Goal: Task Accomplishment & Management: Manage account settings

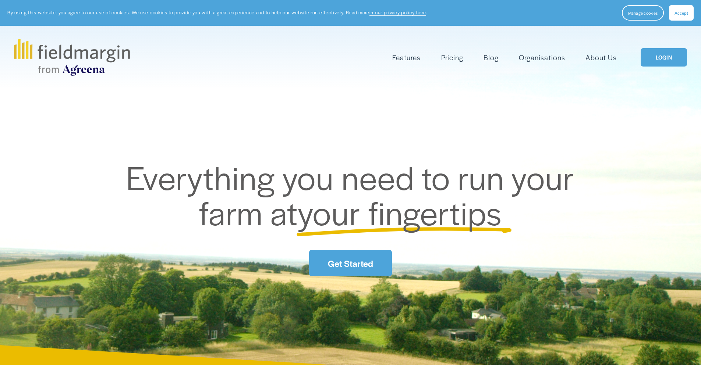
click at [674, 53] on link "LOGIN" at bounding box center [663, 57] width 46 height 19
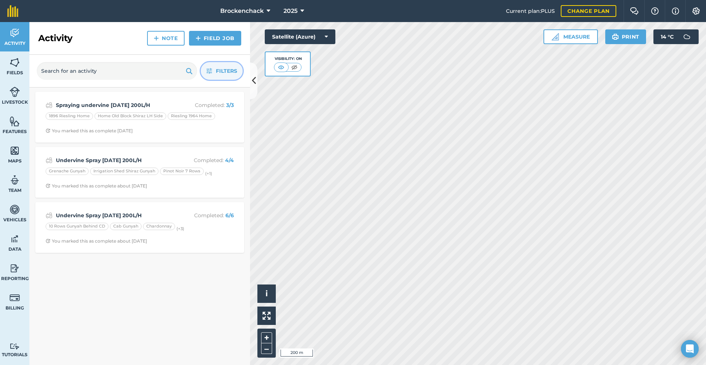
click at [227, 74] on span "Filters" at bounding box center [226, 71] width 21 height 8
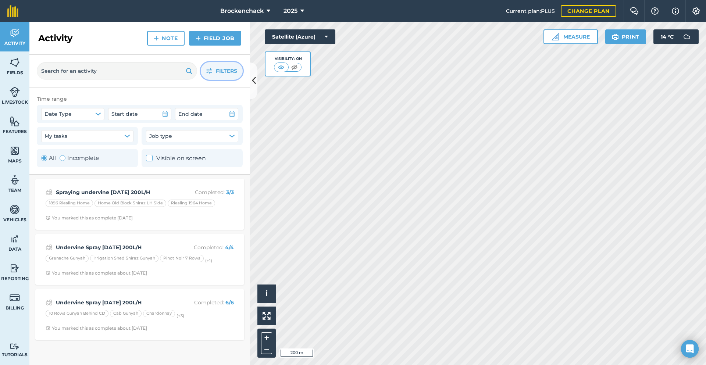
click at [225, 73] on span "Filters" at bounding box center [226, 71] width 21 height 8
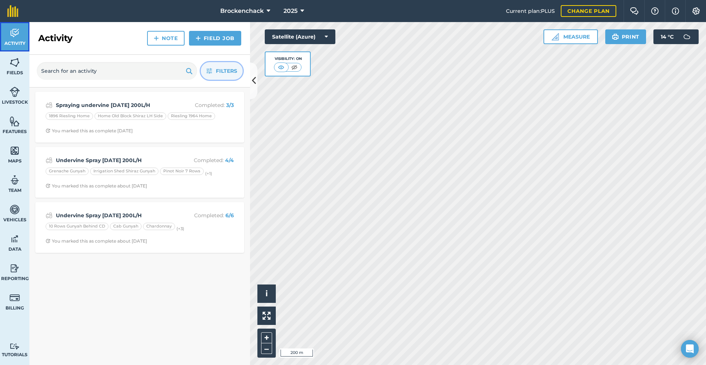
click at [18, 38] on img at bounding box center [15, 33] width 10 height 11
click at [23, 71] on span "Fields" at bounding box center [14, 73] width 29 height 6
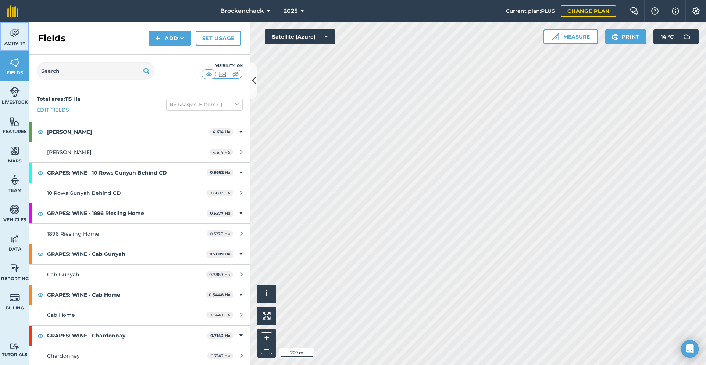
click at [11, 40] on span "Activity" at bounding box center [14, 43] width 29 height 6
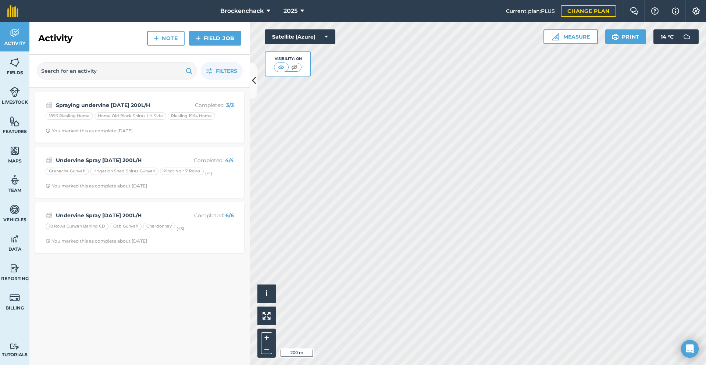
click at [310, 9] on div "2025" at bounding box center [293, 11] width 41 height 22
click at [300, 11] on button "2025" at bounding box center [294, 11] width 26 height 22
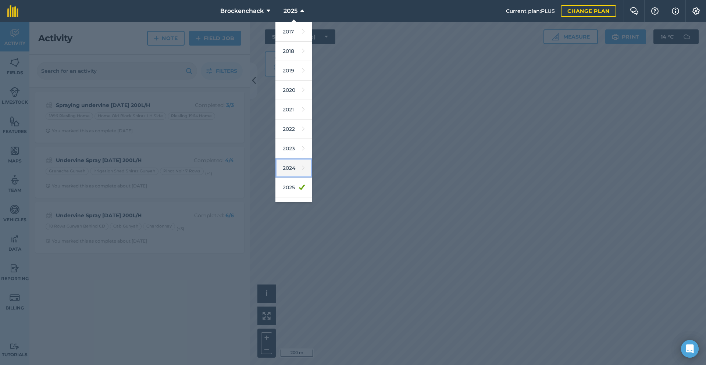
click at [289, 168] on link "2024" at bounding box center [294, 168] width 37 height 19
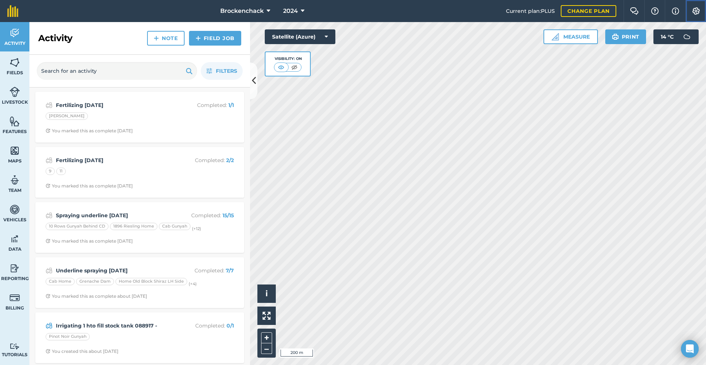
click at [697, 14] on img at bounding box center [696, 10] width 9 height 7
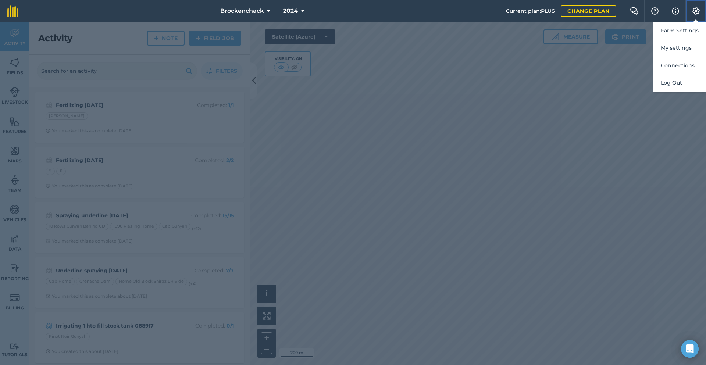
click at [697, 14] on img at bounding box center [696, 10] width 9 height 7
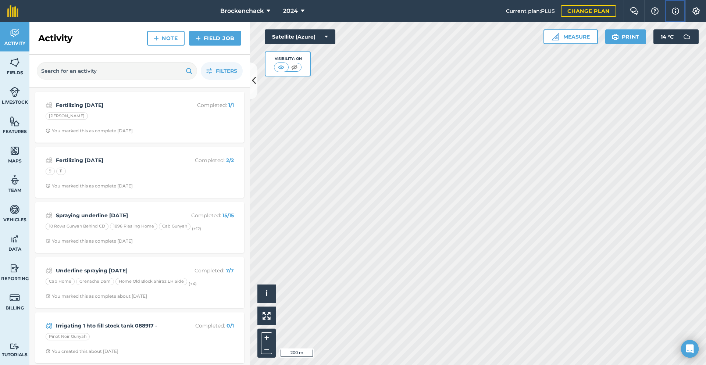
click at [679, 13] on button "Info" at bounding box center [675, 11] width 21 height 22
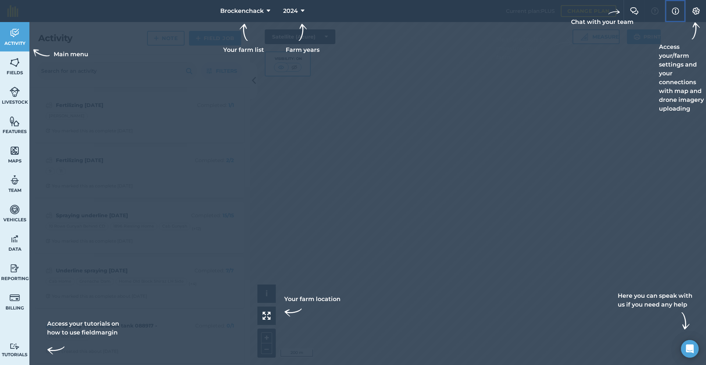
click at [679, 13] on button "Info" at bounding box center [675, 11] width 21 height 22
click at [656, 13] on div at bounding box center [353, 11] width 706 height 22
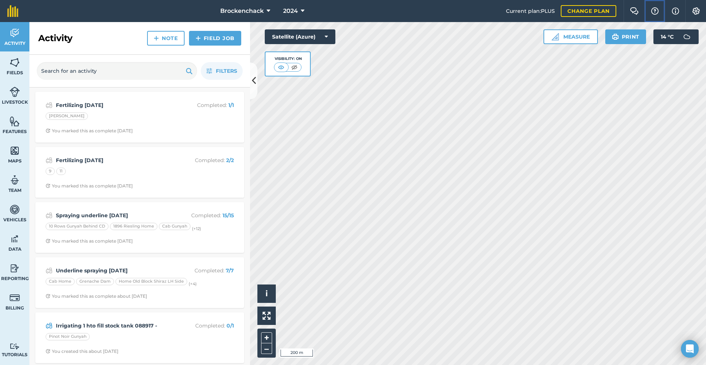
click at [657, 12] on img at bounding box center [655, 10] width 9 height 7
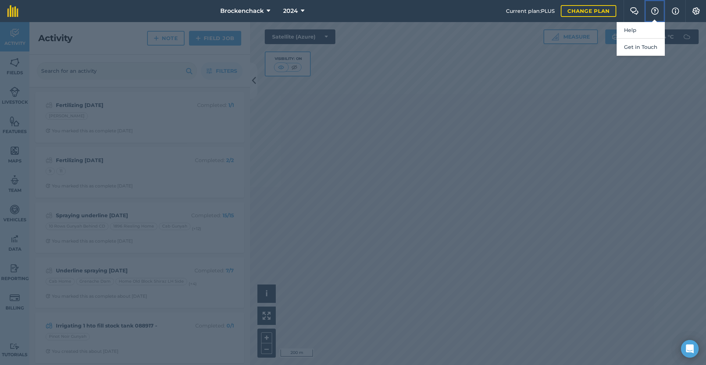
click at [657, 12] on img at bounding box center [655, 10] width 9 height 7
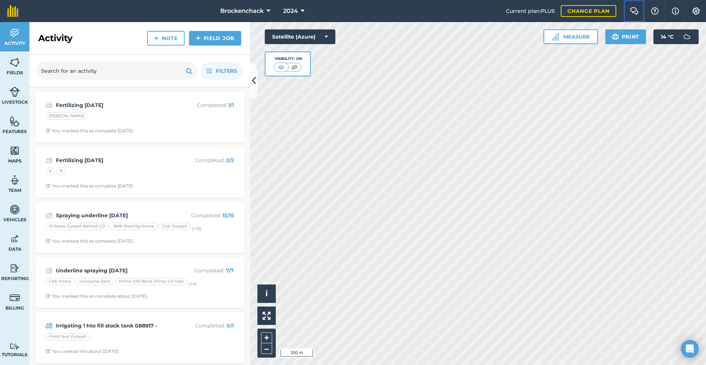
click at [641, 12] on button "Farm Chat" at bounding box center [634, 11] width 21 height 22
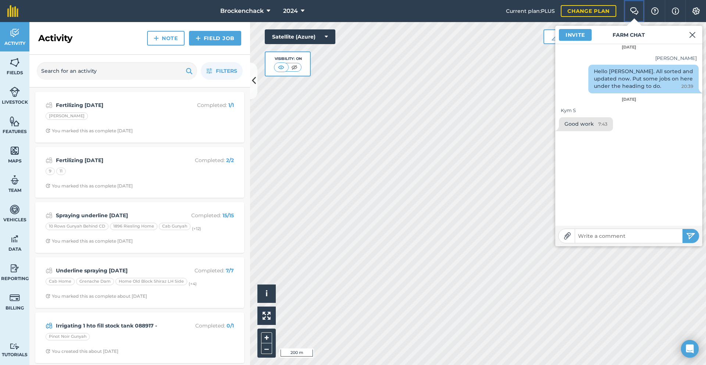
click at [641, 12] on button "Farm Chat" at bounding box center [634, 11] width 21 height 22
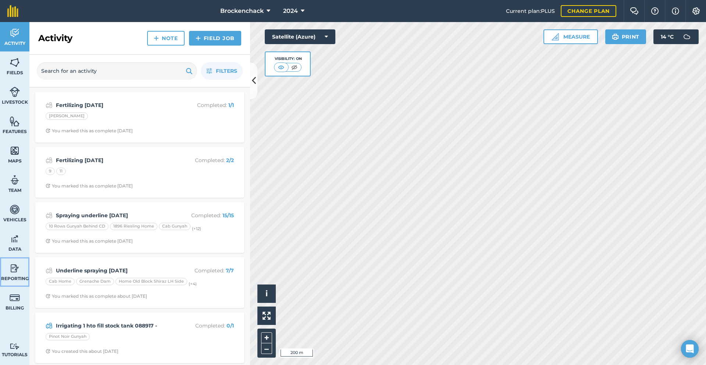
click at [16, 268] on img at bounding box center [15, 268] width 10 height 11
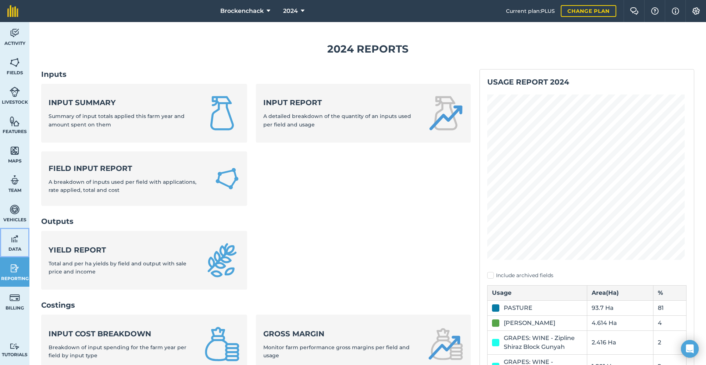
click at [21, 247] on span "Data" at bounding box center [14, 249] width 29 height 6
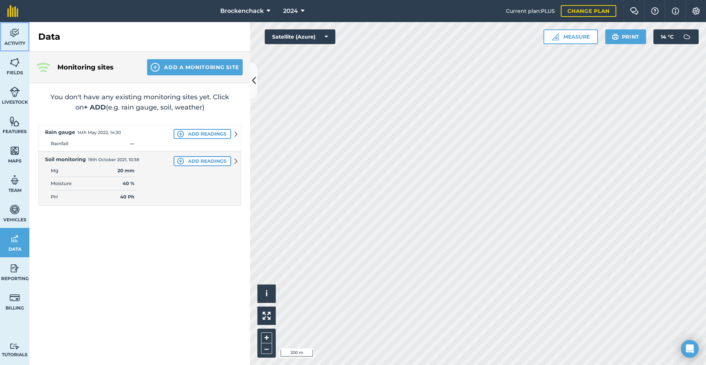
click at [15, 33] on img at bounding box center [15, 33] width 10 height 11
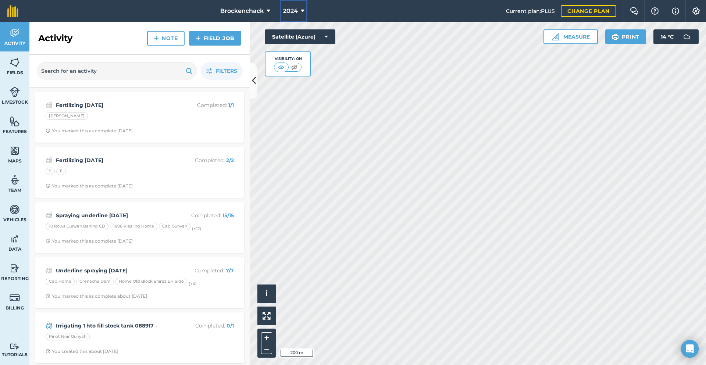
click at [295, 8] on span "2024" at bounding box center [290, 11] width 15 height 9
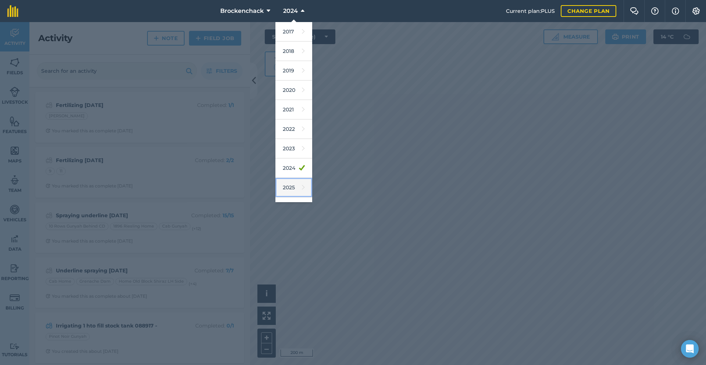
click at [296, 188] on link "2025" at bounding box center [294, 187] width 37 height 19
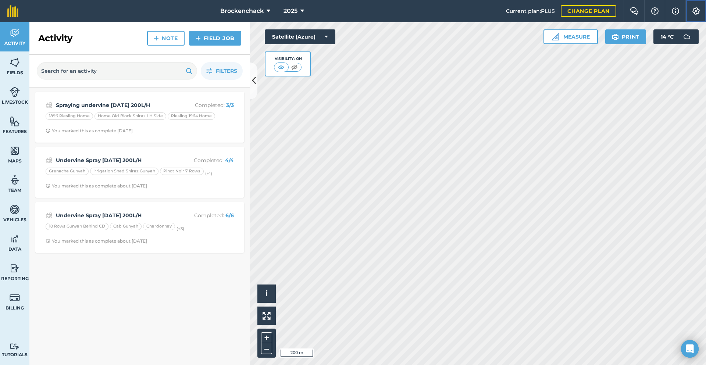
click at [700, 11] on img at bounding box center [696, 10] width 9 height 7
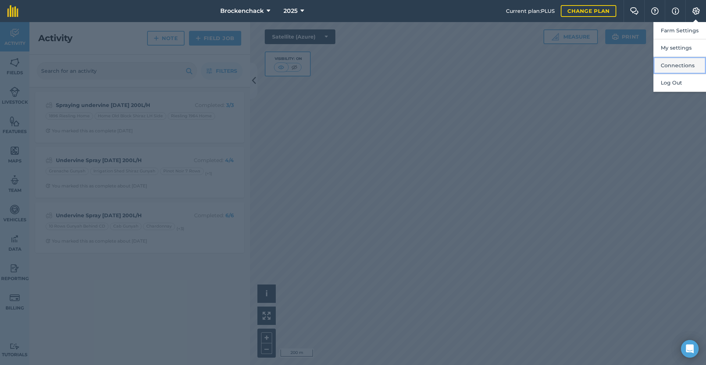
click at [684, 65] on button "Connections" at bounding box center [680, 65] width 53 height 17
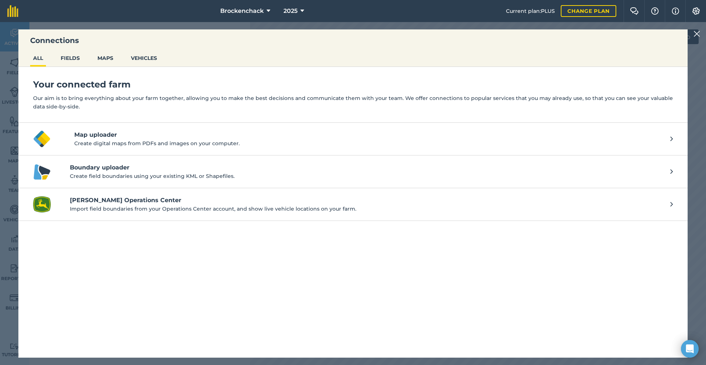
click at [697, 34] on img at bounding box center [697, 33] width 7 height 9
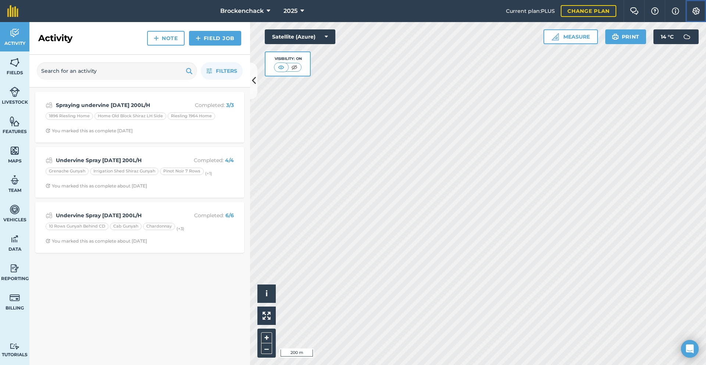
click at [697, 15] on button "Settings" at bounding box center [696, 11] width 21 height 22
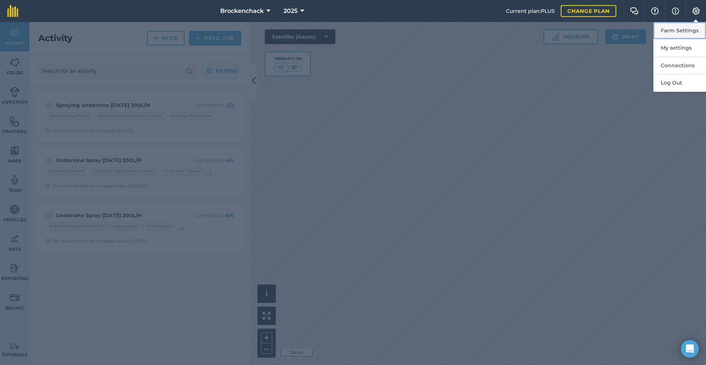
click at [684, 31] on button "Farm Settings" at bounding box center [680, 30] width 53 height 17
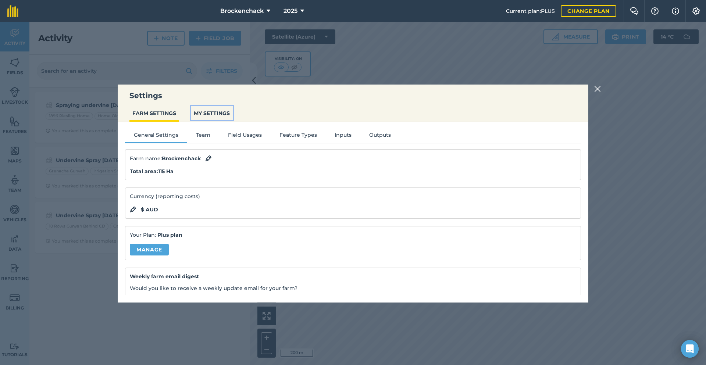
click at [211, 115] on button "MY SETTINGS" at bounding box center [212, 113] width 42 height 14
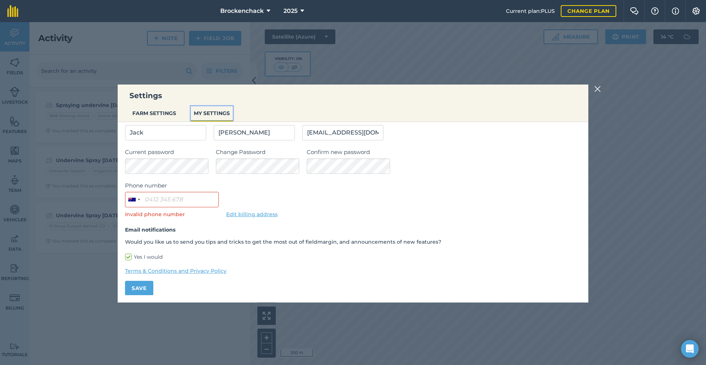
scroll to position [38, 0]
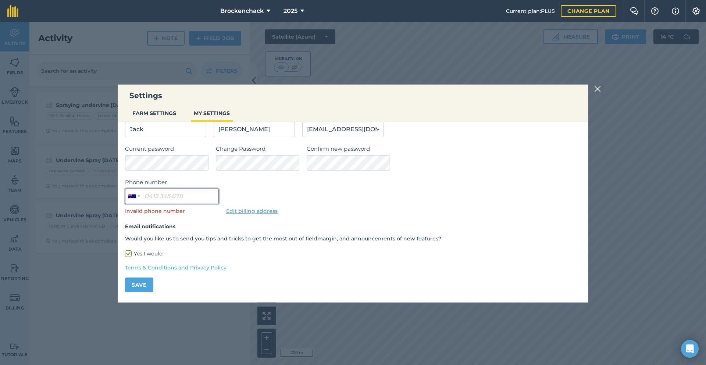
click at [191, 195] on input "Phone number" at bounding box center [172, 196] width 94 height 15
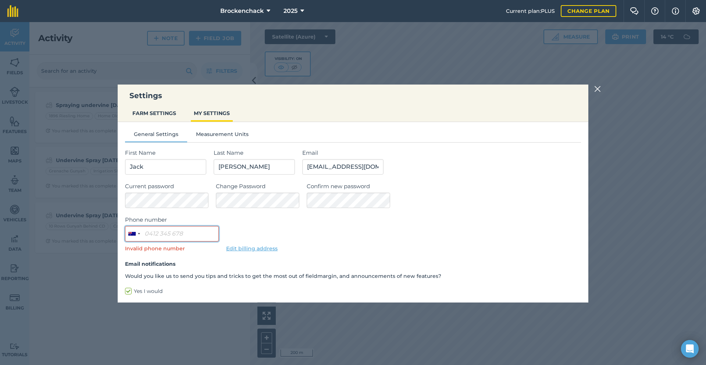
scroll to position [0, 0]
click at [156, 115] on button "FARM SETTINGS" at bounding box center [154, 113] width 50 height 14
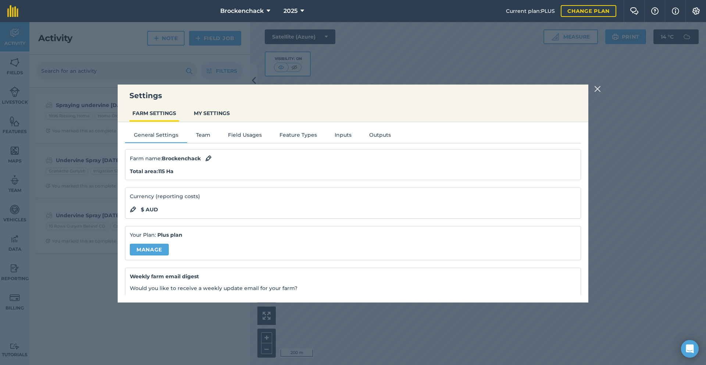
click at [604, 91] on div "Settings FARM SETTINGS MY SETTINGS General Settings Team Field Usages Feature T…" at bounding box center [353, 193] width 706 height 343
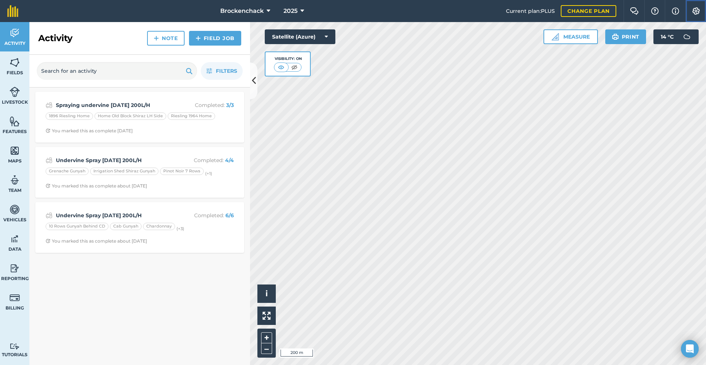
click at [697, 10] on img at bounding box center [696, 10] width 9 height 7
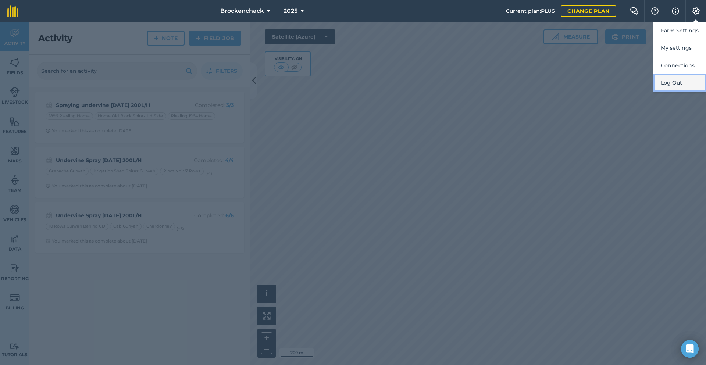
click at [673, 78] on button "Log Out" at bounding box center [680, 82] width 53 height 17
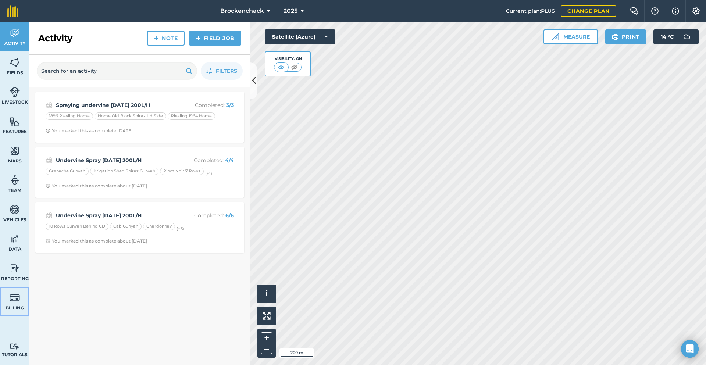
click at [10, 309] on span "Billing" at bounding box center [14, 308] width 29 height 6
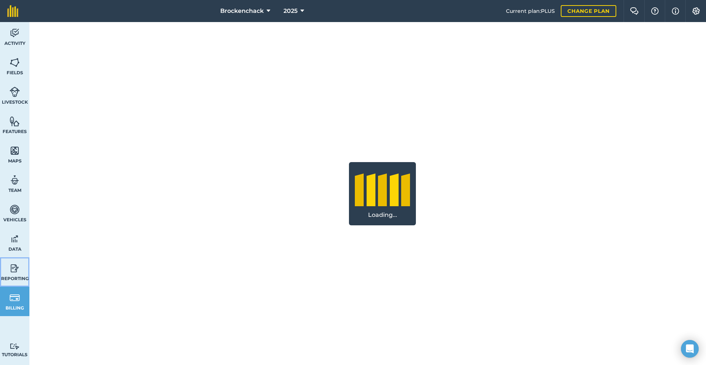
click at [9, 268] on link "Reporting" at bounding box center [14, 271] width 29 height 29
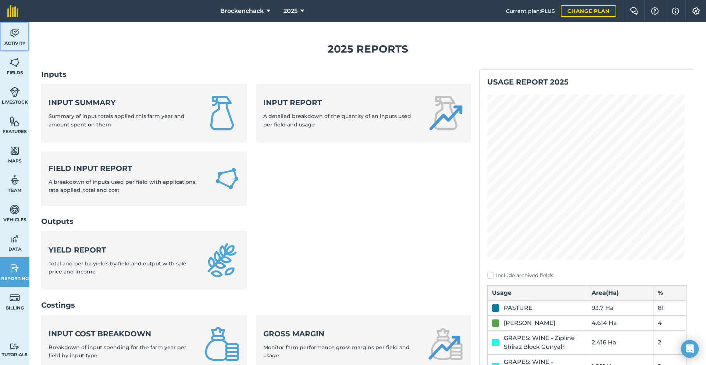
click at [21, 36] on link "Activity" at bounding box center [14, 36] width 29 height 29
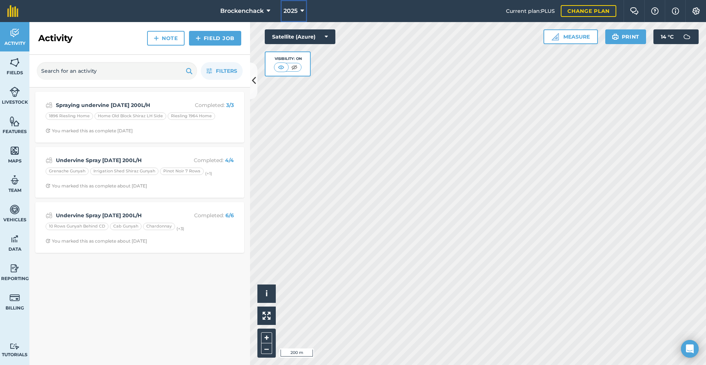
click at [299, 12] on button "2025" at bounding box center [294, 11] width 26 height 22
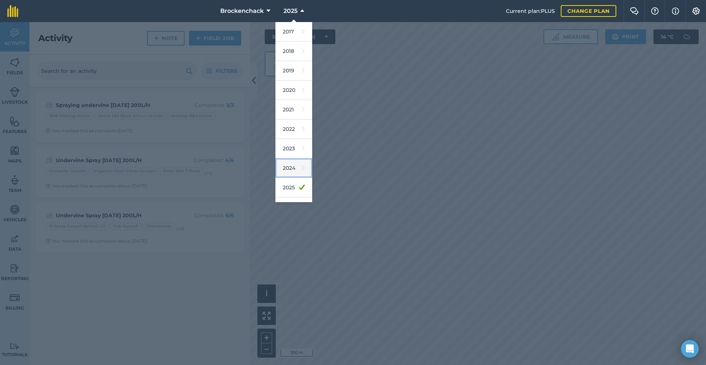
click at [294, 170] on link "2024" at bounding box center [294, 168] width 37 height 19
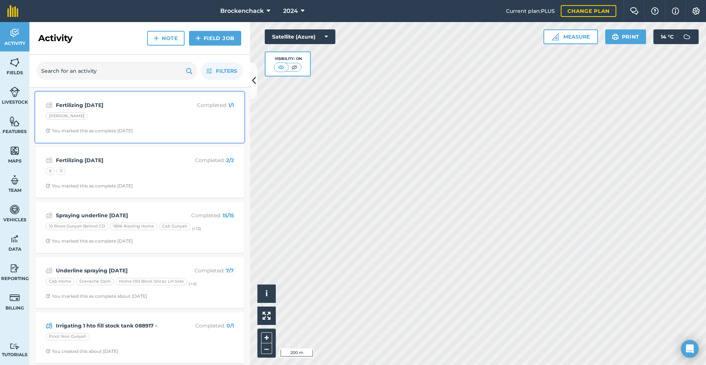
click at [163, 111] on div "Fertilizing [DATE] Completed : 1 / 1 Hay Paddock You marked this as complete [D…" at bounding box center [140, 117] width 200 height 42
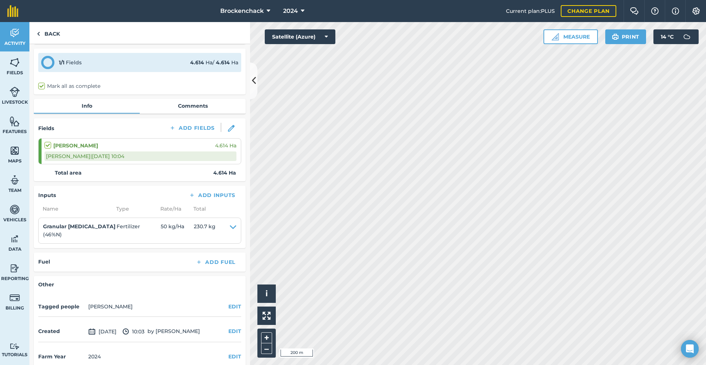
scroll to position [35, 0]
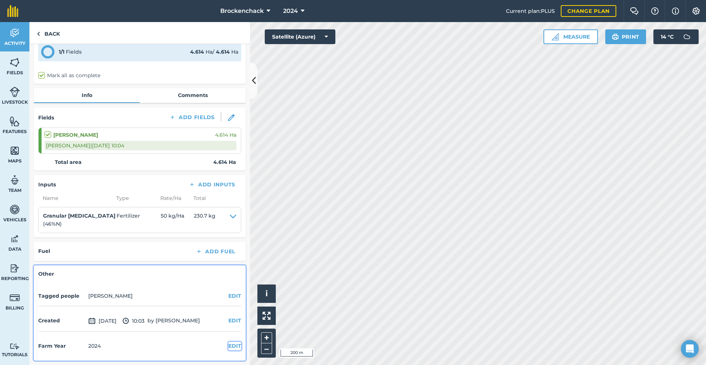
click at [228, 345] on button "EDIT" at bounding box center [234, 346] width 13 height 8
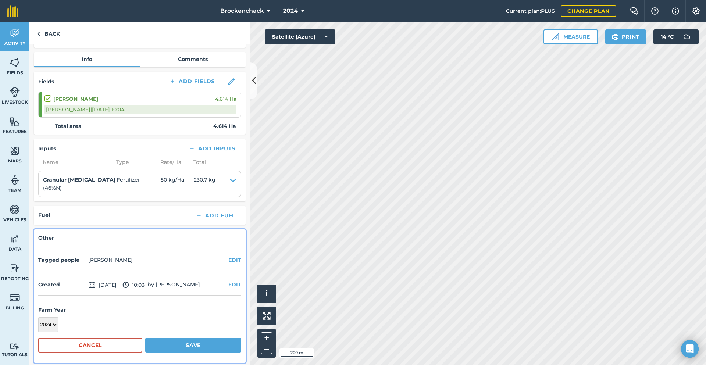
scroll to position [73, 0]
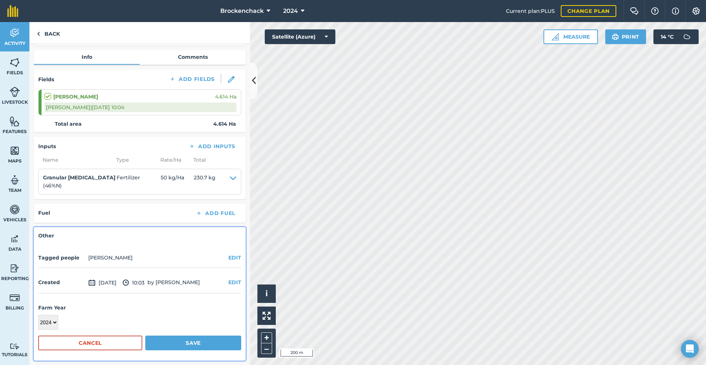
click at [57, 323] on div "2017 2018 2019 2020 2021 2022 2023 2024 2025 2026 2027" at bounding box center [139, 322] width 203 height 15
click at [54, 323] on select "2017 2018 2019 2020 2021 2022 2023 2024 2025 2026 2027" at bounding box center [48, 322] width 20 height 15
select select "2025"
click at [38, 315] on select "2017 2018 2019 2020 2021 2022 2023 2024 2025 2026 2027" at bounding box center [48, 322] width 20 height 15
click at [166, 341] on button "Save" at bounding box center [193, 343] width 96 height 15
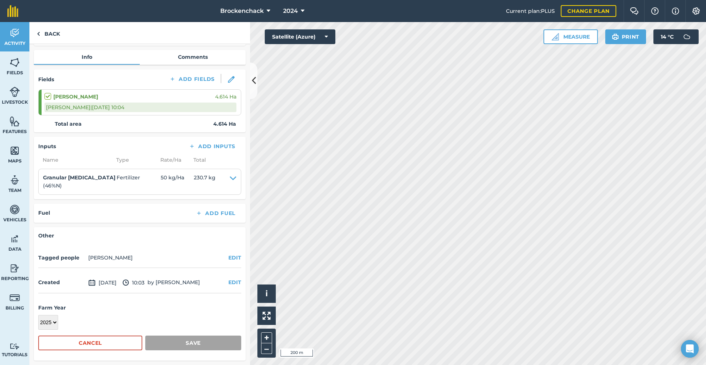
scroll to position [35, 0]
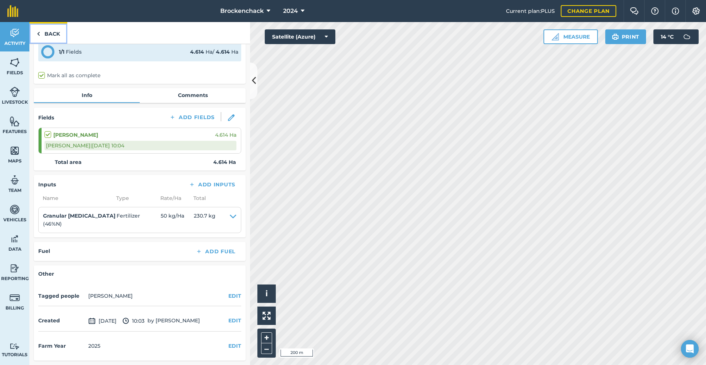
click at [43, 31] on link "Back" at bounding box center [48, 33] width 38 height 22
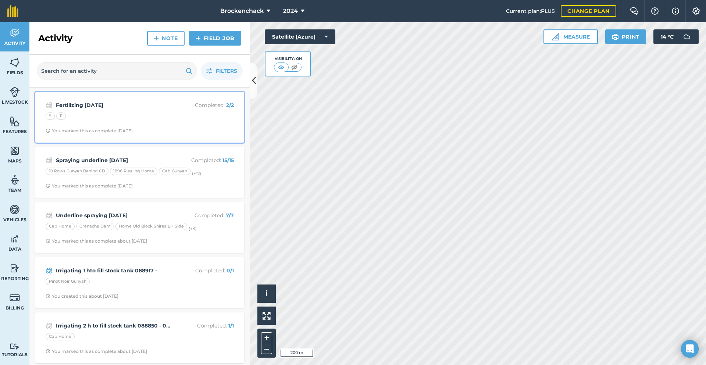
click at [180, 124] on div "Fertilizing [DATE] Completed : 2 / 2 9 11 You marked this as complete [DATE]" at bounding box center [140, 117] width 200 height 42
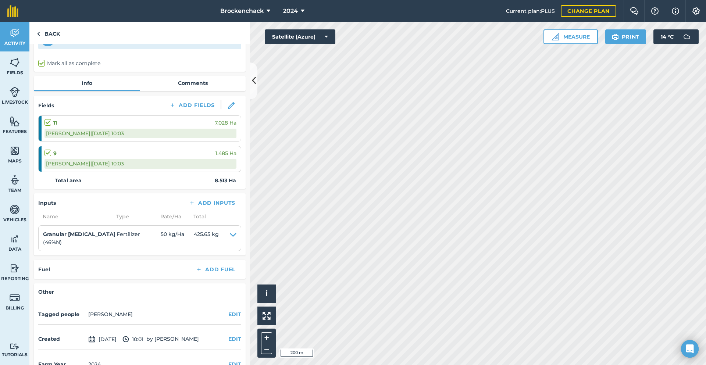
scroll to position [65, 0]
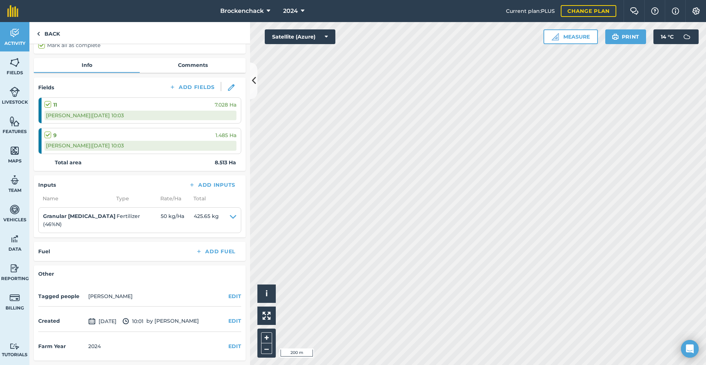
click at [98, 345] on div "2024" at bounding box center [94, 346] width 13 height 8
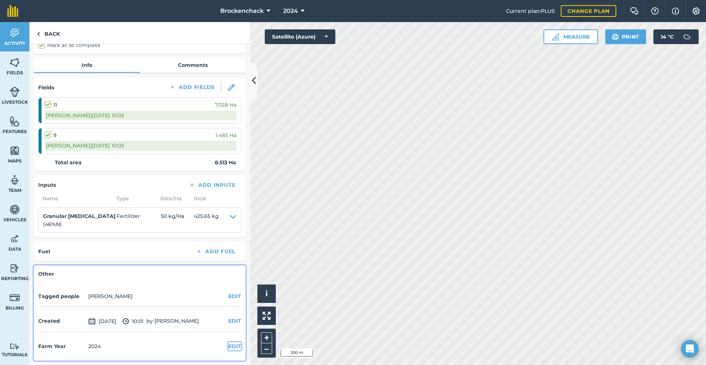
click at [231, 343] on button "EDIT" at bounding box center [234, 346] width 13 height 8
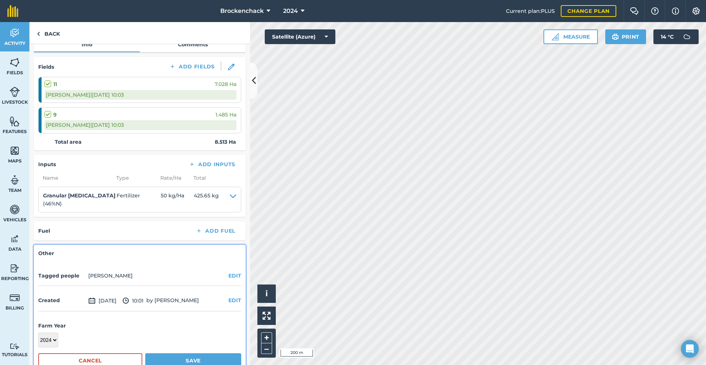
scroll to position [103, 0]
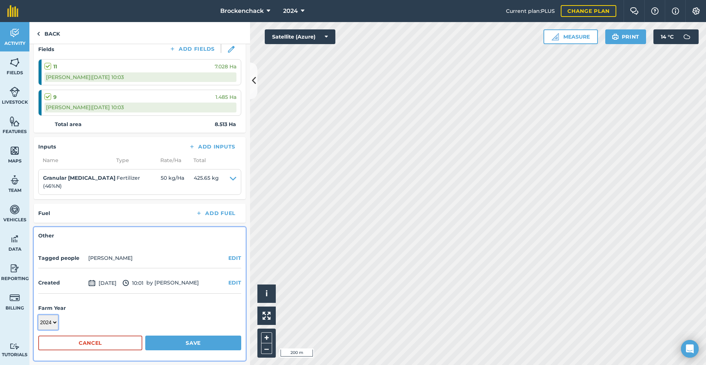
click at [51, 326] on select "2017 2018 2019 2020 2021 2022 2023 2024 2025 2026 2027" at bounding box center [48, 322] width 20 height 15
select select "2025"
click at [38, 315] on select "2017 2018 2019 2020 2021 2022 2023 2024 2025 2026 2027" at bounding box center [48, 322] width 20 height 15
click at [195, 344] on button "Save" at bounding box center [193, 343] width 96 height 15
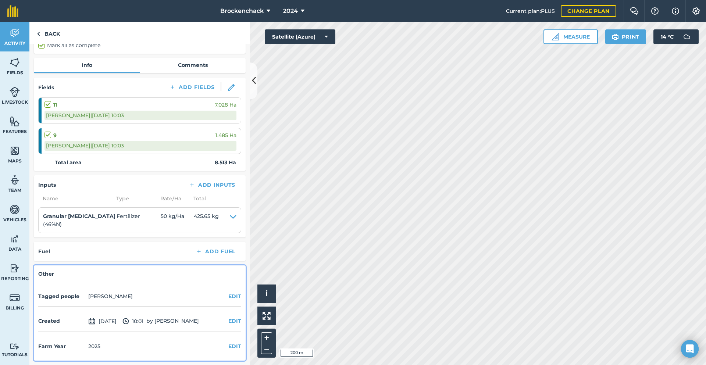
scroll to position [65, 0]
click at [40, 30] on img at bounding box center [38, 33] width 3 height 9
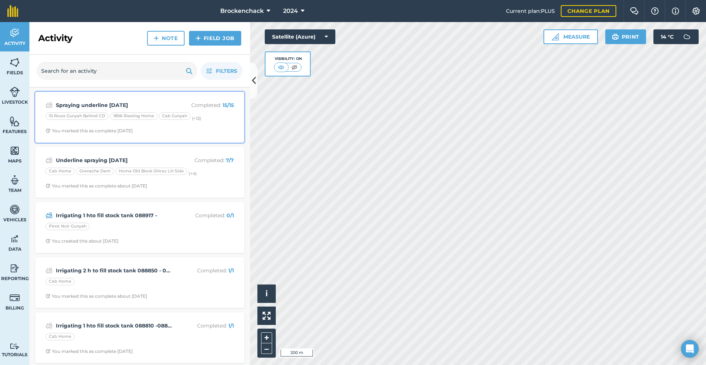
click at [222, 128] on span "You marked this as complete [DATE]" at bounding box center [140, 131] width 188 height 6
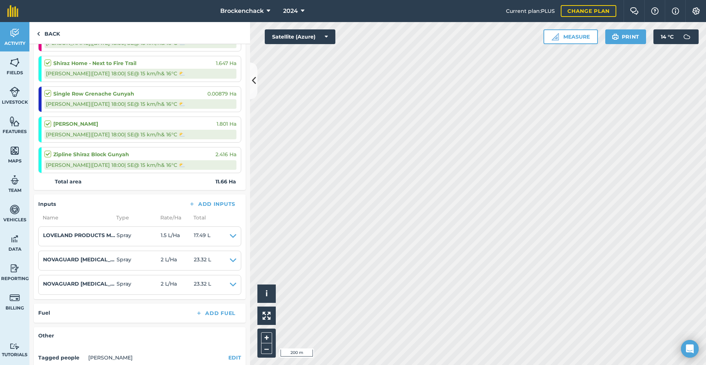
scroll to position [503, 0]
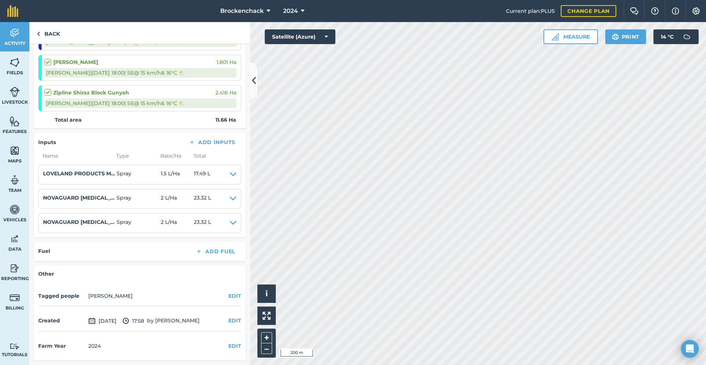
click at [227, 341] on div "Farm Year [DATE] EDIT" at bounding box center [139, 346] width 203 height 20
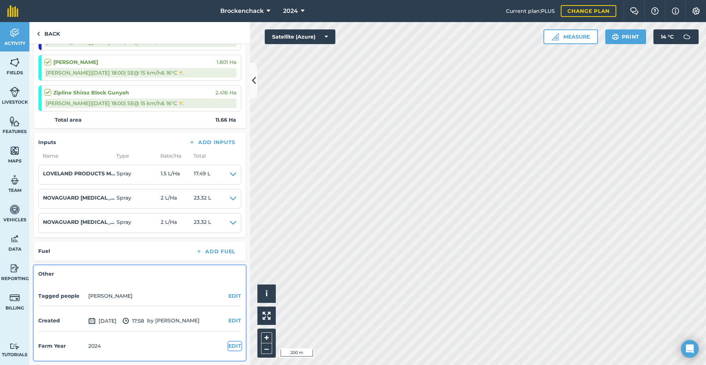
click at [228, 347] on button "EDIT" at bounding box center [234, 346] width 13 height 8
click at [47, 358] on select "2017 2018 2019 2020 2021 2022 2023 2024 2025 2026 2027" at bounding box center [48, 361] width 20 height 15
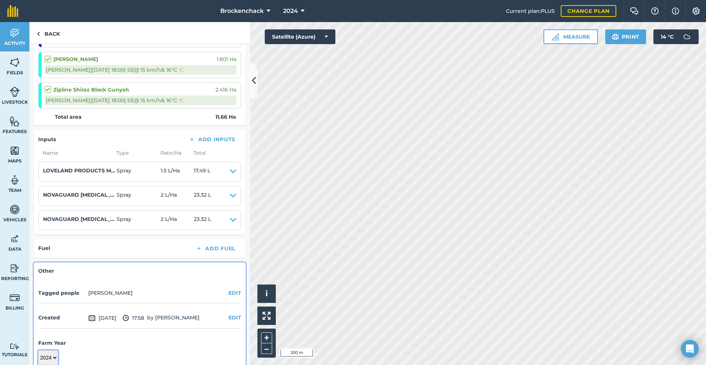
select select "2025"
click at [38, 351] on select "2017 2018 2019 2020 2021 2022 2023 2024 2025 2026 2027" at bounding box center [48, 358] width 20 height 15
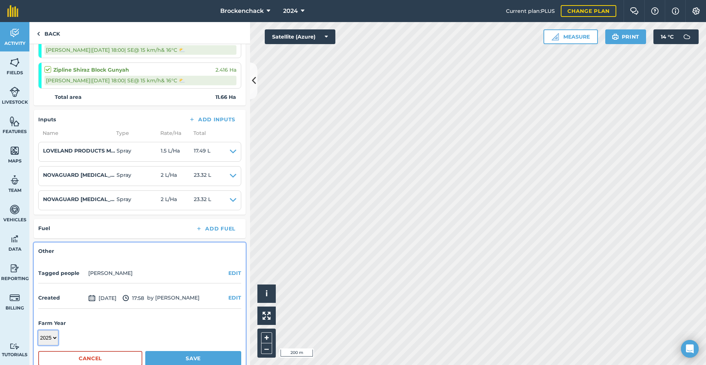
scroll to position [541, 0]
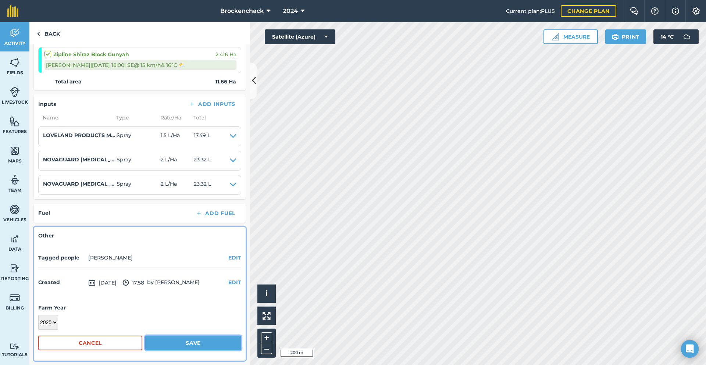
click at [206, 342] on button "Save" at bounding box center [193, 343] width 96 height 15
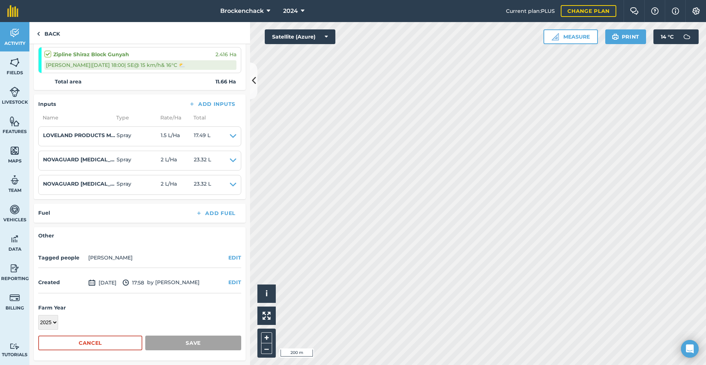
scroll to position [503, 0]
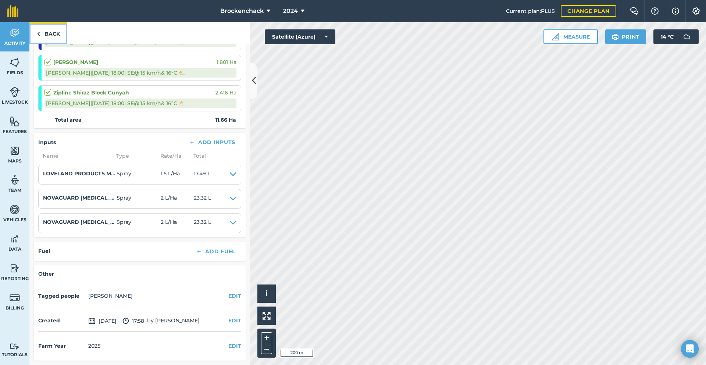
click at [53, 30] on link "Back" at bounding box center [48, 33] width 38 height 22
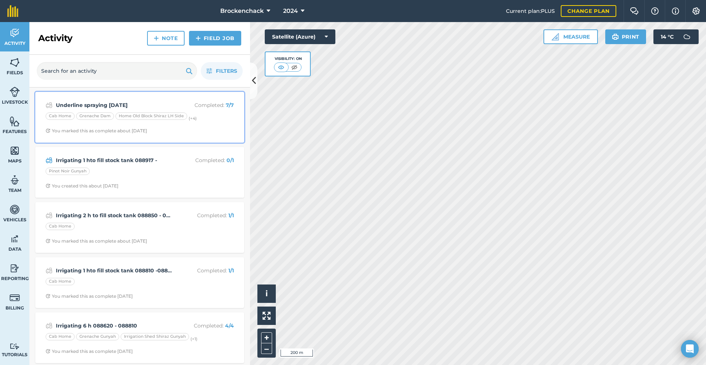
click at [176, 107] on p "Completed : 7 / 7" at bounding box center [204, 105] width 58 height 8
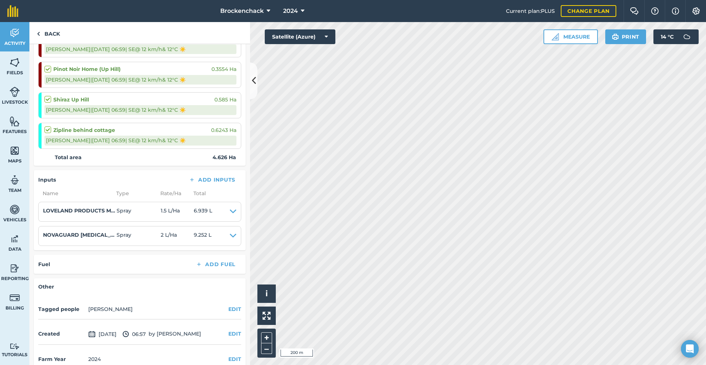
scroll to position [235, 0]
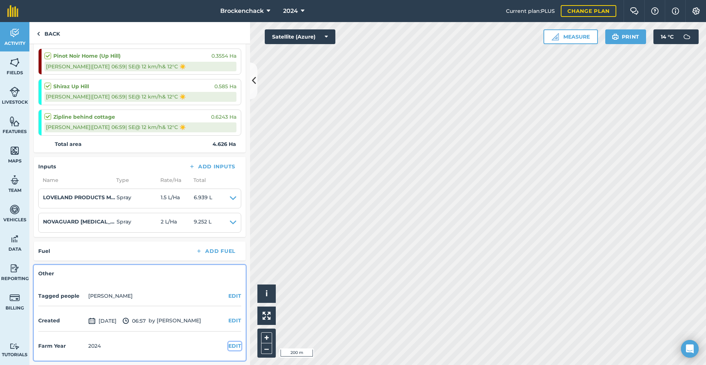
click at [229, 346] on button "EDIT" at bounding box center [234, 346] width 13 height 8
click at [52, 358] on select "2017 2018 2019 2020 2021 2022 2023 2024 2025 2026 2027" at bounding box center [48, 361] width 20 height 15
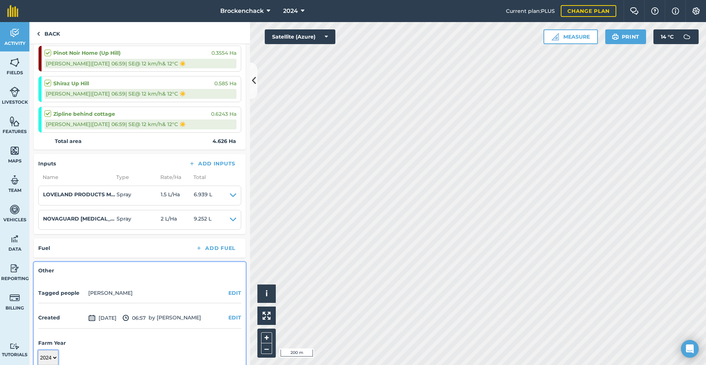
select select "2025"
click at [38, 351] on select "2017 2018 2019 2020 2021 2022 2023 2024 2025 2026 2027" at bounding box center [48, 358] width 20 height 15
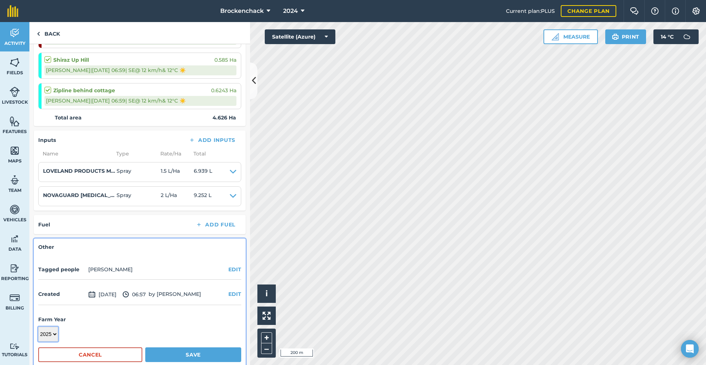
scroll to position [274, 0]
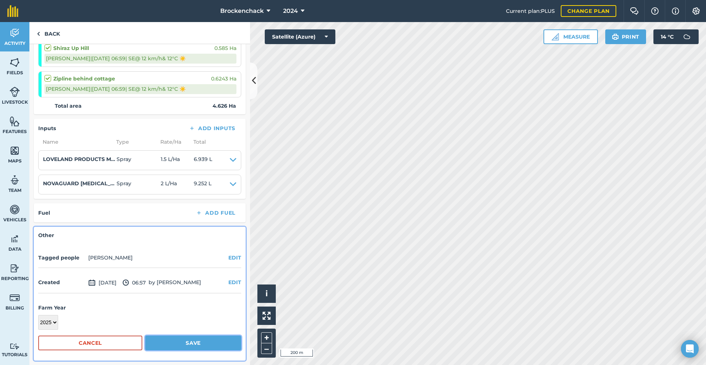
click at [216, 345] on button "Save" at bounding box center [193, 343] width 96 height 15
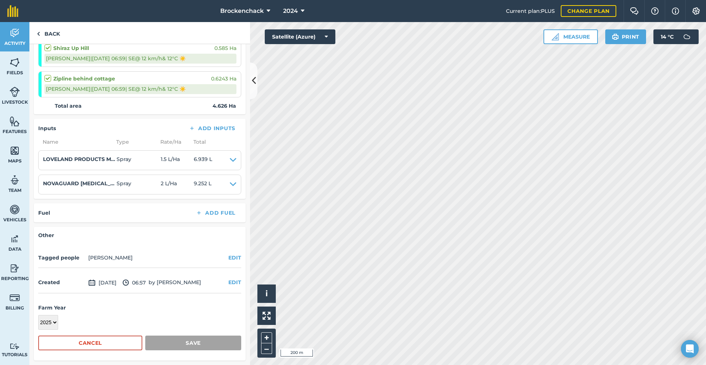
scroll to position [235, 0]
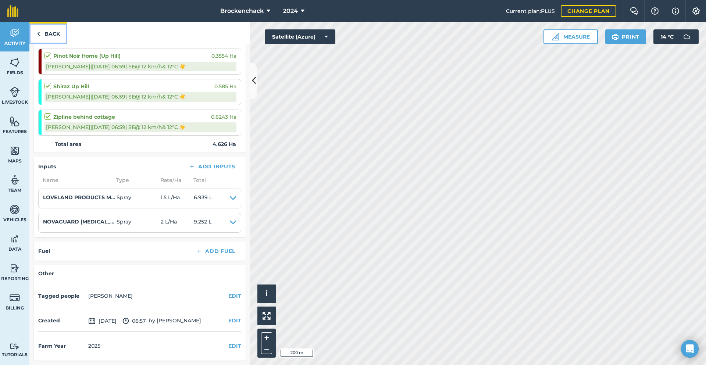
click at [50, 33] on link "Back" at bounding box center [48, 33] width 38 height 22
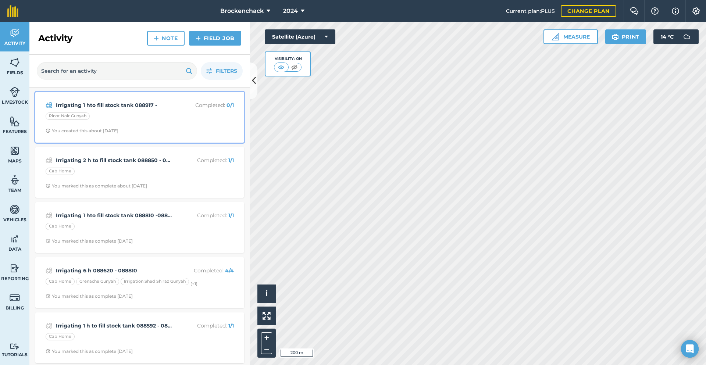
click at [167, 122] on div "Irrigating 1 hto fill stock tank 088917 - Completed : 0 / 1 Pinot Noir Gunyah Y…" at bounding box center [140, 117] width 200 height 42
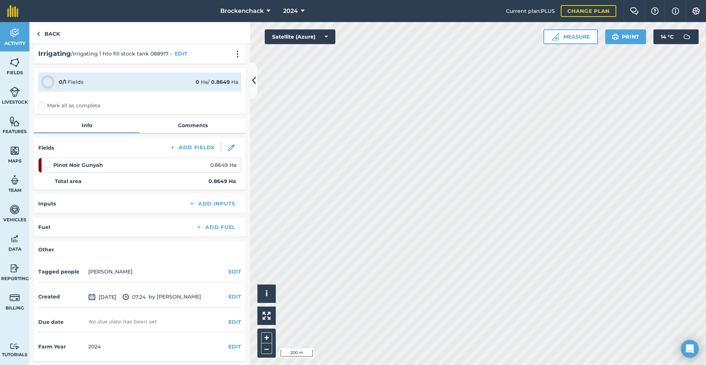
scroll to position [5, 0]
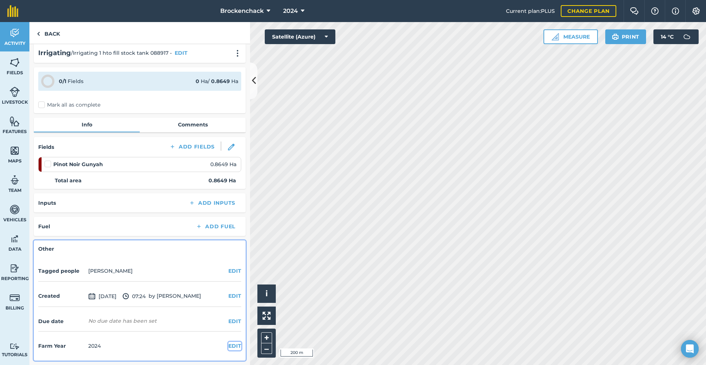
click at [228, 345] on button "EDIT" at bounding box center [234, 346] width 13 height 8
click at [54, 360] on select "2017 2018 2019 2020 2021 2022 2023 2024 2025 2026 2027" at bounding box center [48, 361] width 20 height 15
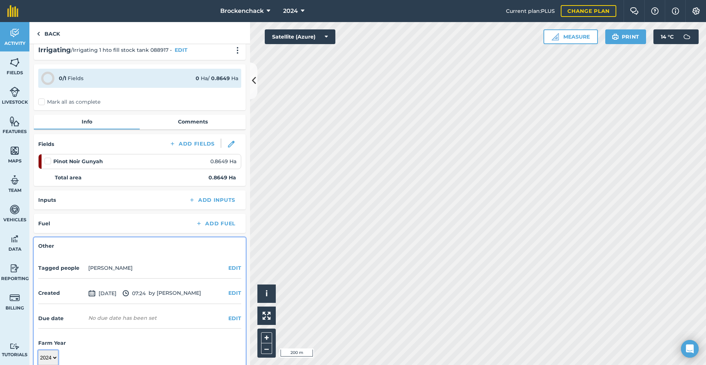
select select "2025"
click at [38, 351] on select "2017 2018 2019 2020 2021 2022 2023 2024 2025 2026 2027" at bounding box center [48, 358] width 20 height 15
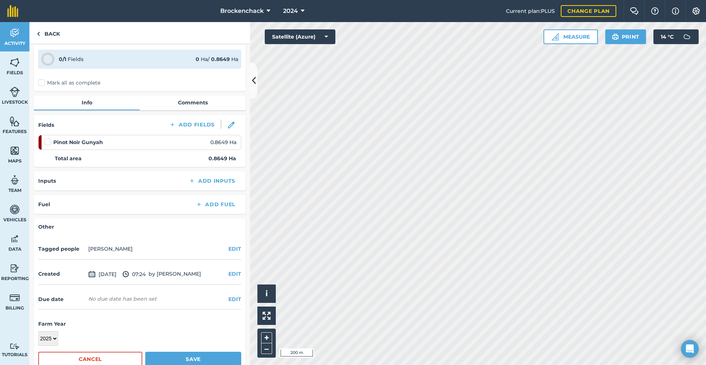
scroll to position [43, 0]
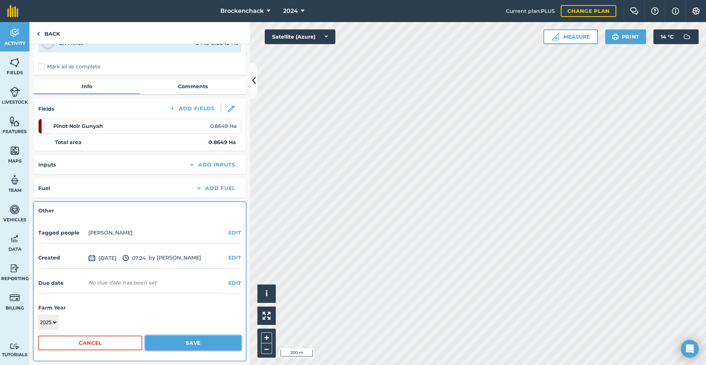
click at [200, 343] on button "Save" at bounding box center [193, 343] width 96 height 15
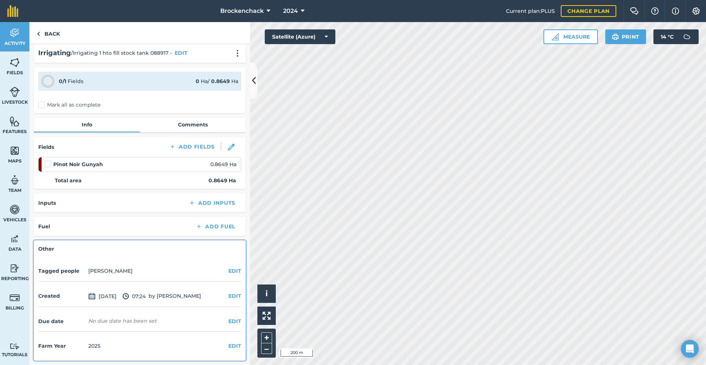
scroll to position [5, 0]
click at [45, 36] on link "Back" at bounding box center [48, 33] width 38 height 22
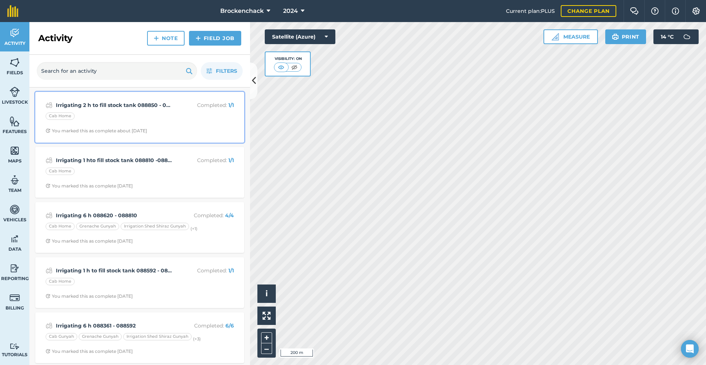
click at [128, 114] on div "Cab Home" at bounding box center [140, 118] width 188 height 10
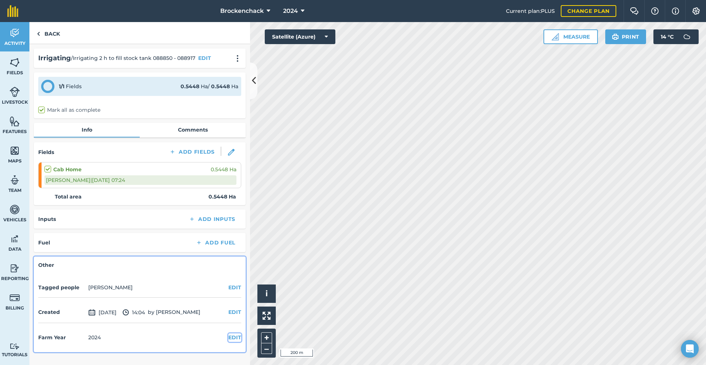
click at [230, 334] on button "EDIT" at bounding box center [234, 338] width 13 height 8
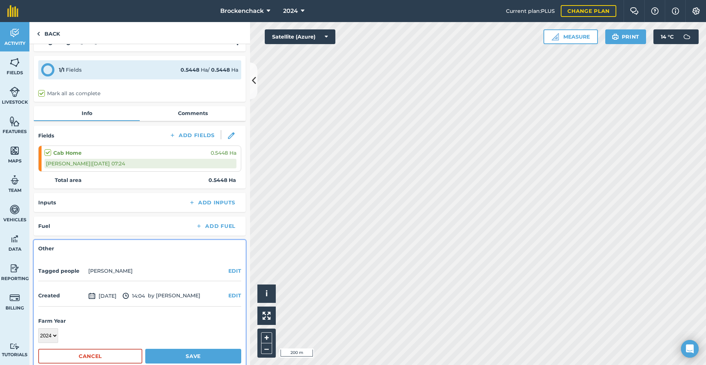
scroll to position [30, 0]
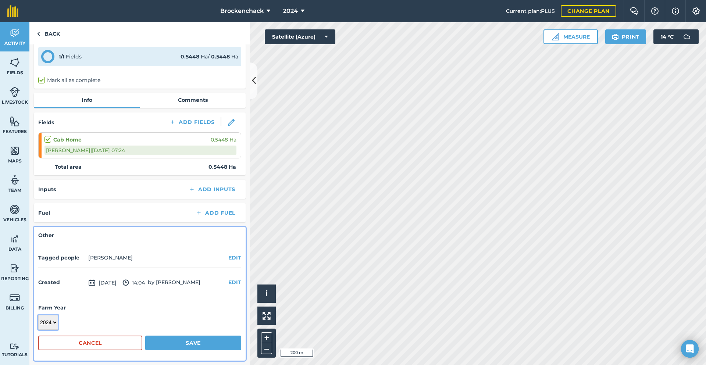
click at [56, 325] on select "2017 2018 2019 2020 2021 2022 2023 2024 2025 2026 2027" at bounding box center [48, 322] width 20 height 15
select select "2025"
click at [38, 315] on select "2017 2018 2019 2020 2021 2022 2023 2024 2025 2026 2027" at bounding box center [48, 322] width 20 height 15
click at [209, 344] on button "Save" at bounding box center [193, 343] width 96 height 15
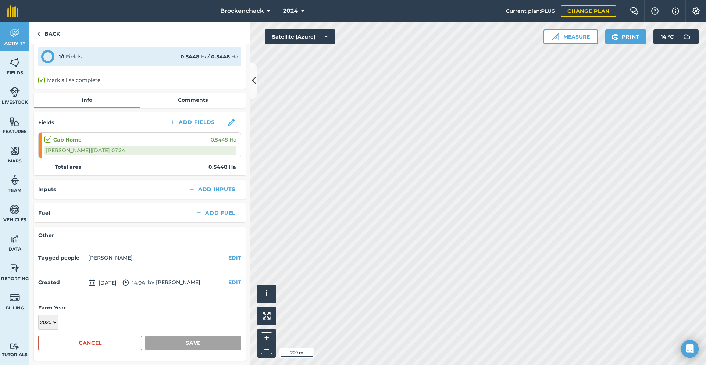
scroll to position [0, 0]
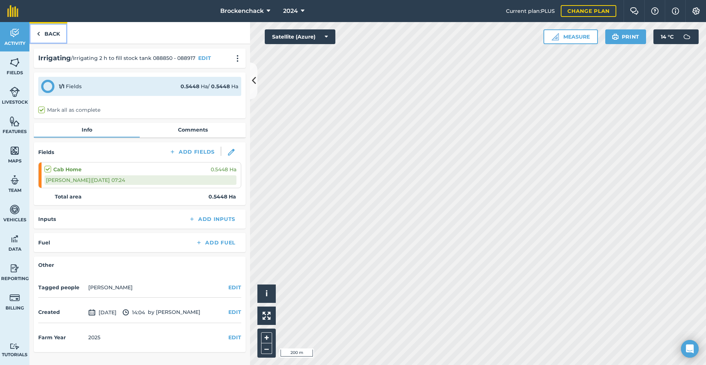
click at [50, 32] on link "Back" at bounding box center [48, 33] width 38 height 22
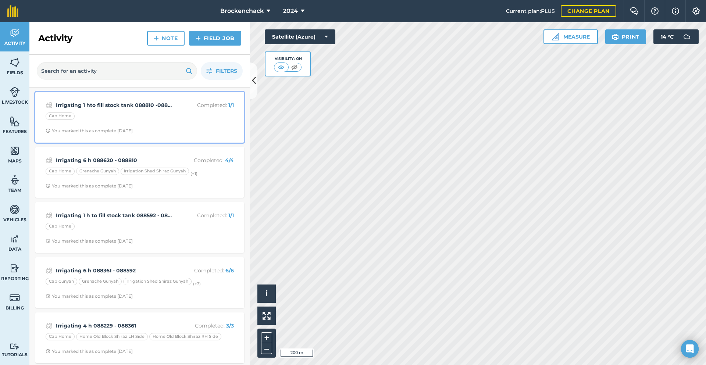
click at [142, 116] on div "Cab Home" at bounding box center [140, 118] width 188 height 10
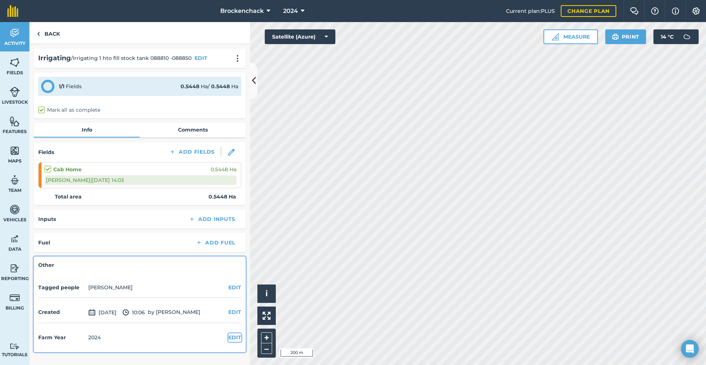
click at [228, 337] on button "EDIT" at bounding box center [234, 338] width 13 height 8
click at [53, 353] on select "2017 2018 2019 2020 2021 2022 2023 2024 2025 2026 2027" at bounding box center [48, 352] width 20 height 15
select select "2025"
click at [38, 345] on select "2017 2018 2019 2020 2021 2022 2023 2024 2025 2026 2027" at bounding box center [48, 352] width 20 height 15
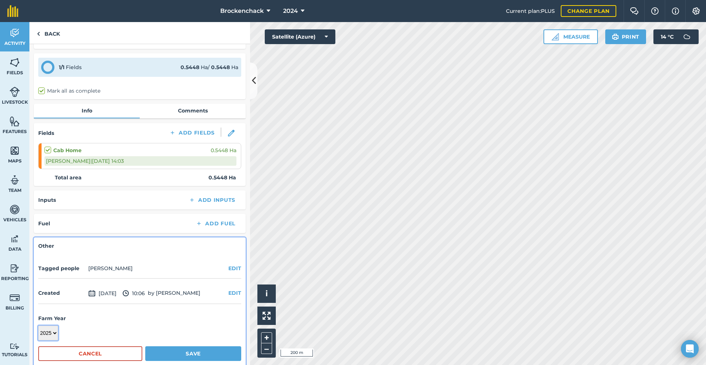
scroll to position [30, 0]
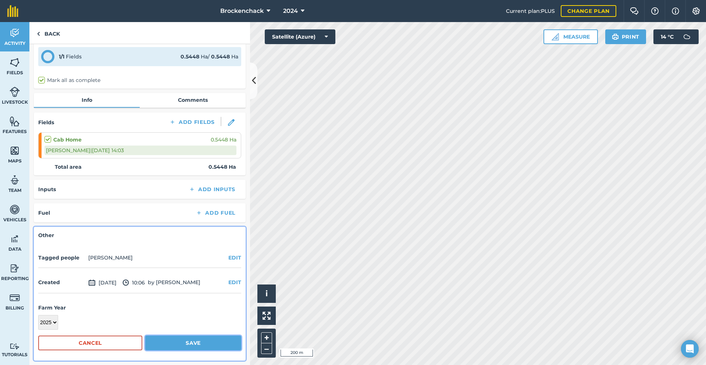
click at [214, 336] on button "Save" at bounding box center [193, 343] width 96 height 15
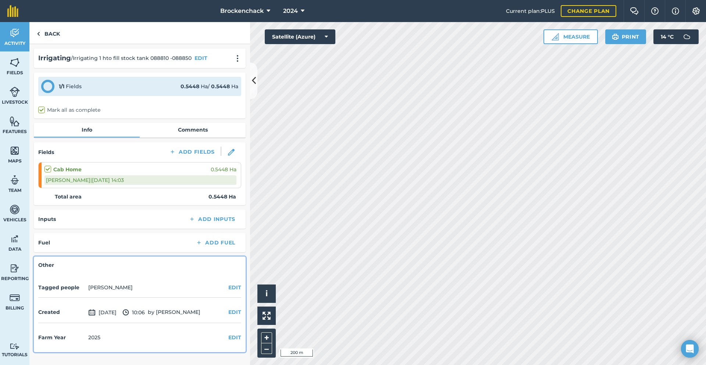
scroll to position [0, 0]
click at [49, 31] on link "Back" at bounding box center [48, 33] width 38 height 22
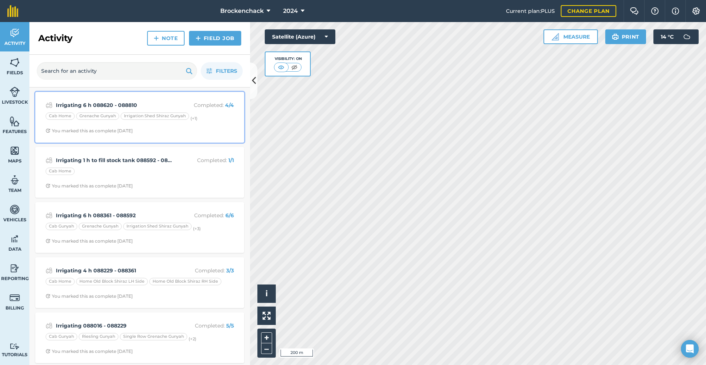
click at [213, 121] on div "Cab Home Grenache Gunyah Irrigation Shed Shiraz Gunyah (+ 1 )" at bounding box center [140, 118] width 188 height 10
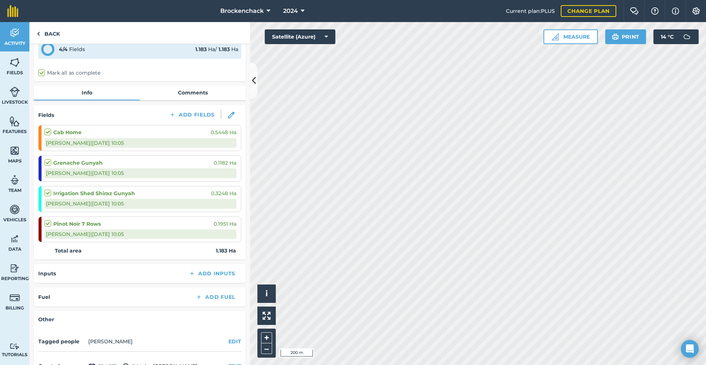
scroll to position [83, 0]
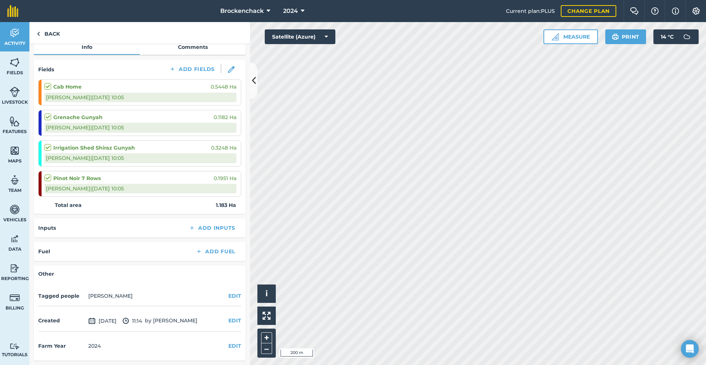
click at [235, 348] on div "Other Tagged people [PERSON_NAME] EDIT Created [DATE] 11:14 by [PERSON_NAME] ED…" at bounding box center [140, 313] width 212 height 95
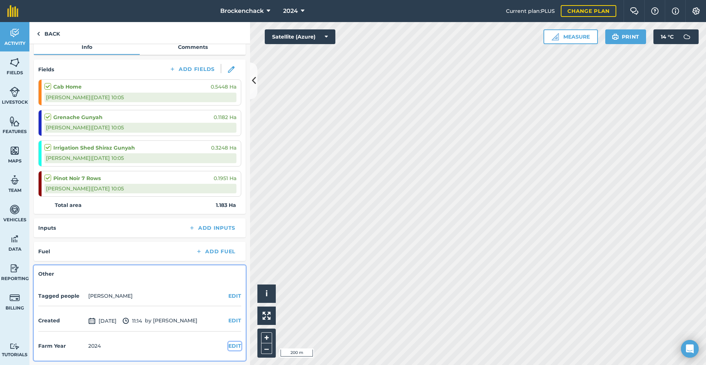
click at [235, 348] on button "EDIT" at bounding box center [234, 346] width 13 height 8
click at [54, 361] on select "2017 2018 2019 2020 2021 2022 2023 2024 2025 2026 2027" at bounding box center [48, 361] width 20 height 15
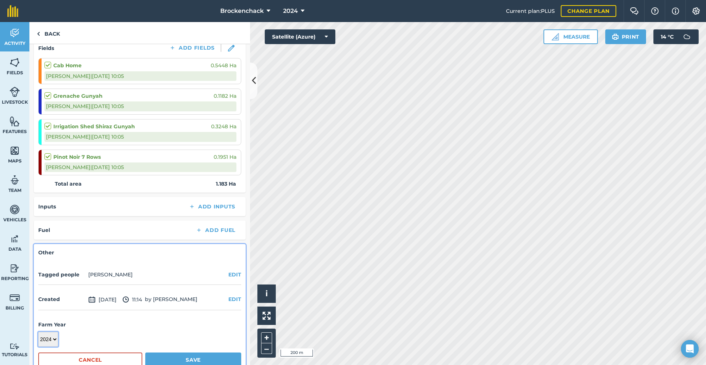
scroll to position [121, 0]
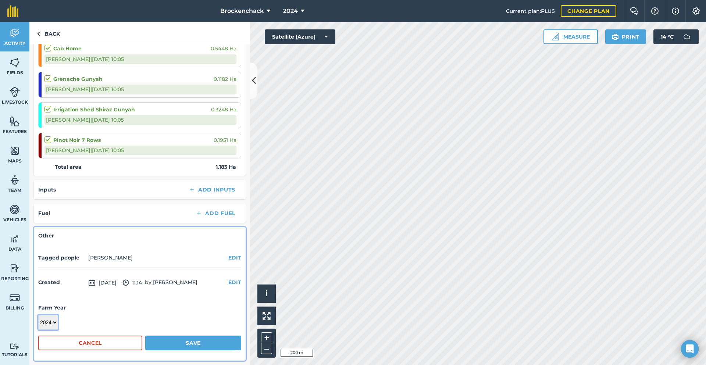
click at [57, 320] on select "2017 2018 2019 2020 2021 2022 2023 2024 2025 2026 2027" at bounding box center [48, 322] width 20 height 15
select select "2025"
click at [38, 315] on select "2017 2018 2019 2020 2021 2022 2023 2024 2025 2026 2027" at bounding box center [48, 322] width 20 height 15
click at [197, 348] on button "Save" at bounding box center [193, 343] width 96 height 15
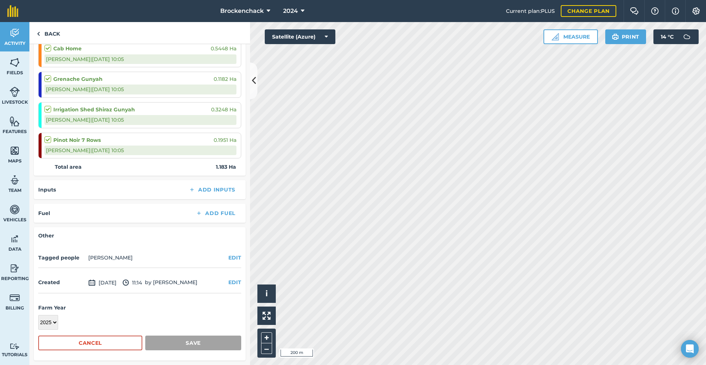
scroll to position [83, 0]
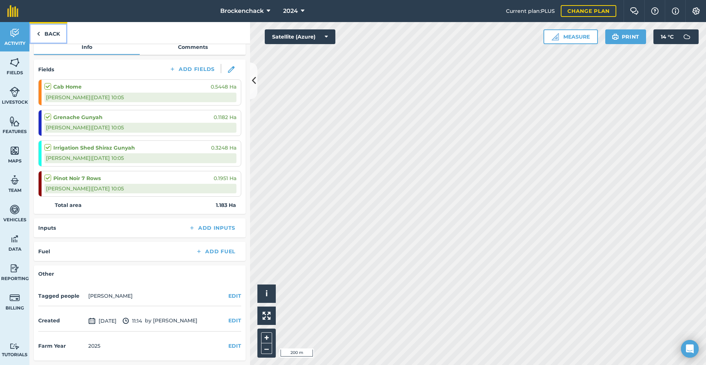
click at [44, 34] on link "Back" at bounding box center [48, 33] width 38 height 22
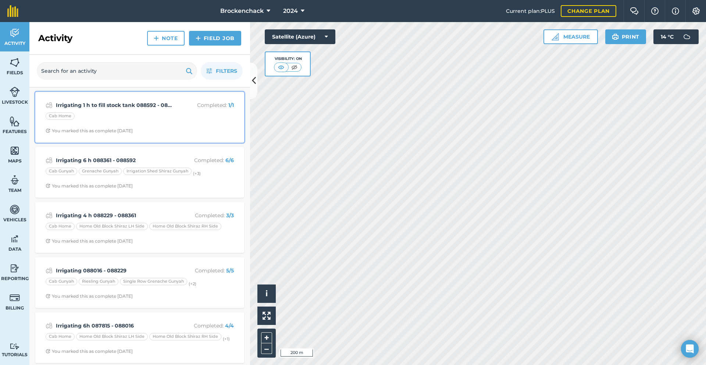
click at [215, 125] on div "Irrigating 1 h to fill stock tank 088592 - 088620 Completed : 1 / 1 Cab Home Yo…" at bounding box center [140, 117] width 200 height 42
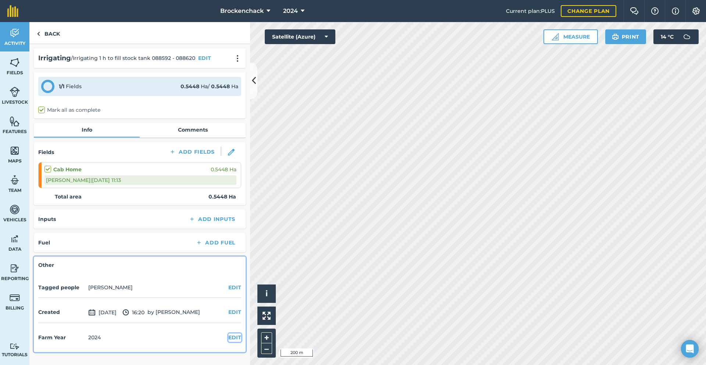
click at [238, 340] on button "EDIT" at bounding box center [234, 338] width 13 height 8
click at [52, 351] on select "2017 2018 2019 2020 2021 2022 2023 2024 2025 2026 2027" at bounding box center [48, 352] width 20 height 15
select select "2025"
click at [38, 345] on select "2017 2018 2019 2020 2021 2022 2023 2024 2025 2026 2027" at bounding box center [48, 352] width 20 height 15
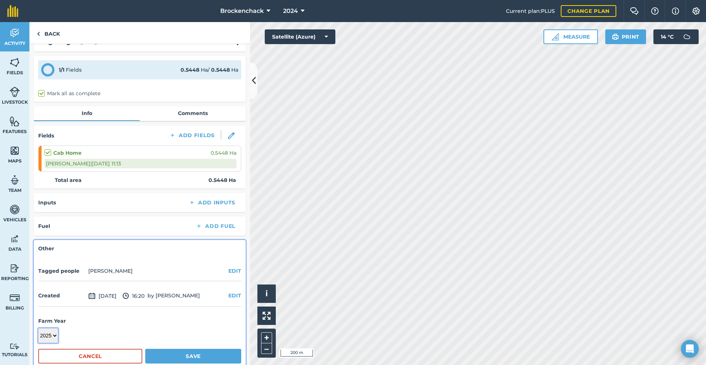
scroll to position [30, 0]
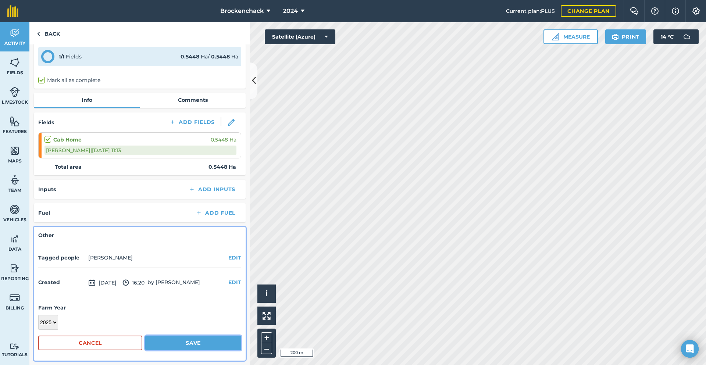
click at [186, 345] on button "Save" at bounding box center [193, 343] width 96 height 15
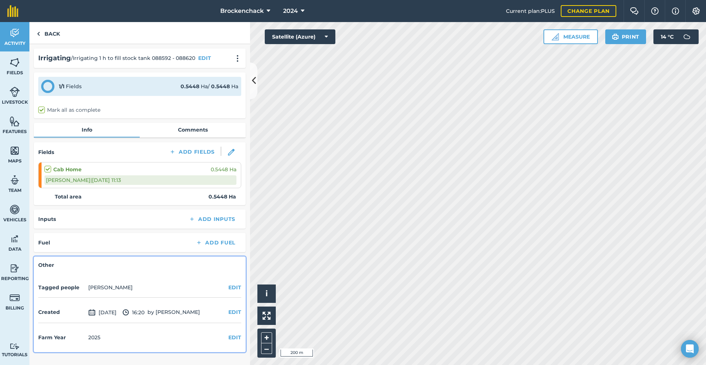
scroll to position [0, 0]
click at [58, 33] on link "Back" at bounding box center [48, 33] width 38 height 22
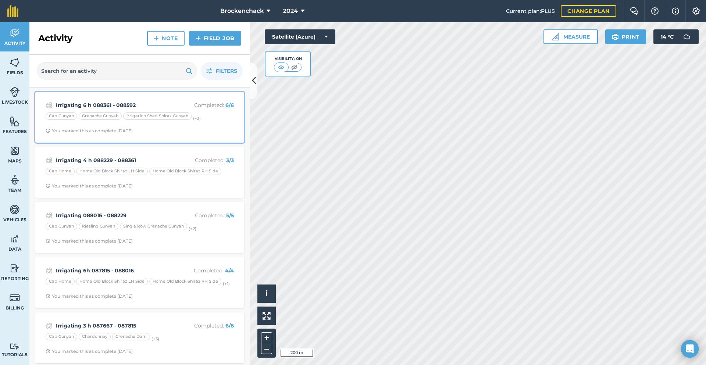
click at [201, 125] on div "Irrigating 6 h 088361 - 088592 Completed : 6 / 6 Cab Gunyah Grenache Gunyah Irr…" at bounding box center [140, 117] width 200 height 42
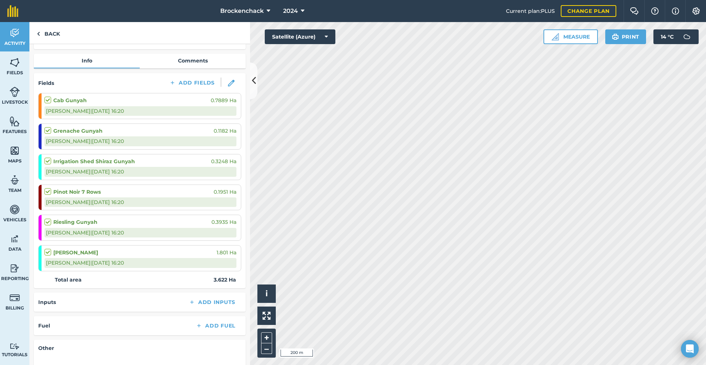
scroll to position [143, 0]
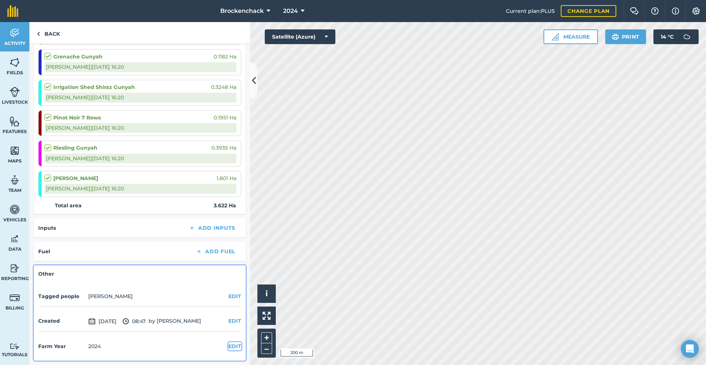
click at [230, 342] on button "EDIT" at bounding box center [234, 346] width 13 height 8
click at [56, 360] on select "2017 2018 2019 2020 2021 2022 2023 2024 2025 2026 2027" at bounding box center [48, 361] width 20 height 15
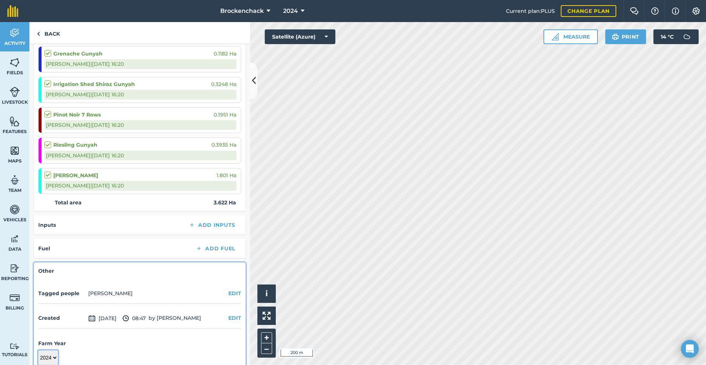
select select "2025"
click at [38, 351] on select "2017 2018 2019 2020 2021 2022 2023 2024 2025 2026 2027" at bounding box center [48, 358] width 20 height 15
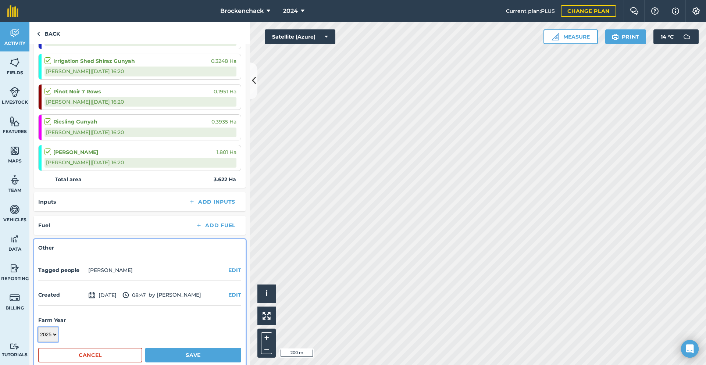
scroll to position [182, 0]
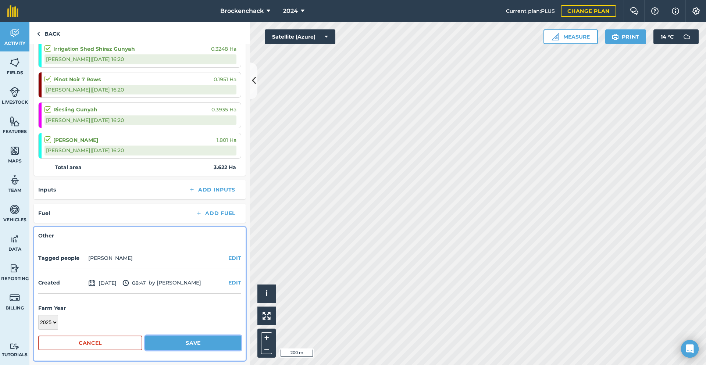
click at [185, 345] on button "Save" at bounding box center [193, 343] width 96 height 15
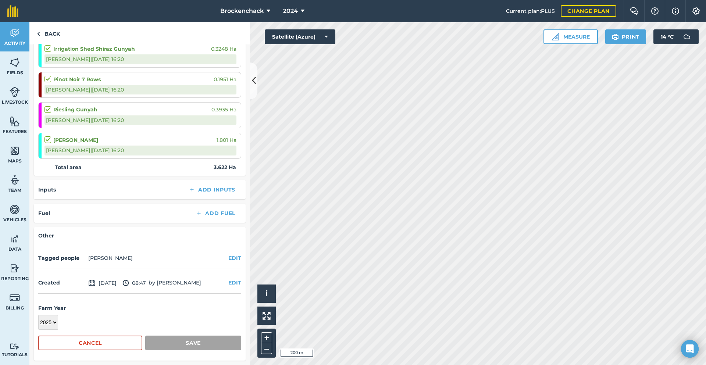
scroll to position [143, 0]
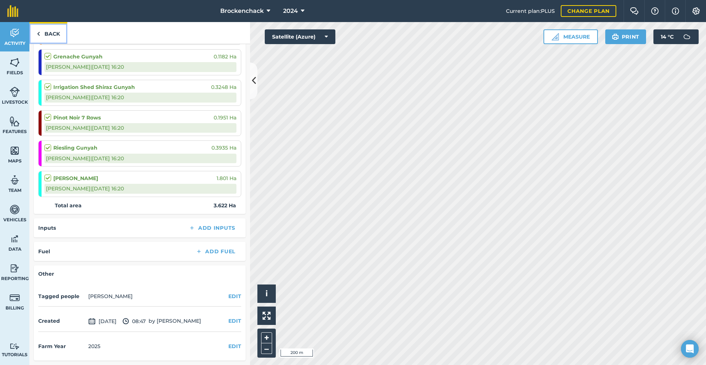
click at [42, 32] on link "Back" at bounding box center [48, 33] width 38 height 22
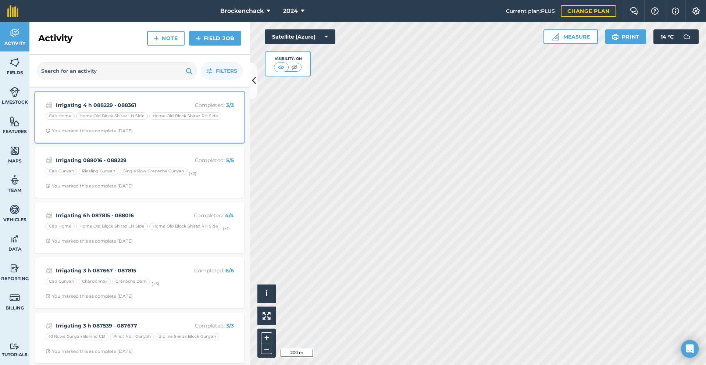
click at [186, 103] on p "Completed : 3 / 3" at bounding box center [204, 105] width 58 height 8
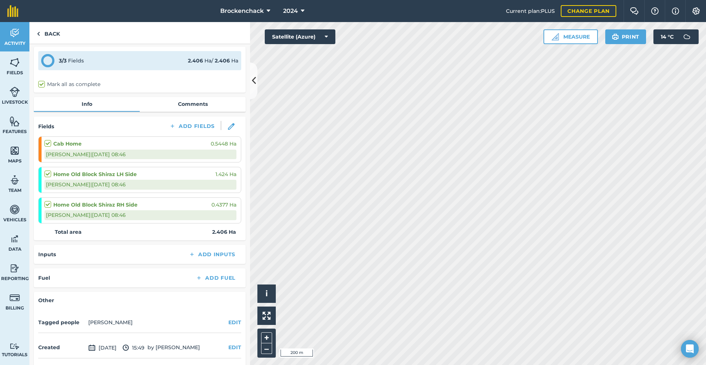
scroll to position [52, 0]
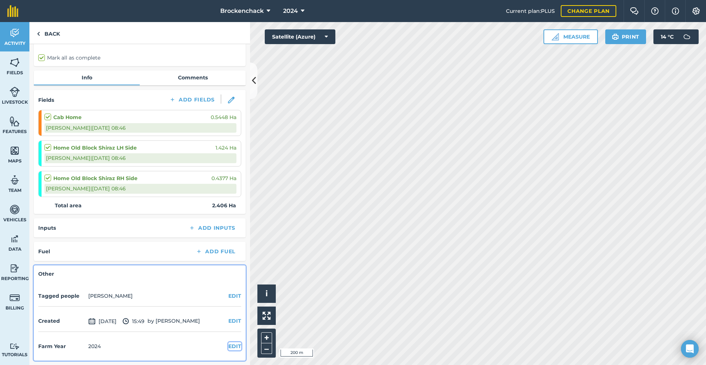
click at [228, 347] on button "EDIT" at bounding box center [234, 346] width 13 height 8
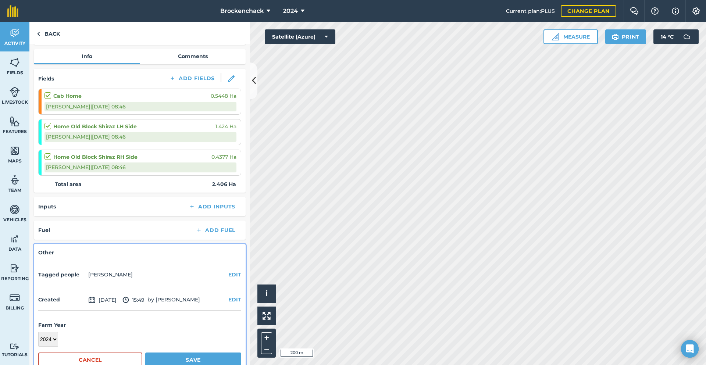
scroll to position [90, 0]
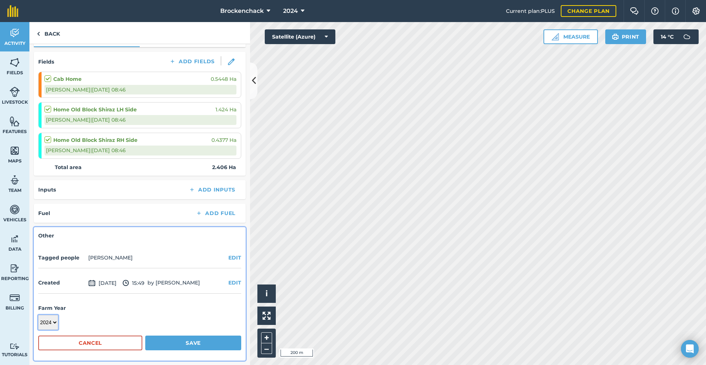
click at [52, 324] on select "2017 2018 2019 2020 2021 2022 2023 2024 2025 2026 2027" at bounding box center [48, 322] width 20 height 15
select select "2025"
click at [38, 315] on select "2017 2018 2019 2020 2021 2022 2023 2024 2025 2026 2027" at bounding box center [48, 322] width 20 height 15
click at [169, 340] on button "Save" at bounding box center [193, 343] width 96 height 15
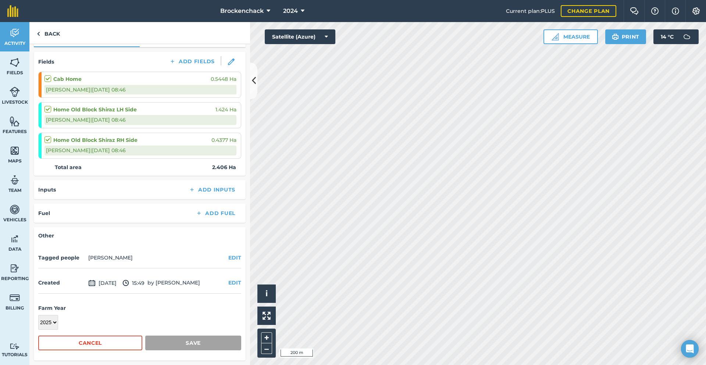
scroll to position [52, 0]
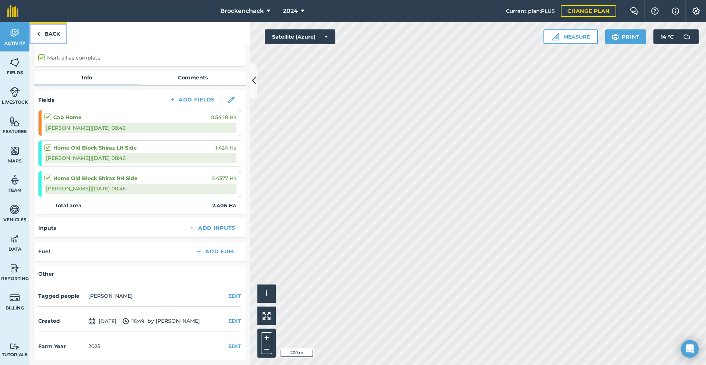
click at [58, 33] on link "Back" at bounding box center [48, 33] width 38 height 22
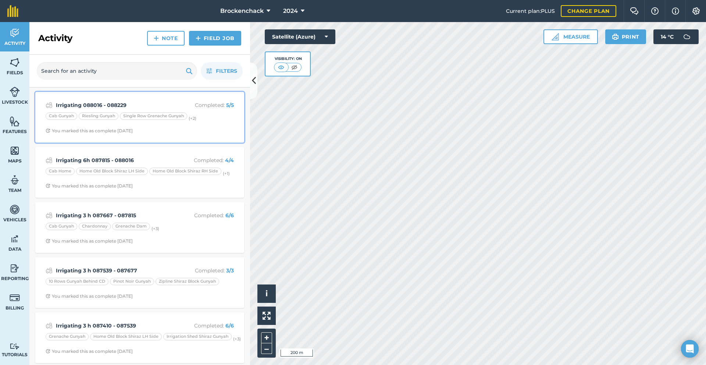
click at [210, 125] on div "Irrigating 088016 - 088229 Completed : 5 / 5 Cab Gunyah Riesling Gunyah Single …" at bounding box center [140, 117] width 200 height 42
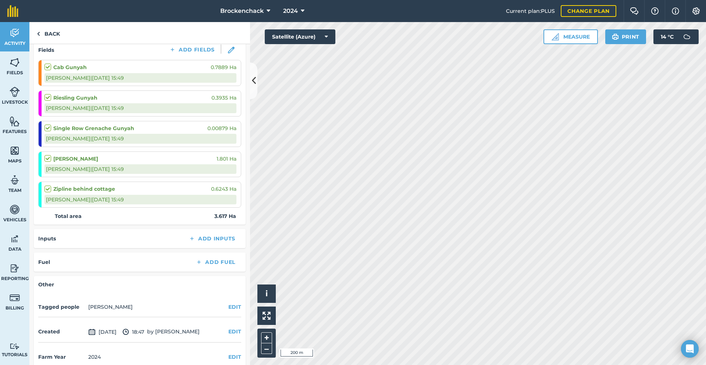
scroll to position [113, 0]
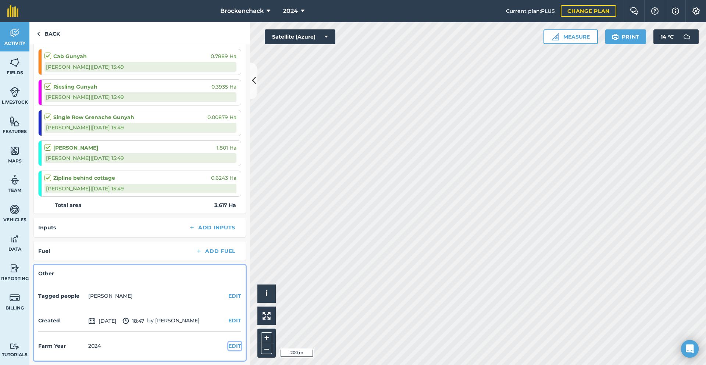
click at [234, 344] on button "EDIT" at bounding box center [234, 346] width 13 height 8
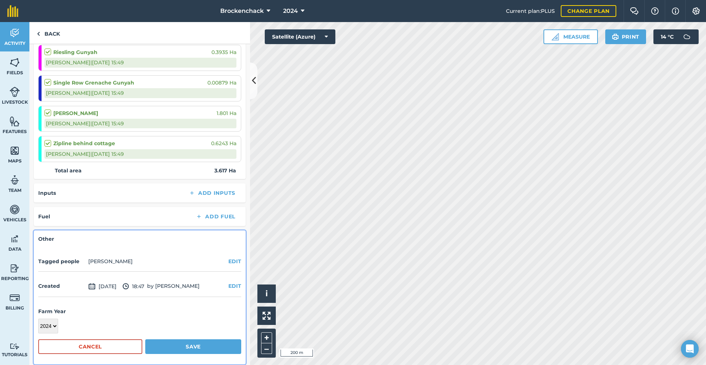
scroll to position [152, 0]
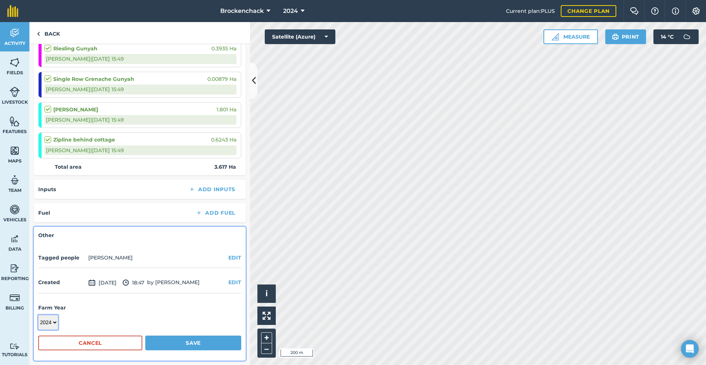
click at [50, 321] on select "2017 2018 2019 2020 2021 2022 2023 2024 2025 2026 2027" at bounding box center [48, 322] width 20 height 15
select select "2025"
click at [38, 315] on select "2017 2018 2019 2020 2021 2022 2023 2024 2025 2026 2027" at bounding box center [48, 322] width 20 height 15
click at [219, 342] on button "Save" at bounding box center [193, 343] width 96 height 15
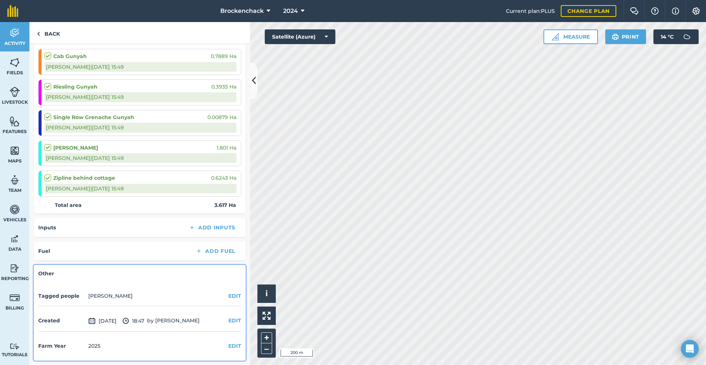
scroll to position [113, 0]
click at [49, 34] on link "Back" at bounding box center [48, 33] width 38 height 22
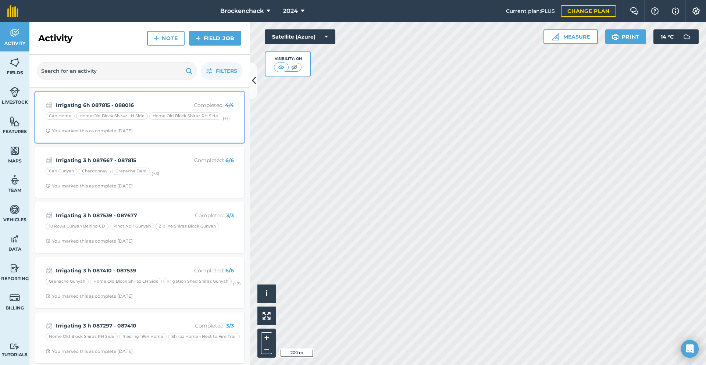
click at [178, 104] on p "Completed : 4 / 4" at bounding box center [204, 105] width 58 height 8
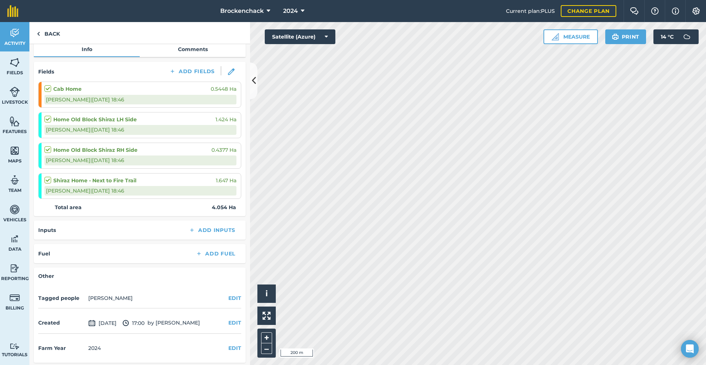
scroll to position [83, 0]
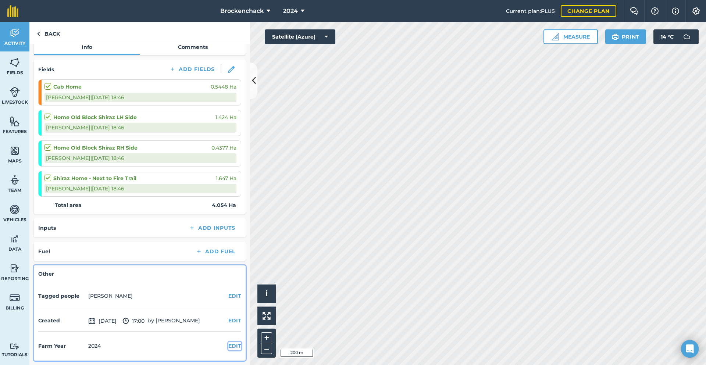
click at [228, 347] on button "EDIT" at bounding box center [234, 346] width 13 height 8
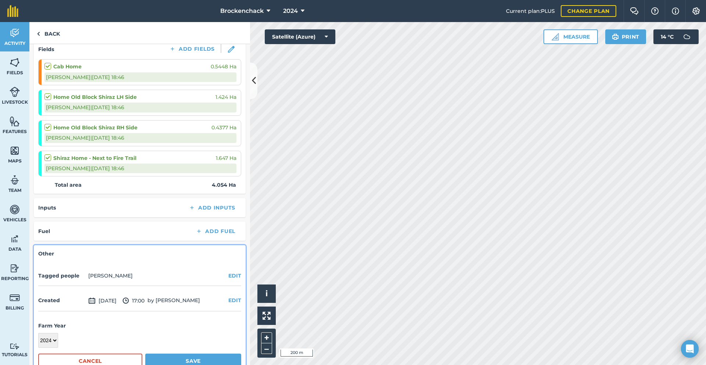
scroll to position [121, 0]
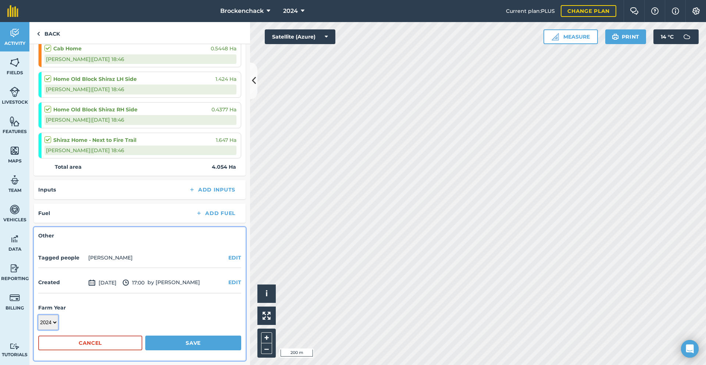
click at [54, 324] on select "2017 2018 2019 2020 2021 2022 2023 2024 2025 2026 2027" at bounding box center [48, 322] width 20 height 15
click at [52, 322] on select "2017 2018 2019 2020 2021 2022 2023 2024 2025 2026 2027" at bounding box center [48, 322] width 20 height 15
select select "2025"
click at [38, 315] on select "2017 2018 2019 2020 2021 2022 2023 2024 2025 2026 2027" at bounding box center [48, 322] width 20 height 15
click at [184, 346] on button "Save" at bounding box center [193, 343] width 96 height 15
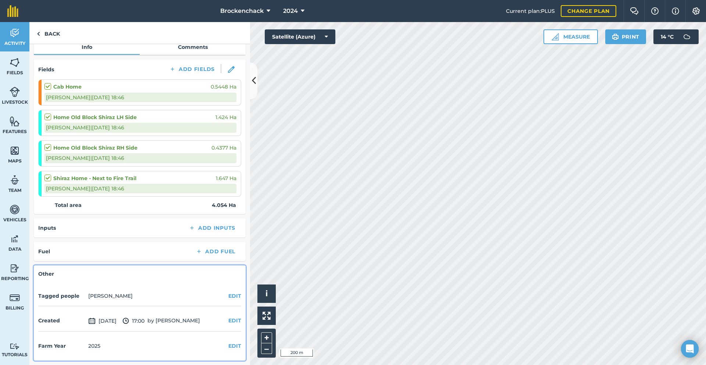
scroll to position [83, 0]
click at [60, 37] on link "Back" at bounding box center [48, 33] width 38 height 22
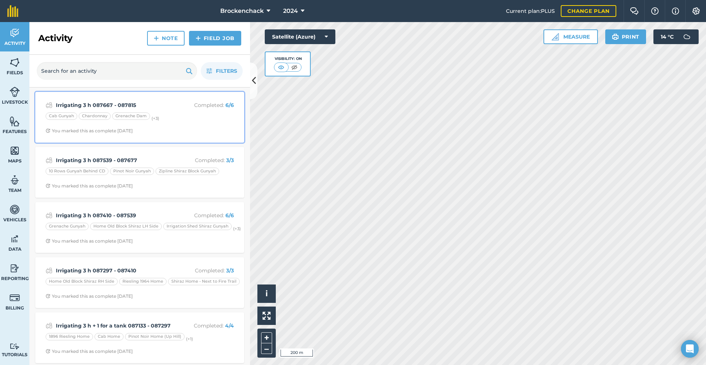
click at [195, 118] on div "Cab Gunyah Chardonnay Grenache Dam (+ 3 )" at bounding box center [140, 118] width 188 height 10
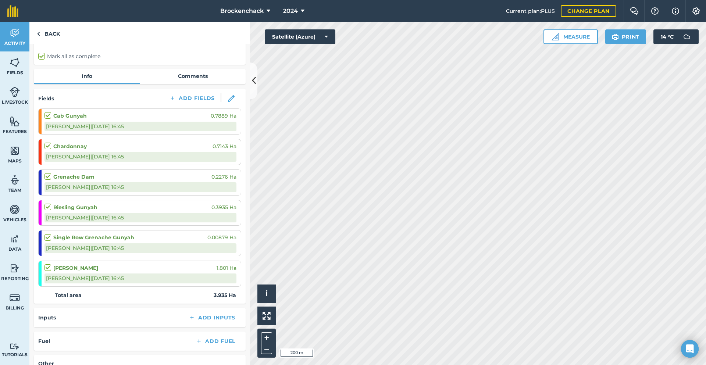
scroll to position [143, 0]
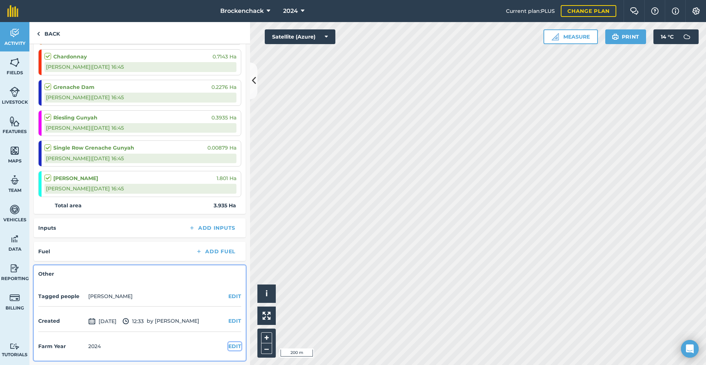
click at [228, 346] on button "EDIT" at bounding box center [234, 346] width 13 height 8
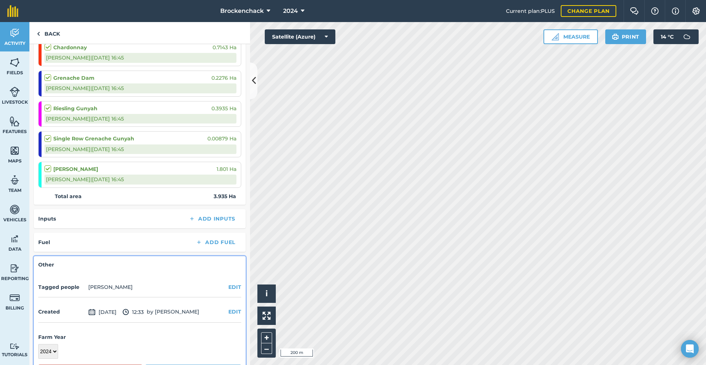
scroll to position [180, 0]
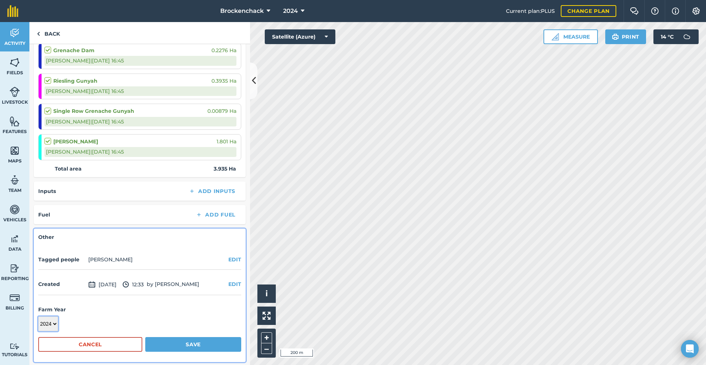
click at [54, 327] on select "2017 2018 2019 2020 2021 2022 2023 2024 2025 2026 2027" at bounding box center [48, 324] width 20 height 15
select select "2025"
click at [38, 317] on select "2017 2018 2019 2020 2021 2022 2023 2024 2025 2026 2027" at bounding box center [48, 324] width 20 height 15
click at [189, 342] on button "Save" at bounding box center [193, 344] width 96 height 15
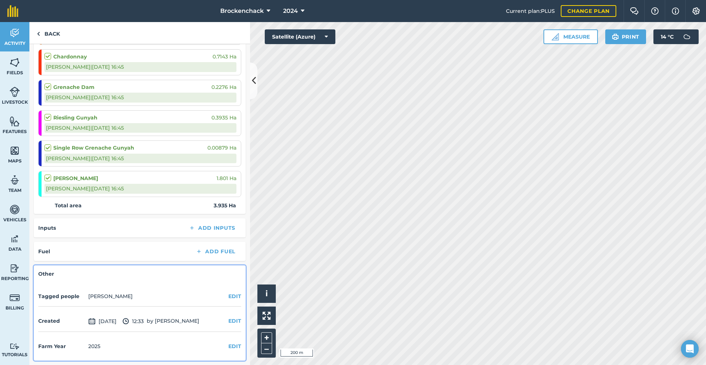
scroll to position [33, 0]
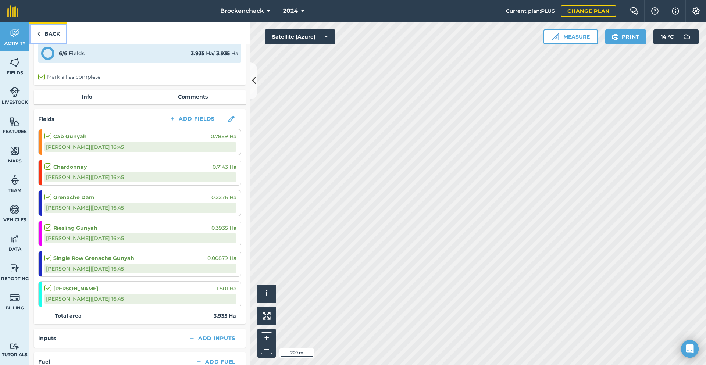
click at [51, 35] on link "Back" at bounding box center [48, 33] width 38 height 22
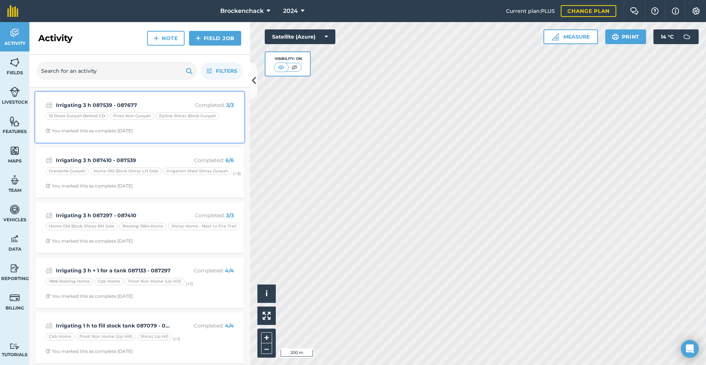
click at [185, 120] on div "10 Rows Gunyah Behind CD Pinot Noir [PERSON_NAME] Shiraz Block Gunyah" at bounding box center [140, 118] width 188 height 10
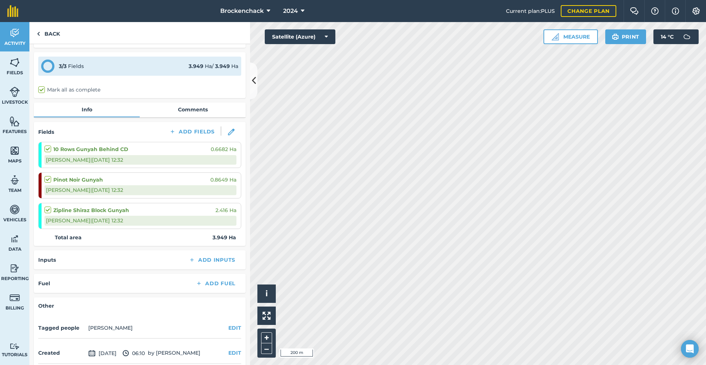
scroll to position [52, 0]
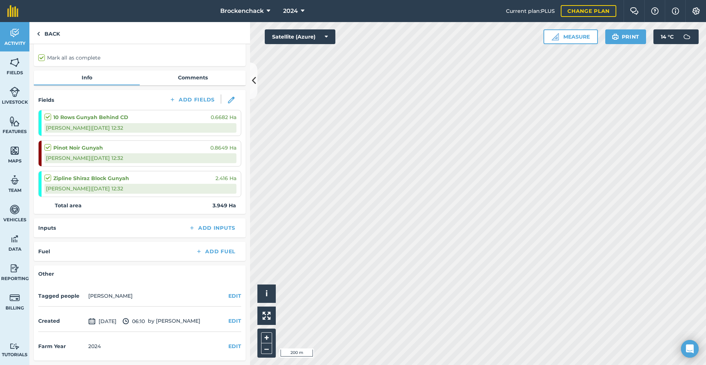
click at [216, 346] on div "Farm Year [DATE] EDIT" at bounding box center [139, 347] width 203 height 20
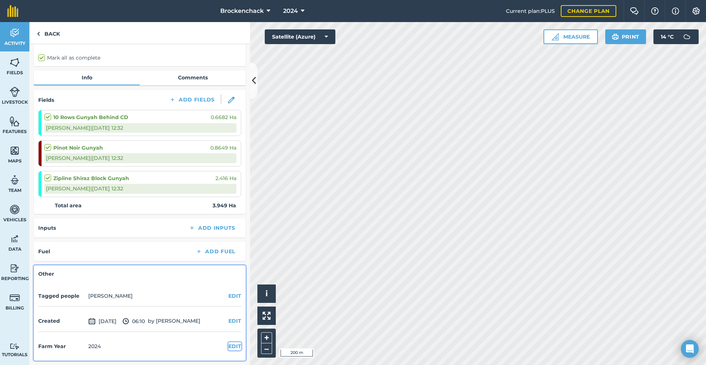
click at [228, 345] on button "EDIT" at bounding box center [234, 346] width 13 height 8
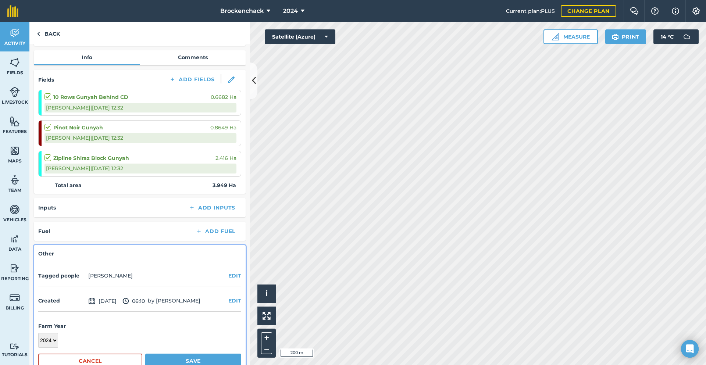
scroll to position [90, 0]
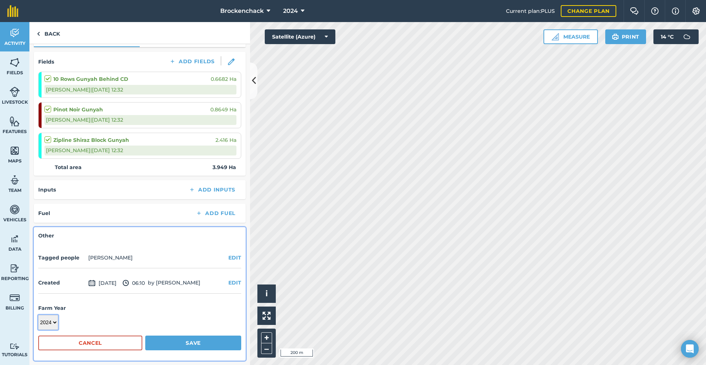
click at [54, 322] on select "2017 2018 2019 2020 2021 2022 2023 2024 2025 2026 2027" at bounding box center [48, 322] width 20 height 15
select select "2025"
click at [38, 315] on select "2017 2018 2019 2020 2021 2022 2023 2024 2025 2026 2027" at bounding box center [48, 322] width 20 height 15
click at [194, 337] on button "Save" at bounding box center [193, 343] width 96 height 15
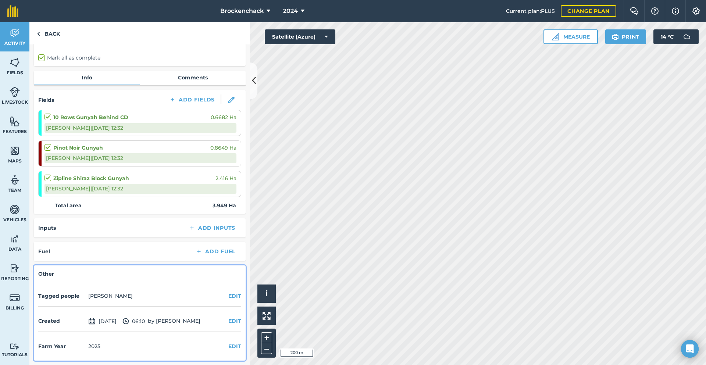
scroll to position [52, 0]
click at [42, 36] on link "Back" at bounding box center [48, 33] width 38 height 22
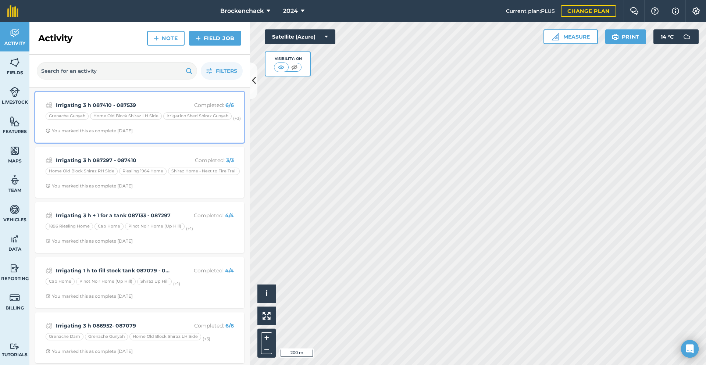
click at [152, 130] on span "You marked this as complete [DATE]" at bounding box center [140, 131] width 188 height 6
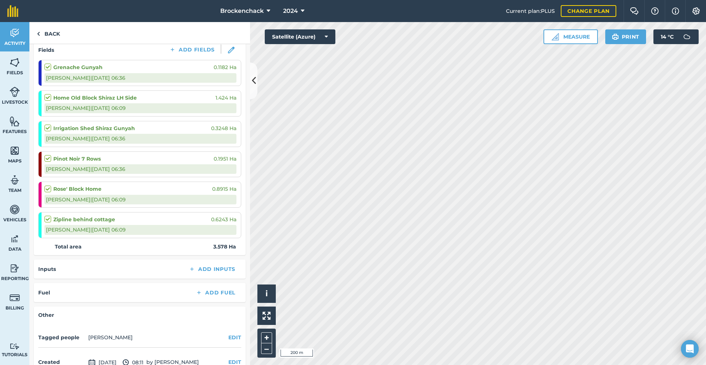
scroll to position [143, 0]
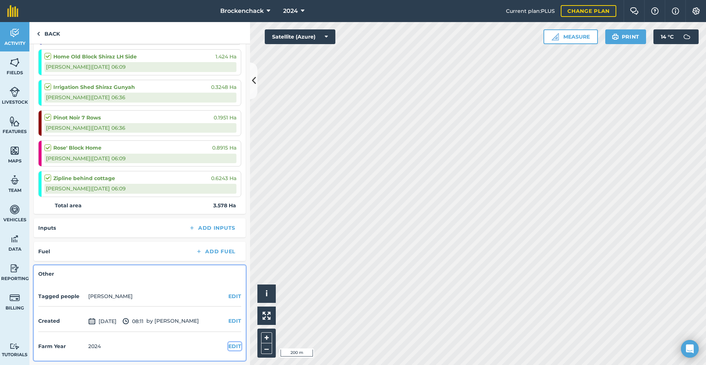
click at [228, 347] on button "EDIT" at bounding box center [234, 346] width 13 height 8
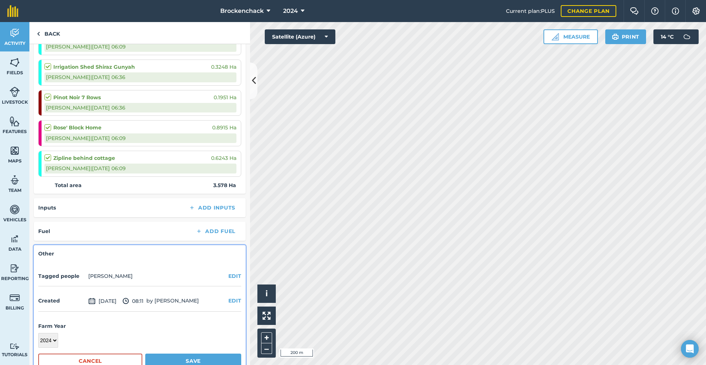
scroll to position [182, 0]
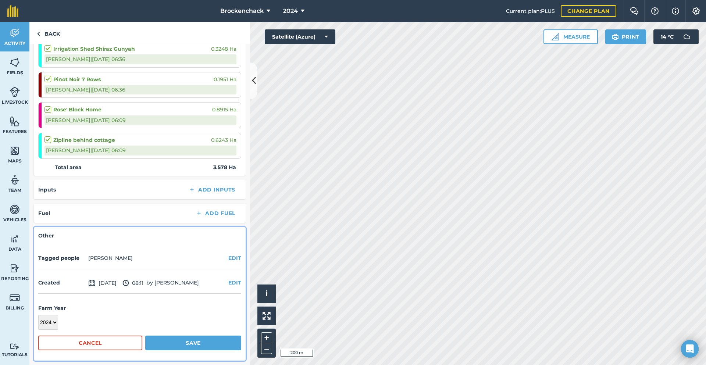
drag, startPoint x: 62, startPoint y: 328, endPoint x: 63, endPoint y: 324, distance: 3.7
click at [63, 328] on div "2017 2018 2019 2020 2021 2022 2023 2024 2025 2026 2027" at bounding box center [139, 322] width 203 height 15
click at [57, 322] on select "2017 2018 2019 2020 2021 2022 2023 2024 2025 2026 2027" at bounding box center [48, 322] width 20 height 15
select select "2025"
click at [38, 315] on select "2017 2018 2019 2020 2021 2022 2023 2024 2025 2026 2027" at bounding box center [48, 322] width 20 height 15
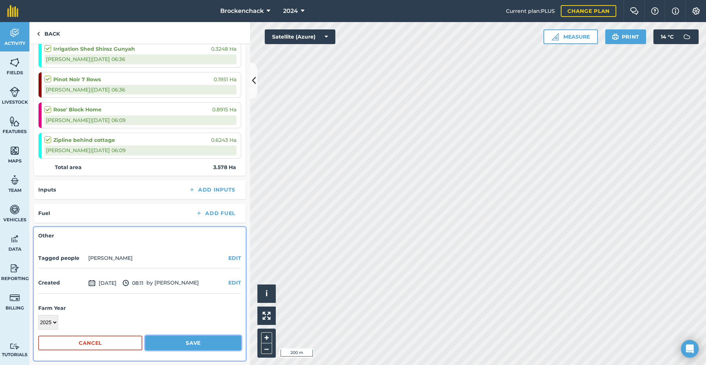
click at [178, 344] on button "Save" at bounding box center [193, 343] width 96 height 15
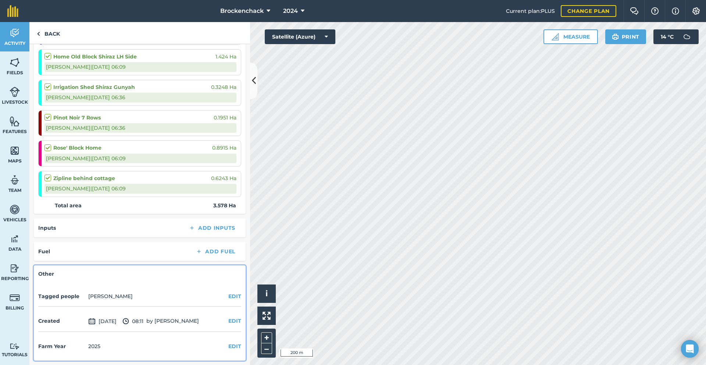
scroll to position [143, 0]
click at [43, 34] on link "Back" at bounding box center [48, 33] width 38 height 22
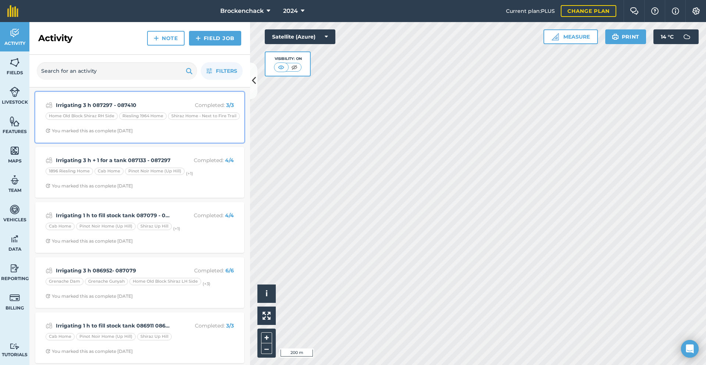
click at [140, 103] on strong "Irrigating 3 h 087297 - 087410" at bounding box center [114, 105] width 117 height 8
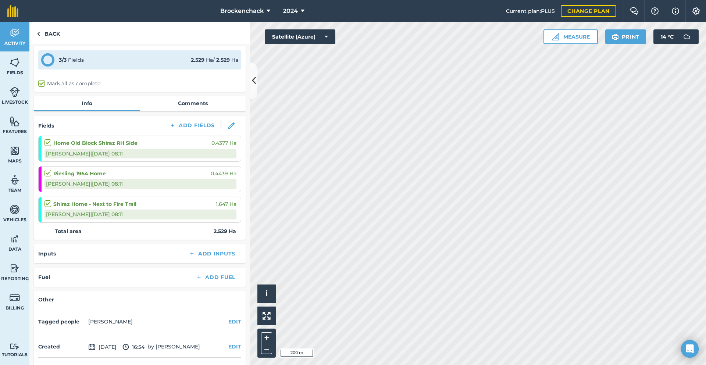
scroll to position [52, 0]
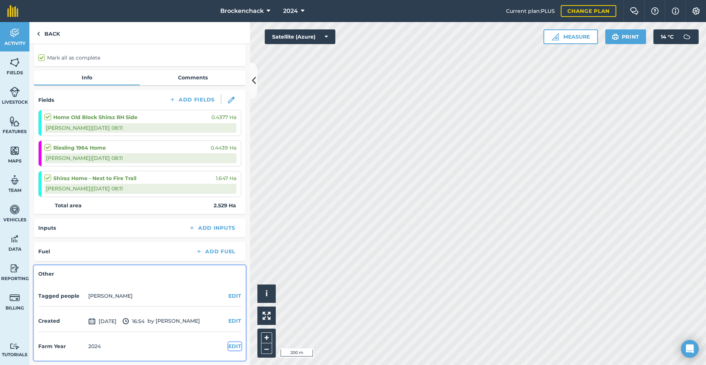
click at [228, 346] on button "EDIT" at bounding box center [234, 346] width 13 height 8
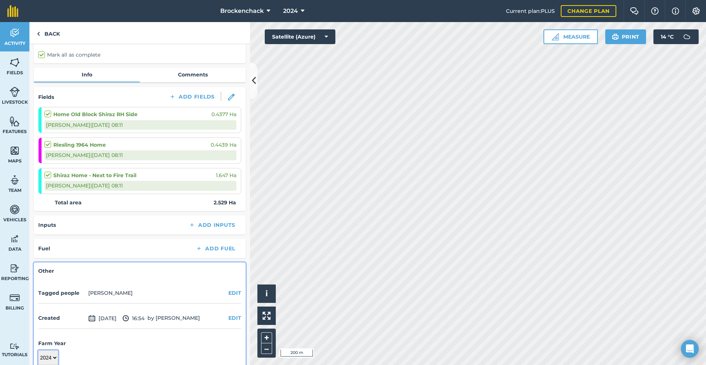
click at [58, 358] on div "2017 2018 2019 2020 2021 2022 2023 2024 2025 2026 2027" at bounding box center [139, 358] width 203 height 15
select select "2025"
click at [38, 351] on select "2017 2018 2019 2020 2021 2022 2023 2024 2025 2026 2027" at bounding box center [48, 358] width 20 height 15
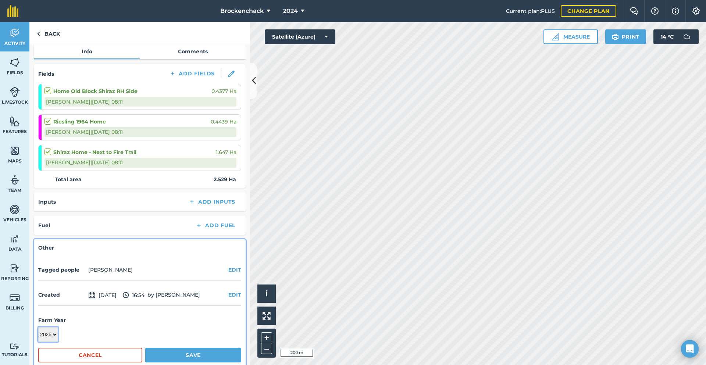
scroll to position [90, 0]
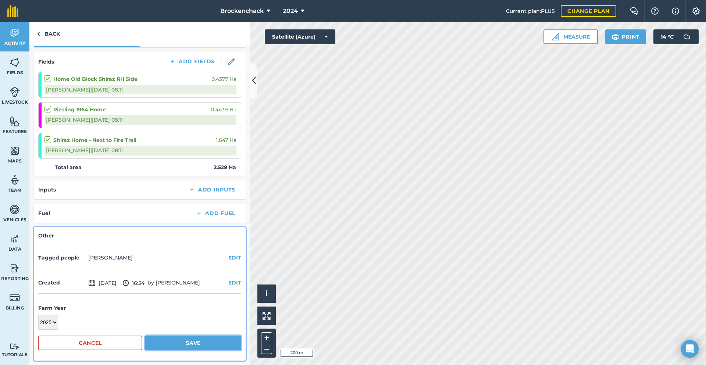
click at [198, 340] on button "Save" at bounding box center [193, 343] width 96 height 15
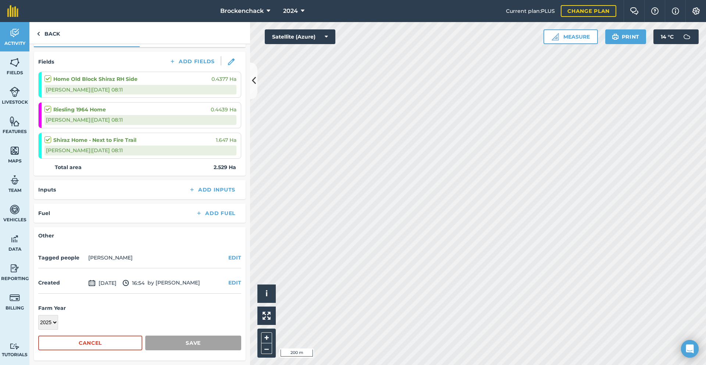
scroll to position [52, 0]
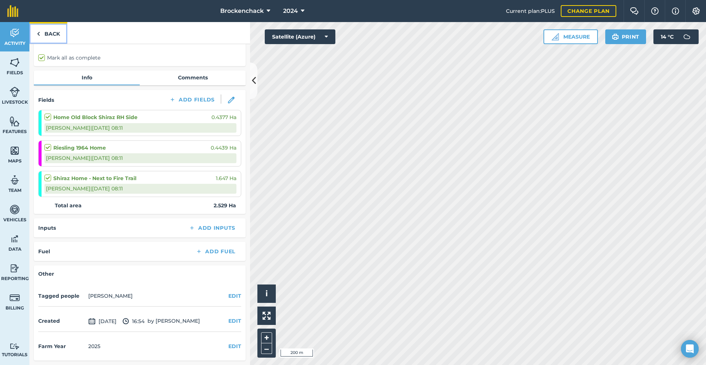
click at [49, 30] on link "Back" at bounding box center [48, 33] width 38 height 22
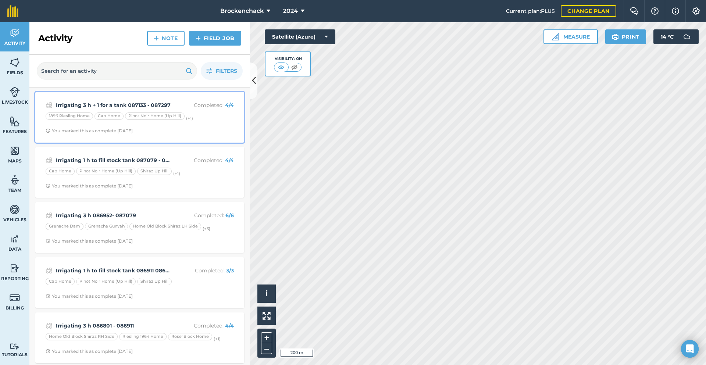
click at [188, 116] on small "(+ 1 )" at bounding box center [189, 118] width 7 height 5
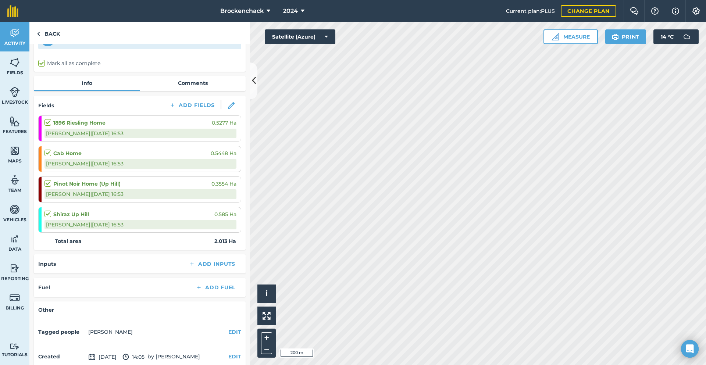
scroll to position [83, 0]
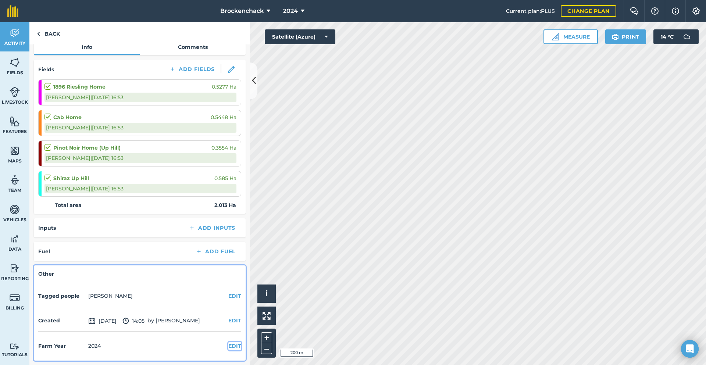
click at [231, 346] on button "EDIT" at bounding box center [234, 346] width 13 height 8
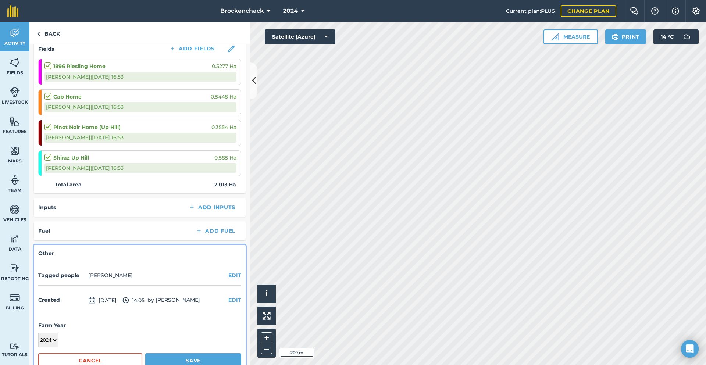
scroll to position [121, 0]
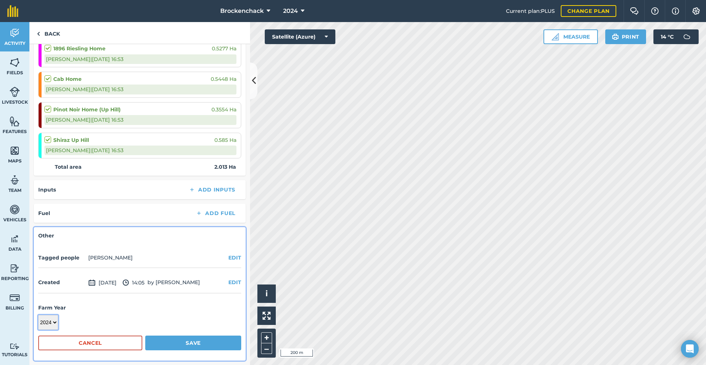
click at [53, 322] on select "2017 2018 2019 2020 2021 2022 2023 2024 2025 2026 2027" at bounding box center [48, 322] width 20 height 15
select select "2025"
click at [38, 315] on select "2017 2018 2019 2020 2021 2022 2023 2024 2025 2026 2027" at bounding box center [48, 322] width 20 height 15
click at [187, 336] on button "Save" at bounding box center [193, 343] width 96 height 15
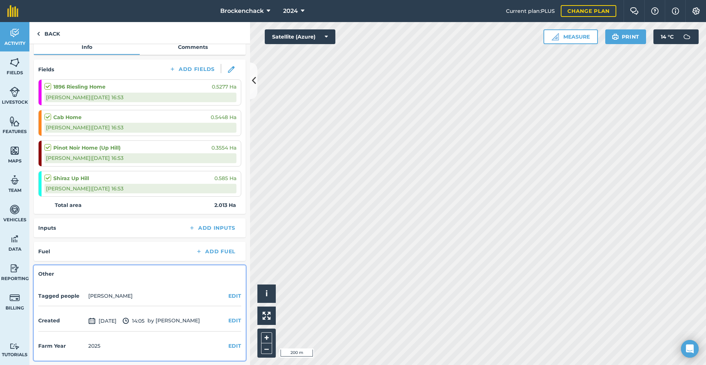
scroll to position [83, 0]
click at [59, 33] on link "Back" at bounding box center [48, 33] width 38 height 22
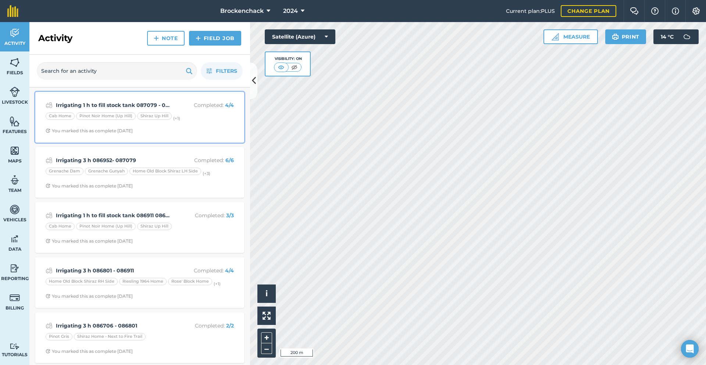
click at [163, 106] on strong "Irrigating 1 h to fill stock tank 087079 - 087133" at bounding box center [114, 105] width 117 height 8
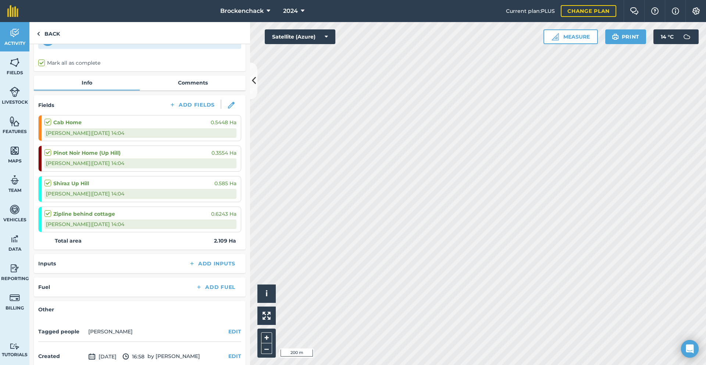
scroll to position [83, 0]
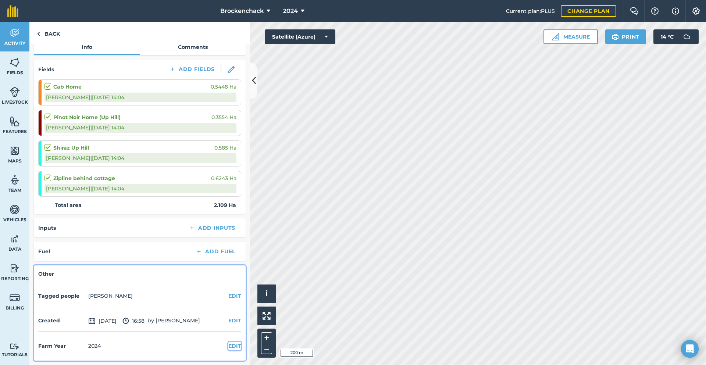
click at [228, 347] on button "EDIT" at bounding box center [234, 346] width 13 height 8
click at [53, 360] on select "2017 2018 2019 2020 2021 2022 2023 2024 2025 2026 2027" at bounding box center [48, 361] width 20 height 15
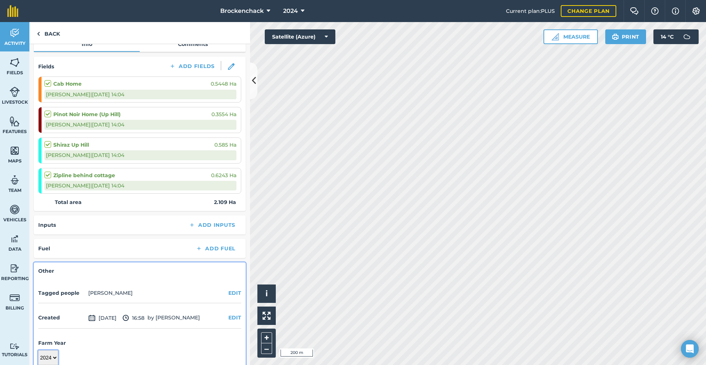
select select "2025"
click at [38, 351] on select "2017 2018 2019 2020 2021 2022 2023 2024 2025 2026 2027" at bounding box center [48, 358] width 20 height 15
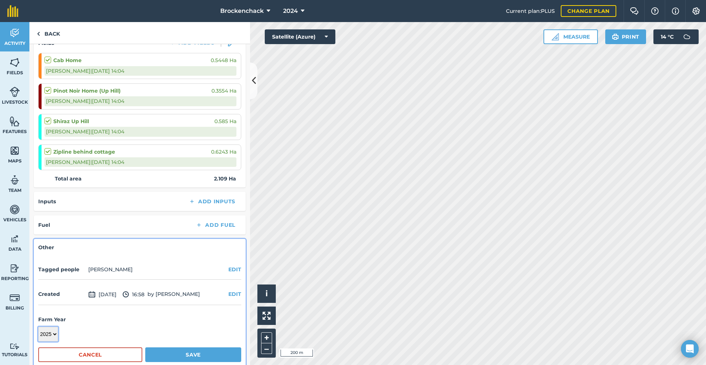
scroll to position [121, 0]
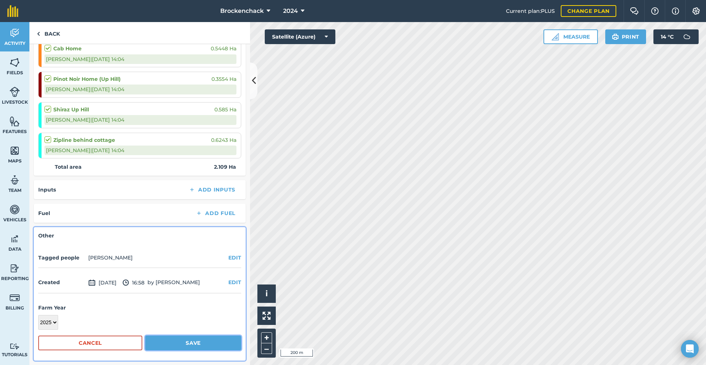
click at [198, 342] on button "Save" at bounding box center [193, 343] width 96 height 15
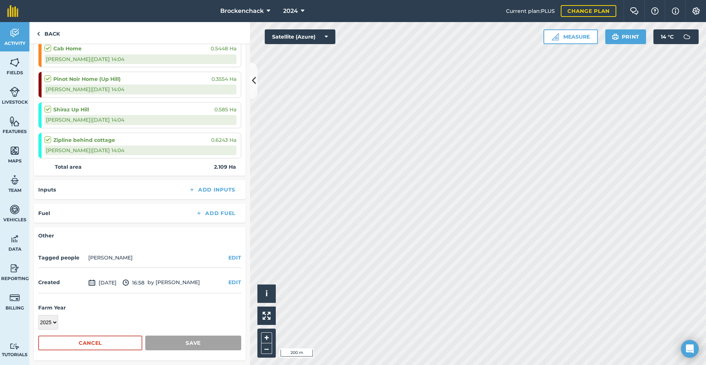
scroll to position [83, 0]
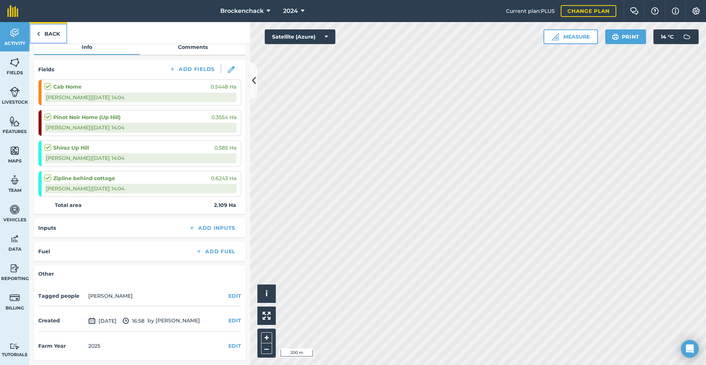
click at [64, 37] on link "Back" at bounding box center [48, 33] width 38 height 22
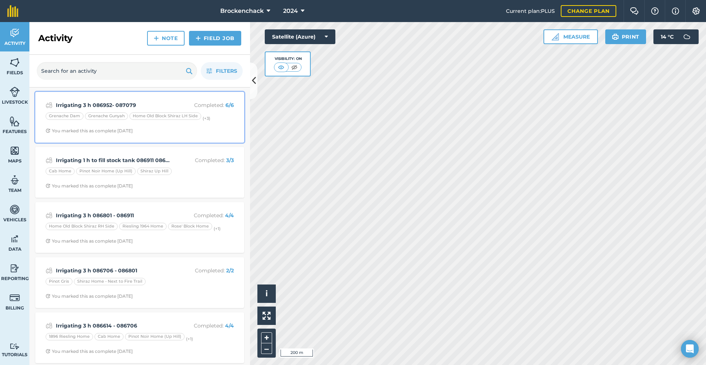
click at [139, 106] on strong "Irrigating 3 h 086952- 087079" at bounding box center [114, 105] width 117 height 8
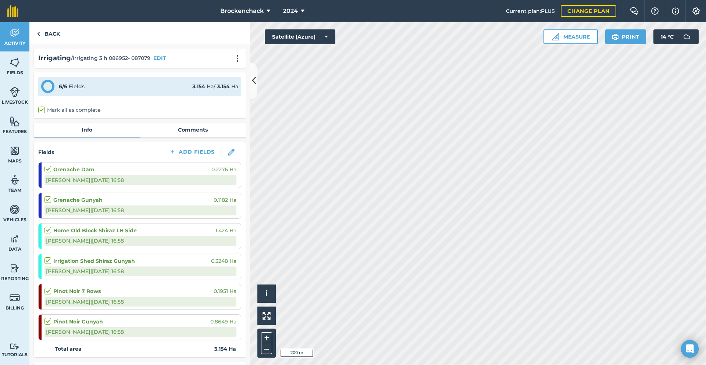
scroll to position [143, 0]
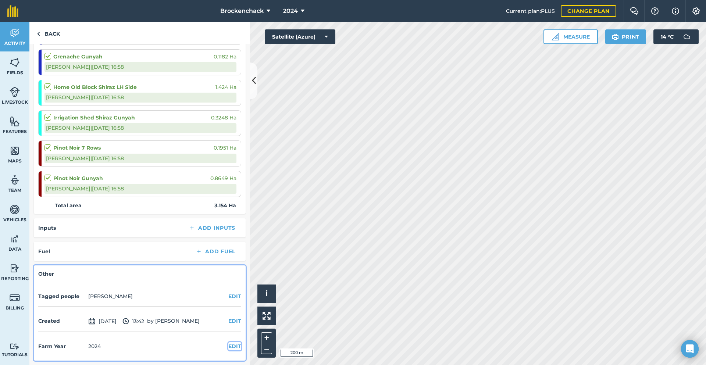
click at [228, 345] on button "EDIT" at bounding box center [234, 346] width 13 height 8
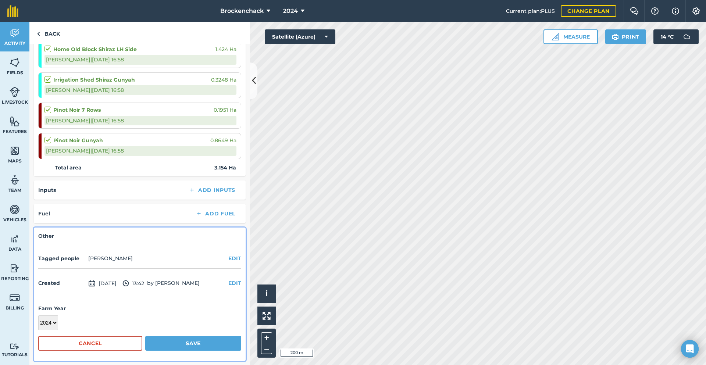
scroll to position [182, 0]
click at [53, 325] on select "2017 2018 2019 2020 2021 2022 2023 2024 2025 2026 2027" at bounding box center [48, 322] width 20 height 15
select select "2025"
click at [38, 315] on select "2017 2018 2019 2020 2021 2022 2023 2024 2025 2026 2027" at bounding box center [48, 322] width 20 height 15
click at [212, 342] on button "Save" at bounding box center [193, 343] width 96 height 15
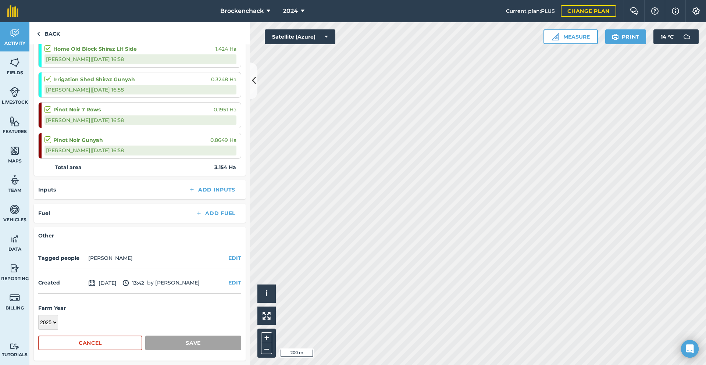
scroll to position [143, 0]
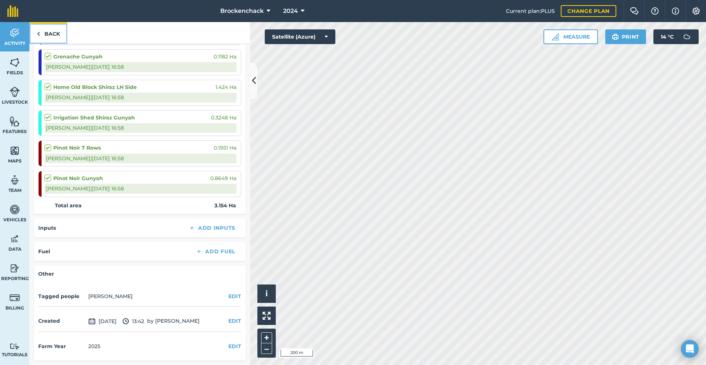
click at [50, 34] on link "Back" at bounding box center [48, 33] width 38 height 22
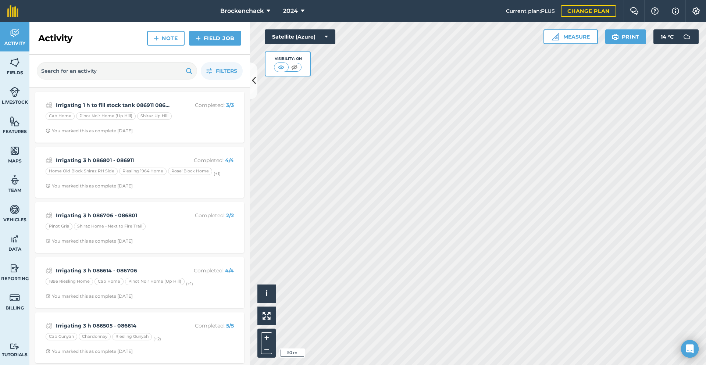
click at [216, 67] on div "Activity Fields Livestock Features Maps Team Vehicles Data Reporting Billing Tu…" at bounding box center [353, 193] width 706 height 343
click at [706, 201] on html "Brockenchack 2024 Current plan : PLUS Change plan Farm Chat Help Info Settings …" at bounding box center [353, 182] width 706 height 365
click at [203, 121] on div "Cab Home Pinot Noir Home (Up Hill) Shiraz [GEOGRAPHIC_DATA]" at bounding box center [140, 118] width 188 height 10
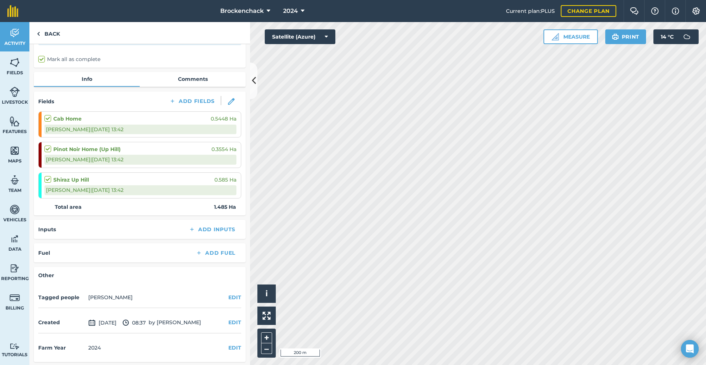
scroll to position [52, 0]
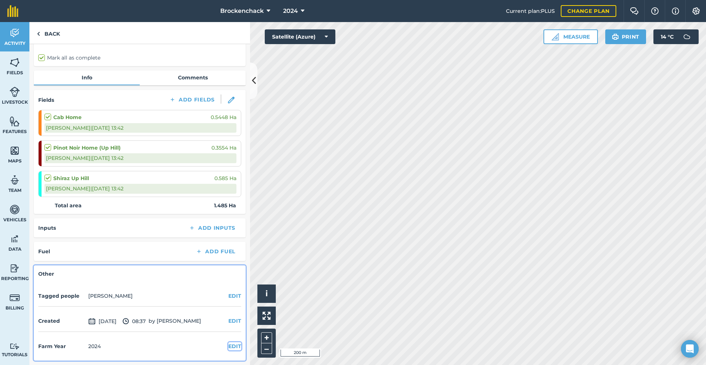
click at [230, 344] on button "EDIT" at bounding box center [234, 346] width 13 height 8
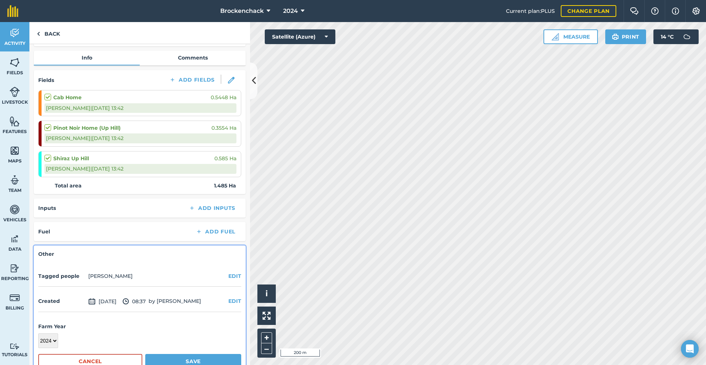
scroll to position [90, 0]
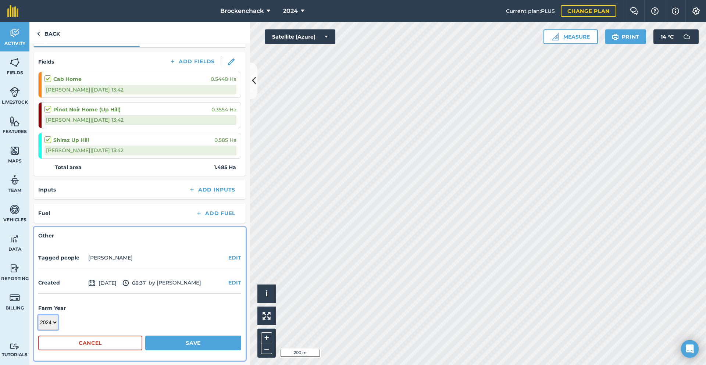
click at [53, 322] on select "2017 2018 2019 2020 2021 2022 2023 2024 2025 2026 2027" at bounding box center [48, 322] width 20 height 15
select select "2025"
click at [38, 315] on select "2017 2018 2019 2020 2021 2022 2023 2024 2025 2026 2027" at bounding box center [48, 322] width 20 height 15
click at [163, 343] on button "Save" at bounding box center [193, 343] width 96 height 15
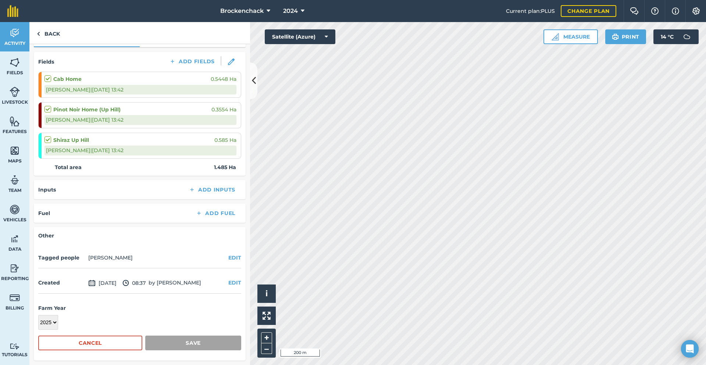
scroll to position [52, 0]
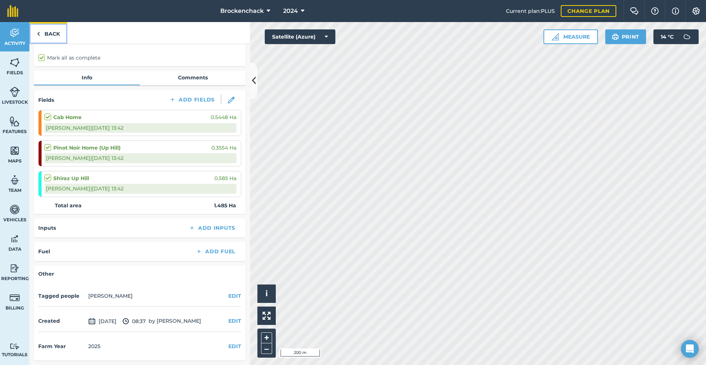
click at [48, 31] on link "Back" at bounding box center [48, 33] width 38 height 22
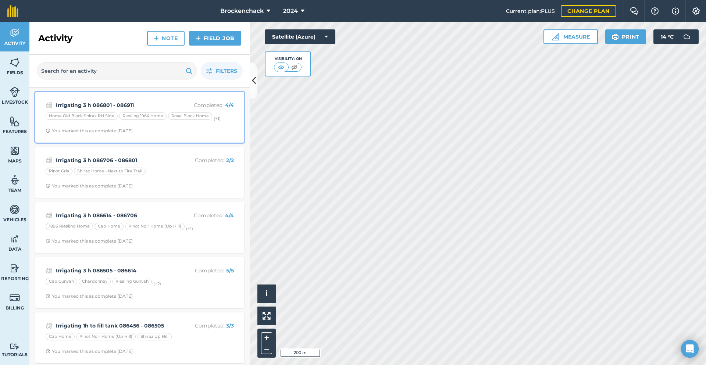
click at [150, 102] on strong "Irrigating 3 h 086801 - 086911" at bounding box center [114, 105] width 117 height 8
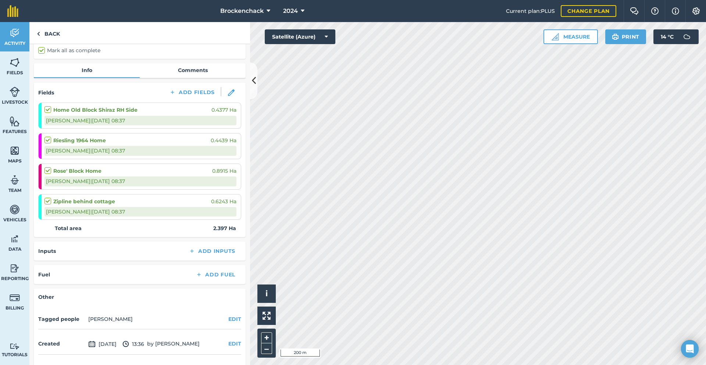
scroll to position [83, 0]
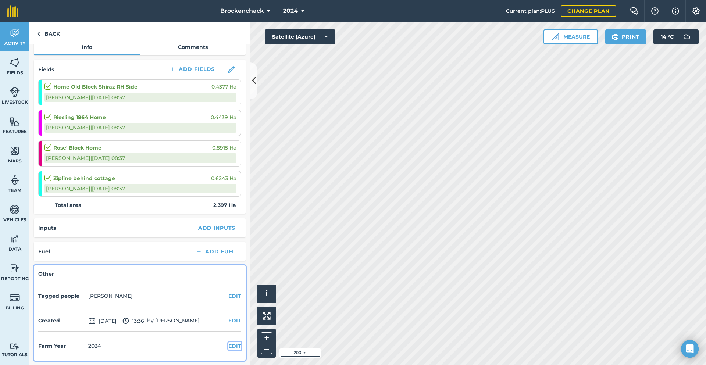
click at [233, 345] on button "EDIT" at bounding box center [234, 346] width 13 height 8
click at [56, 361] on select "2017 2018 2019 2020 2021 2022 2023 2024 2025 2026 2027" at bounding box center [48, 361] width 20 height 15
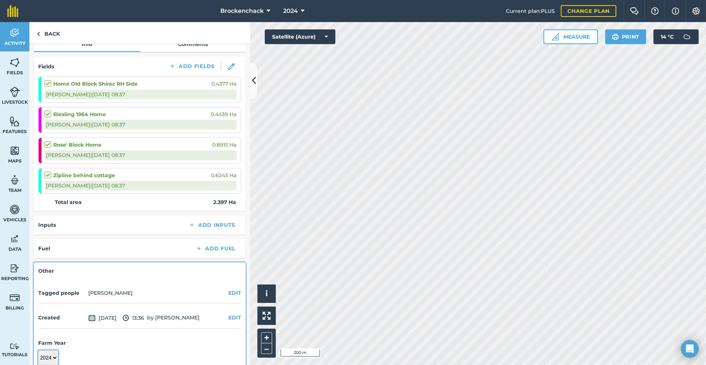
select select "2025"
click at [38, 351] on select "2017 2018 2019 2020 2021 2022 2023 2024 2025 2026 2027" at bounding box center [48, 358] width 20 height 15
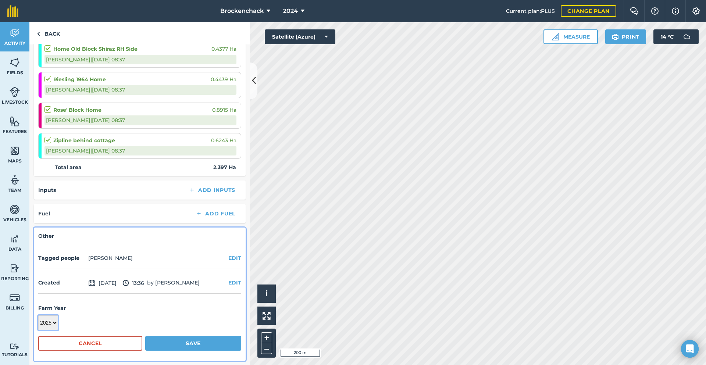
scroll to position [121, 0]
click at [182, 341] on button "Save" at bounding box center [193, 343] width 96 height 15
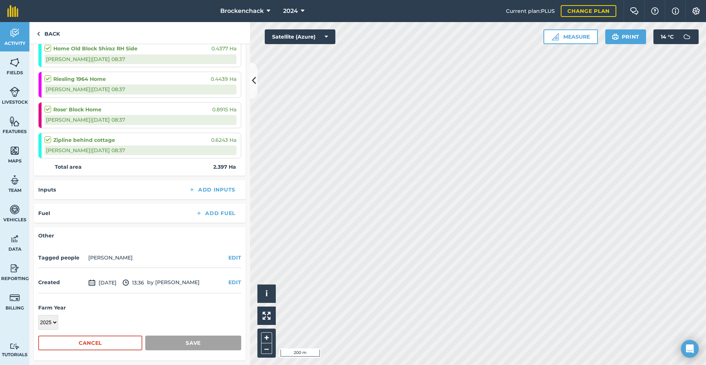
scroll to position [83, 0]
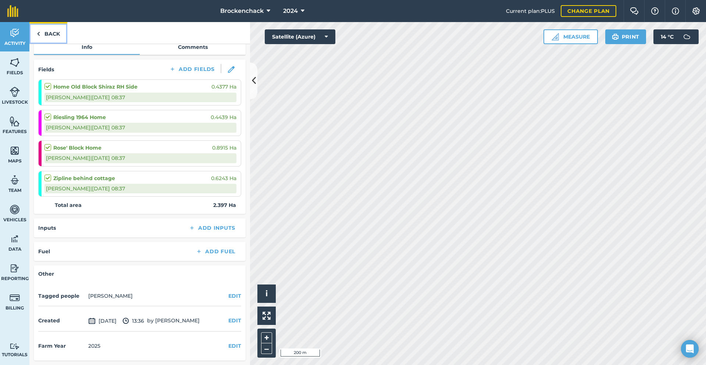
click at [47, 36] on link "Back" at bounding box center [48, 33] width 38 height 22
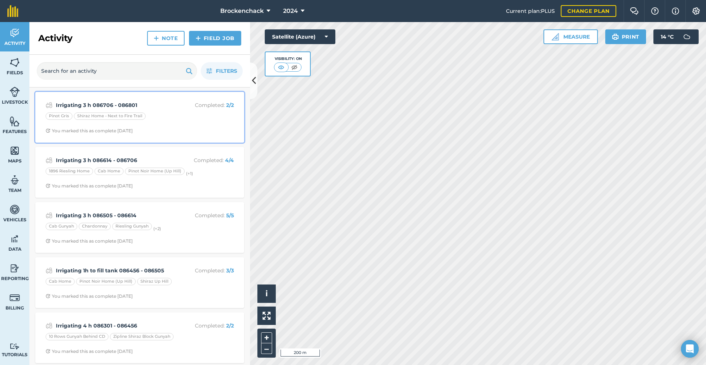
click at [169, 131] on span "You marked this as complete [DATE]" at bounding box center [140, 131] width 188 height 6
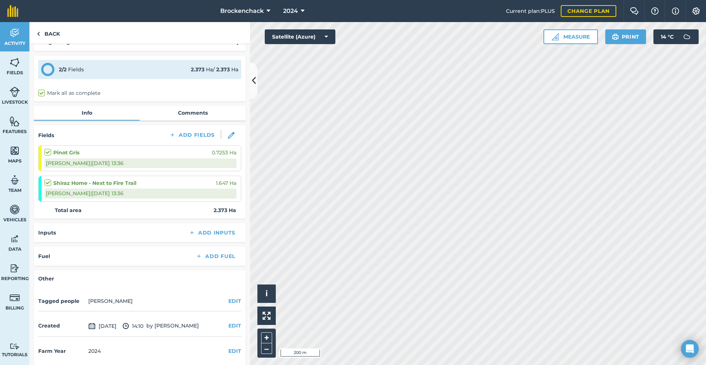
scroll to position [22, 0]
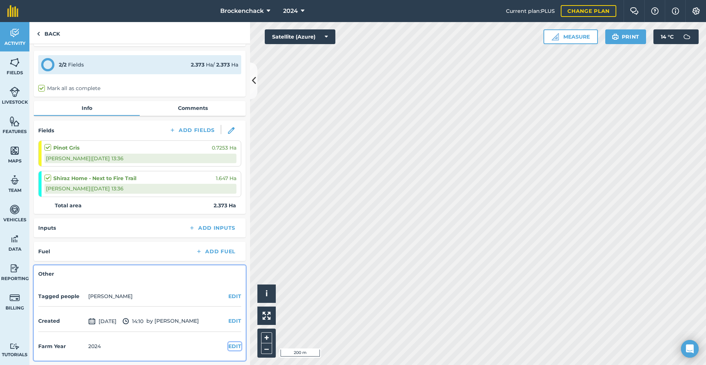
click at [228, 345] on button "EDIT" at bounding box center [234, 346] width 13 height 8
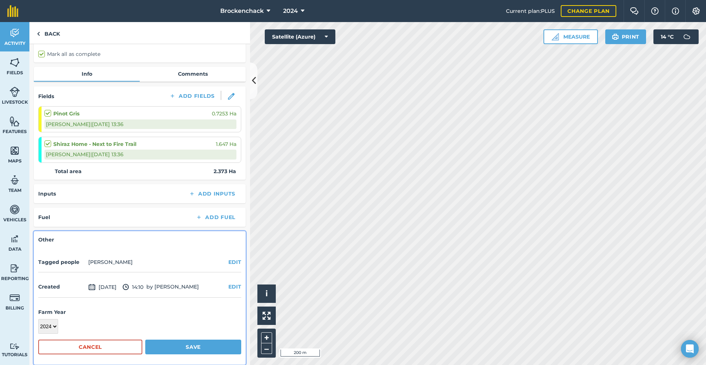
scroll to position [60, 0]
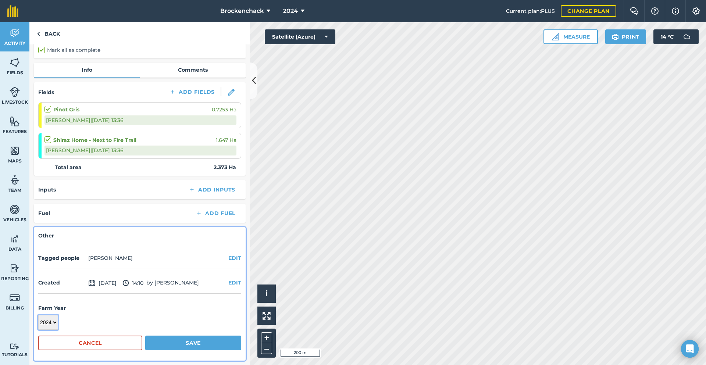
click at [53, 324] on select "2017 2018 2019 2020 2021 2022 2023 2024 2025 2026 2027" at bounding box center [48, 322] width 20 height 15
select select "2025"
click at [38, 315] on select "2017 2018 2019 2020 2021 2022 2023 2024 2025 2026 2027" at bounding box center [48, 322] width 20 height 15
click at [218, 342] on button "Save" at bounding box center [193, 343] width 96 height 15
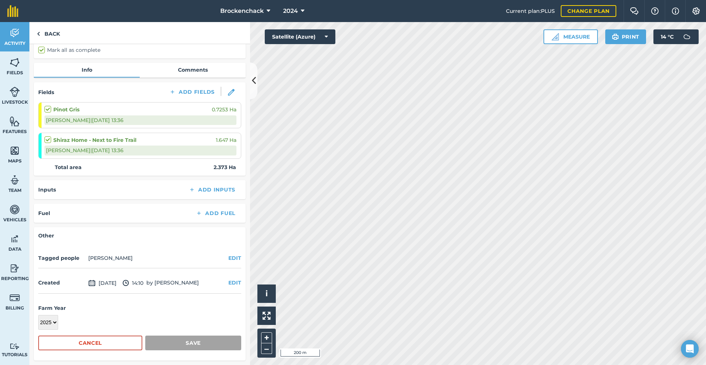
scroll to position [22, 0]
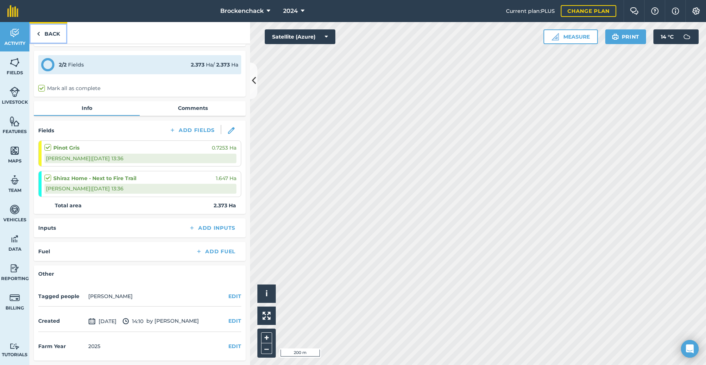
click at [59, 37] on link "Back" at bounding box center [48, 33] width 38 height 22
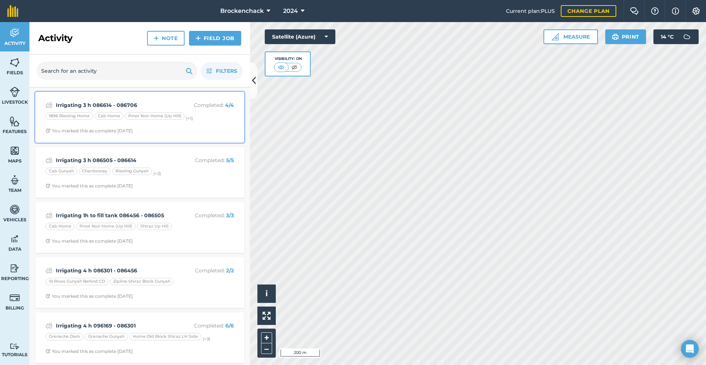
click at [145, 105] on strong "Irrigating 3 h 086614 - 086706" at bounding box center [114, 105] width 117 height 8
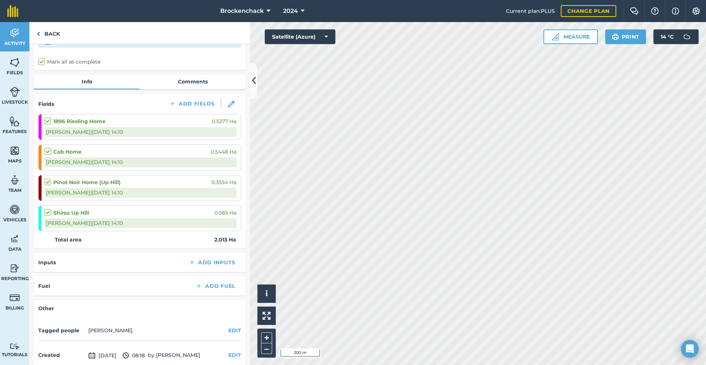
scroll to position [83, 0]
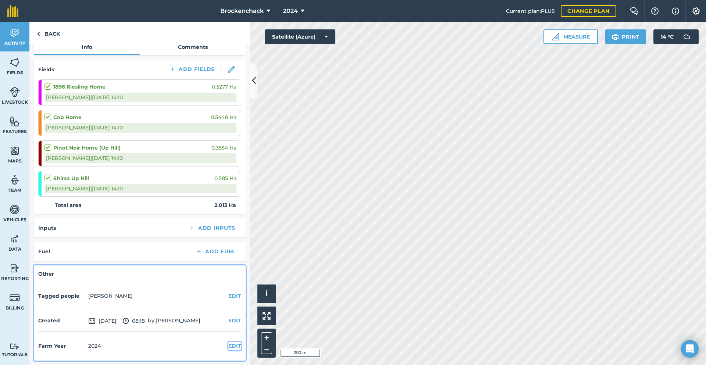
click at [237, 345] on div "Other Tagged people [PERSON_NAME] EDIT Created [DATE] 08:18 by [PERSON_NAME] ED…" at bounding box center [140, 313] width 212 height 95
click at [233, 343] on button "EDIT" at bounding box center [234, 346] width 13 height 8
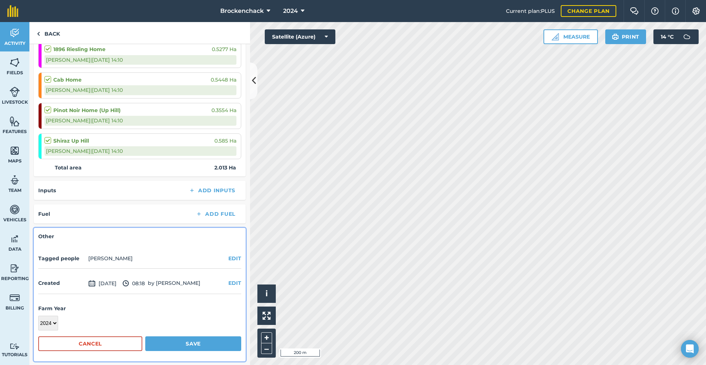
scroll to position [121, 0]
click at [55, 320] on select "2017 2018 2019 2020 2021 2022 2023 2024 2025 2026 2027" at bounding box center [48, 322] width 20 height 15
select select "2025"
click at [38, 315] on select "2017 2018 2019 2020 2021 2022 2023 2024 2025 2026 2027" at bounding box center [48, 322] width 20 height 15
click at [217, 346] on button "Save" at bounding box center [193, 343] width 96 height 15
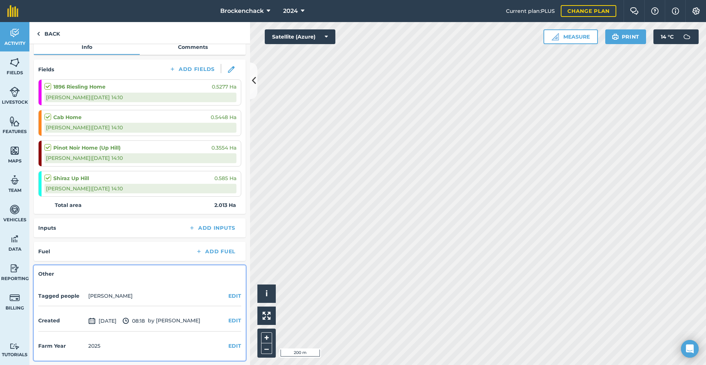
scroll to position [83, 0]
click at [45, 29] on link "Back" at bounding box center [48, 33] width 38 height 22
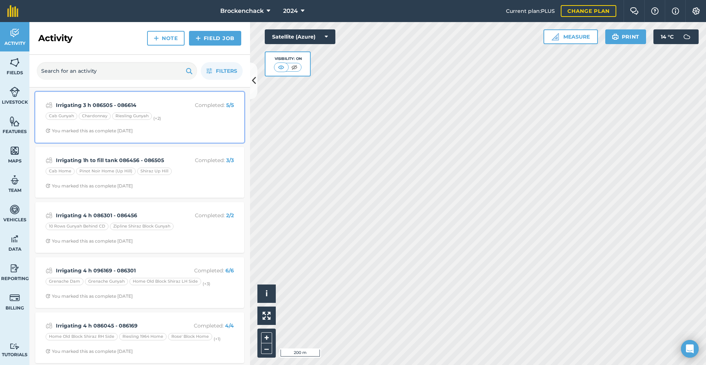
click at [192, 116] on div "Cab Gunyah Chardonnay Riesling Gunyah (+ 2 )" at bounding box center [140, 118] width 188 height 10
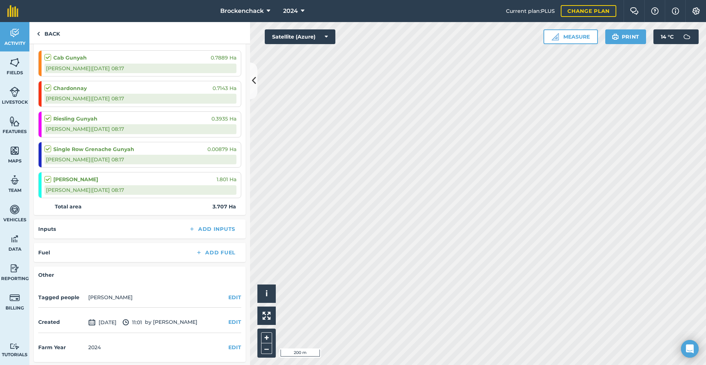
scroll to position [113, 0]
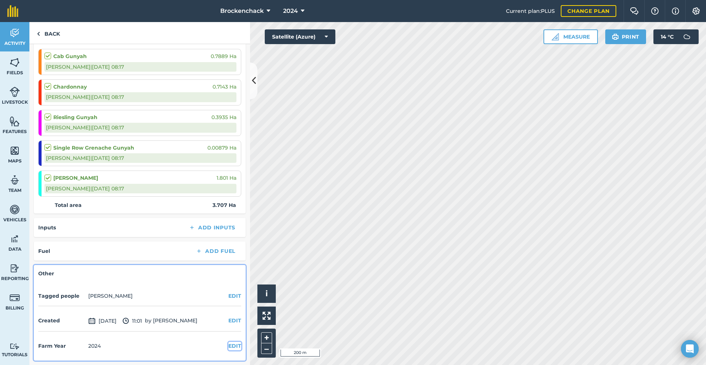
click at [230, 348] on button "EDIT" at bounding box center [234, 346] width 13 height 8
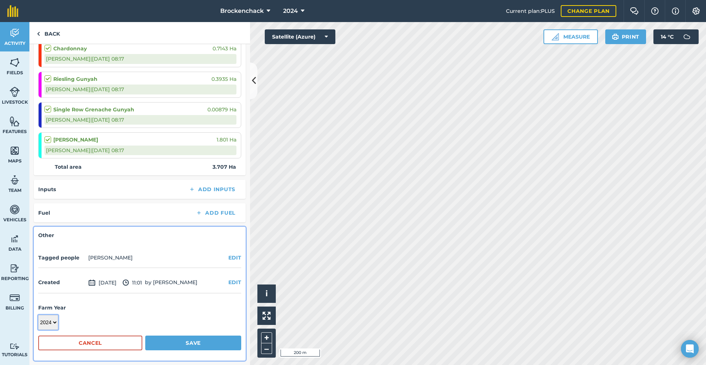
click at [54, 328] on select "2017 2018 2019 2020 2021 2022 2023 2024 2025 2026 2027" at bounding box center [48, 322] width 20 height 15
select select "2025"
click at [38, 315] on select "2017 2018 2019 2020 2021 2022 2023 2024 2025 2026 2027" at bounding box center [48, 322] width 20 height 15
click at [211, 341] on button "Save" at bounding box center [193, 343] width 96 height 15
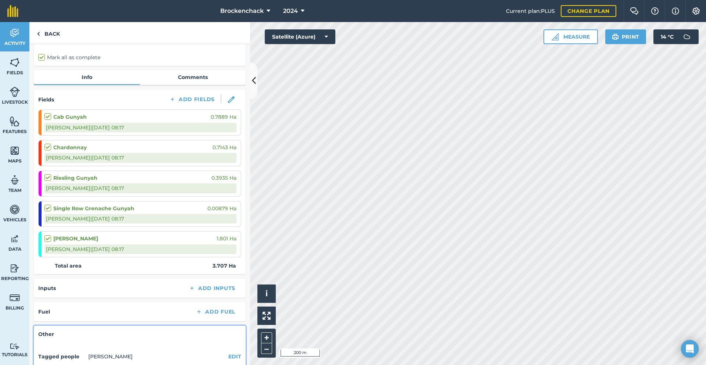
scroll to position [0, 0]
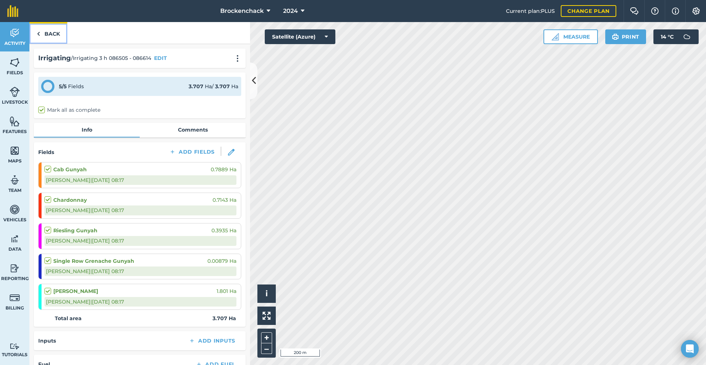
click at [48, 33] on link "Back" at bounding box center [48, 33] width 38 height 22
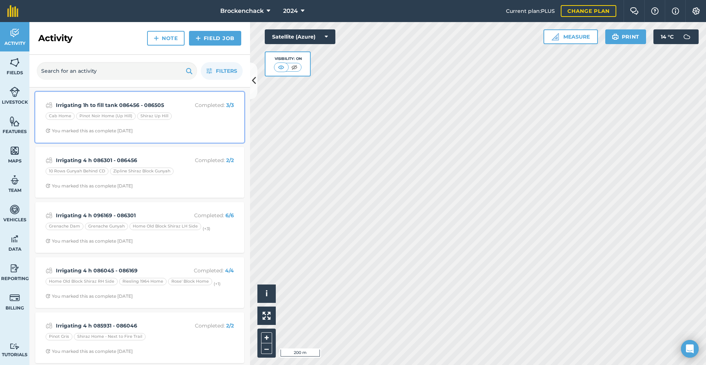
click at [196, 112] on div "Irrigating 1h to fill tank 086456 - 086505 Completed : 3 / 3 Cab Home Pinot Noi…" at bounding box center [140, 117] width 200 height 42
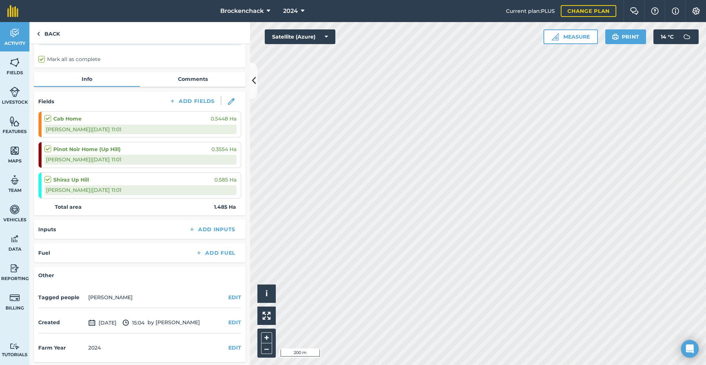
scroll to position [52, 0]
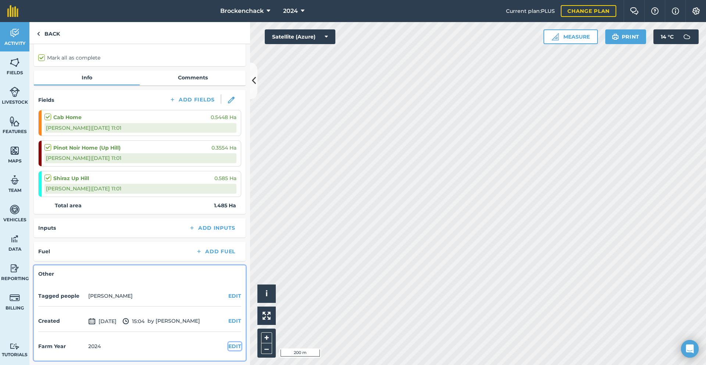
click at [230, 349] on button "EDIT" at bounding box center [234, 346] width 13 height 8
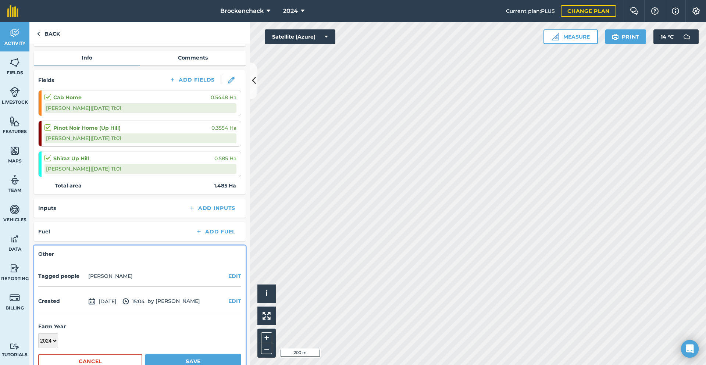
scroll to position [90, 0]
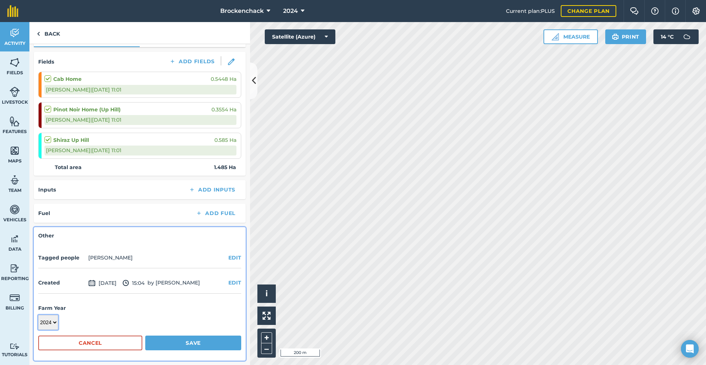
click at [55, 320] on select "2017 2018 2019 2020 2021 2022 2023 2024 2025 2026 2027" at bounding box center [48, 322] width 20 height 15
select select "2025"
click at [38, 315] on select "2017 2018 2019 2020 2021 2022 2023 2024 2025 2026 2027" at bounding box center [48, 322] width 20 height 15
click at [190, 341] on button "Save" at bounding box center [193, 343] width 96 height 15
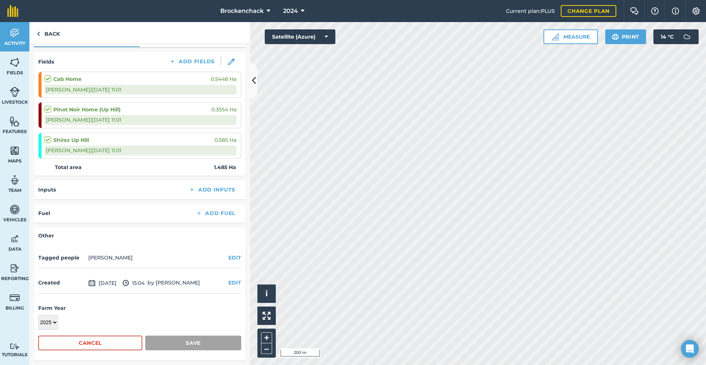
scroll to position [52, 0]
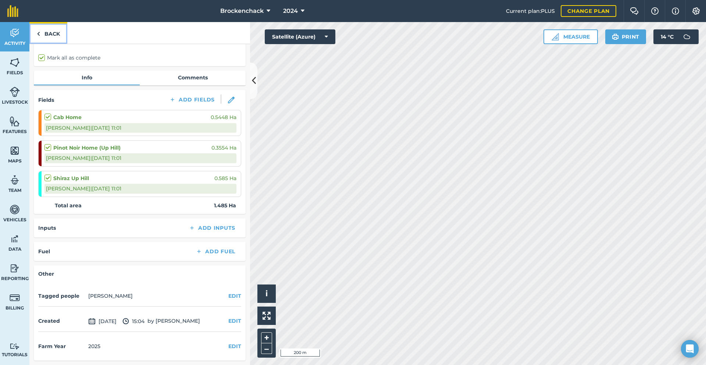
click at [47, 33] on link "Back" at bounding box center [48, 33] width 38 height 22
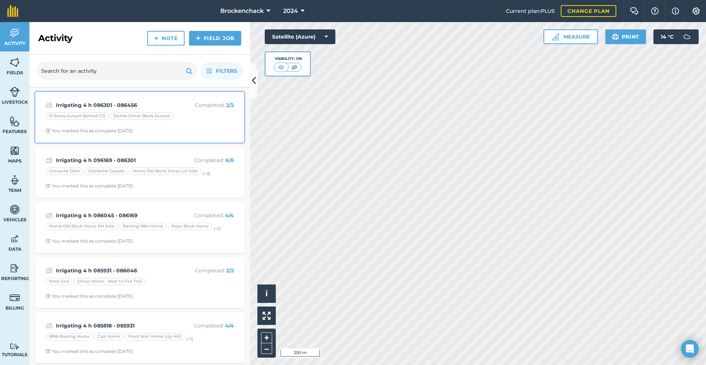
click at [153, 132] on span "You marked this as complete [DATE]" at bounding box center [140, 131] width 188 height 6
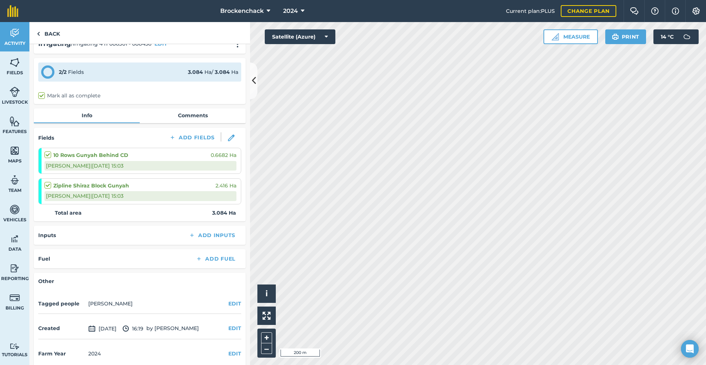
scroll to position [22, 0]
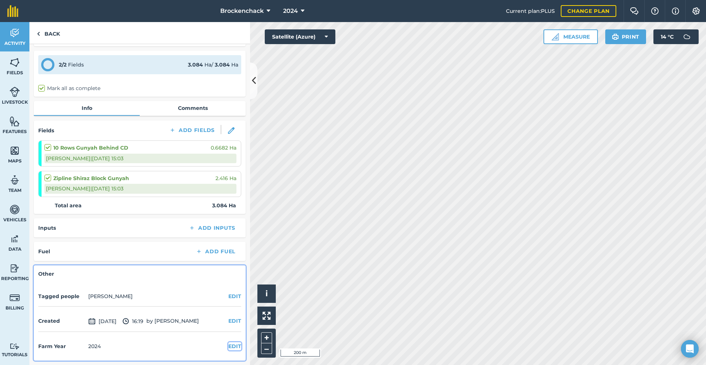
click at [228, 344] on button "EDIT" at bounding box center [234, 346] width 13 height 8
click at [50, 359] on select "2017 2018 2019 2020 2021 2022 2023 2024 2025 2026 2027" at bounding box center [48, 361] width 20 height 15
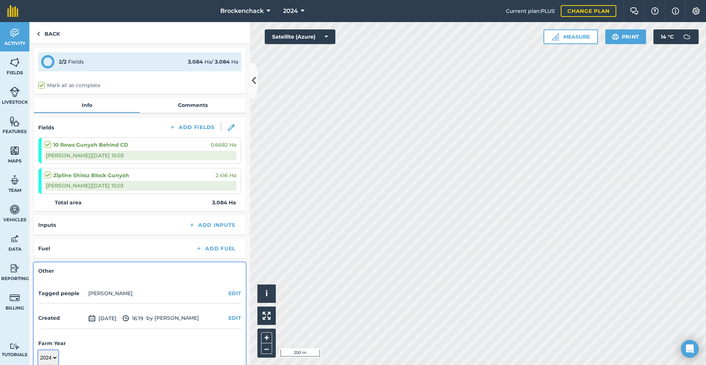
select select "2025"
click at [38, 351] on select "2017 2018 2019 2020 2021 2022 2023 2024 2025 2026 2027" at bounding box center [48, 358] width 20 height 15
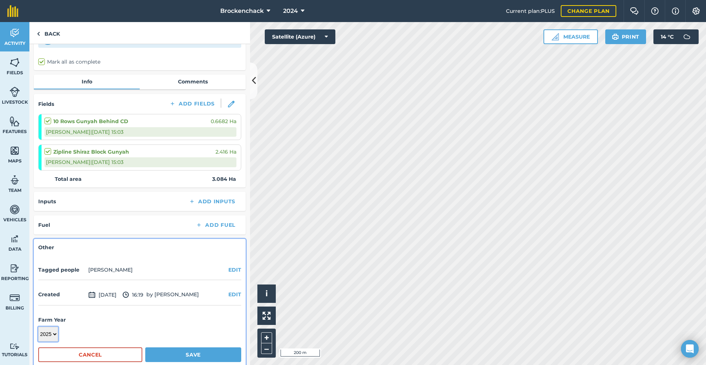
scroll to position [60, 0]
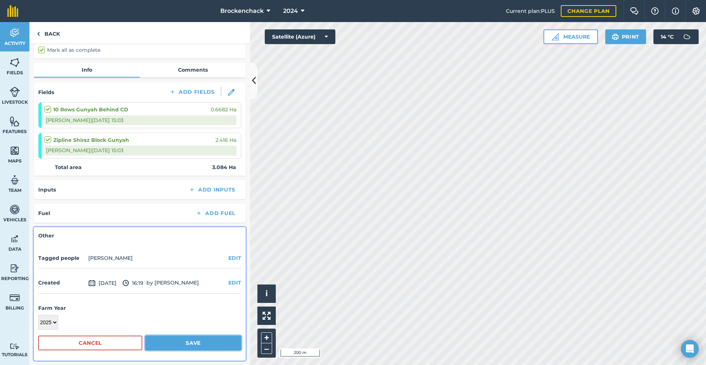
click at [202, 339] on button "Save" at bounding box center [193, 343] width 96 height 15
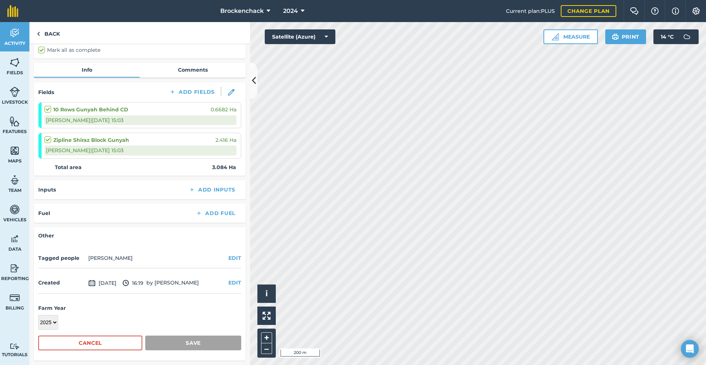
scroll to position [22, 0]
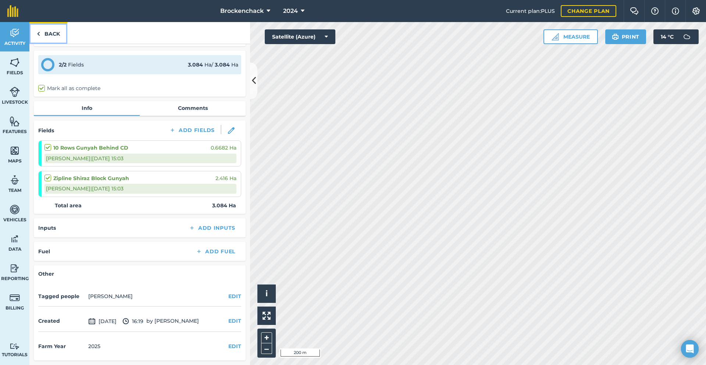
click at [63, 34] on link "Back" at bounding box center [48, 33] width 38 height 22
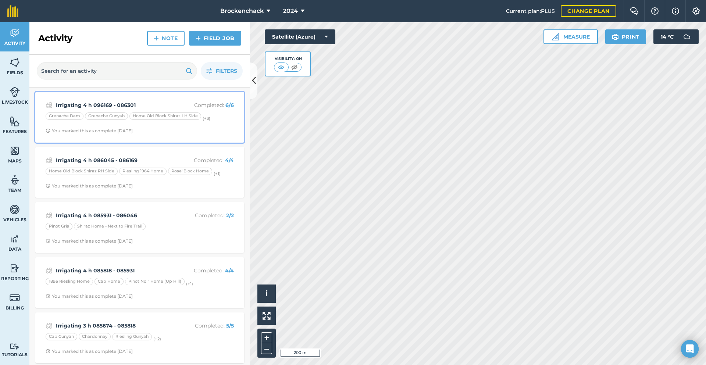
click at [120, 103] on strong "Irrigating 4 h 096169 - 086301" at bounding box center [114, 105] width 117 height 8
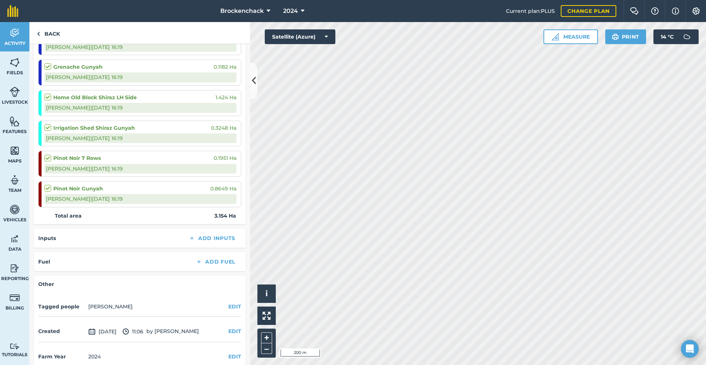
scroll to position [143, 0]
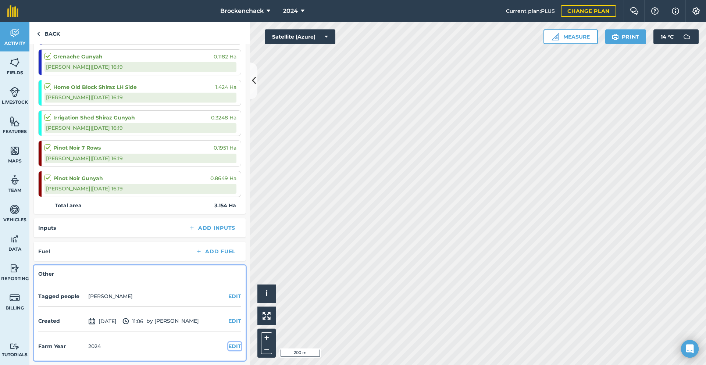
click at [232, 347] on button "EDIT" at bounding box center [234, 346] width 13 height 8
click at [54, 362] on select "2017 2018 2019 2020 2021 2022 2023 2024 2025 2026 2027" at bounding box center [48, 361] width 20 height 15
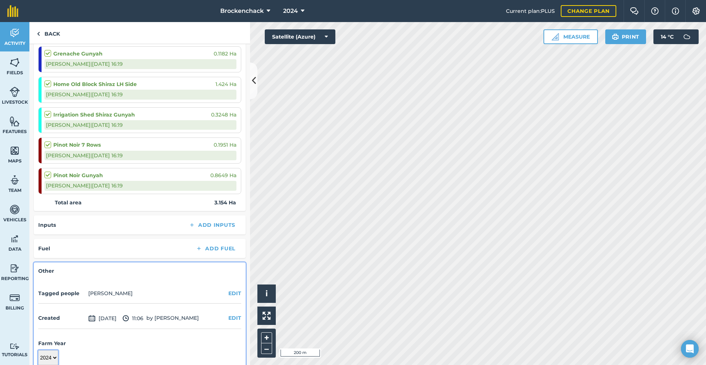
select select "2025"
click at [38, 351] on select "2017 2018 2019 2020 2021 2022 2023 2024 2025 2026 2027" at bounding box center [48, 358] width 20 height 15
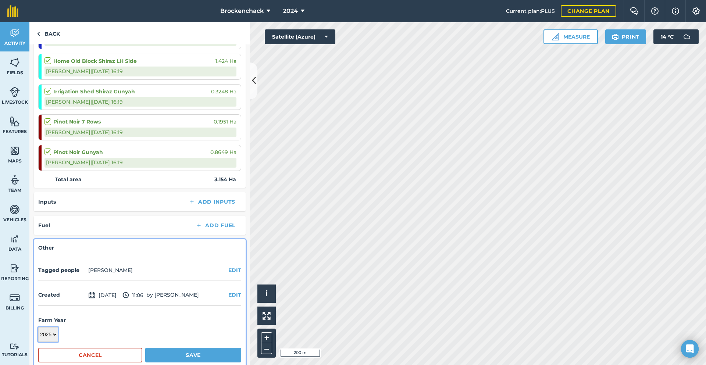
scroll to position [182, 0]
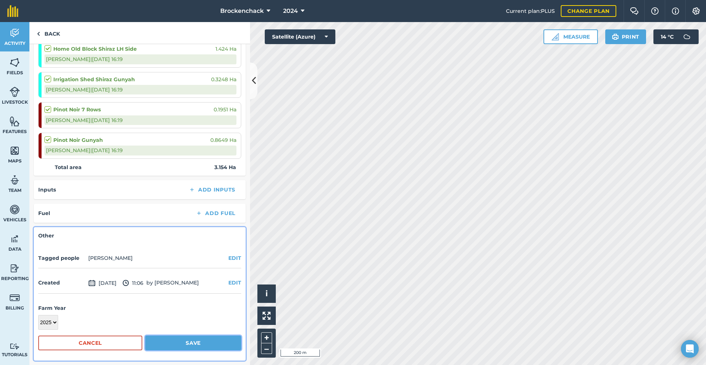
click at [204, 341] on button "Save" at bounding box center [193, 343] width 96 height 15
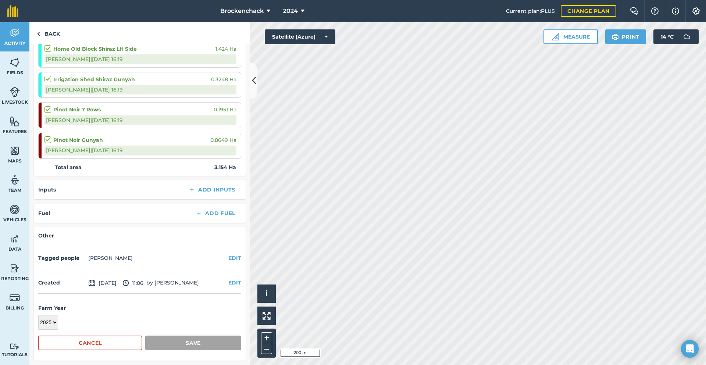
scroll to position [143, 0]
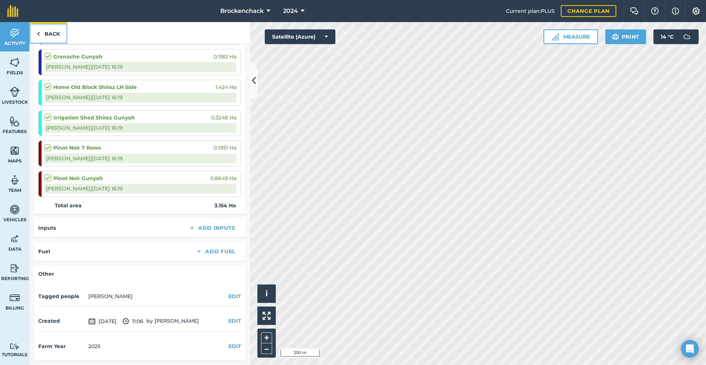
click at [46, 35] on link "Back" at bounding box center [48, 33] width 38 height 22
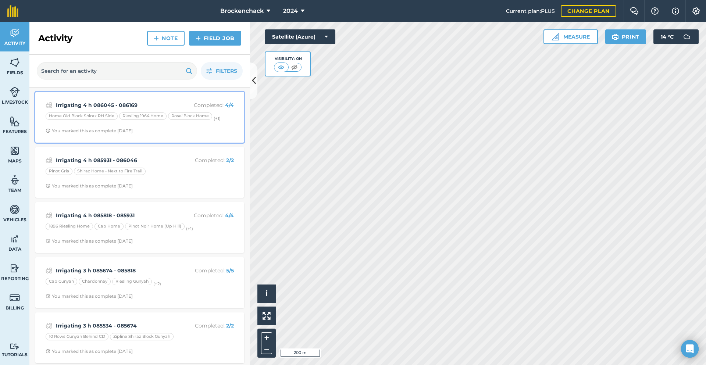
click at [160, 102] on strong "Irrigating 4 h 086045 - 086169" at bounding box center [114, 105] width 117 height 8
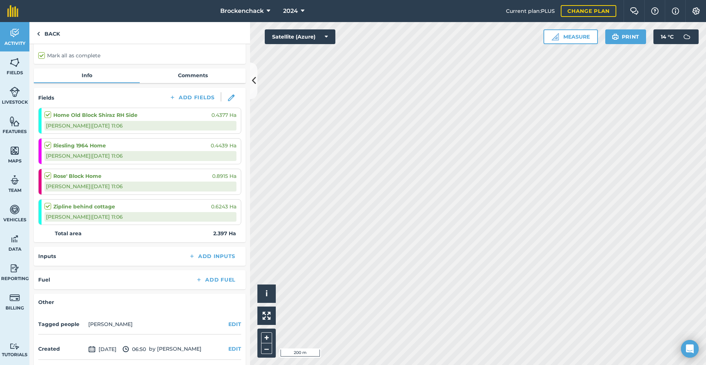
scroll to position [83, 0]
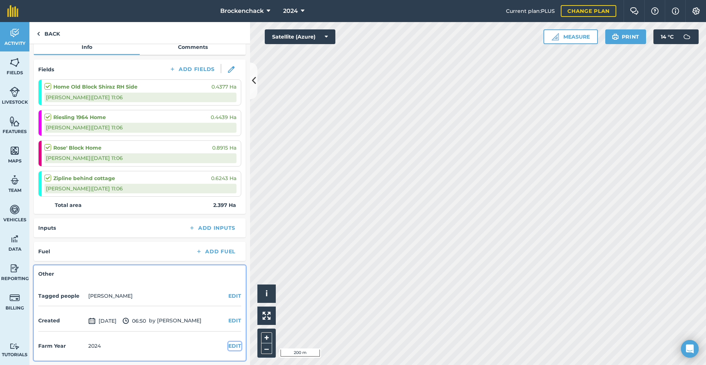
click at [233, 346] on button "EDIT" at bounding box center [234, 346] width 13 height 8
click at [56, 357] on select "2017 2018 2019 2020 2021 2022 2023 2024 2025 2026 2027" at bounding box center [48, 361] width 20 height 15
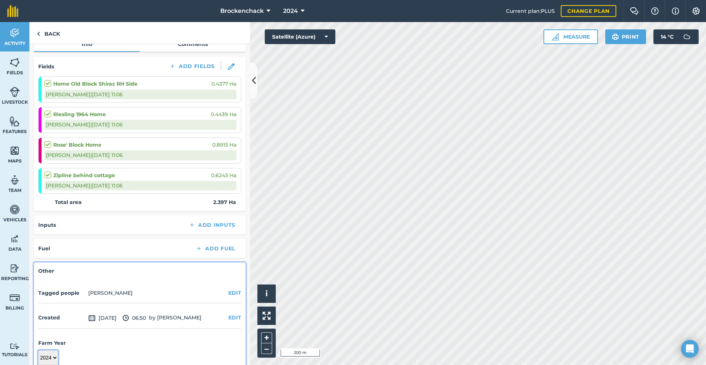
select select "2025"
click at [38, 351] on select "2017 2018 2019 2020 2021 2022 2023 2024 2025 2026 2027" at bounding box center [48, 358] width 20 height 15
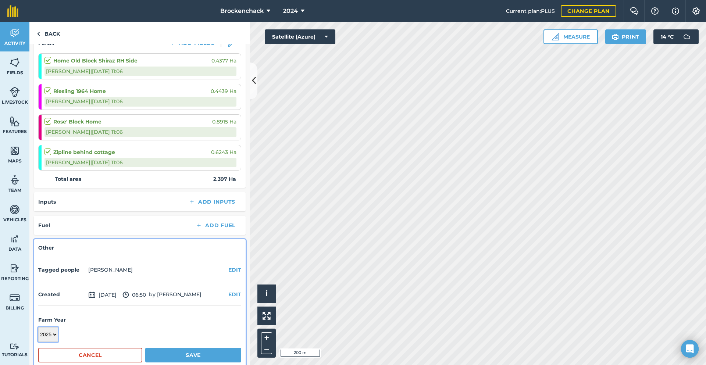
scroll to position [121, 0]
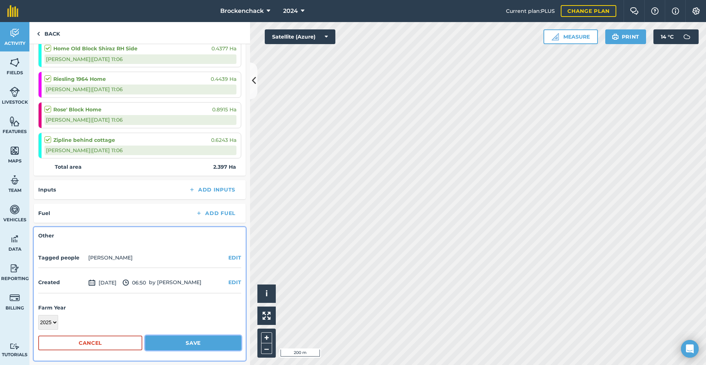
click at [186, 346] on button "Save" at bounding box center [193, 343] width 96 height 15
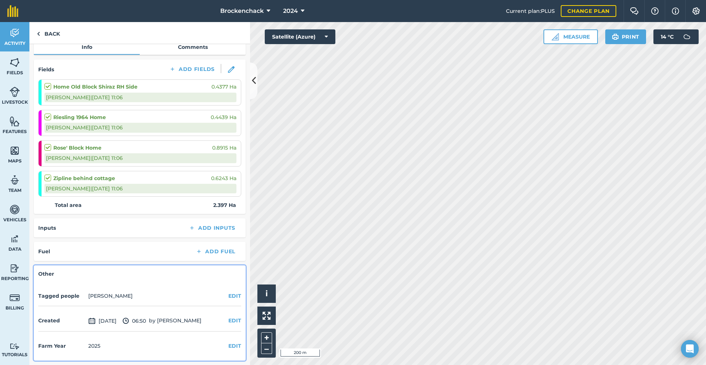
scroll to position [83, 0]
click at [61, 33] on link "Back" at bounding box center [48, 33] width 38 height 22
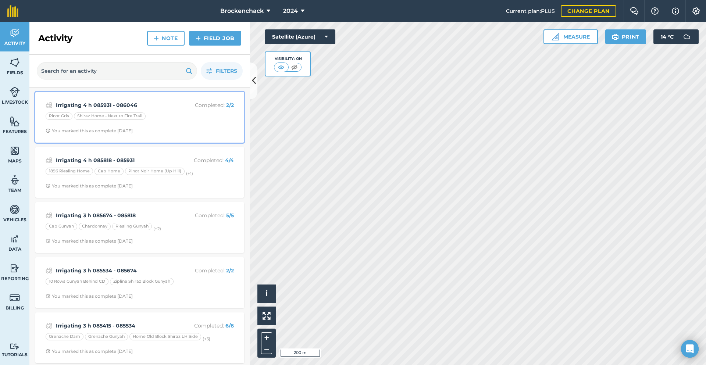
click at [188, 115] on div "Pinot Gris Shiraz Home - Next to Fire Trail" at bounding box center [140, 118] width 188 height 10
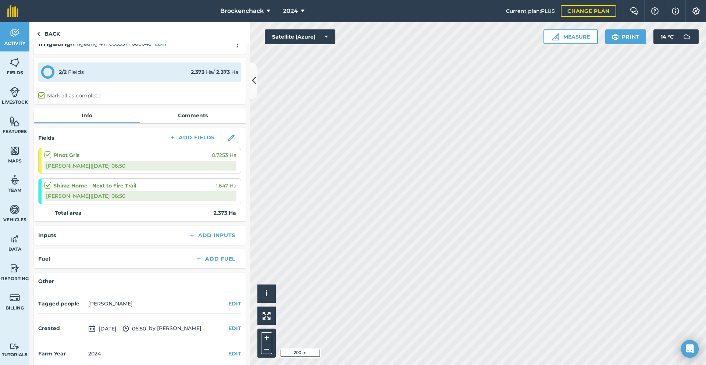
scroll to position [22, 0]
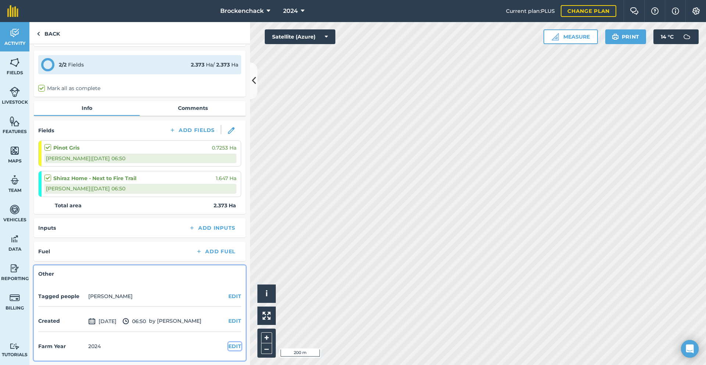
click at [228, 347] on button "EDIT" at bounding box center [234, 346] width 13 height 8
click at [56, 357] on select "2017 2018 2019 2020 2021 2022 2023 2024 2025 2026 2027" at bounding box center [48, 361] width 20 height 15
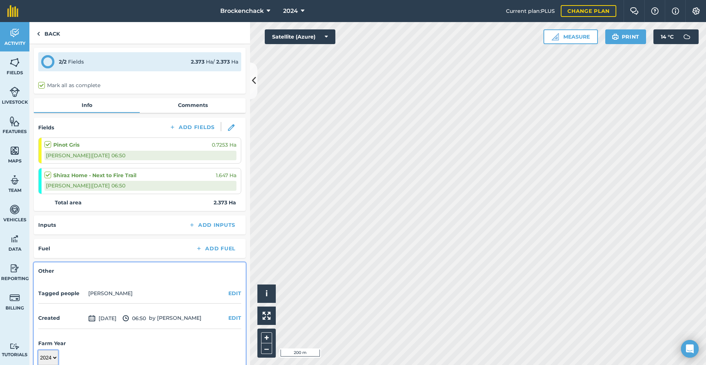
select select "2025"
click at [38, 351] on select "2017 2018 2019 2020 2021 2022 2023 2024 2025 2026 2027" at bounding box center [48, 358] width 20 height 15
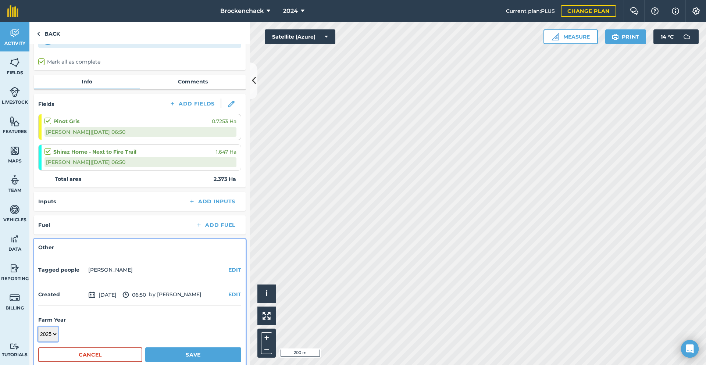
scroll to position [60, 0]
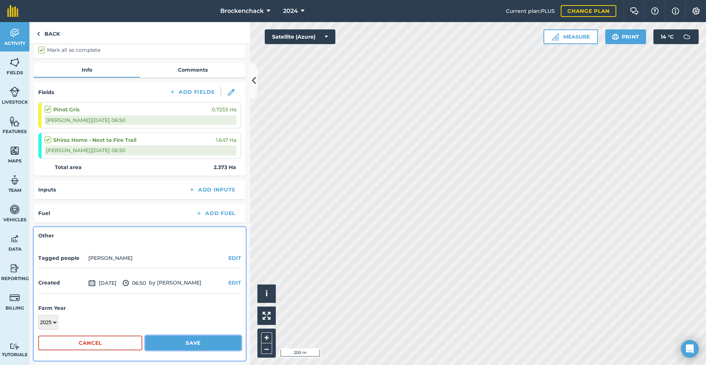
click at [195, 342] on button "Save" at bounding box center [193, 343] width 96 height 15
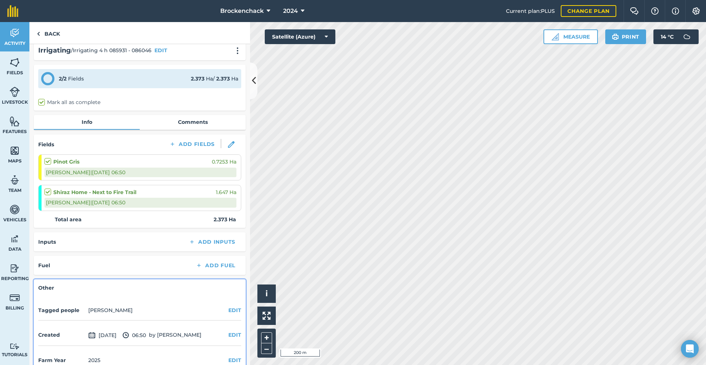
scroll to position [0, 0]
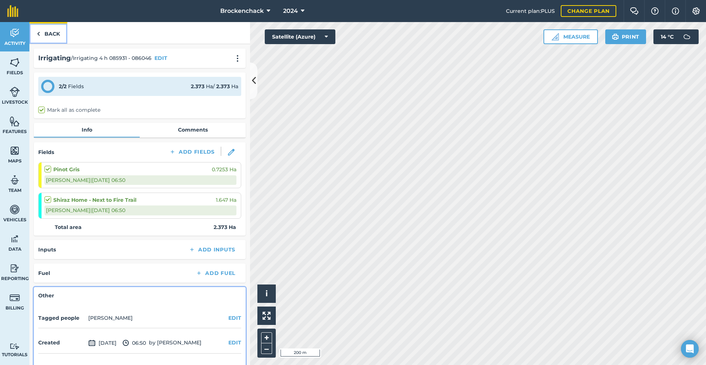
click at [56, 38] on link "Back" at bounding box center [48, 33] width 38 height 22
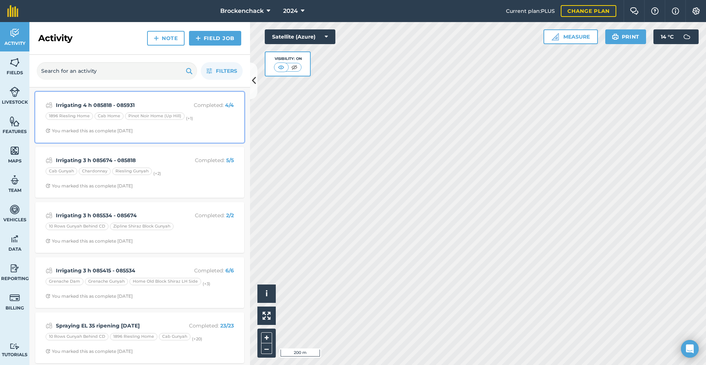
click at [134, 120] on div "1896 Riesling Home Cab Home Pinot Noir Home (Up Hill) (+ 1 )" at bounding box center [140, 118] width 188 height 10
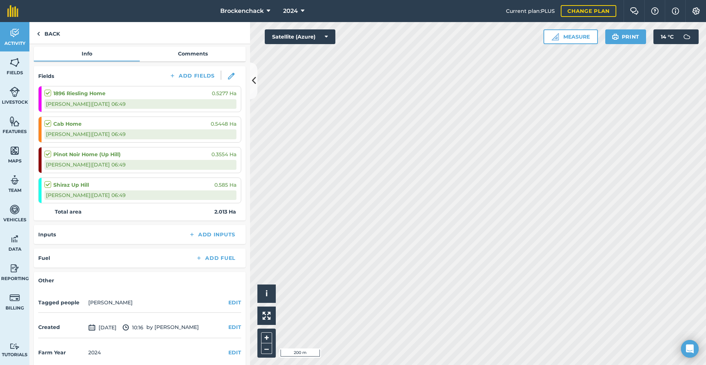
scroll to position [83, 0]
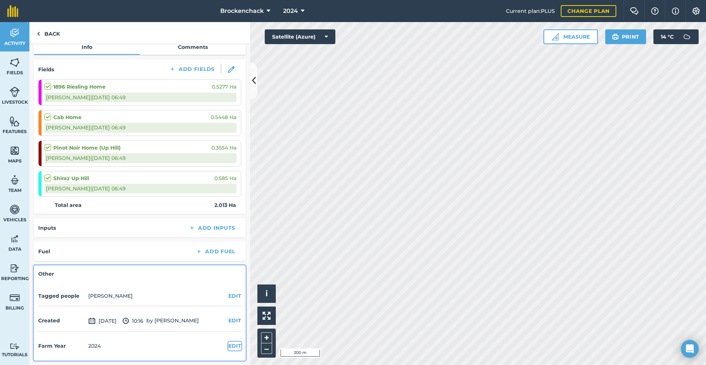
click at [228, 345] on button "EDIT" at bounding box center [234, 346] width 13 height 8
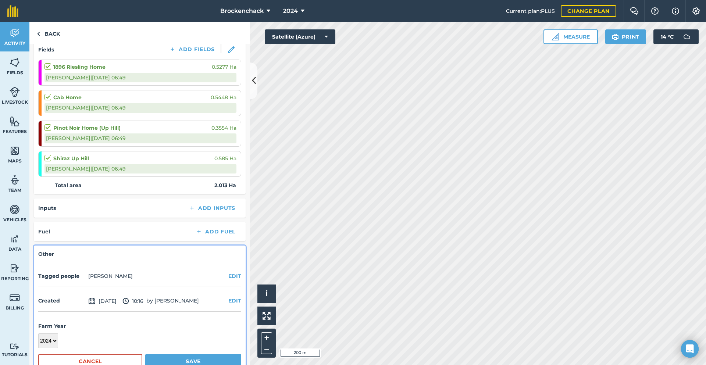
scroll to position [121, 0]
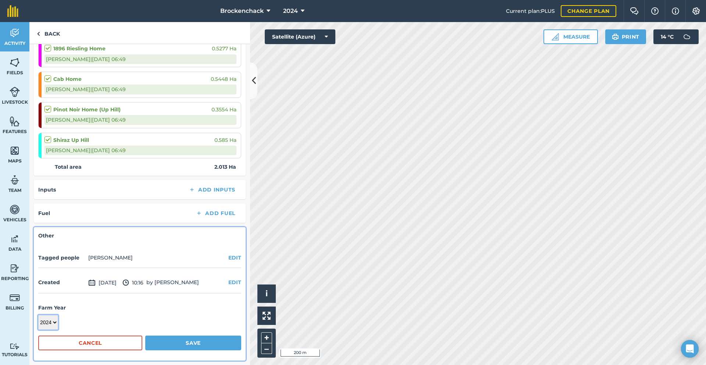
click at [55, 324] on select "2017 2018 2019 2020 2021 2022 2023 2024 2025 2026 2027" at bounding box center [48, 322] width 20 height 15
select select "2025"
click at [38, 315] on select "2017 2018 2019 2020 2021 2022 2023 2024 2025 2026 2027" at bounding box center [48, 322] width 20 height 15
click at [205, 346] on button "Save" at bounding box center [193, 343] width 96 height 15
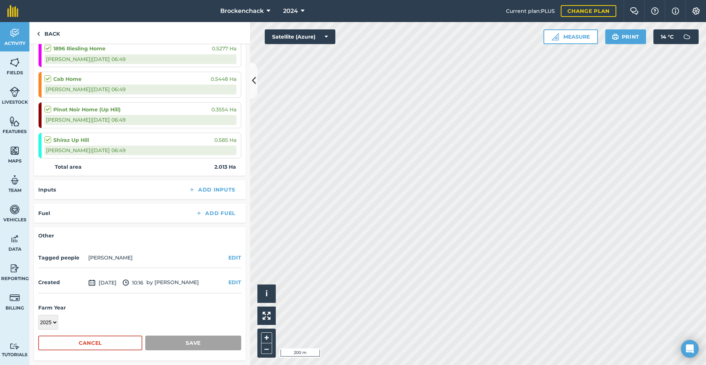
scroll to position [83, 0]
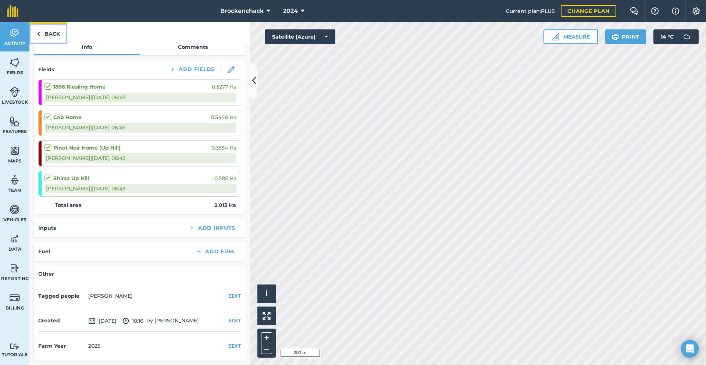
click at [48, 33] on link "Back" at bounding box center [48, 33] width 38 height 22
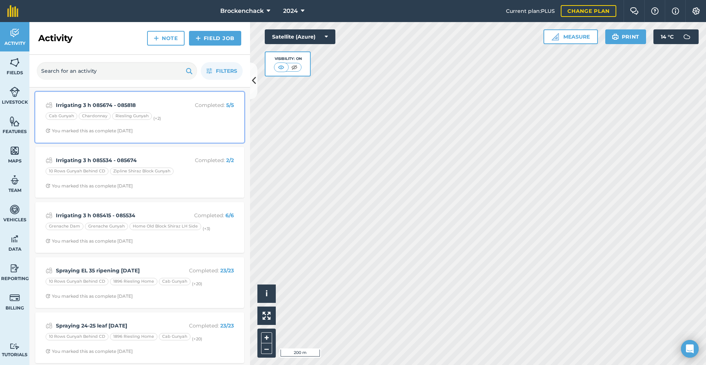
click at [159, 127] on div "Irrigating 3 h 085674 - 085818 Completed : 5 / 5 Cab Gunyah Chardonnay Riesling…" at bounding box center [140, 117] width 200 height 42
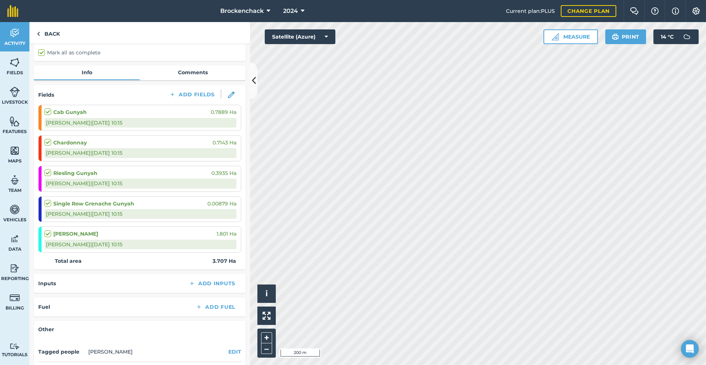
scroll to position [113, 0]
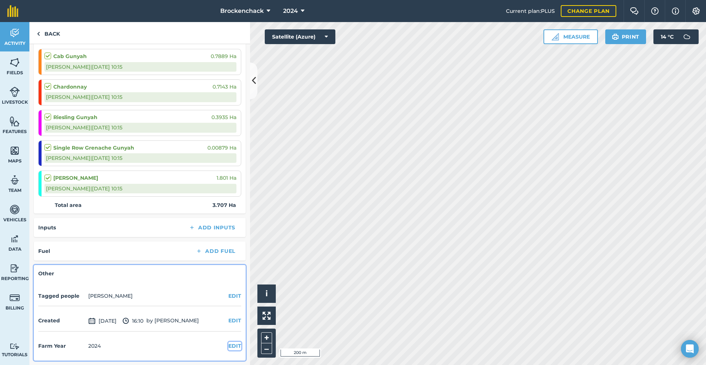
click at [228, 348] on button "EDIT" at bounding box center [234, 346] width 13 height 8
click at [53, 360] on select "2017 2018 2019 2020 2021 2022 2023 2024 2025 2026 2027" at bounding box center [48, 361] width 20 height 15
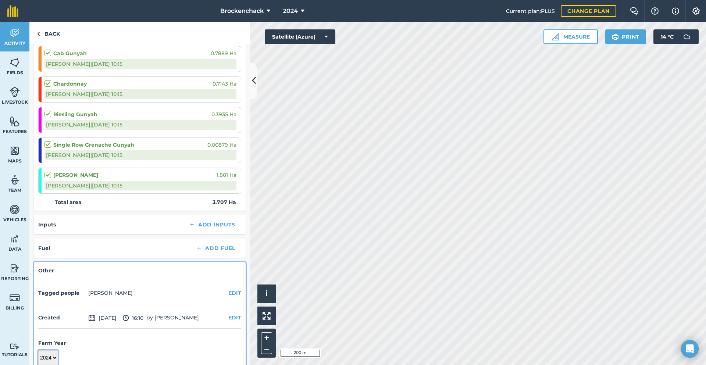
select select "2025"
click at [38, 351] on select "2017 2018 2019 2020 2021 2022 2023 2024 2025 2026 2027" at bounding box center [48, 358] width 20 height 15
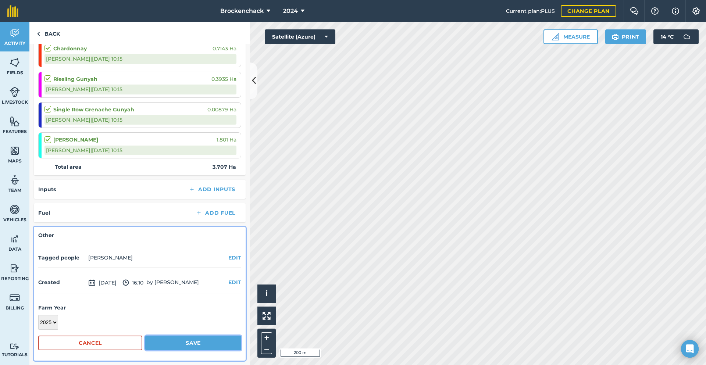
click at [192, 340] on button "Save" at bounding box center [193, 343] width 96 height 15
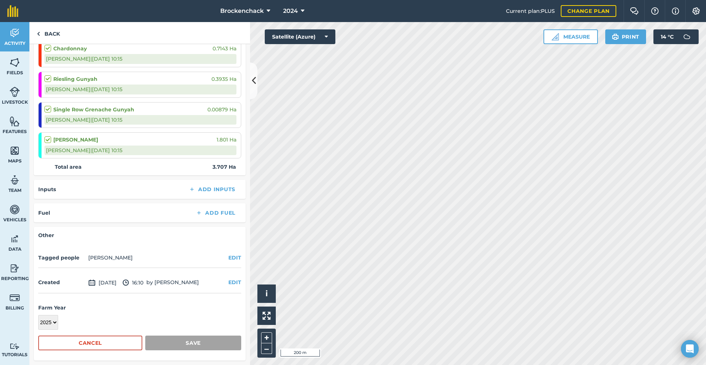
scroll to position [113, 0]
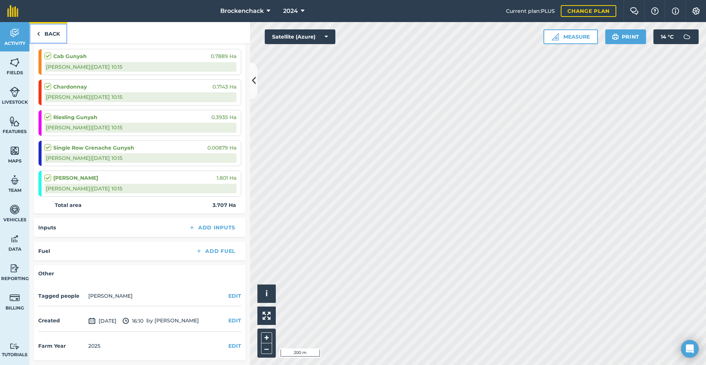
click at [54, 35] on link "Back" at bounding box center [48, 33] width 38 height 22
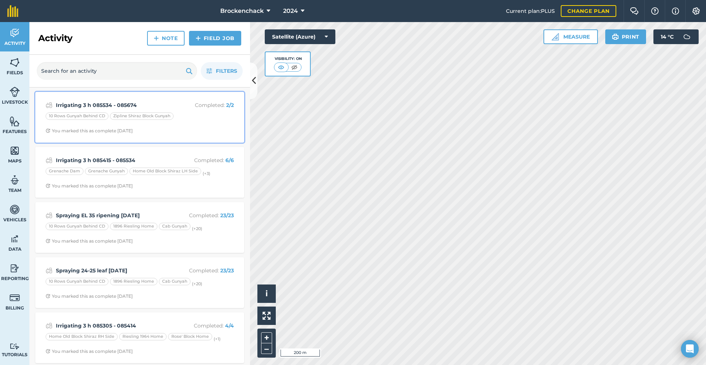
click at [203, 129] on span "You marked this as complete [DATE]" at bounding box center [140, 131] width 188 height 6
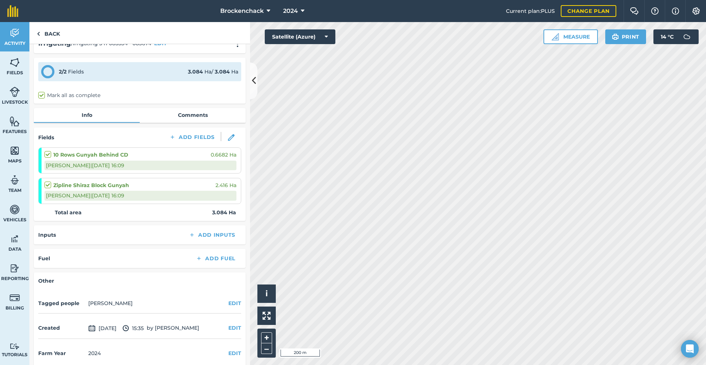
scroll to position [22, 0]
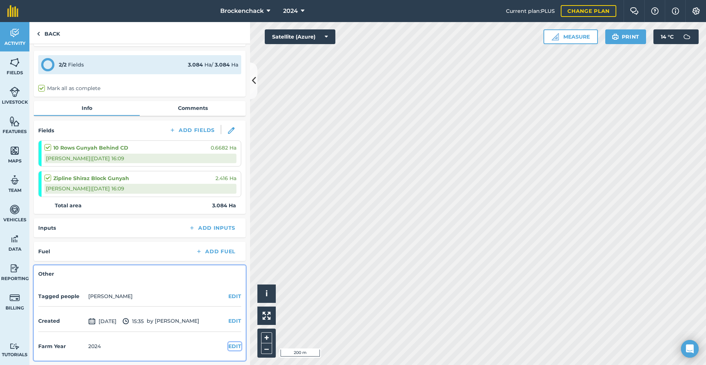
click at [230, 345] on button "EDIT" at bounding box center [234, 346] width 13 height 8
click at [60, 360] on div "2017 2018 2019 2020 2021 2022 2023 2024 2025 2026 2027" at bounding box center [139, 361] width 203 height 15
click at [52, 362] on select "2017 2018 2019 2020 2021 2022 2023 2024 2025 2026 2027" at bounding box center [48, 361] width 20 height 15
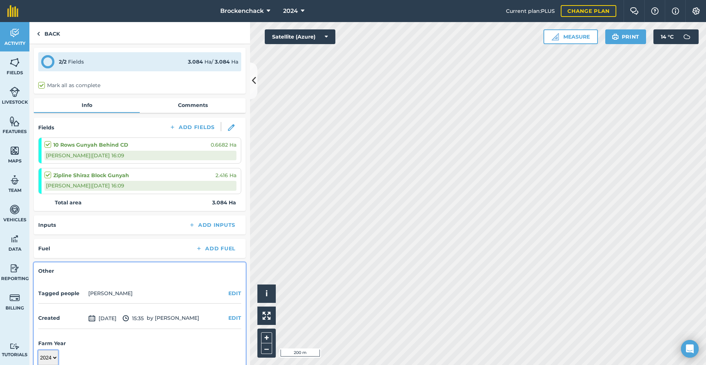
select select "2025"
click at [38, 351] on select "2017 2018 2019 2020 2021 2022 2023 2024 2025 2026 2027" at bounding box center [48, 358] width 20 height 15
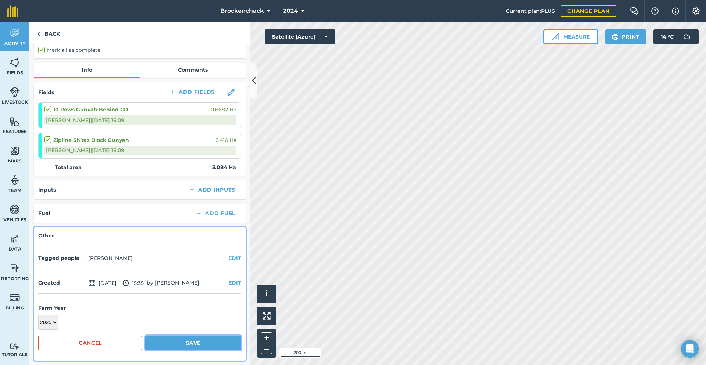
click at [216, 341] on button "Save" at bounding box center [193, 343] width 96 height 15
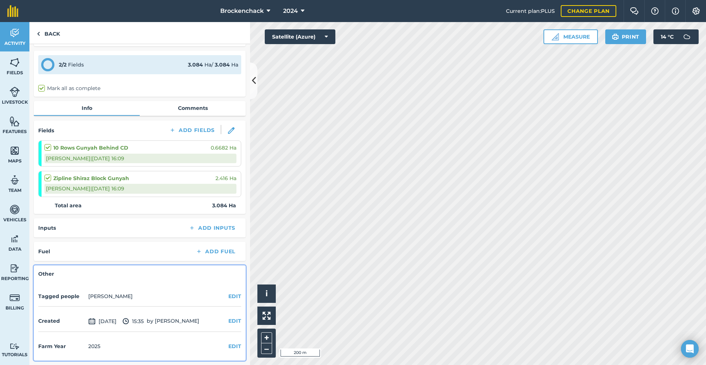
scroll to position [22, 0]
click at [43, 30] on link "Back" at bounding box center [48, 33] width 38 height 22
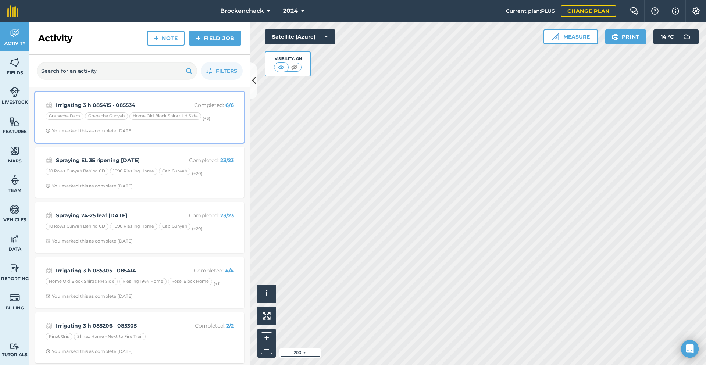
click at [145, 107] on strong "Irrigating 3 h 085415 - 085534" at bounding box center [114, 105] width 117 height 8
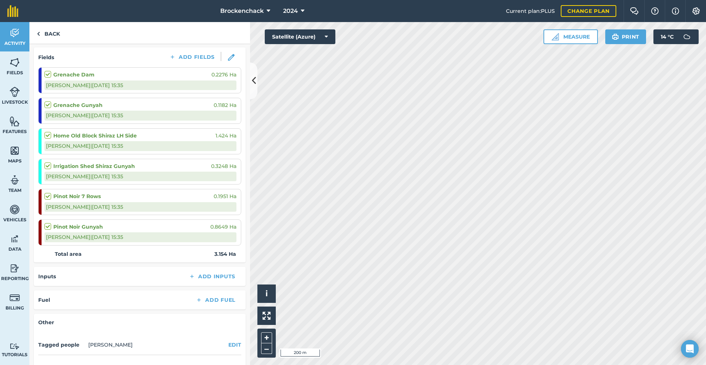
scroll to position [143, 0]
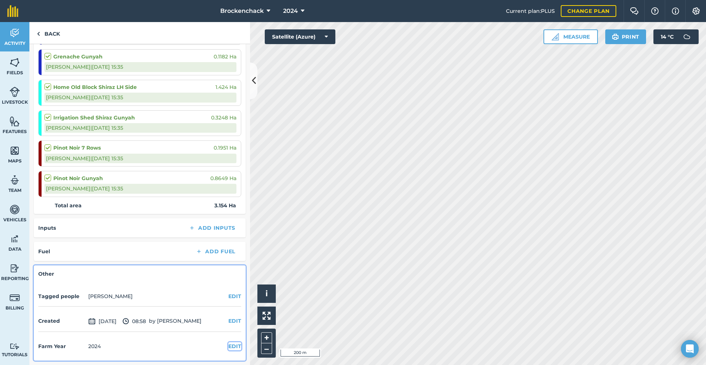
click at [228, 347] on button "EDIT" at bounding box center [234, 346] width 13 height 8
click at [60, 359] on div "2017 2018 2019 2020 2021 2022 2023 2024 2025 2026 2027" at bounding box center [139, 361] width 203 height 15
click at [56, 360] on select "2017 2018 2019 2020 2021 2022 2023 2024 2025 2026 2027" at bounding box center [48, 361] width 20 height 15
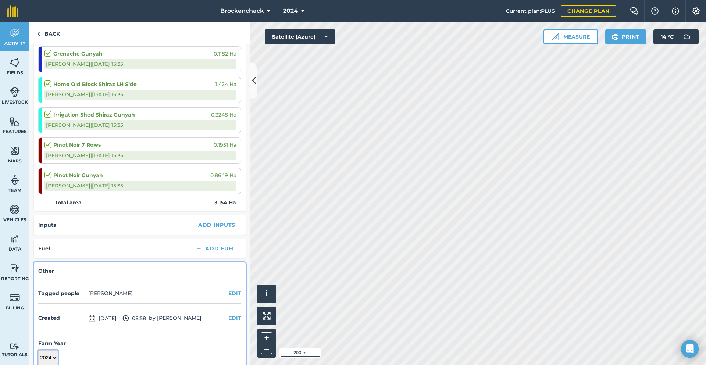
select select "2025"
click at [38, 351] on select "2017 2018 2019 2020 2021 2022 2023 2024 2025 2026 2027" at bounding box center [48, 358] width 20 height 15
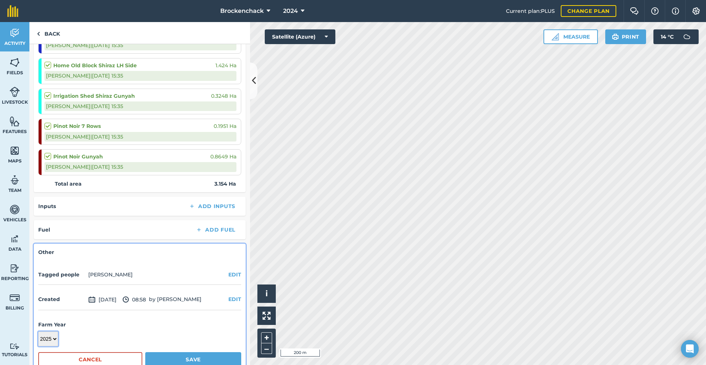
scroll to position [182, 0]
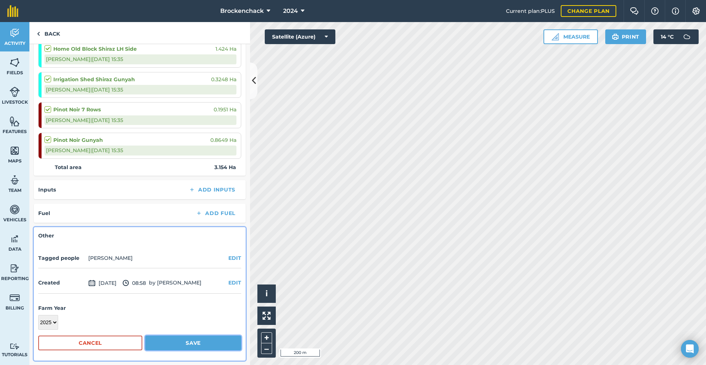
click at [188, 339] on button "Save" at bounding box center [193, 343] width 96 height 15
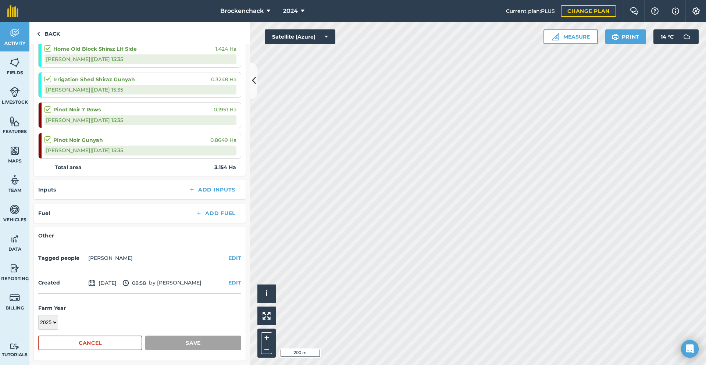
scroll to position [143, 0]
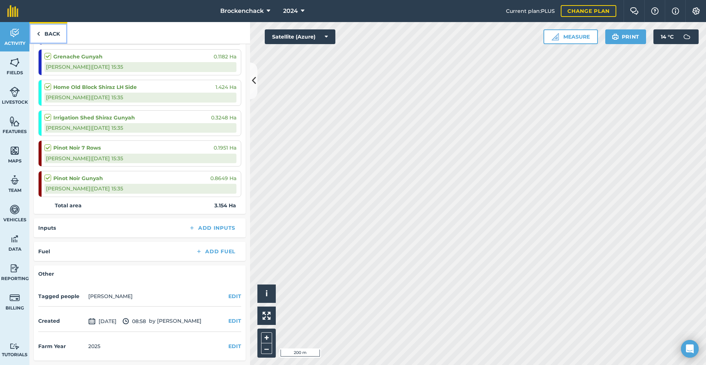
click at [57, 38] on link "Back" at bounding box center [48, 33] width 38 height 22
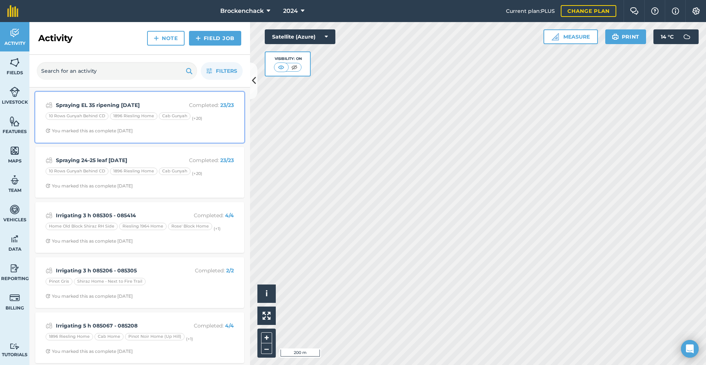
click at [193, 115] on div "10 Rows Gunyah Behind CD 1896 Riesling Home Cab Gunyah (+ 20 )" at bounding box center [140, 118] width 188 height 10
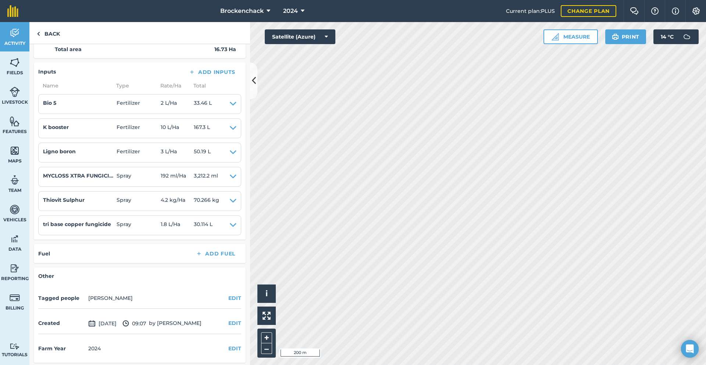
scroll to position [820, 0]
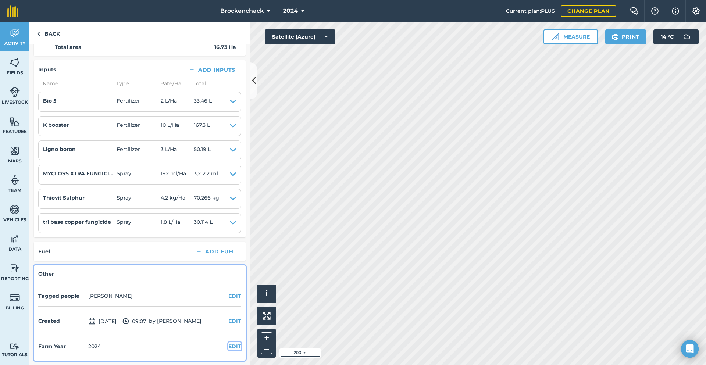
click at [232, 348] on button "EDIT" at bounding box center [234, 346] width 13 height 8
click at [49, 362] on select "2017 2018 2019 2020 2021 2022 2023 2024 2025 2026 2027" at bounding box center [48, 361] width 20 height 15
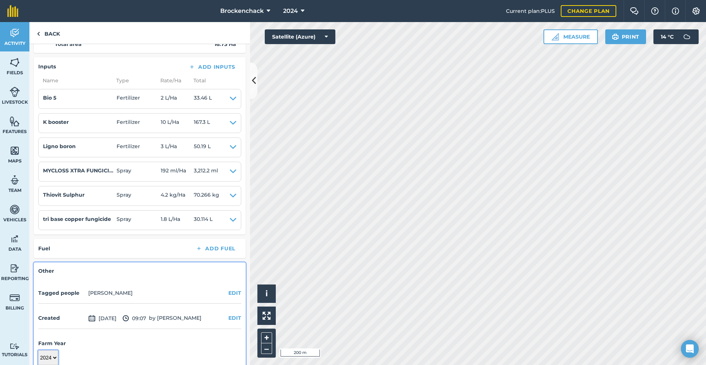
select select "2025"
click at [38, 351] on select "2017 2018 2019 2020 2021 2022 2023 2024 2025 2026 2027" at bounding box center [48, 358] width 20 height 15
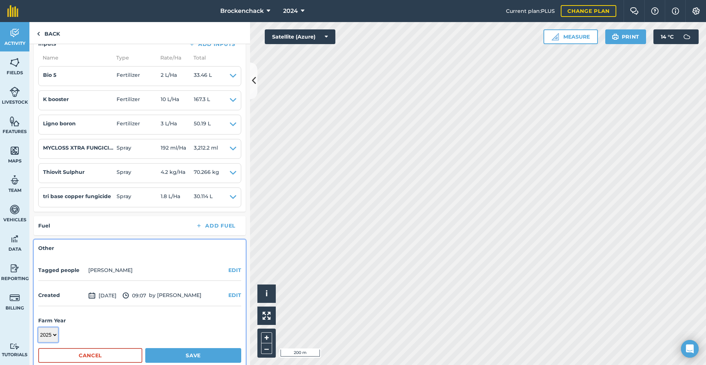
scroll to position [858, 0]
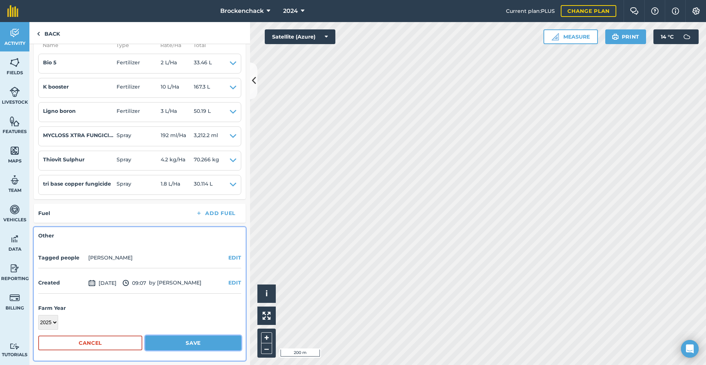
click at [197, 340] on button "Save" at bounding box center [193, 343] width 96 height 15
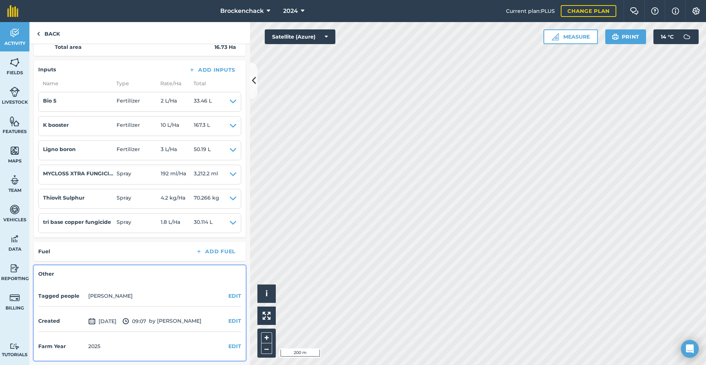
scroll to position [820, 0]
click at [54, 31] on link "Back" at bounding box center [48, 33] width 38 height 22
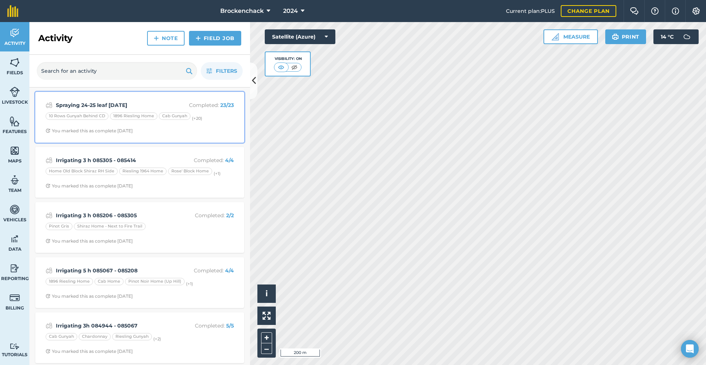
click at [131, 109] on strong "Spraying 24-25 leaf [DATE]" at bounding box center [114, 105] width 117 height 8
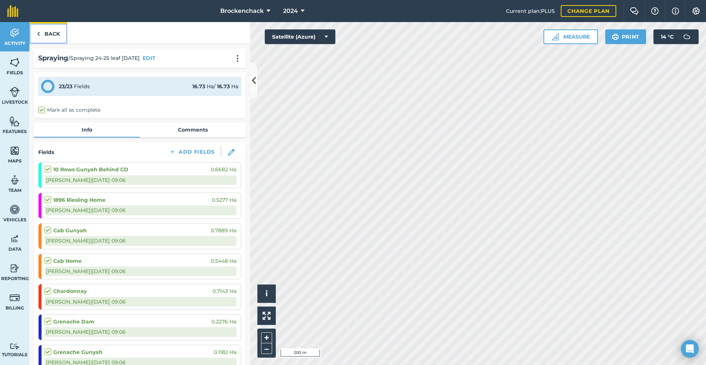
click at [44, 32] on link "Back" at bounding box center [48, 33] width 38 height 22
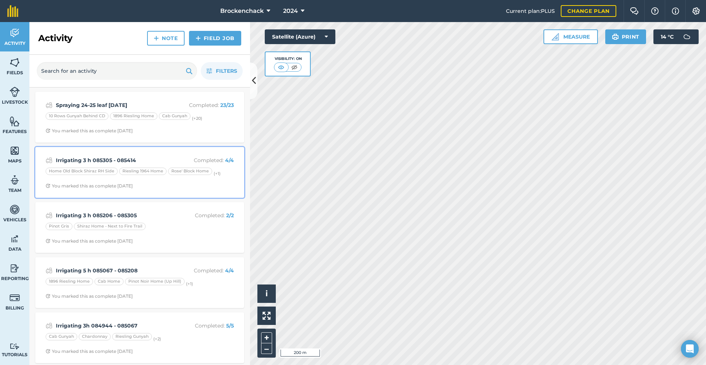
click at [104, 164] on strong "Irrigating 3 h 085305 - 085414" at bounding box center [114, 160] width 117 height 8
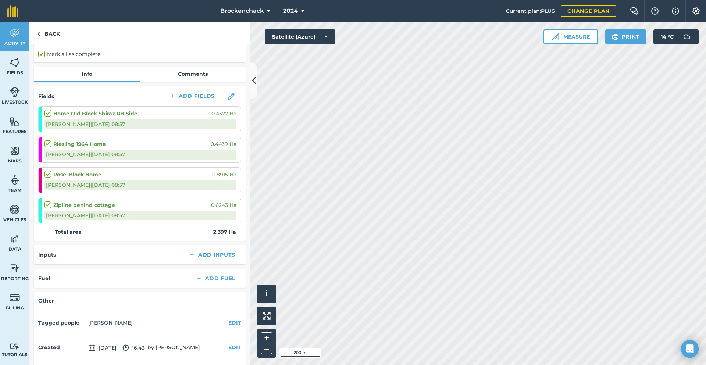
scroll to position [83, 0]
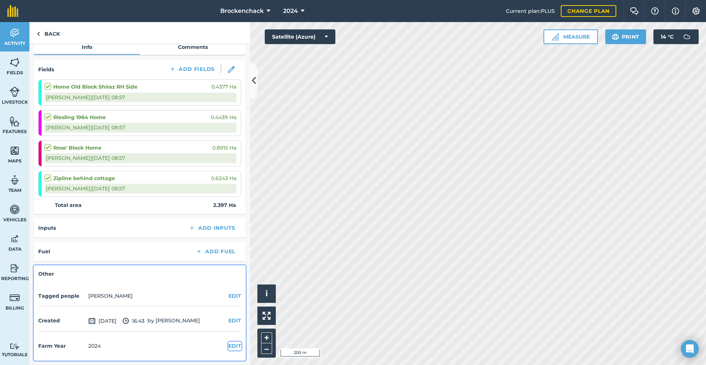
click at [230, 348] on button "EDIT" at bounding box center [234, 346] width 13 height 8
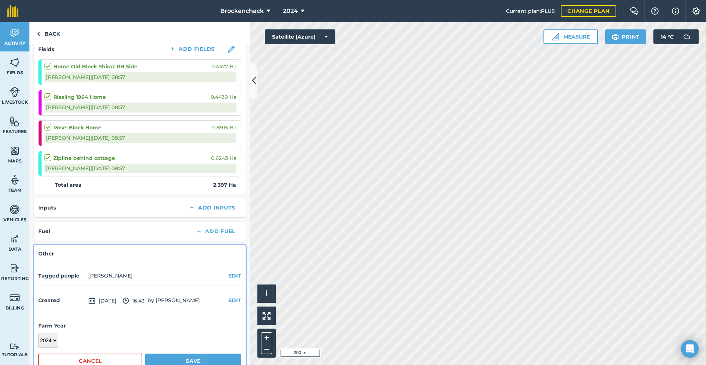
scroll to position [121, 0]
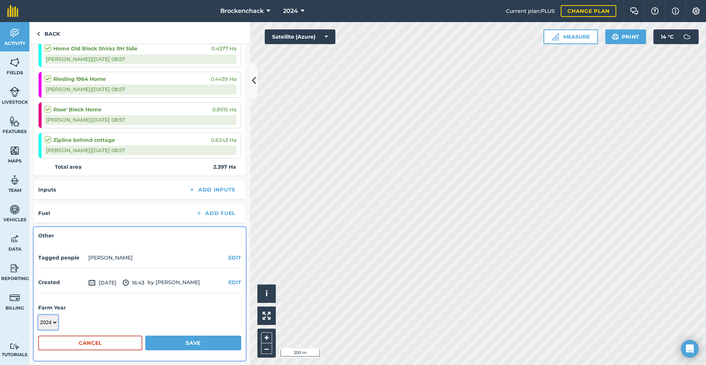
click at [56, 321] on select "2017 2018 2019 2020 2021 2022 2023 2024 2025 2026 2027" at bounding box center [48, 322] width 20 height 15
select select "2025"
click at [38, 315] on select "2017 2018 2019 2020 2021 2022 2023 2024 2025 2026 2027" at bounding box center [48, 322] width 20 height 15
click at [164, 341] on button "Save" at bounding box center [193, 343] width 96 height 15
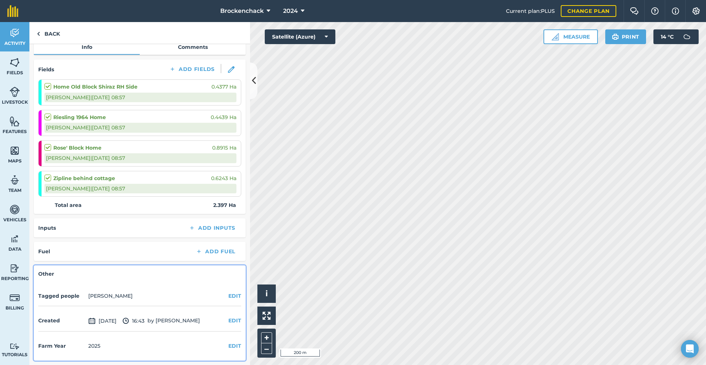
scroll to position [83, 0]
click at [50, 37] on link "Back" at bounding box center [48, 33] width 38 height 22
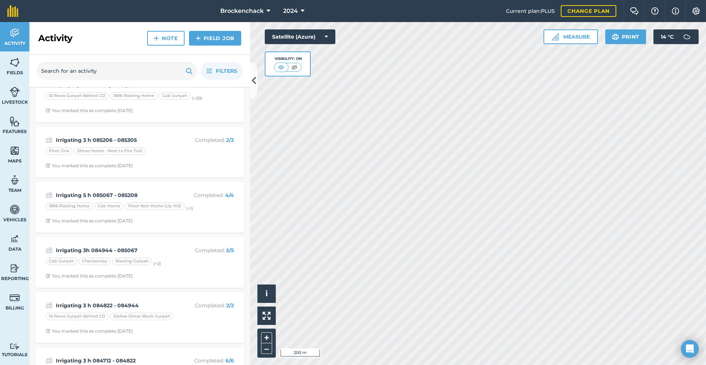
scroll to position [37, 0]
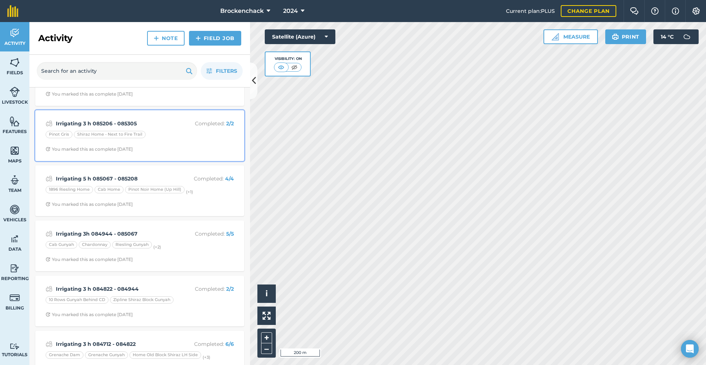
click at [150, 124] on strong "Irrigating 3 h 085206 - 085305" at bounding box center [114, 124] width 117 height 8
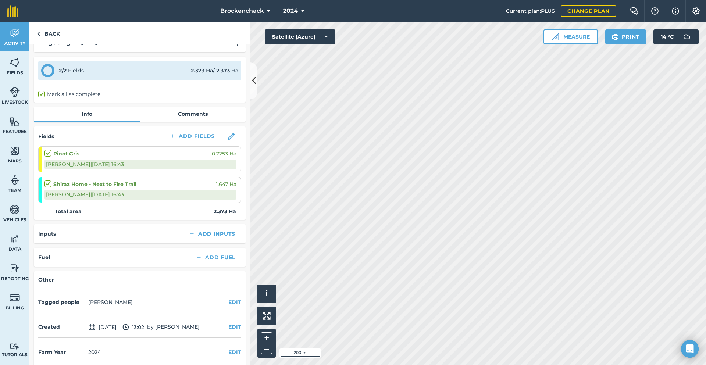
scroll to position [22, 0]
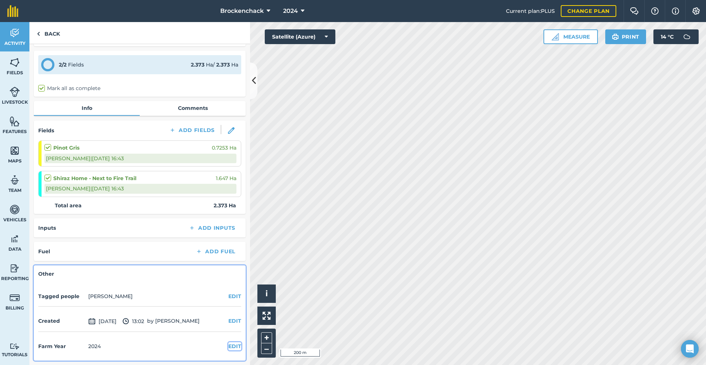
click at [229, 348] on button "EDIT" at bounding box center [234, 346] width 13 height 8
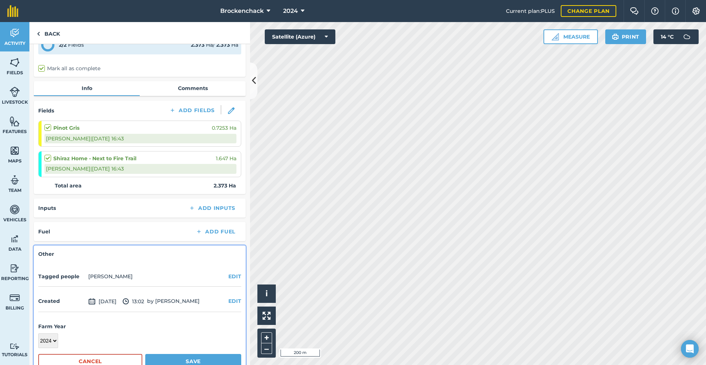
scroll to position [60, 0]
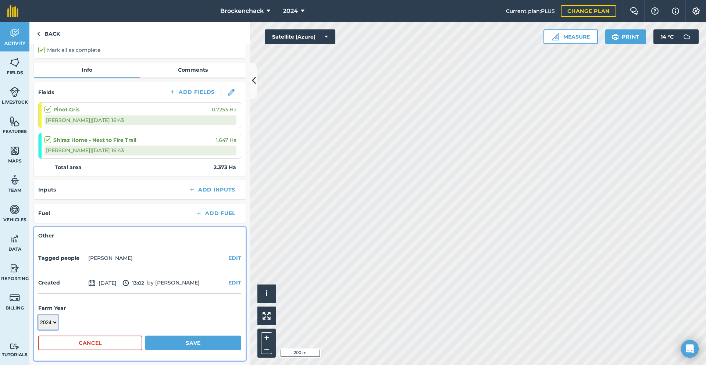
click at [53, 324] on select "2017 2018 2019 2020 2021 2022 2023 2024 2025 2026 2027" at bounding box center [48, 322] width 20 height 15
select select "2025"
click at [38, 315] on select "2017 2018 2019 2020 2021 2022 2023 2024 2025 2026 2027" at bounding box center [48, 322] width 20 height 15
click at [204, 342] on button "Save" at bounding box center [193, 343] width 96 height 15
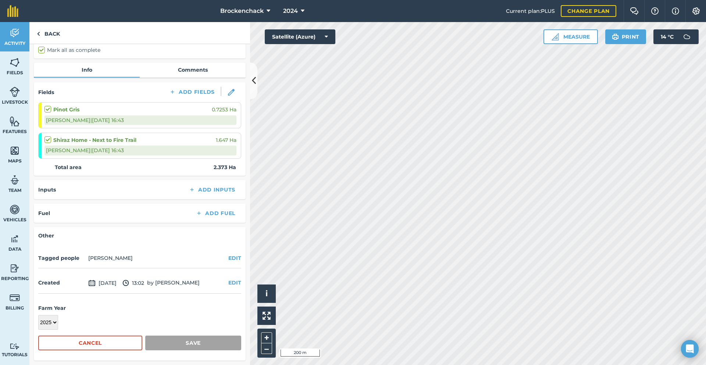
scroll to position [22, 0]
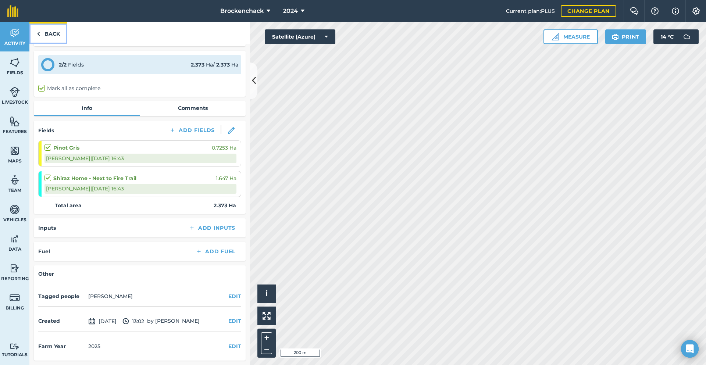
click at [53, 33] on link "Back" at bounding box center [48, 33] width 38 height 22
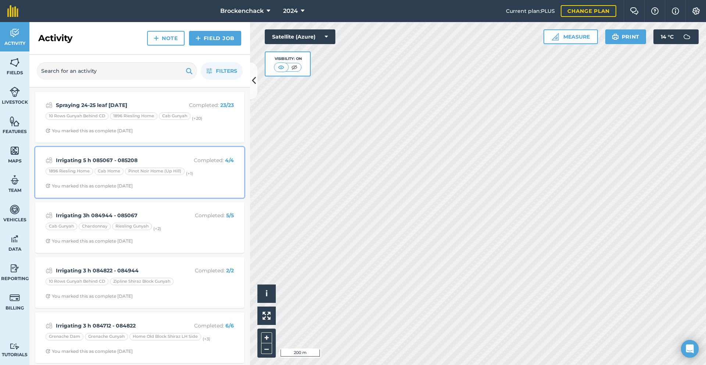
click at [165, 166] on div "Irrigating 5 h 085067 - 085208 Completed : 4 / 4 1896 Riesling Home Cab Home Pi…" at bounding box center [140, 173] width 200 height 42
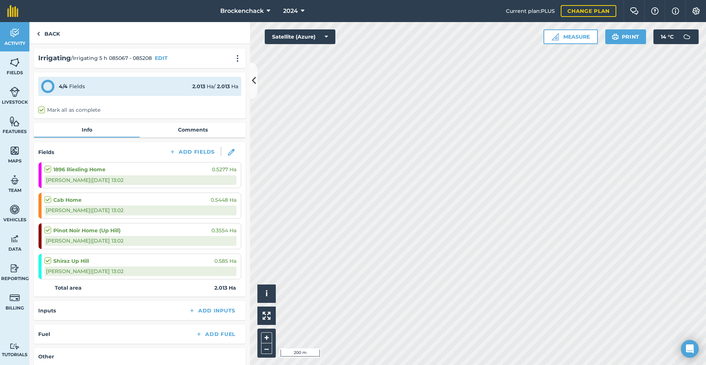
scroll to position [83, 0]
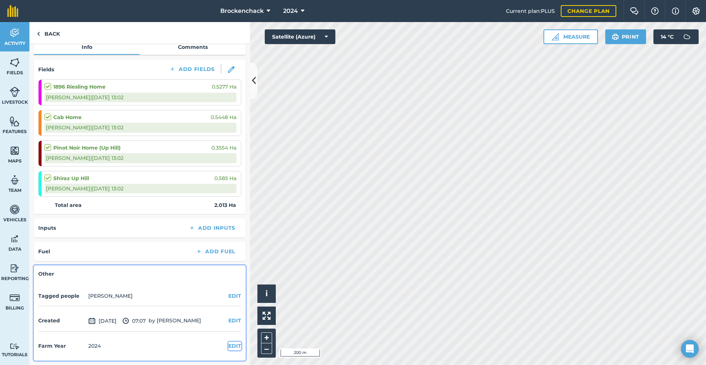
click at [232, 350] on button "EDIT" at bounding box center [234, 346] width 13 height 8
click at [49, 360] on select "2017 2018 2019 2020 2021 2022 2023 2024 2025 2026 2027" at bounding box center [48, 361] width 20 height 15
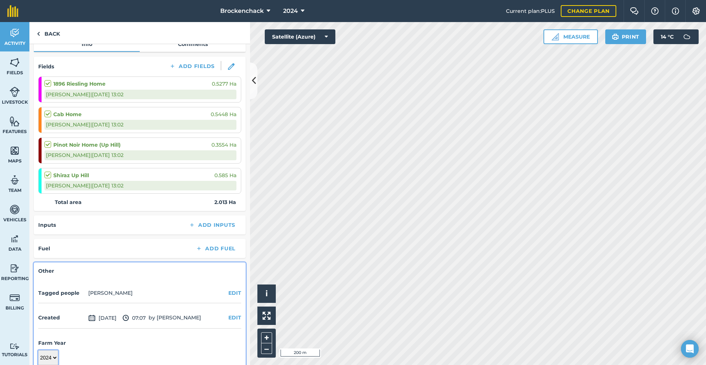
select select "2025"
click at [38, 351] on select "2017 2018 2019 2020 2021 2022 2023 2024 2025 2026 2027" at bounding box center [48, 358] width 20 height 15
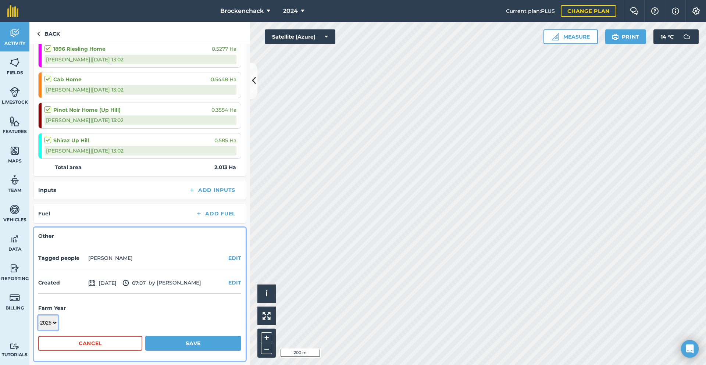
scroll to position [121, 0]
click at [207, 342] on button "Save" at bounding box center [193, 343] width 96 height 15
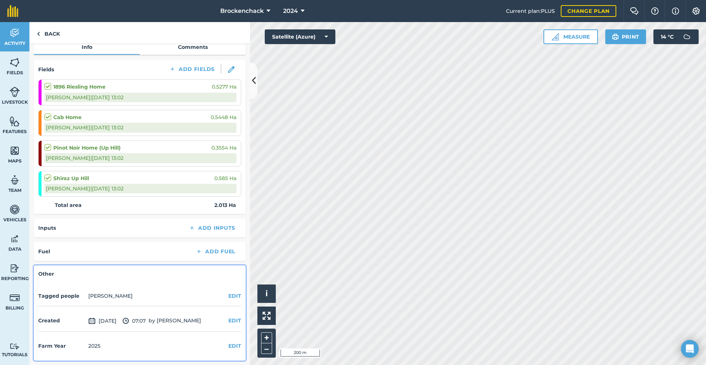
scroll to position [83, 0]
click at [48, 35] on link "Back" at bounding box center [48, 33] width 38 height 22
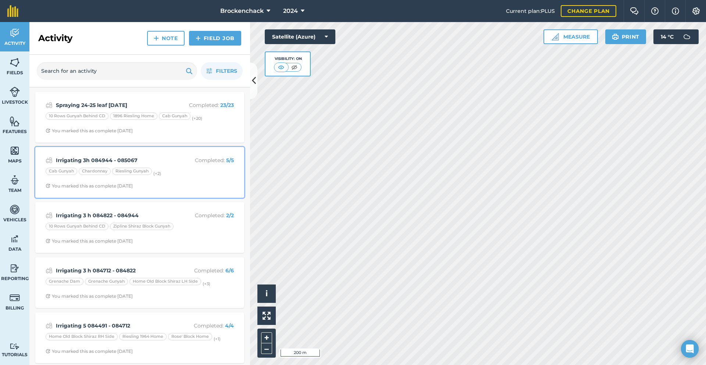
click at [145, 165] on div "Irrigating 3h 084944 - 085067 Completed : 5 / 5 Cab Gunyah Chardonnay Riesling …" at bounding box center [140, 173] width 200 height 42
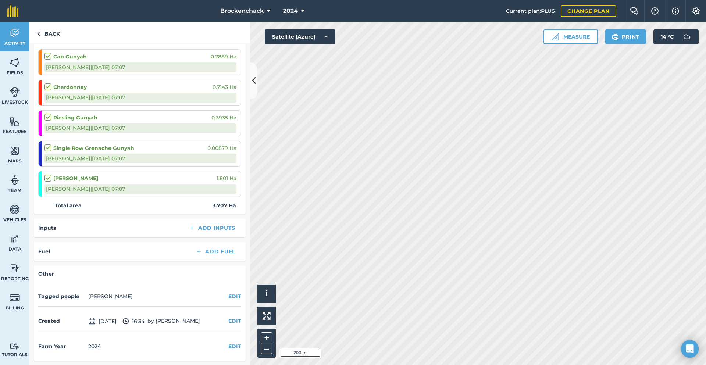
scroll to position [113, 0]
click at [227, 351] on div "Farm Year [DATE] EDIT" at bounding box center [139, 346] width 203 height 20
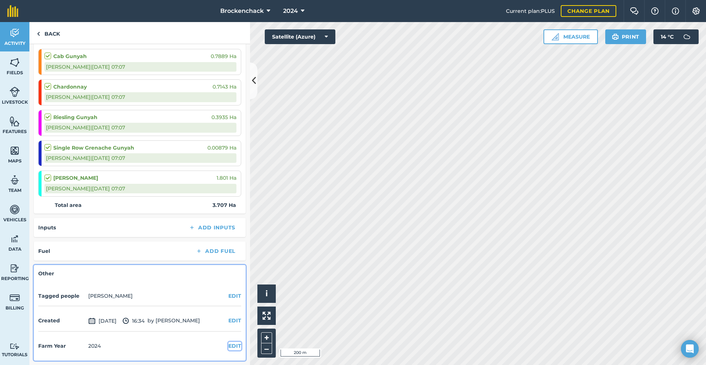
click at [231, 345] on button "EDIT" at bounding box center [234, 346] width 13 height 8
click at [54, 362] on select "2017 2018 2019 2020 2021 2022 2023 2024 2025 2026 2027" at bounding box center [48, 361] width 20 height 15
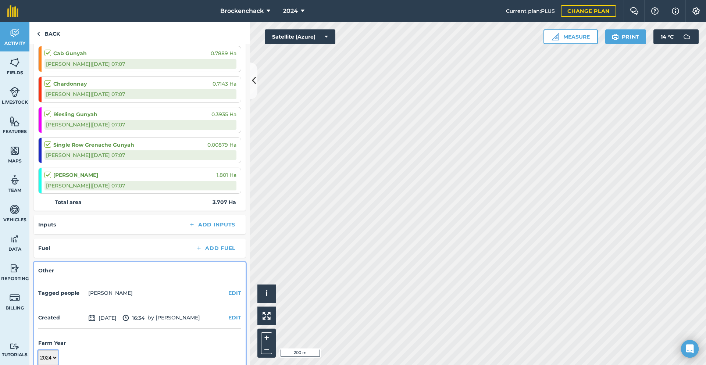
select select "2025"
click at [38, 351] on select "2017 2018 2019 2020 2021 2022 2023 2024 2025 2026 2027" at bounding box center [48, 358] width 20 height 15
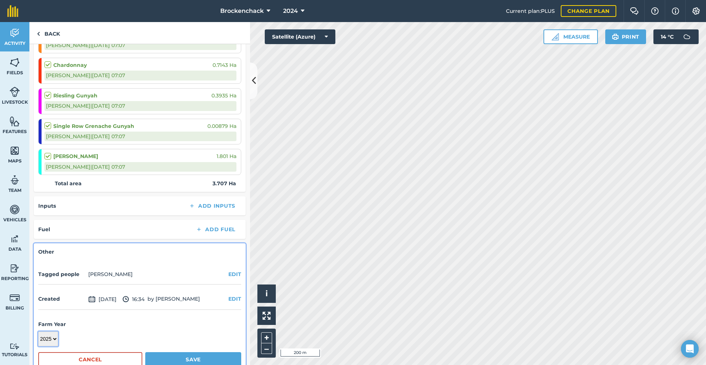
scroll to position [152, 0]
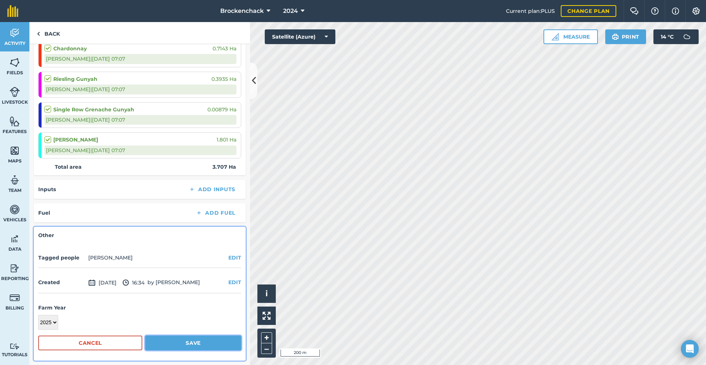
click at [181, 344] on button "Save" at bounding box center [193, 343] width 96 height 15
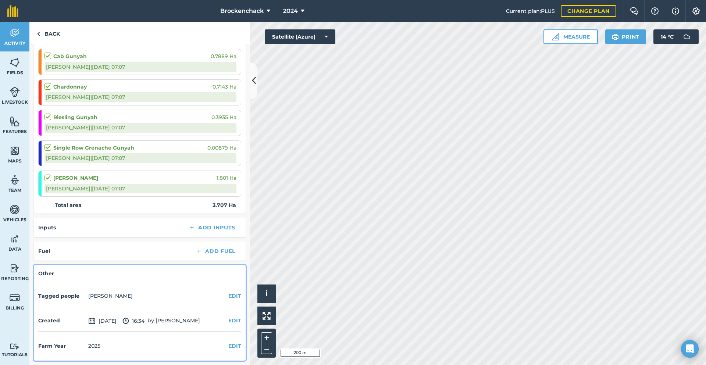
scroll to position [113, 0]
click at [50, 35] on link "Back" at bounding box center [48, 33] width 38 height 22
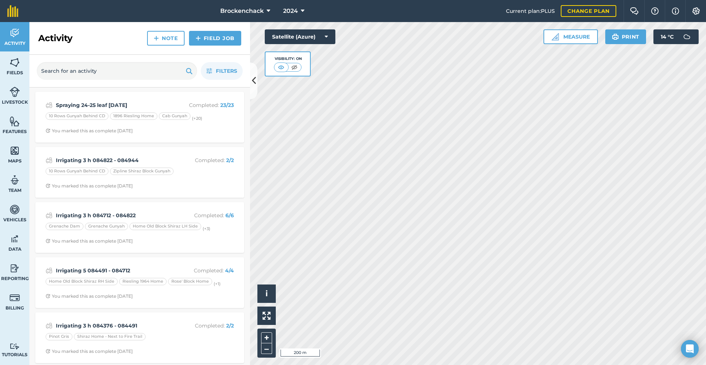
scroll to position [37, 0]
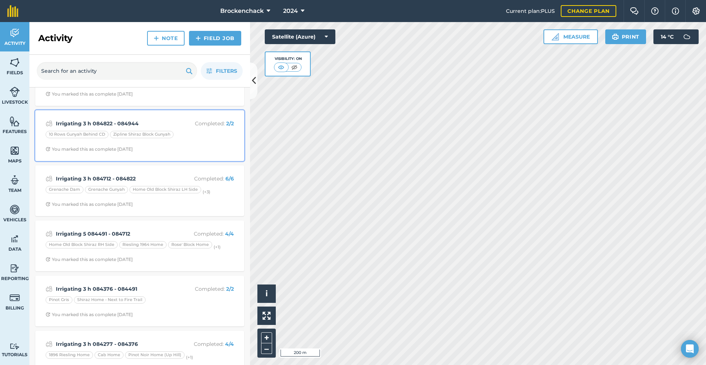
click at [177, 141] on div "Irrigating 3 h 084822 - 084944 Completed : 2 / 2 10 Rows Gunyah Behind CD Zipli…" at bounding box center [140, 136] width 200 height 42
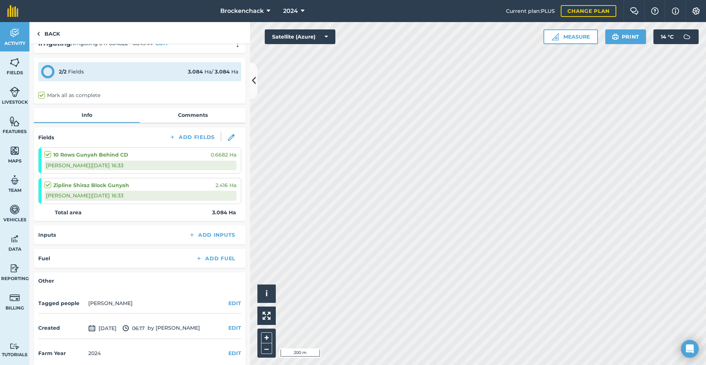
scroll to position [22, 0]
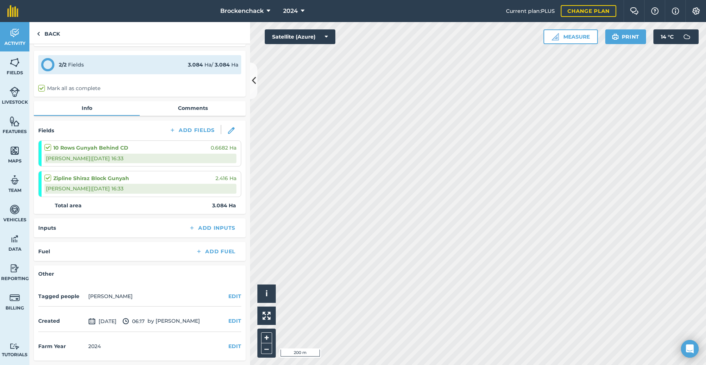
click at [221, 348] on div "Farm Year [DATE] EDIT" at bounding box center [139, 347] width 203 height 20
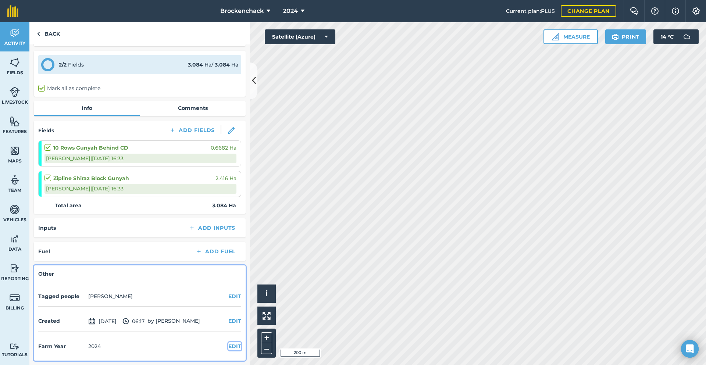
click at [231, 348] on button "EDIT" at bounding box center [234, 346] width 13 height 8
click at [56, 362] on select "2017 2018 2019 2020 2021 2022 2023 2024 2025 2026 2027" at bounding box center [48, 361] width 20 height 15
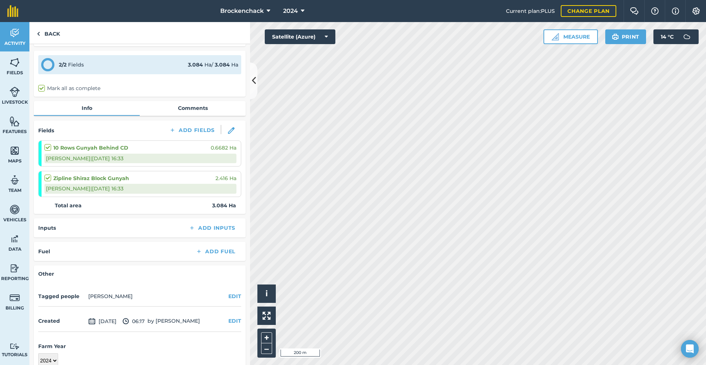
drag, startPoint x: 55, startPoint y: 362, endPoint x: 42, endPoint y: 329, distance: 34.7
click at [42, 329] on div "Created [DATE] 06:17 by [PERSON_NAME] EDIT" at bounding box center [139, 321] width 203 height 21
click at [52, 362] on select "2017 2018 2019 2020 2021 2022 2023 2024 2025 2026 2027" at bounding box center [48, 361] width 20 height 15
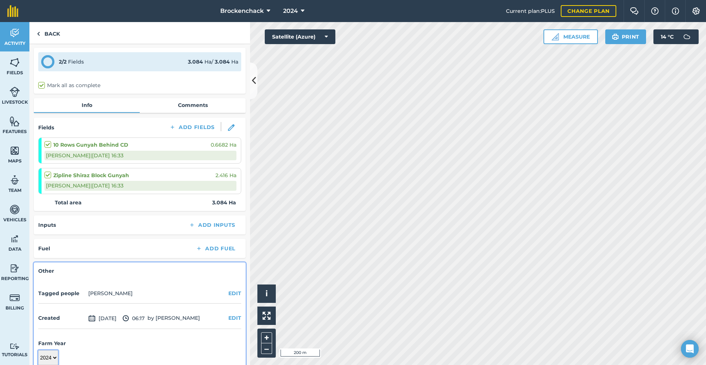
select select "2025"
click at [38, 351] on select "2017 2018 2019 2020 2021 2022 2023 2024 2025 2026 2027" at bounding box center [48, 358] width 20 height 15
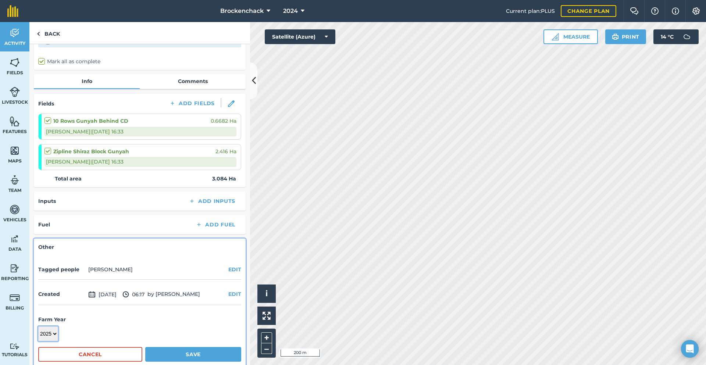
scroll to position [60, 0]
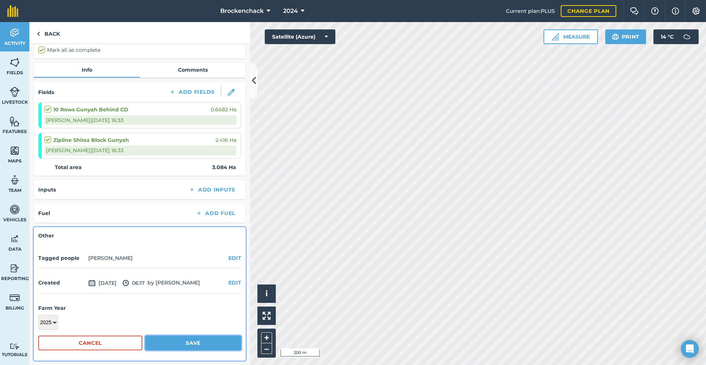
click at [189, 350] on button "Save" at bounding box center [193, 343] width 96 height 15
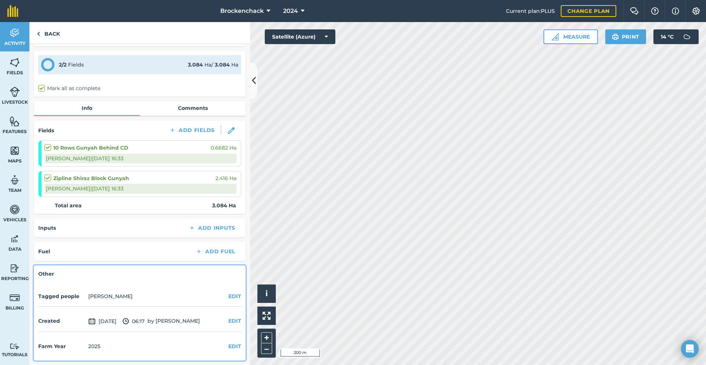
scroll to position [22, 0]
click at [59, 36] on link "Back" at bounding box center [48, 33] width 38 height 22
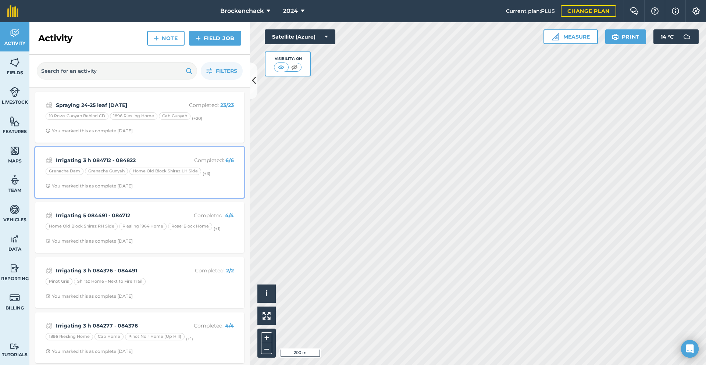
click at [116, 170] on div "Grenache Gunyah" at bounding box center [106, 171] width 43 height 7
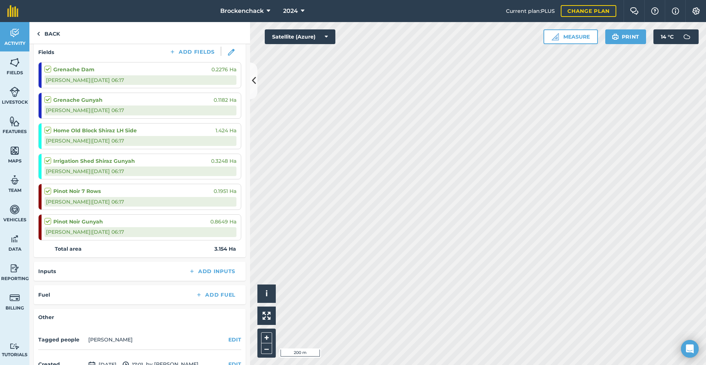
scroll to position [143, 0]
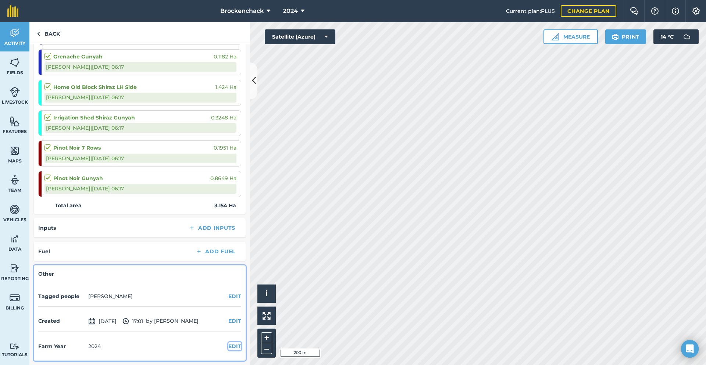
click at [228, 348] on button "EDIT" at bounding box center [234, 346] width 13 height 8
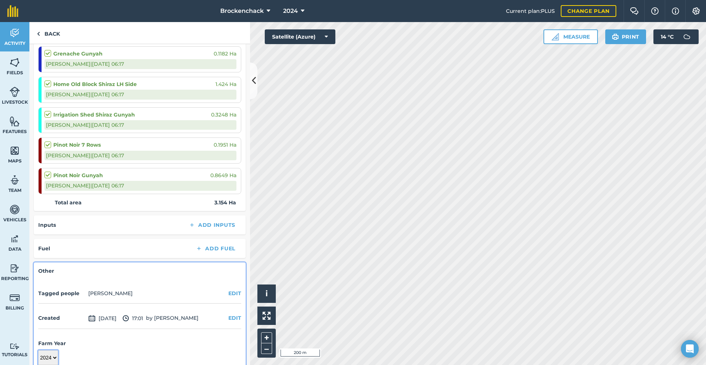
click at [56, 360] on select "2017 2018 2019 2020 2021 2022 2023 2024 2025 2026 2027" at bounding box center [48, 358] width 20 height 15
select select "2025"
click at [38, 351] on select "2017 2018 2019 2020 2021 2022 2023 2024 2025 2026 2027" at bounding box center [48, 358] width 20 height 15
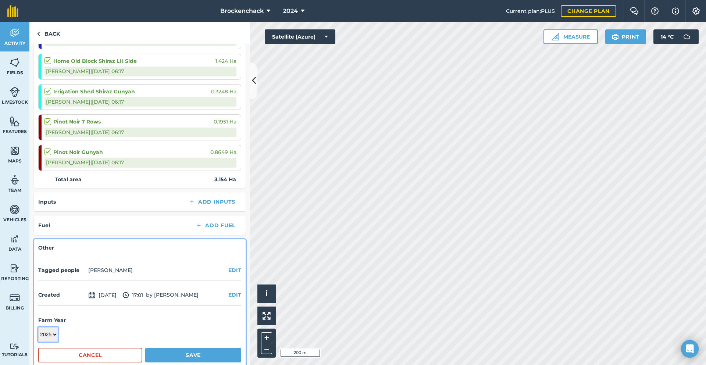
scroll to position [182, 0]
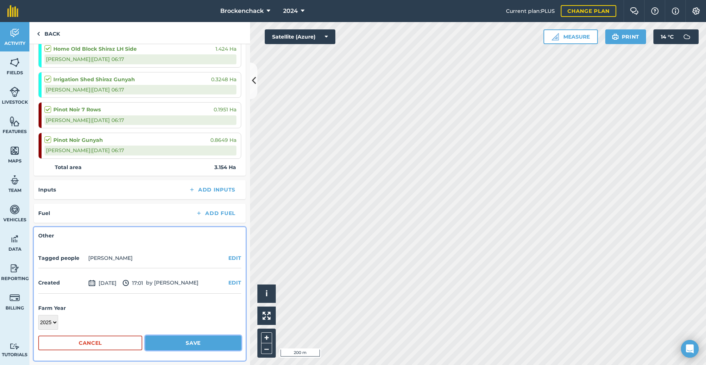
click at [212, 344] on button "Save" at bounding box center [193, 343] width 96 height 15
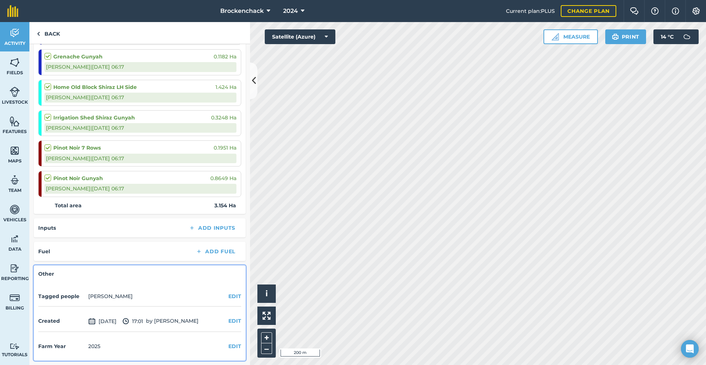
scroll to position [143, 0]
click at [56, 35] on link "Back" at bounding box center [48, 33] width 38 height 22
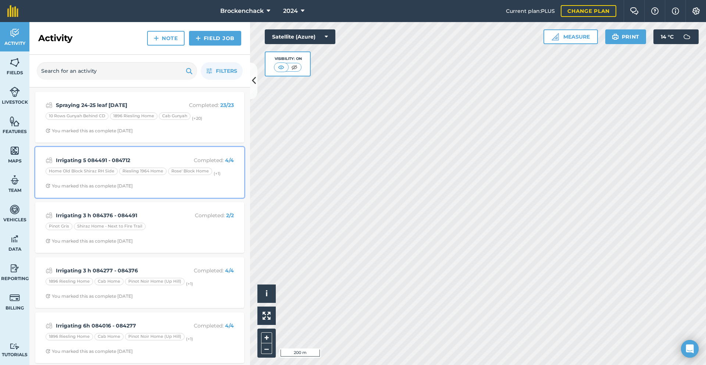
click at [143, 171] on div "Riesling 1964 Home" at bounding box center [142, 171] width 47 height 7
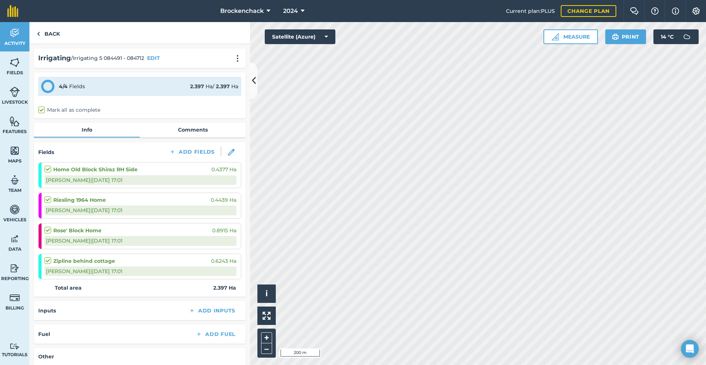
scroll to position [83, 0]
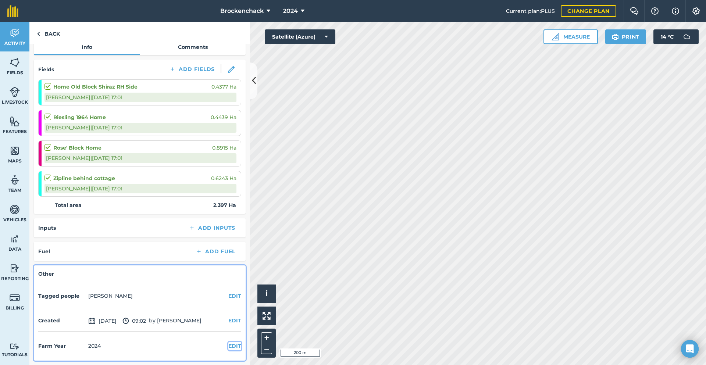
click at [228, 349] on button "EDIT" at bounding box center [234, 346] width 13 height 8
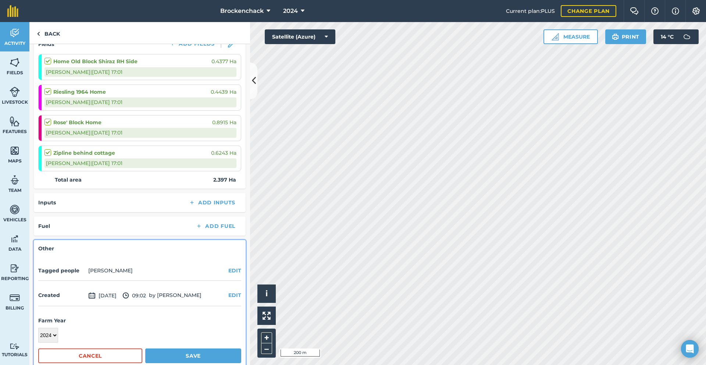
scroll to position [121, 0]
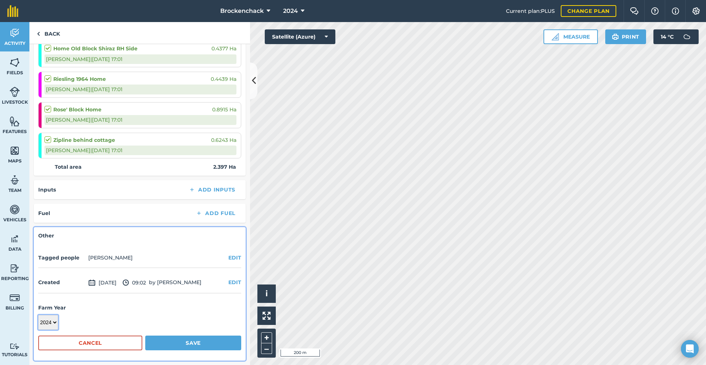
click at [56, 321] on select "2017 2018 2019 2020 2021 2022 2023 2024 2025 2026 2027" at bounding box center [48, 322] width 20 height 15
select select "2025"
click at [38, 315] on select "2017 2018 2019 2020 2021 2022 2023 2024 2025 2026 2027" at bounding box center [48, 322] width 20 height 15
click at [199, 347] on button "Save" at bounding box center [193, 343] width 96 height 15
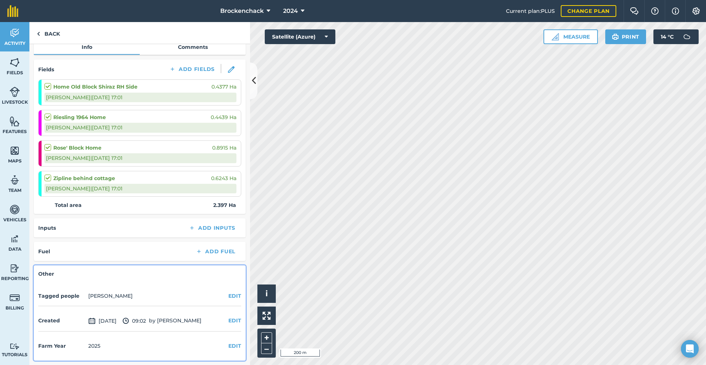
scroll to position [83, 0]
click at [54, 33] on link "Back" at bounding box center [48, 33] width 38 height 22
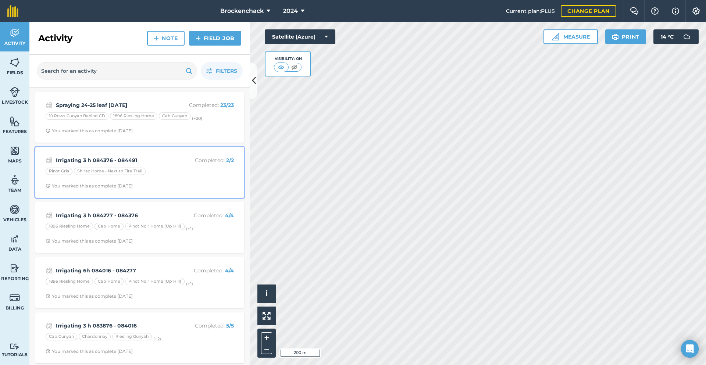
click at [147, 163] on strong "Irrigating 3 h 084376 - 084491" at bounding box center [114, 160] width 117 height 8
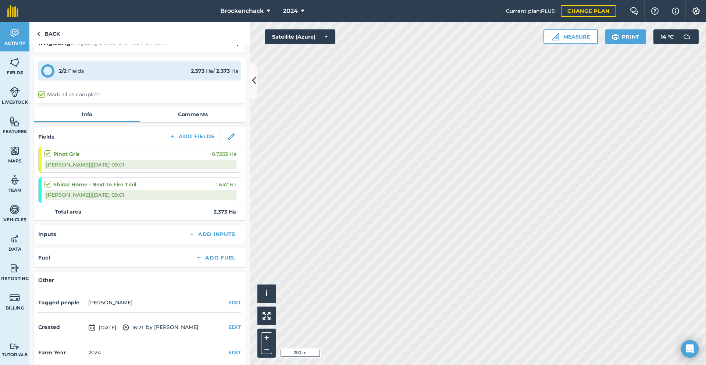
scroll to position [22, 0]
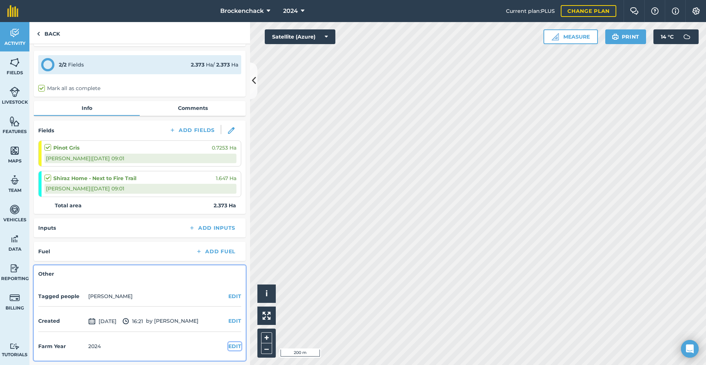
click at [228, 348] on button "EDIT" at bounding box center [234, 346] width 13 height 8
click at [57, 360] on select "2017 2018 2019 2020 2021 2022 2023 2024 2025 2026 2027" at bounding box center [48, 361] width 20 height 15
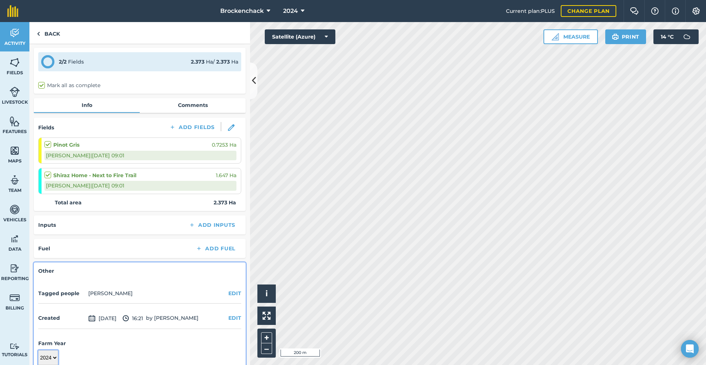
select select "2025"
click at [38, 351] on select "2017 2018 2019 2020 2021 2022 2023 2024 2025 2026 2027" at bounding box center [48, 358] width 20 height 15
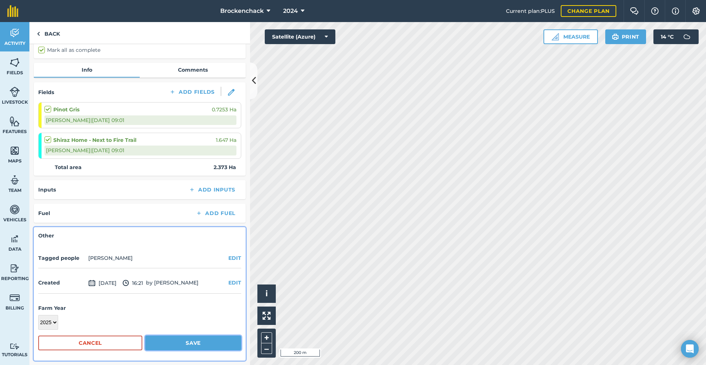
click at [185, 342] on button "Save" at bounding box center [193, 343] width 96 height 15
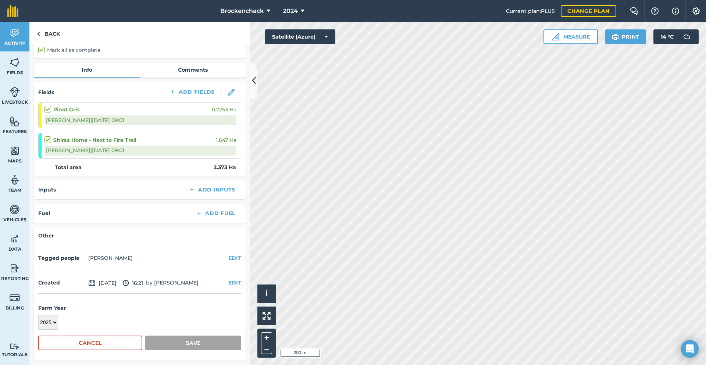
scroll to position [22, 0]
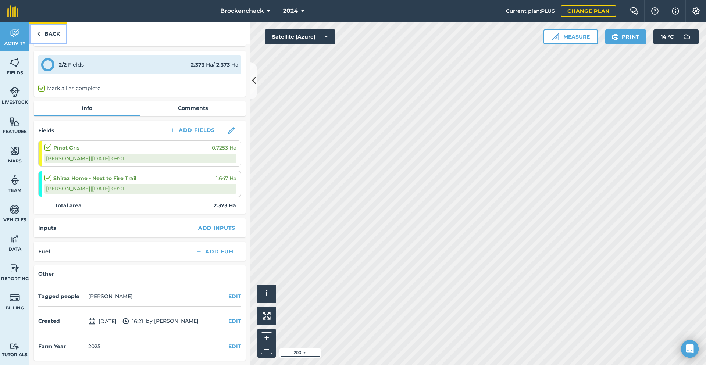
click at [44, 37] on link "Back" at bounding box center [48, 33] width 38 height 22
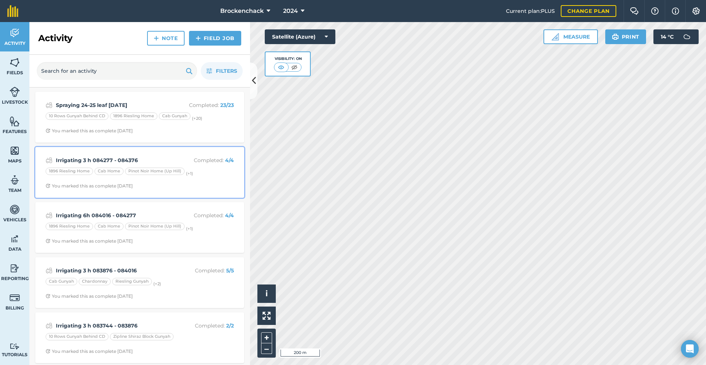
click at [145, 160] on strong "Irrigating 3 h 084277 - 084376" at bounding box center [114, 160] width 117 height 8
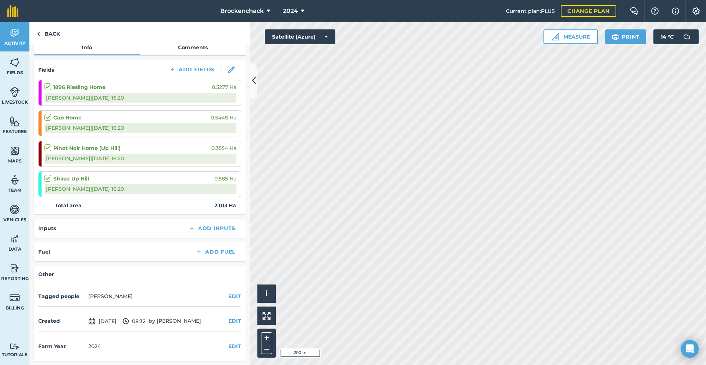
scroll to position [83, 0]
click at [228, 351] on div "Farm Year [DATE] EDIT" at bounding box center [139, 346] width 203 height 20
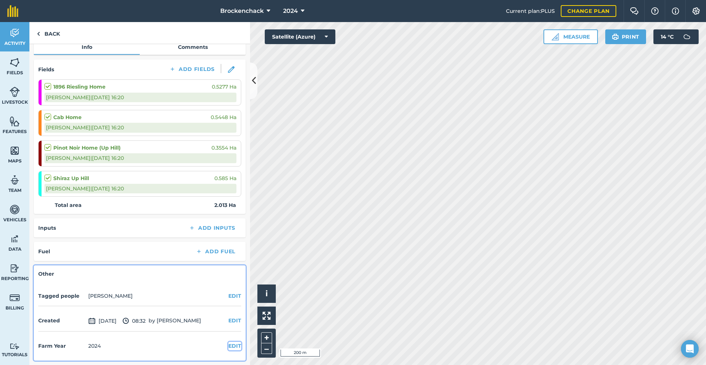
click at [232, 344] on button "EDIT" at bounding box center [234, 346] width 13 height 8
click at [56, 358] on select "2017 2018 2019 2020 2021 2022 2023 2024 2025 2026 2027" at bounding box center [48, 361] width 20 height 15
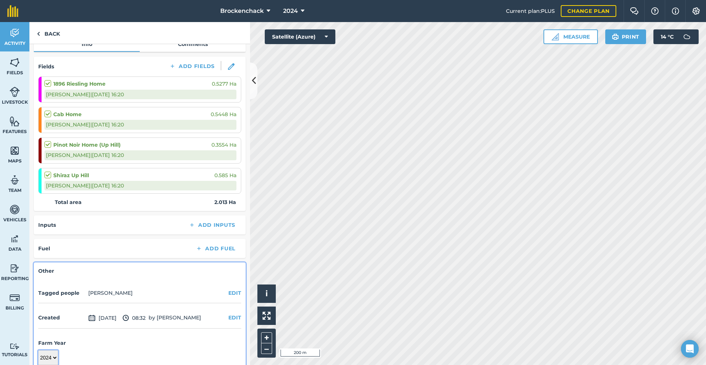
select select "2025"
click at [38, 351] on select "2017 2018 2019 2020 2021 2022 2023 2024 2025 2026 2027" at bounding box center [48, 358] width 20 height 15
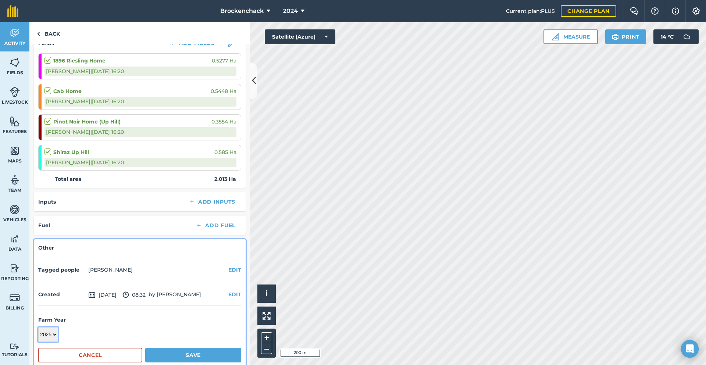
scroll to position [121, 0]
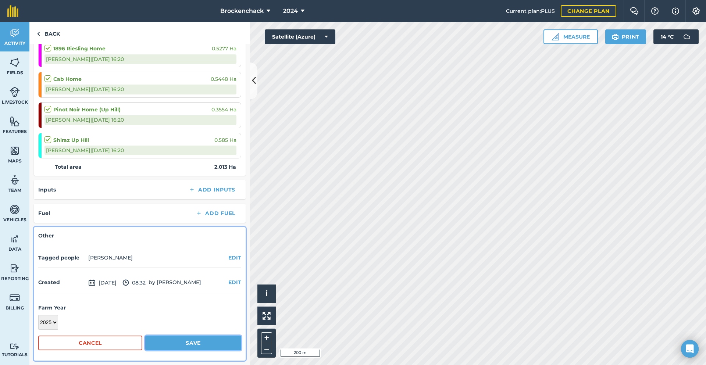
click at [182, 347] on button "Save" at bounding box center [193, 343] width 96 height 15
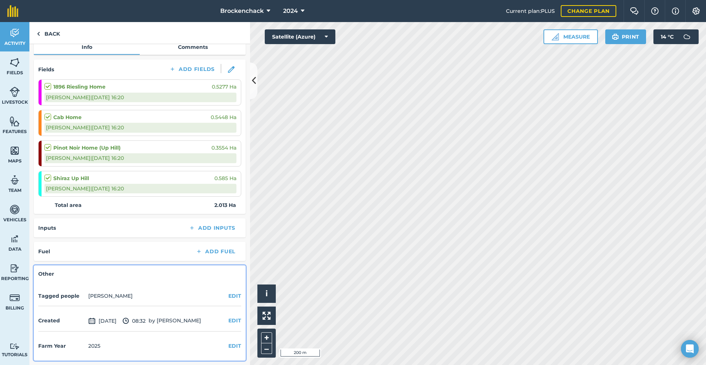
scroll to position [83, 0]
click at [55, 31] on link "Back" at bounding box center [48, 33] width 38 height 22
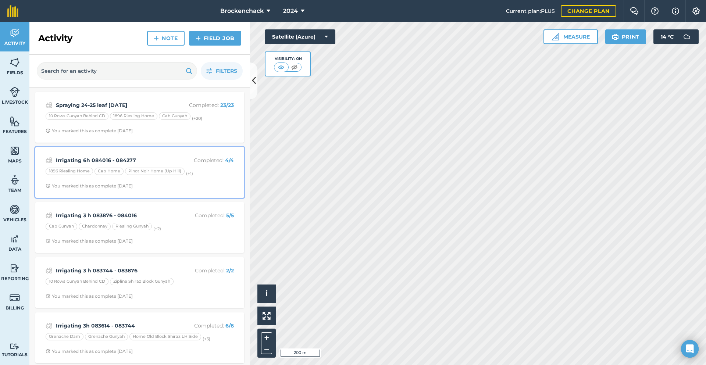
click at [142, 162] on strong "Irrigating 6h 084016 - 084277" at bounding box center [114, 160] width 117 height 8
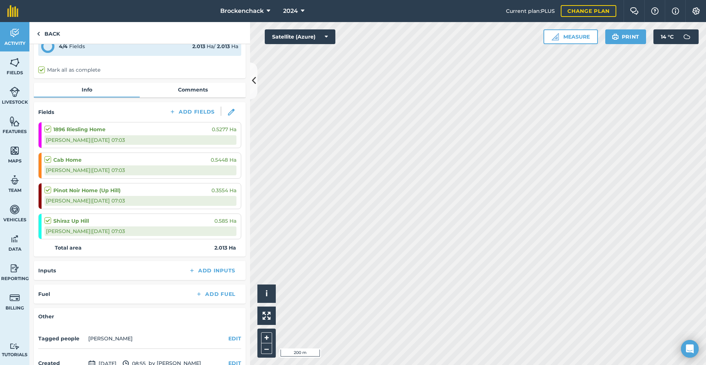
scroll to position [83, 0]
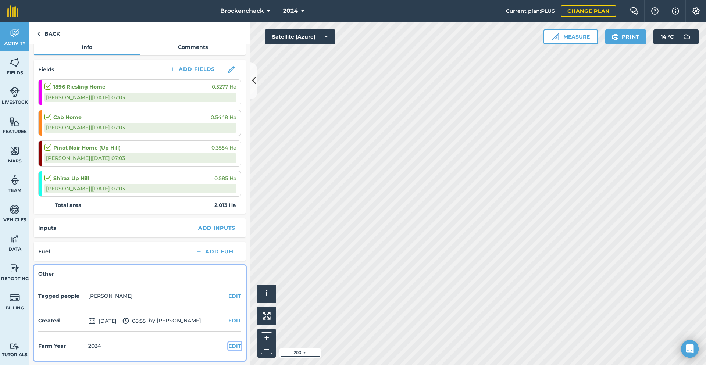
click at [228, 345] on button "EDIT" at bounding box center [234, 346] width 13 height 8
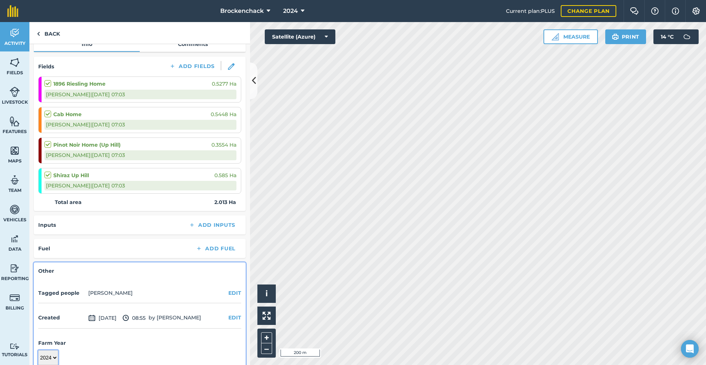
click at [48, 360] on select "2017 2018 2019 2020 2021 2022 2023 2024 2025 2026 2027" at bounding box center [48, 358] width 20 height 15
select select "2025"
click at [38, 351] on select "2017 2018 2019 2020 2021 2022 2023 2024 2025 2026 2027" at bounding box center [48, 358] width 20 height 15
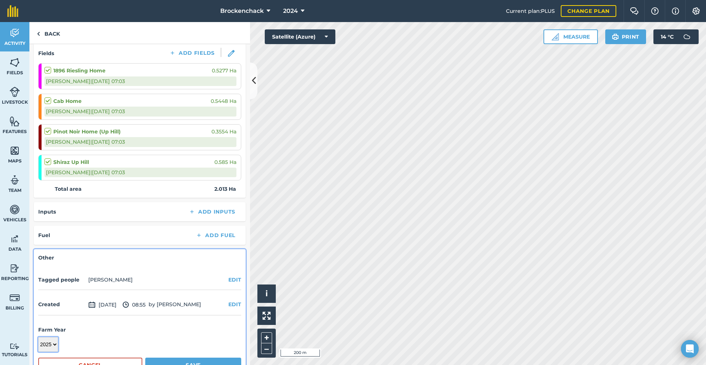
scroll to position [121, 0]
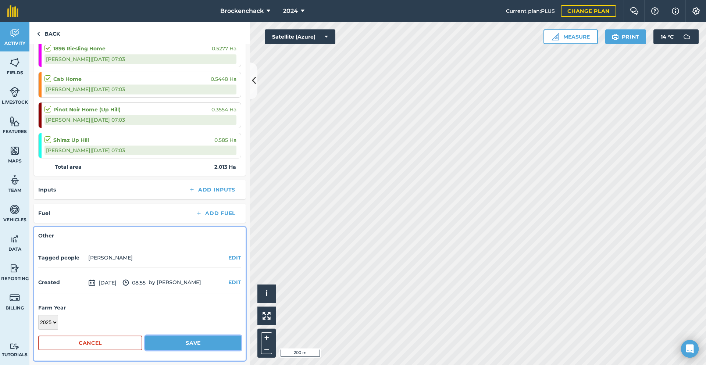
click at [201, 343] on button "Save" at bounding box center [193, 343] width 96 height 15
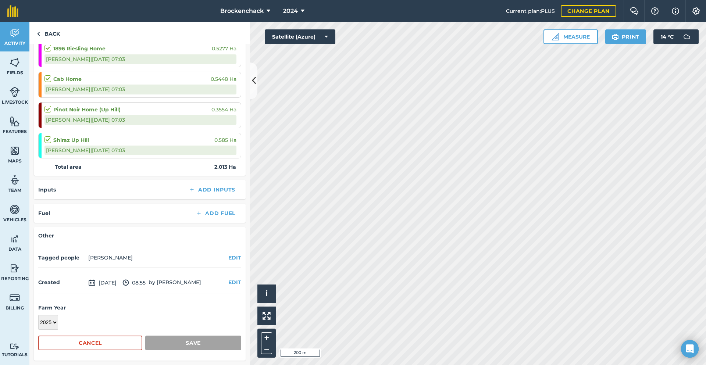
scroll to position [83, 0]
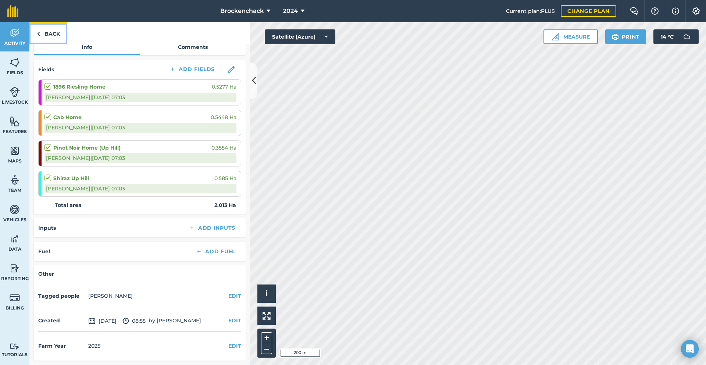
click at [58, 37] on link "Back" at bounding box center [48, 33] width 38 height 22
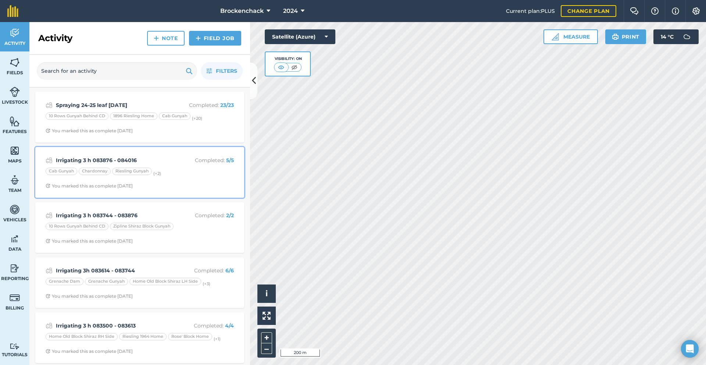
click at [170, 173] on div "Cab Gunyah Chardonnay Riesling Gunyah (+ 2 )" at bounding box center [140, 173] width 188 height 10
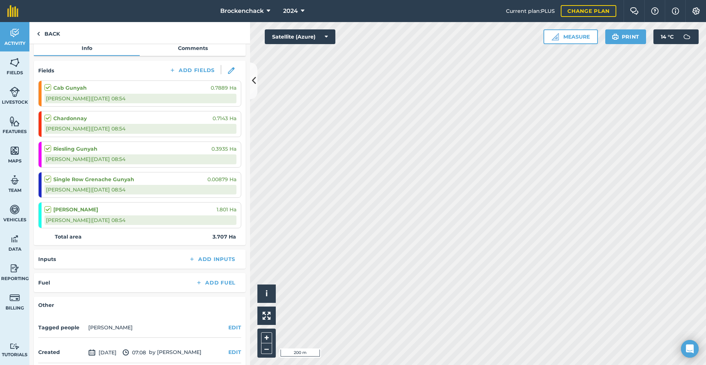
scroll to position [113, 0]
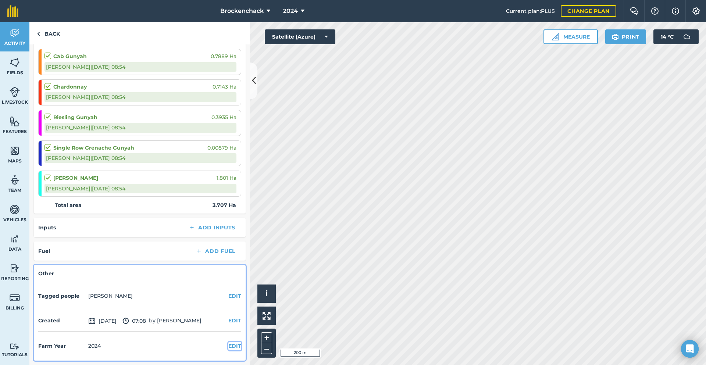
click at [228, 347] on button "EDIT" at bounding box center [234, 346] width 13 height 8
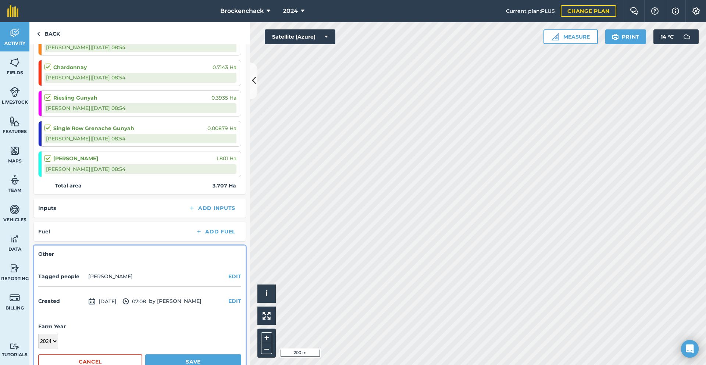
scroll to position [152, 0]
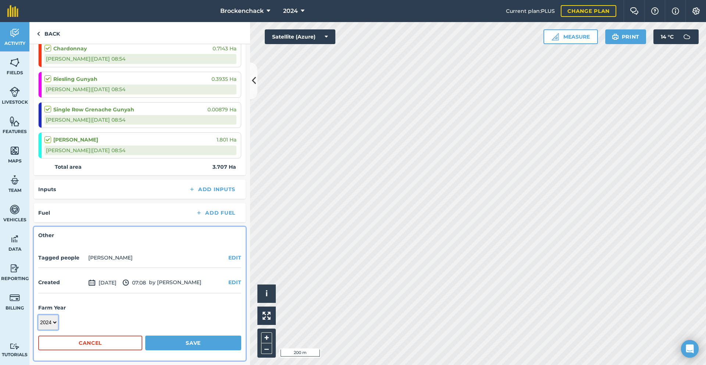
click at [56, 323] on select "2017 2018 2019 2020 2021 2022 2023 2024 2025 2026 2027" at bounding box center [48, 322] width 20 height 15
select select "2025"
click at [38, 315] on select "2017 2018 2019 2020 2021 2022 2023 2024 2025 2026 2027" at bounding box center [48, 322] width 20 height 15
click at [209, 343] on button "Save" at bounding box center [193, 343] width 96 height 15
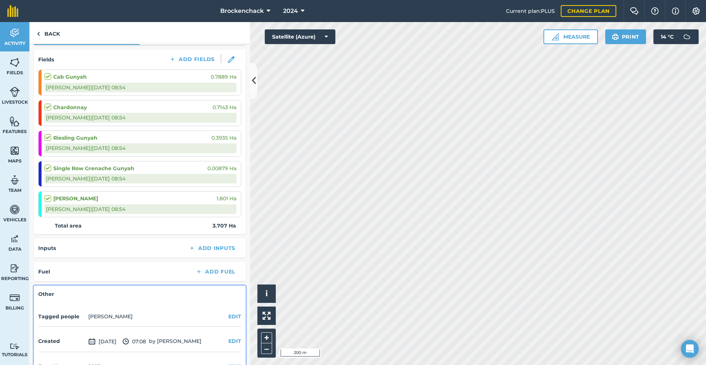
scroll to position [77, 0]
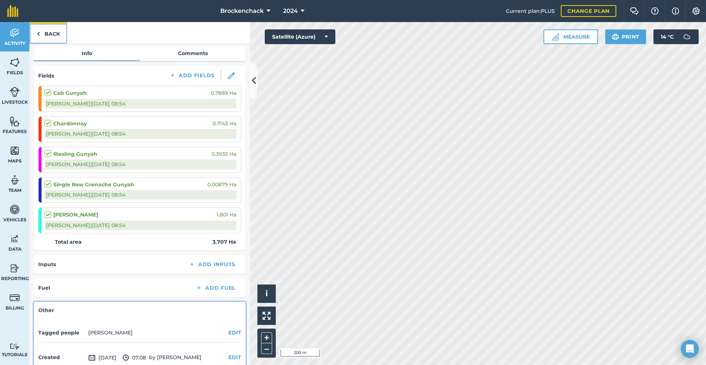
click at [39, 35] on img at bounding box center [38, 33] width 3 height 9
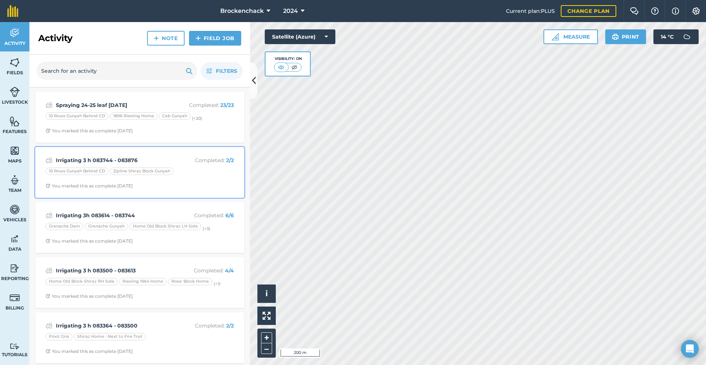
click at [160, 173] on div "Zipline Shiraz Block Gunyah" at bounding box center [142, 171] width 64 height 7
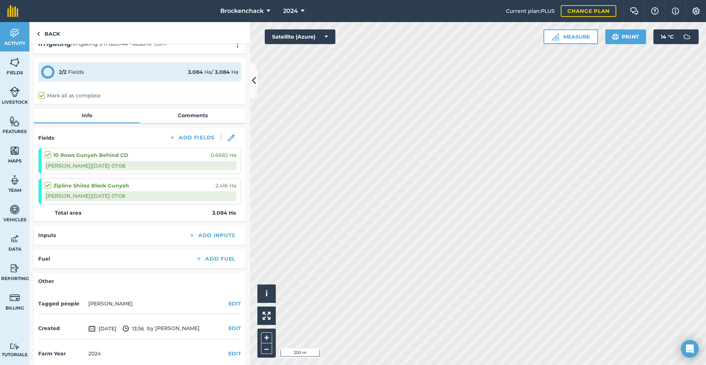
scroll to position [22, 0]
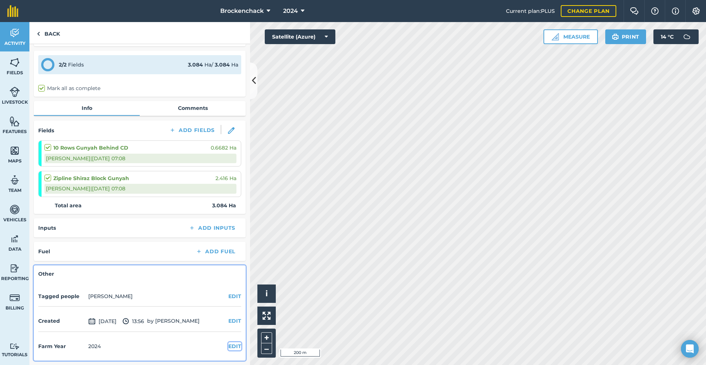
click at [232, 349] on button "EDIT" at bounding box center [234, 346] width 13 height 8
click at [55, 363] on select "2017 2018 2019 2020 2021 2022 2023 2024 2025 2026 2027" at bounding box center [48, 361] width 20 height 15
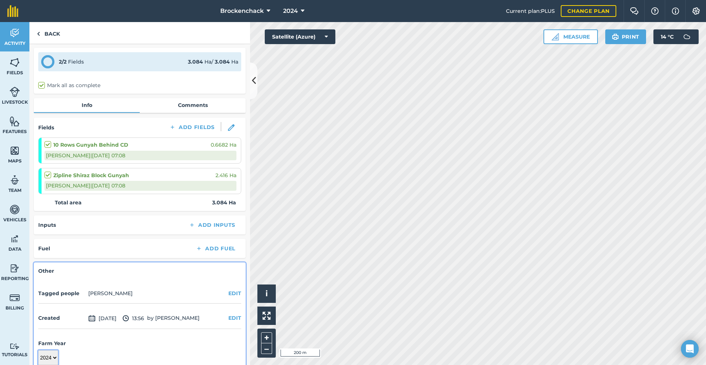
select select "2025"
click at [38, 351] on select "2017 2018 2019 2020 2021 2022 2023 2024 2025 2026 2027" at bounding box center [48, 358] width 20 height 15
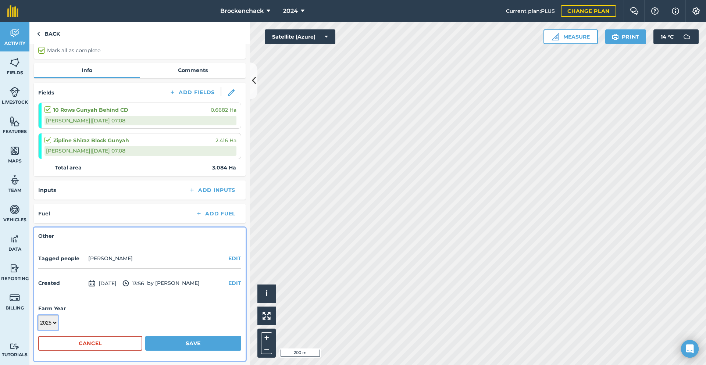
scroll to position [60, 0]
click at [189, 345] on button "Save" at bounding box center [193, 343] width 96 height 15
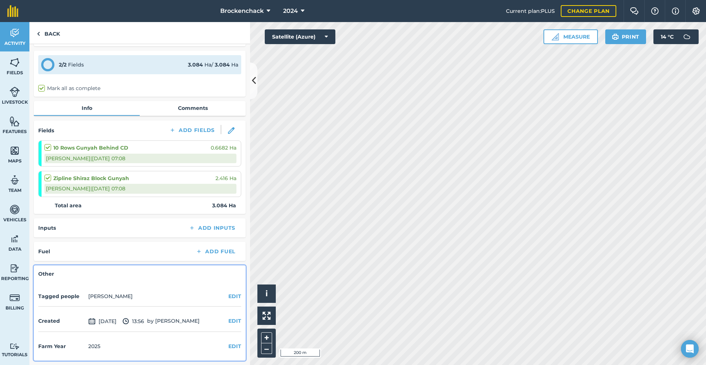
scroll to position [22, 0]
click at [53, 36] on link "Back" at bounding box center [48, 33] width 38 height 22
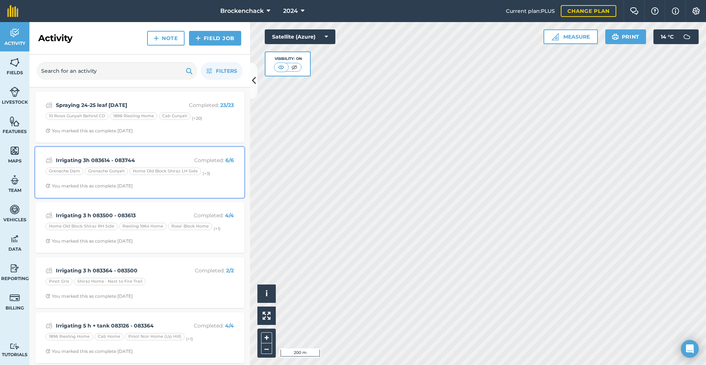
click at [111, 169] on div "Grenache Gunyah" at bounding box center [106, 171] width 43 height 7
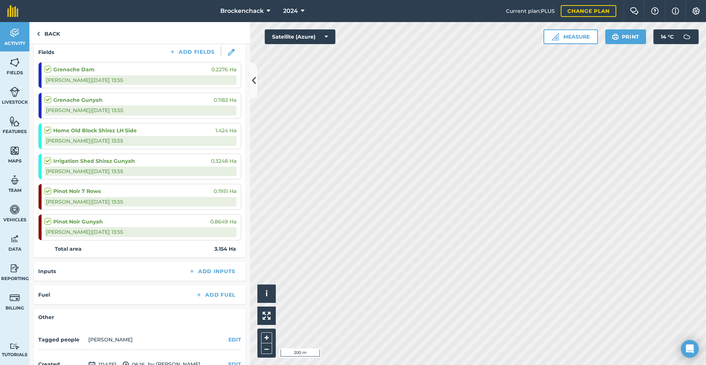
scroll to position [143, 0]
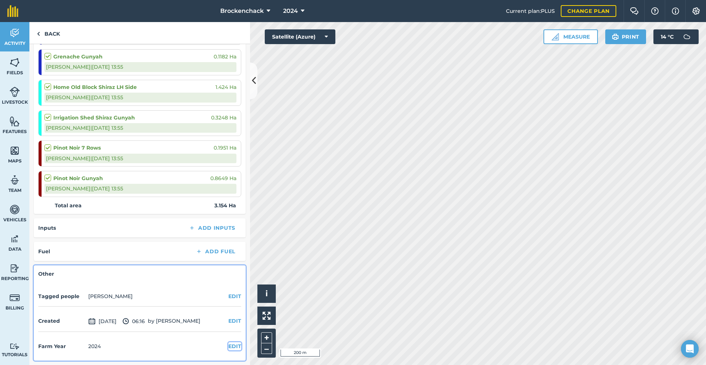
click at [228, 345] on button "EDIT" at bounding box center [234, 346] width 13 height 8
click at [52, 363] on select "2017 2018 2019 2020 2021 2022 2023 2024 2025 2026 2027" at bounding box center [48, 361] width 20 height 15
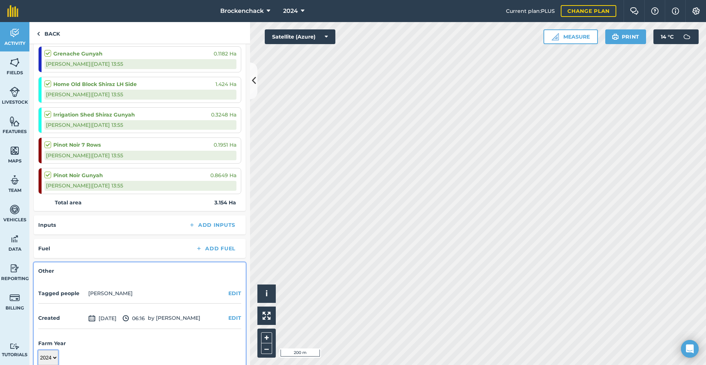
select select "2025"
click at [38, 351] on select "2017 2018 2019 2020 2021 2022 2023 2024 2025 2026 2027" at bounding box center [48, 358] width 20 height 15
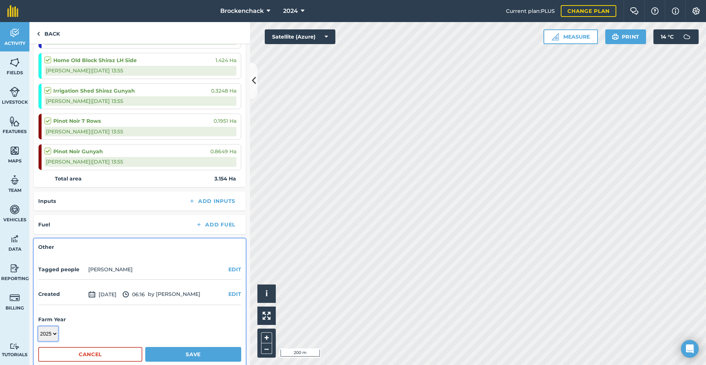
scroll to position [182, 0]
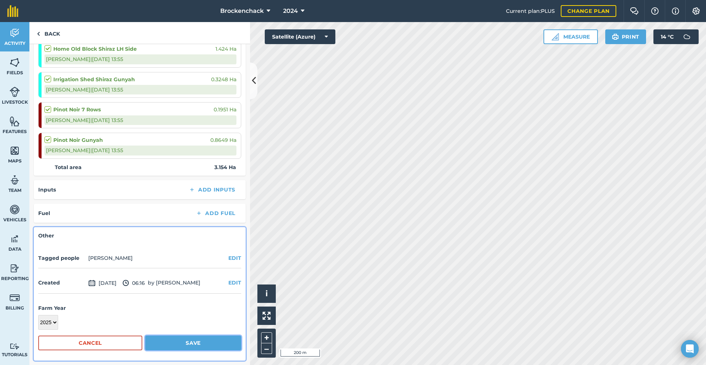
click at [209, 348] on button "Save" at bounding box center [193, 343] width 96 height 15
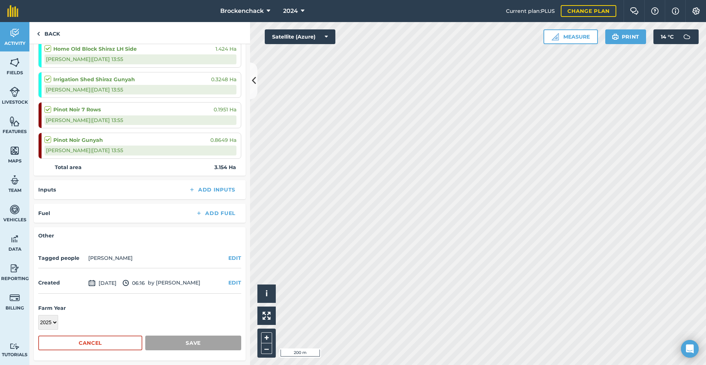
scroll to position [143, 0]
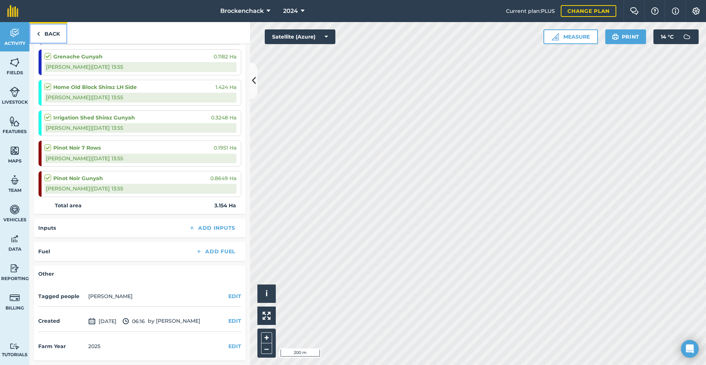
click at [51, 36] on link "Back" at bounding box center [48, 33] width 38 height 22
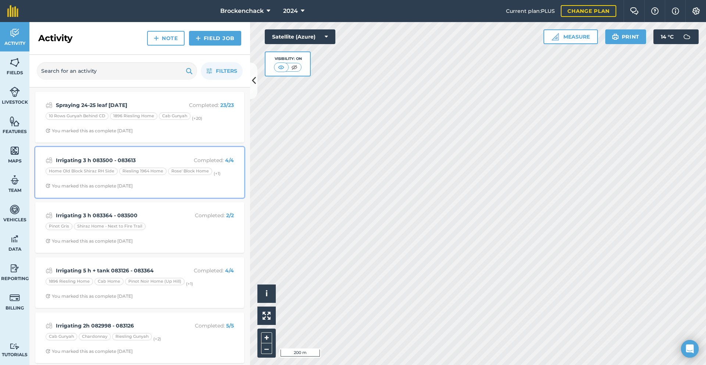
click at [147, 160] on strong "Irrigating 3 h 083500 - 083613" at bounding box center [114, 160] width 117 height 8
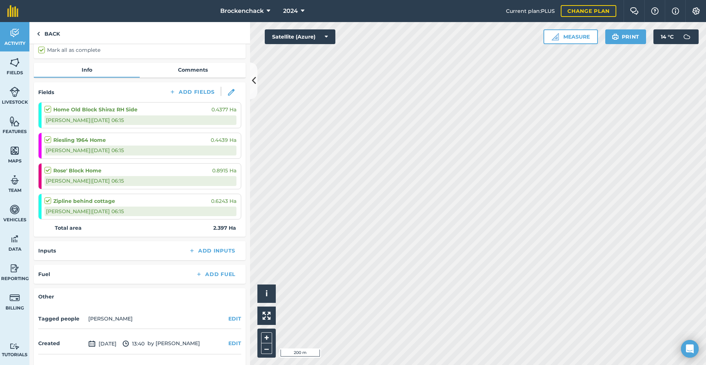
scroll to position [83, 0]
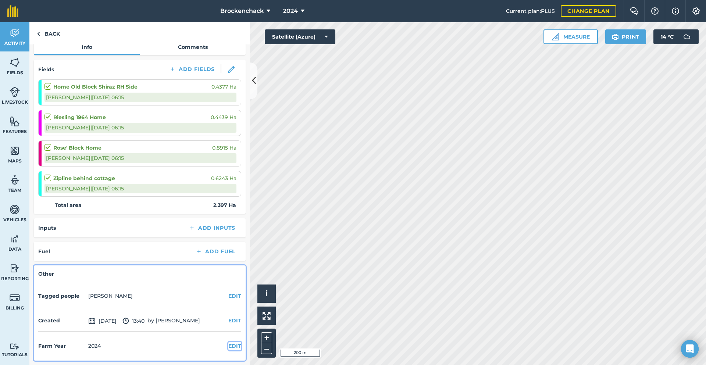
click at [222, 346] on div "Farm Year [DATE] EDIT" at bounding box center [139, 346] width 203 height 20
click at [230, 348] on button "EDIT" at bounding box center [234, 346] width 13 height 8
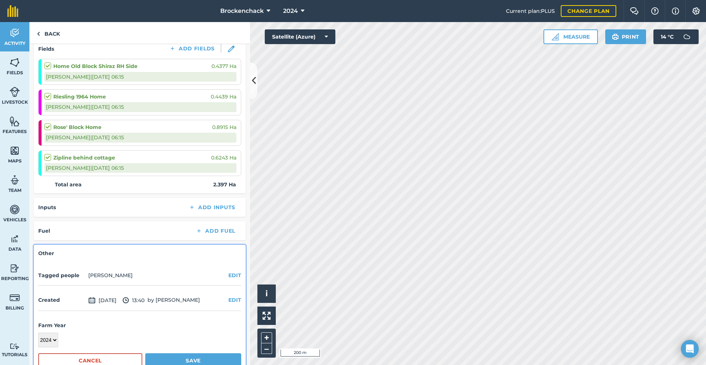
scroll to position [121, 0]
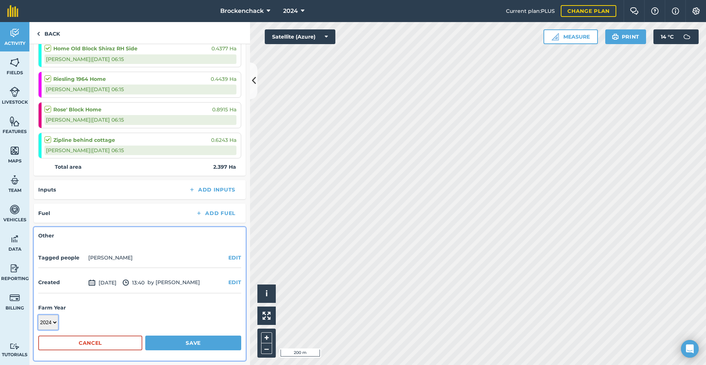
click at [52, 322] on select "2017 2018 2019 2020 2021 2022 2023 2024 2025 2026 2027" at bounding box center [48, 322] width 20 height 15
select select "2025"
click at [38, 315] on select "2017 2018 2019 2020 2021 2022 2023 2024 2025 2026 2027" at bounding box center [48, 322] width 20 height 15
click at [195, 343] on button "Save" at bounding box center [193, 343] width 96 height 15
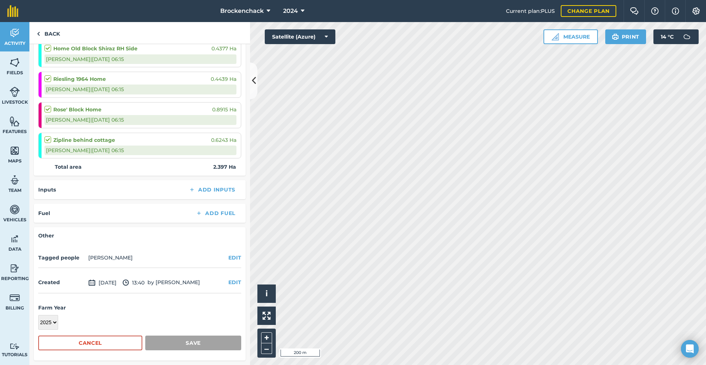
scroll to position [83, 0]
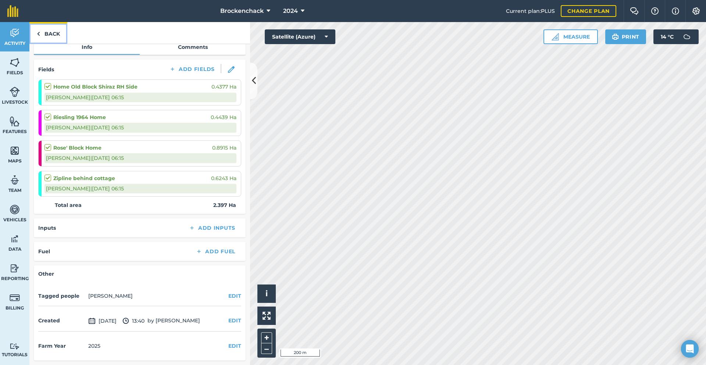
click at [37, 29] on img at bounding box center [38, 33] width 3 height 9
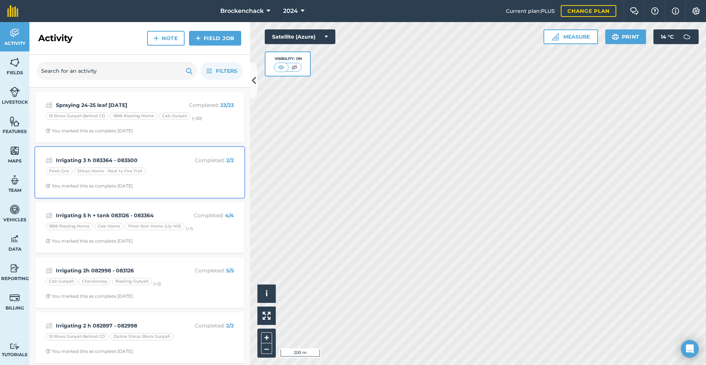
click at [163, 161] on strong "Irrigating 3 h 083364 - 083500" at bounding box center [114, 160] width 117 height 8
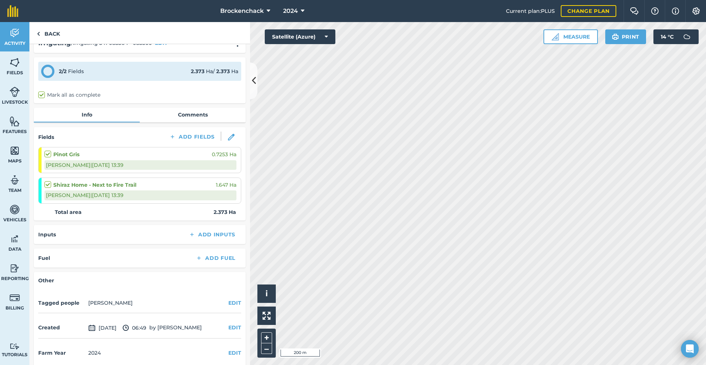
scroll to position [22, 0]
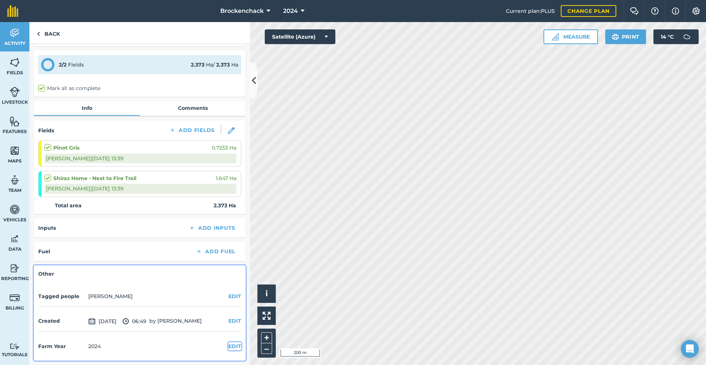
click at [228, 345] on button "EDIT" at bounding box center [234, 346] width 13 height 8
click at [52, 362] on select "2017 2018 2019 2020 2021 2022 2023 2024 2025 2026 2027" at bounding box center [48, 361] width 20 height 15
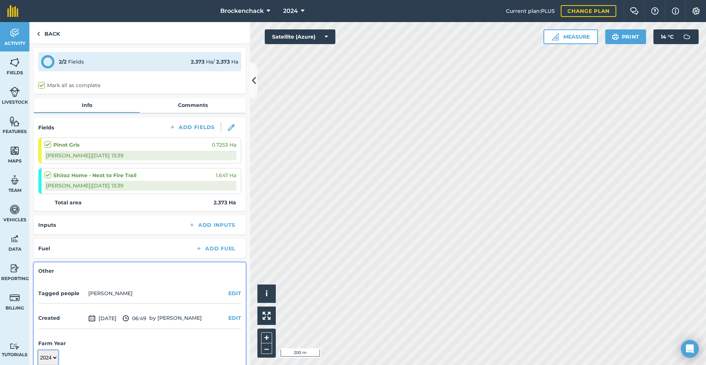
select select "2025"
click at [38, 351] on select "2017 2018 2019 2020 2021 2022 2023 2024 2025 2026 2027" at bounding box center [48, 358] width 20 height 15
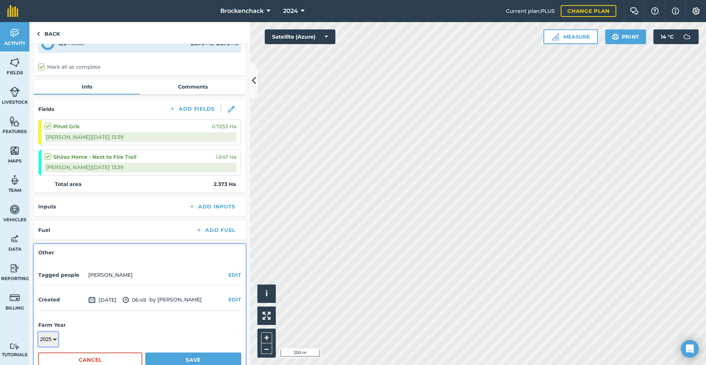
scroll to position [60, 0]
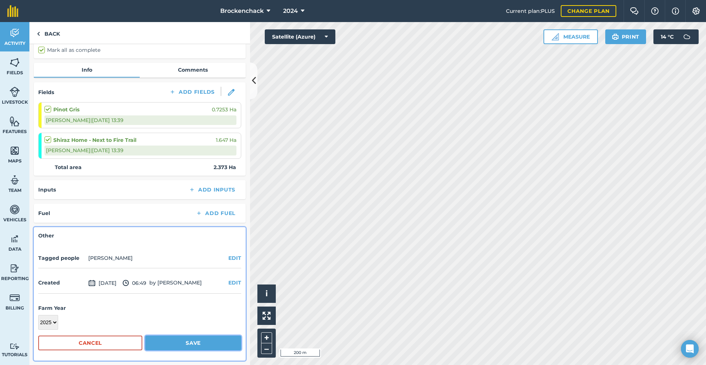
click at [166, 348] on button "Save" at bounding box center [193, 343] width 96 height 15
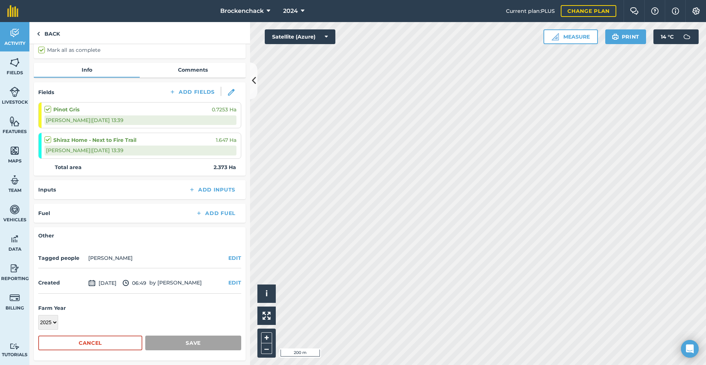
scroll to position [22, 0]
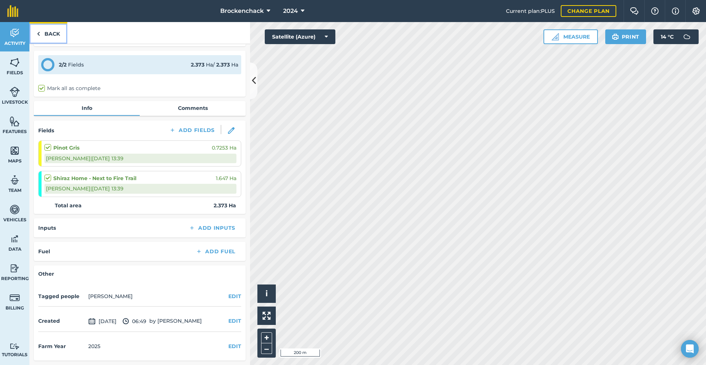
click at [37, 34] on img at bounding box center [38, 33] width 3 height 9
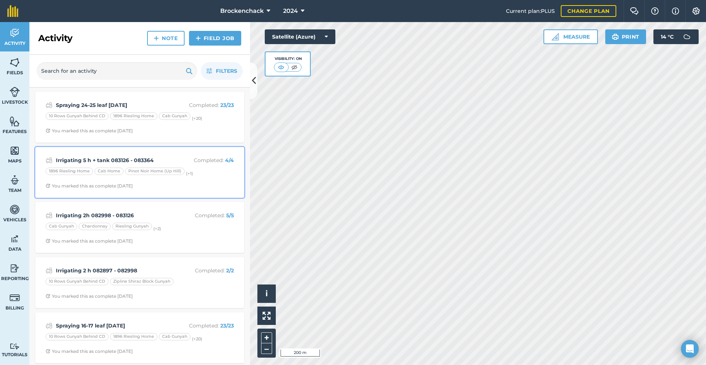
click at [138, 166] on div "Irrigating 5 h + tank 083126 - 083364 Completed : 4 / 4 1896 Riesling Home Cab …" at bounding box center [140, 173] width 200 height 42
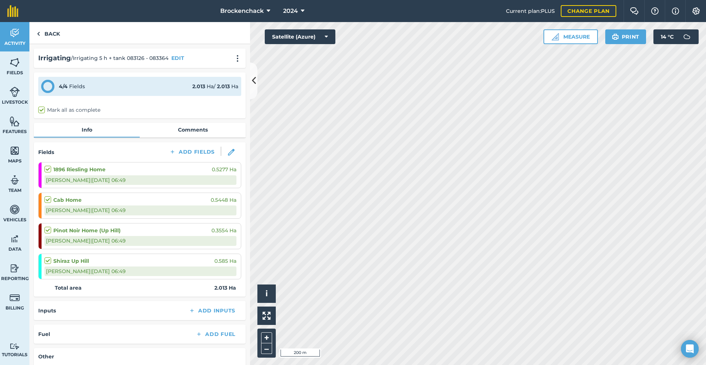
scroll to position [83, 0]
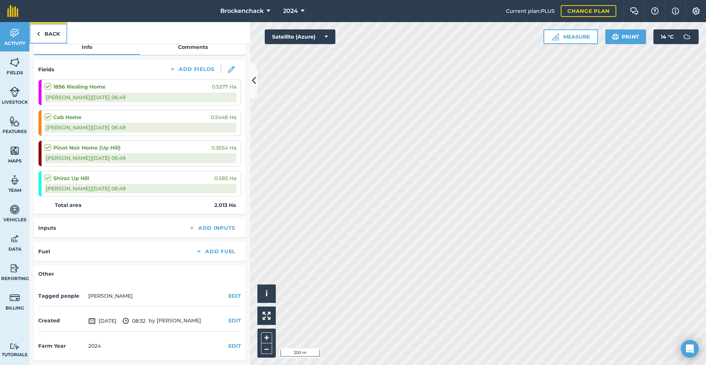
click at [51, 32] on link "Back" at bounding box center [48, 33] width 38 height 22
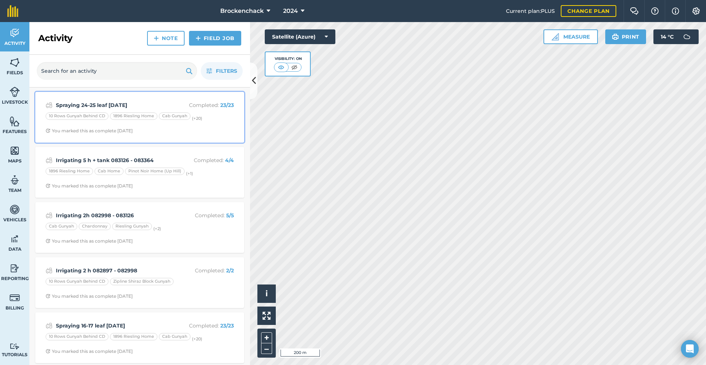
click at [117, 108] on strong "Spraying 24-25 leaf [DATE]" at bounding box center [114, 105] width 117 height 8
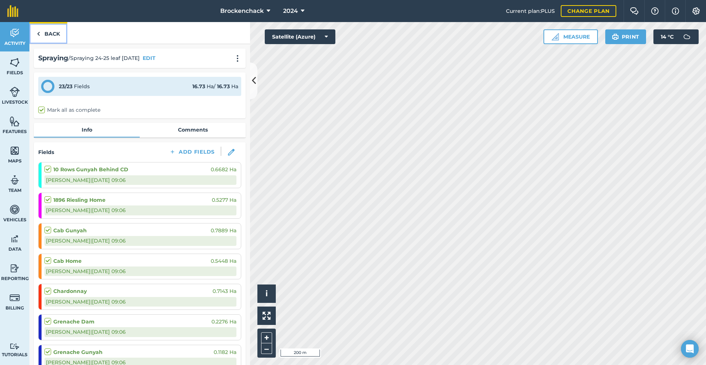
click at [49, 39] on link "Back" at bounding box center [48, 33] width 38 height 22
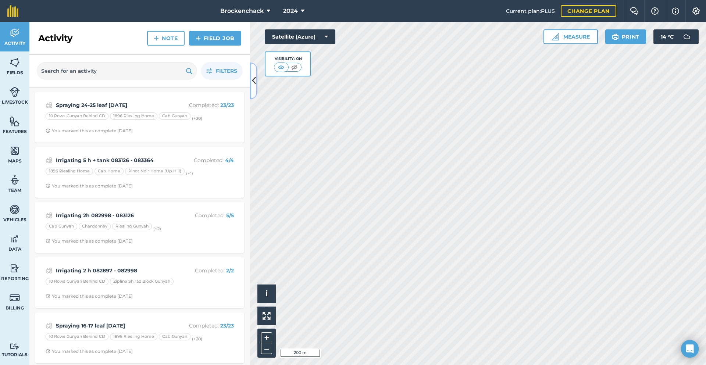
click at [251, 85] on button at bounding box center [253, 81] width 7 height 37
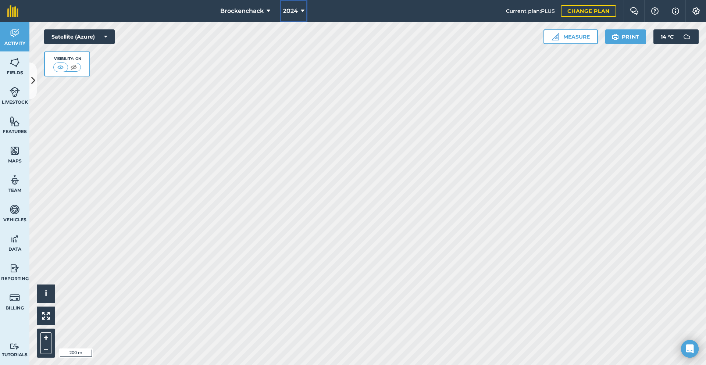
click at [304, 15] on button "2024" at bounding box center [293, 11] width 27 height 22
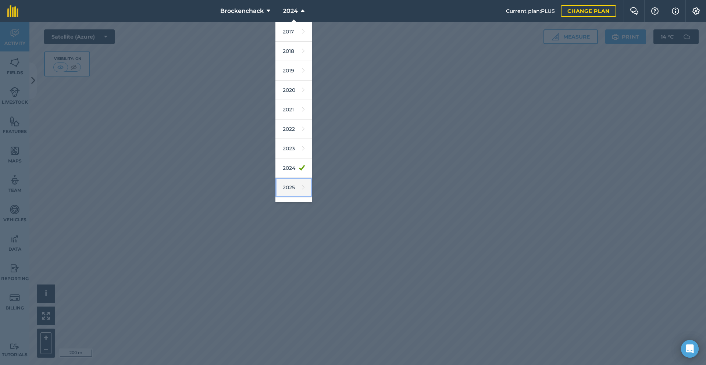
click at [287, 188] on link "2025" at bounding box center [294, 187] width 37 height 19
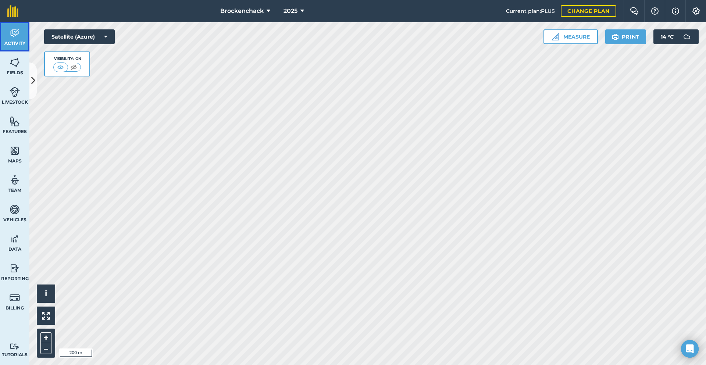
click at [13, 42] on span "Activity" at bounding box center [14, 43] width 29 height 6
click at [32, 70] on button at bounding box center [32, 81] width 7 height 37
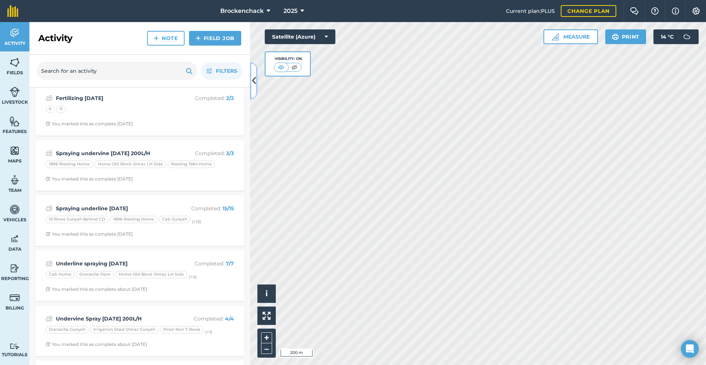
scroll to position [257, 0]
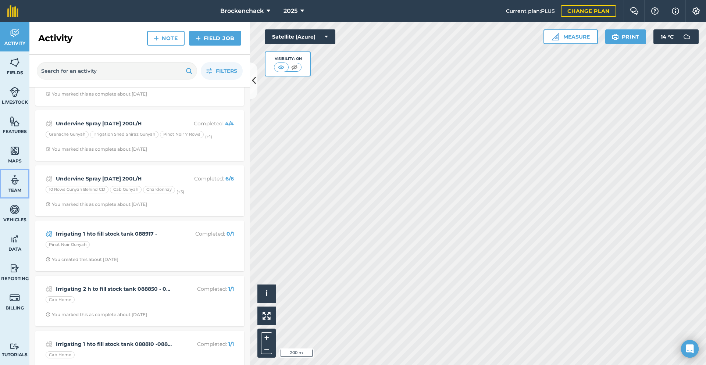
click at [14, 183] on img at bounding box center [15, 180] width 10 height 11
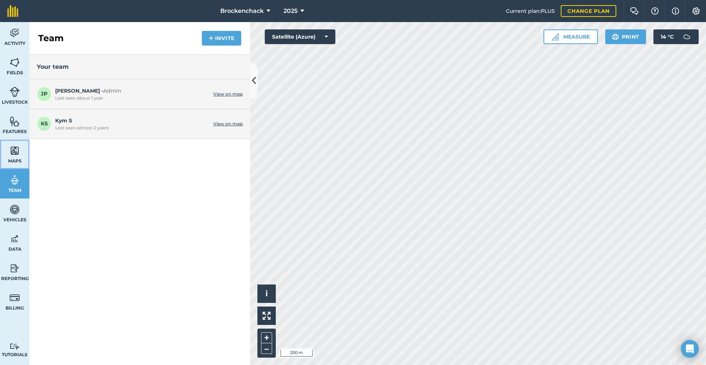
click at [9, 151] on link "Maps" at bounding box center [14, 154] width 29 height 29
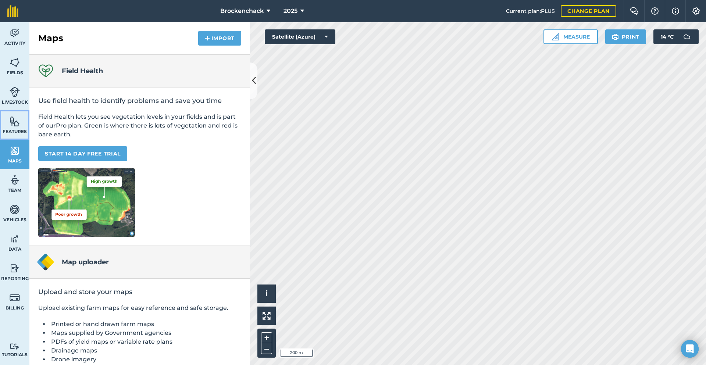
click at [23, 113] on link "Features" at bounding box center [14, 124] width 29 height 29
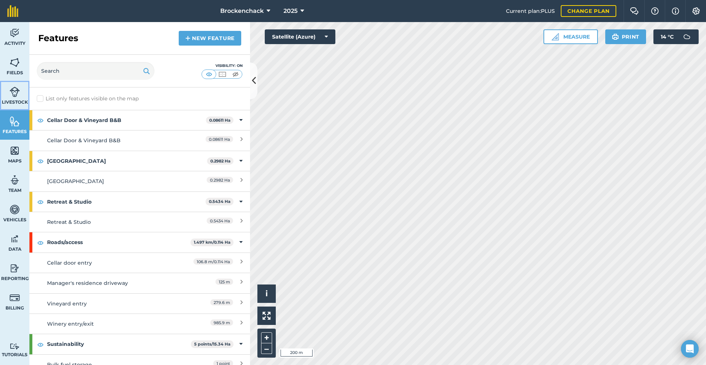
click at [8, 88] on link "Livestock" at bounding box center [14, 95] width 29 height 29
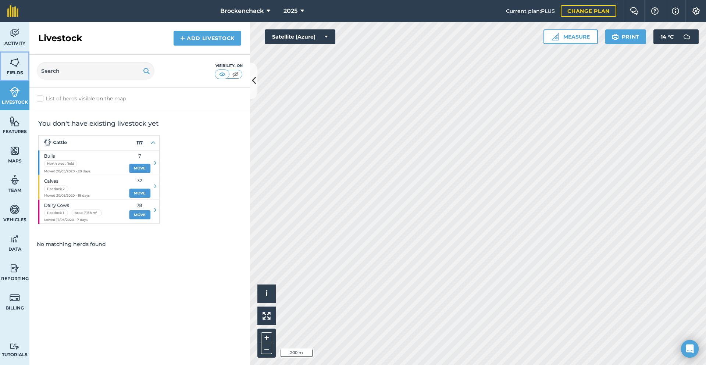
click at [8, 68] on link "Fields" at bounding box center [14, 65] width 29 height 29
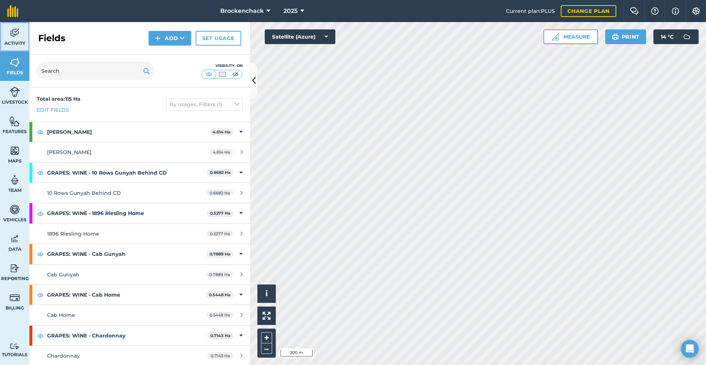
click at [22, 46] on span "Activity" at bounding box center [14, 43] width 29 height 6
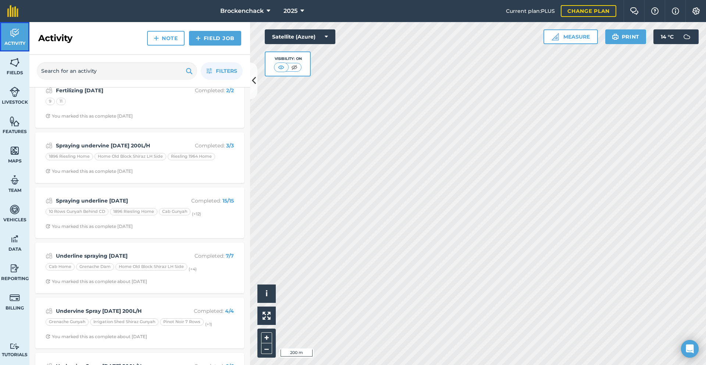
scroll to position [257, 0]
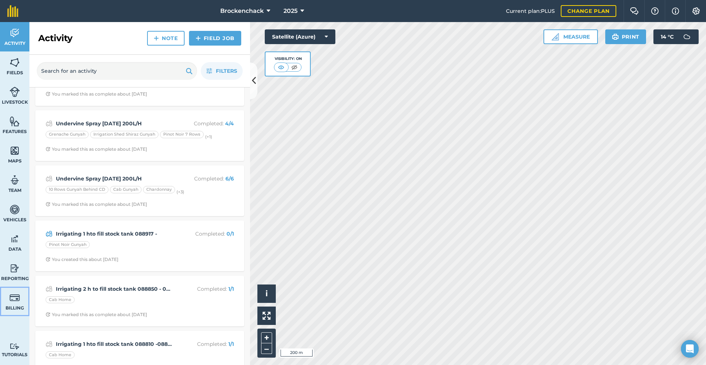
click at [13, 306] on span "Billing" at bounding box center [14, 308] width 29 height 6
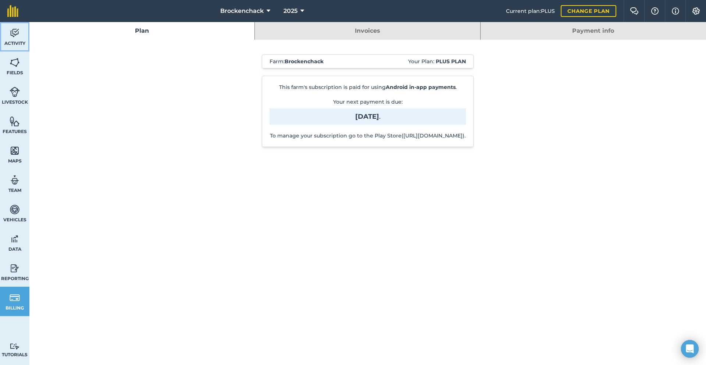
click at [21, 35] on link "Activity" at bounding box center [14, 36] width 29 height 29
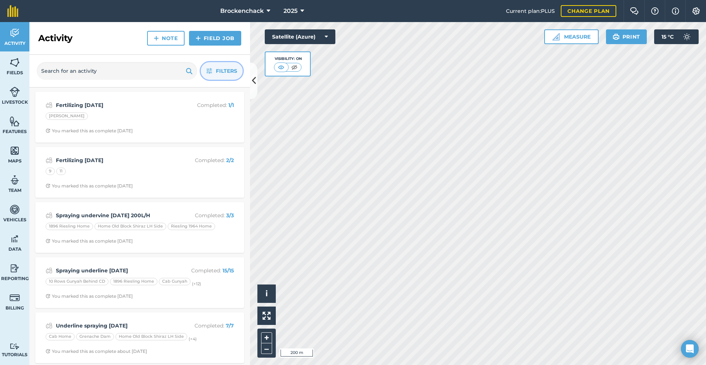
click at [214, 64] on button "Filters" at bounding box center [222, 71] width 42 height 18
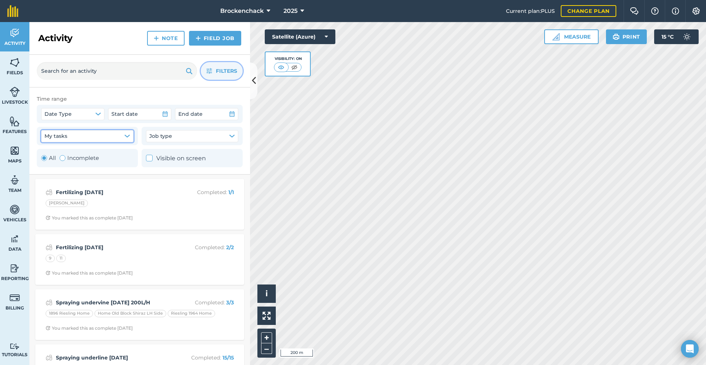
click at [117, 131] on button "My tasks" at bounding box center [87, 136] width 92 height 12
click at [93, 116] on button "Date Type" at bounding box center [72, 114] width 63 height 12
click at [123, 135] on button "My tasks" at bounding box center [87, 136] width 92 height 12
click at [168, 136] on span "Job type" at bounding box center [160, 136] width 23 height 8
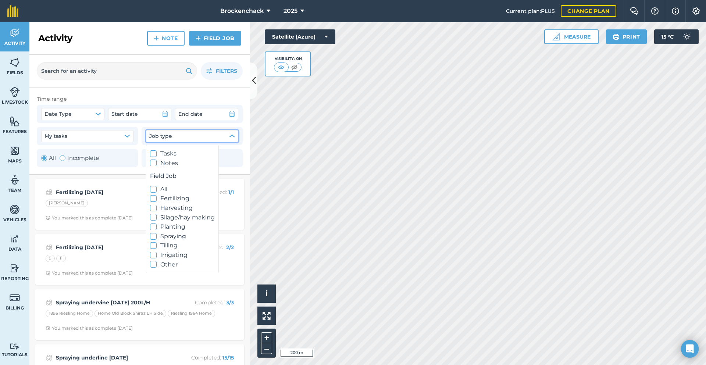
click at [154, 237] on icon at bounding box center [153, 236] width 5 height 5
checkbox input "true"
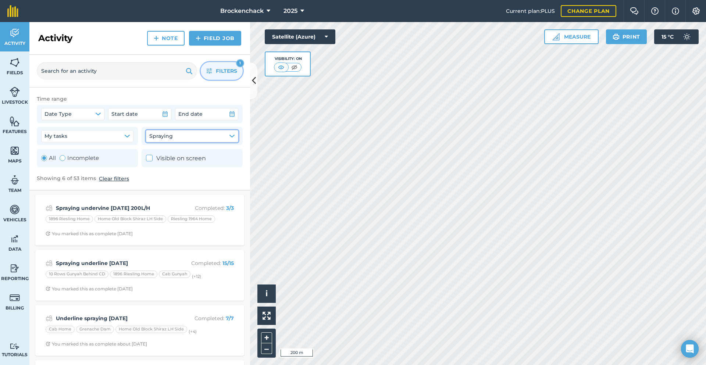
click at [226, 71] on span "Filters" at bounding box center [226, 71] width 21 height 8
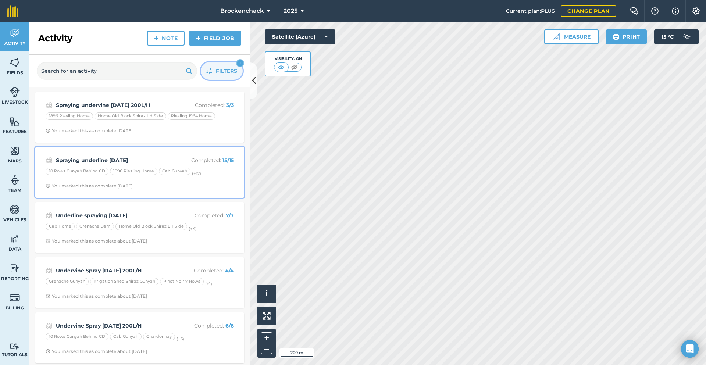
click at [150, 158] on strong "Spraying underline [DATE]" at bounding box center [114, 160] width 117 height 8
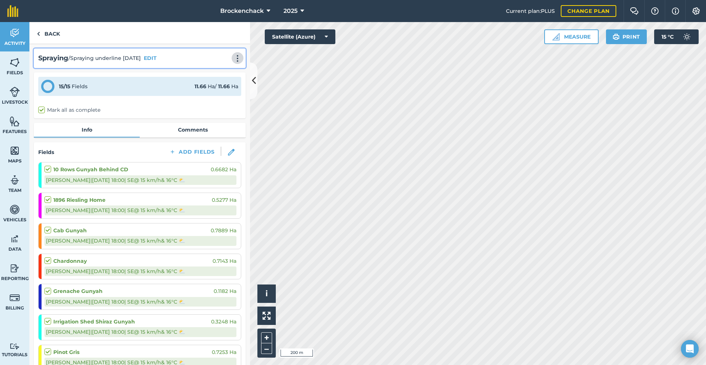
click at [233, 57] on img at bounding box center [237, 58] width 9 height 7
click at [156, 60] on button "EDIT" at bounding box center [150, 58] width 13 height 8
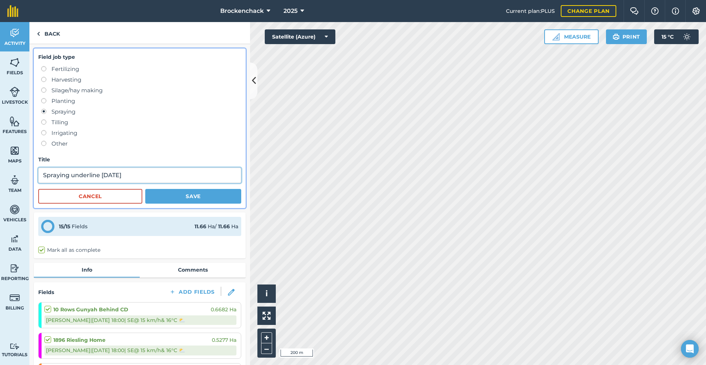
click at [154, 181] on input "Spraying underline [DATE]" at bounding box center [139, 175] width 203 height 15
type input "Spraying underline [DATE] 200L/H"
click at [189, 197] on button "Save" at bounding box center [193, 196] width 96 height 15
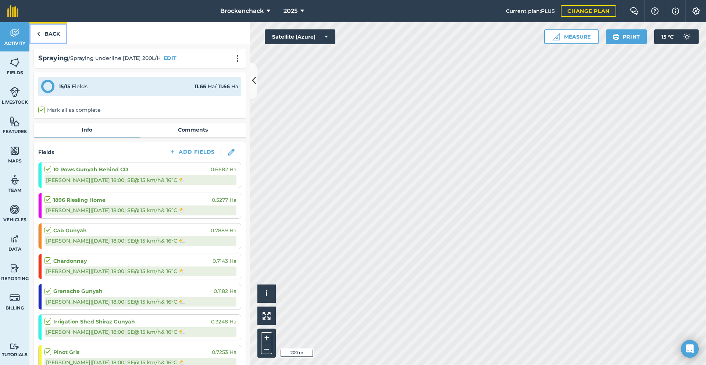
click at [51, 32] on link "Back" at bounding box center [48, 33] width 38 height 22
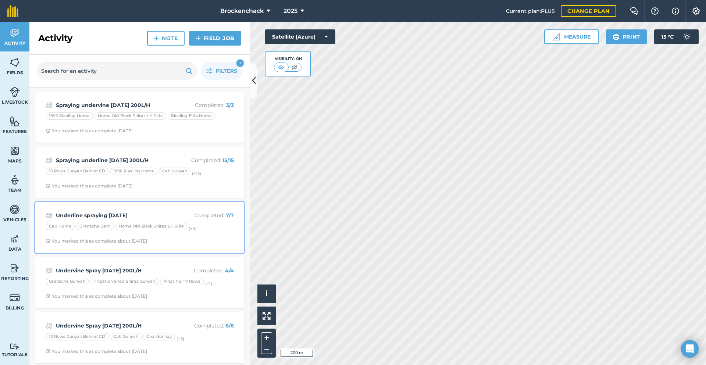
click at [113, 220] on div "Underline spraying [DATE] Completed : 7 / 7 Cab Home Grenache Dam Home Old Bloc…" at bounding box center [140, 228] width 200 height 42
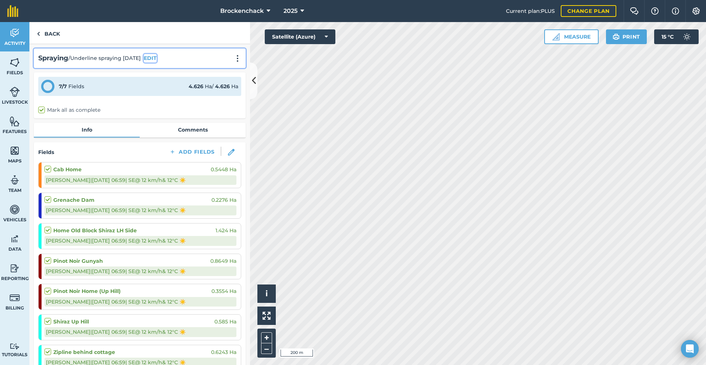
click at [150, 59] on button "EDIT" at bounding box center [150, 58] width 13 height 8
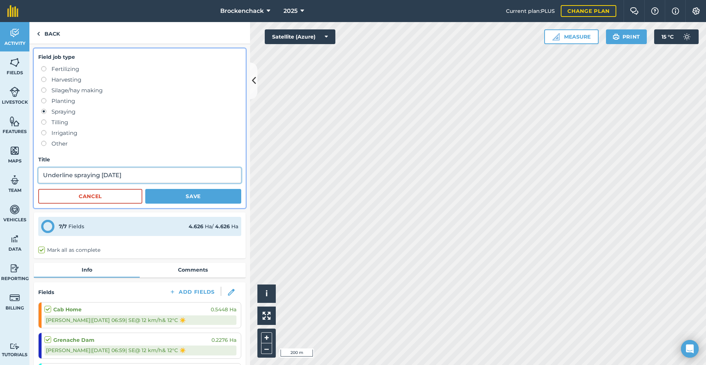
click at [129, 177] on input "Underline spraying [DATE]" at bounding box center [139, 175] width 203 height 15
type input "Underline spraying [DATE] 200L/H"
click at [209, 198] on button "Save" at bounding box center [193, 196] width 96 height 15
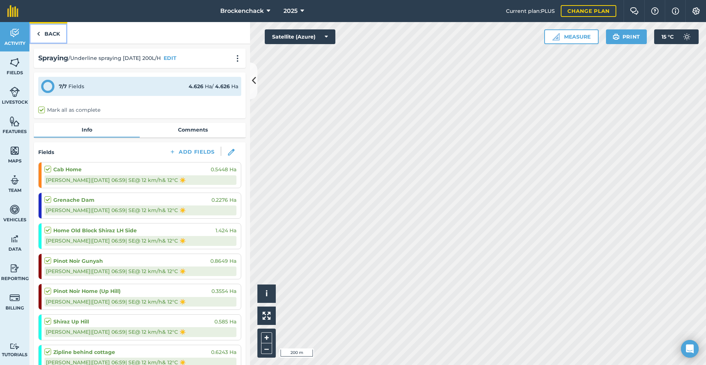
click at [57, 39] on link "Back" at bounding box center [48, 33] width 38 height 22
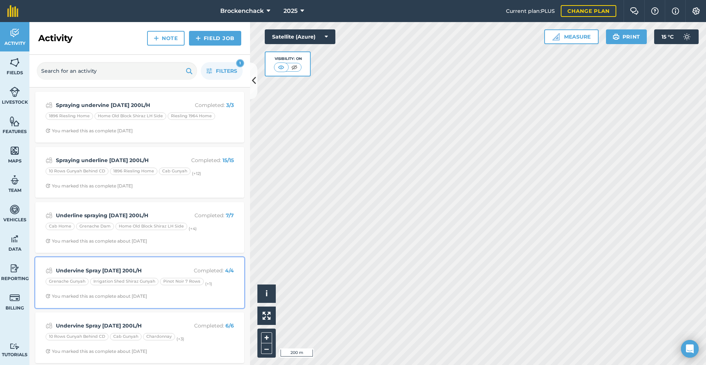
click at [167, 281] on div "Pinot Noir 7 Rows" at bounding box center [182, 281] width 44 height 7
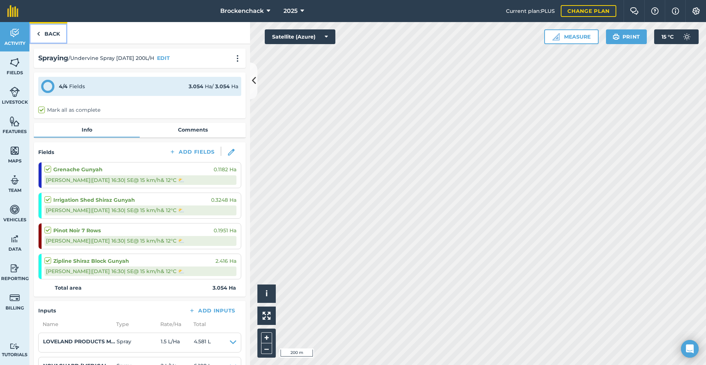
click at [43, 37] on link "Back" at bounding box center [48, 33] width 38 height 22
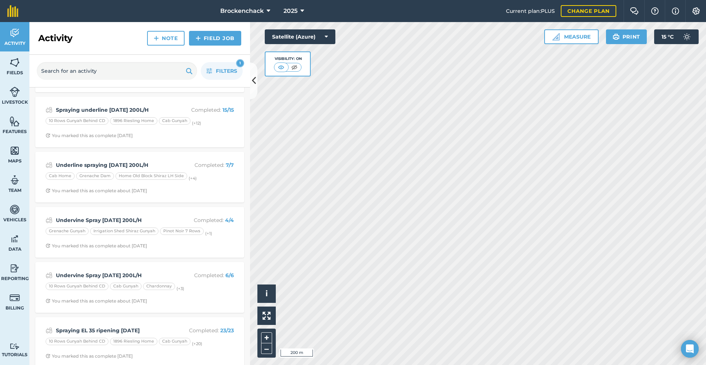
scroll to position [58, 0]
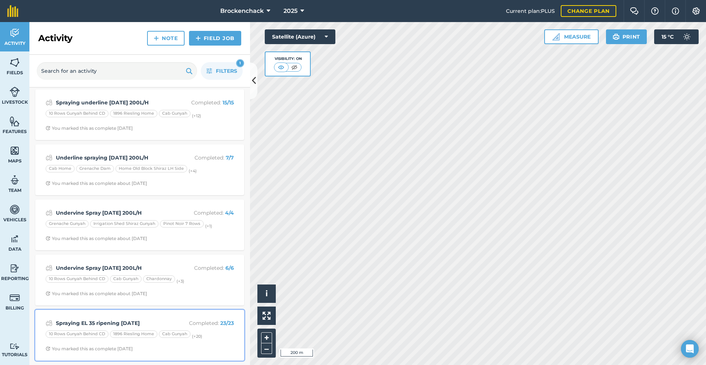
click at [162, 325] on strong "Spraying EL 35 ripening [DATE]" at bounding box center [114, 323] width 117 height 8
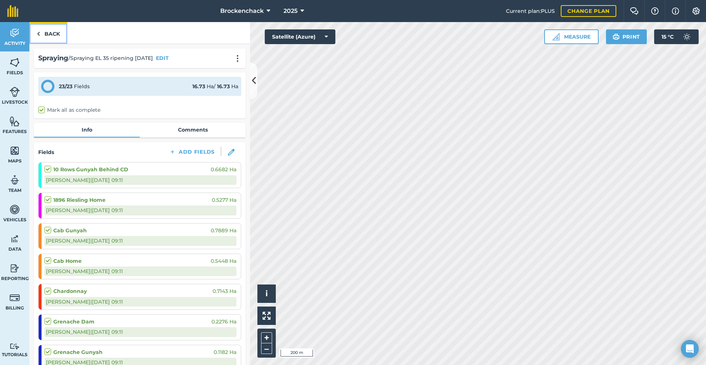
click at [50, 35] on link "Back" at bounding box center [48, 33] width 38 height 22
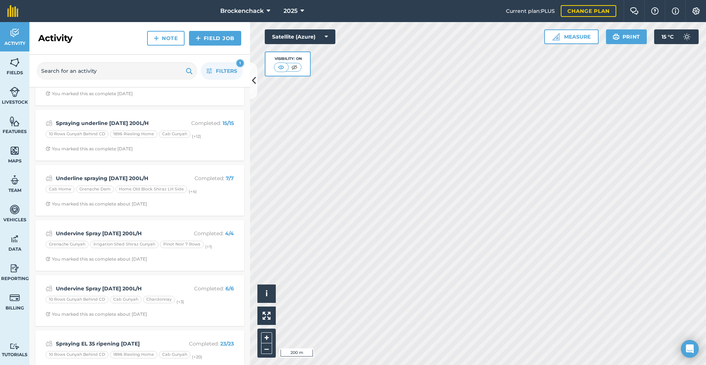
scroll to position [58, 0]
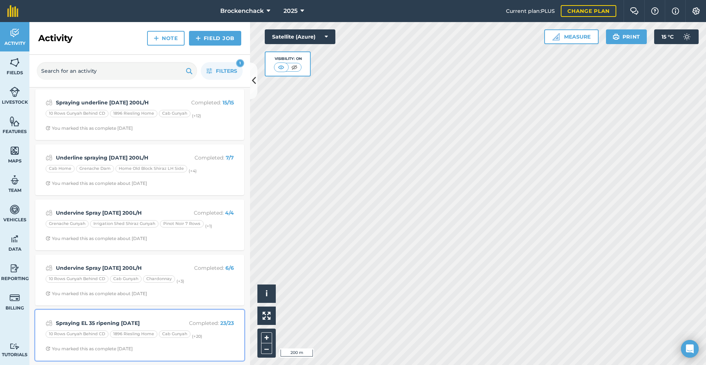
click at [148, 319] on strong "Spraying EL 35 ripening [DATE]" at bounding box center [114, 323] width 117 height 8
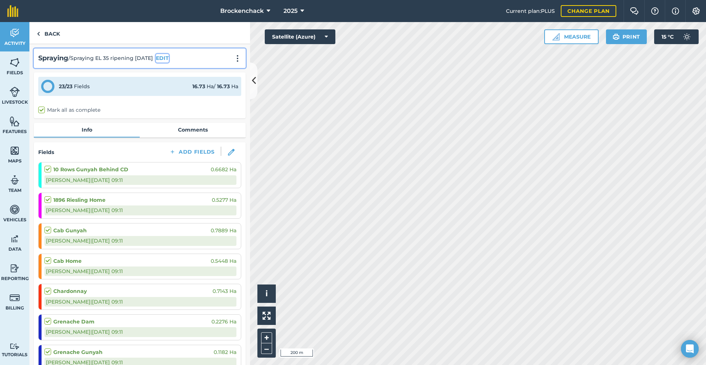
click at [156, 58] on button "EDIT" at bounding box center [162, 58] width 13 height 8
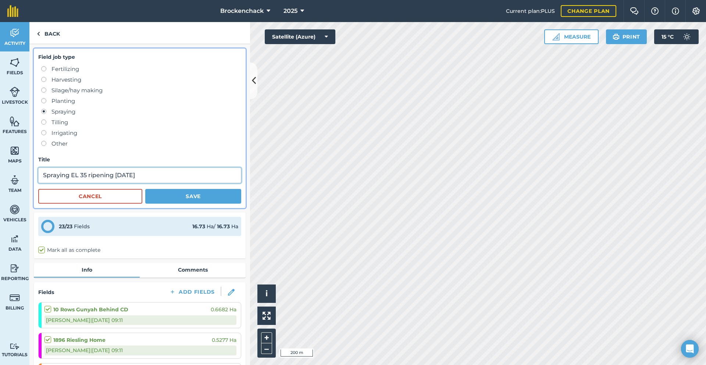
click at [120, 175] on input "Spraying EL 35 ripening [DATE]" at bounding box center [139, 175] width 203 height 15
click at [139, 174] on input "Spraying EL 35 ripening [DATE]" at bounding box center [139, 175] width 203 height 15
type input "Spraying EL 35 ripening [DATE] 900L/H"
click at [196, 194] on button "Save" at bounding box center [193, 196] width 96 height 15
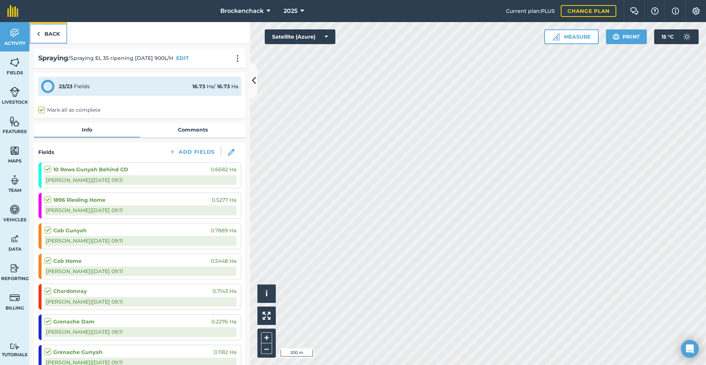
click at [51, 32] on link "Back" at bounding box center [48, 33] width 38 height 22
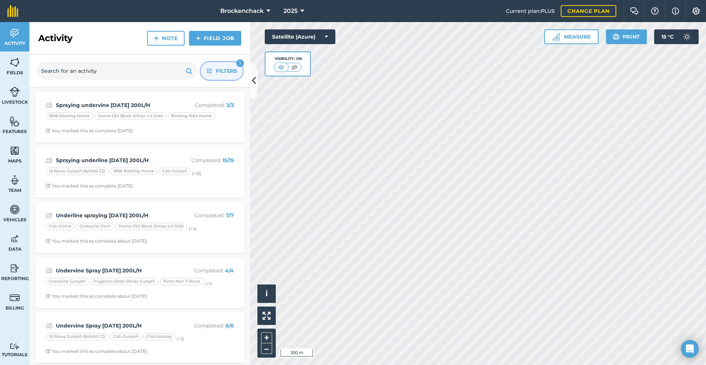
click at [230, 67] on span "Filters" at bounding box center [226, 71] width 21 height 8
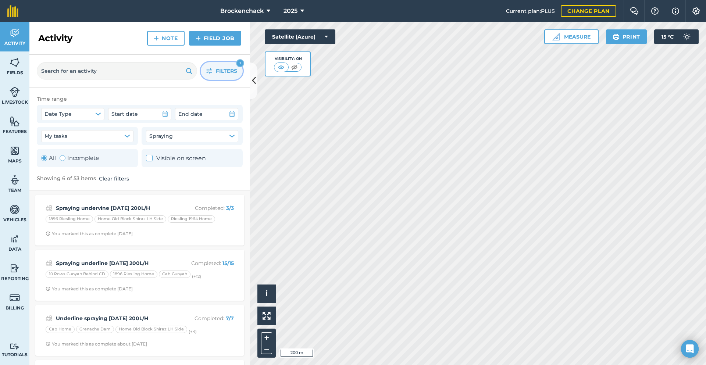
click at [120, 180] on button "Clear filters" at bounding box center [114, 179] width 30 height 8
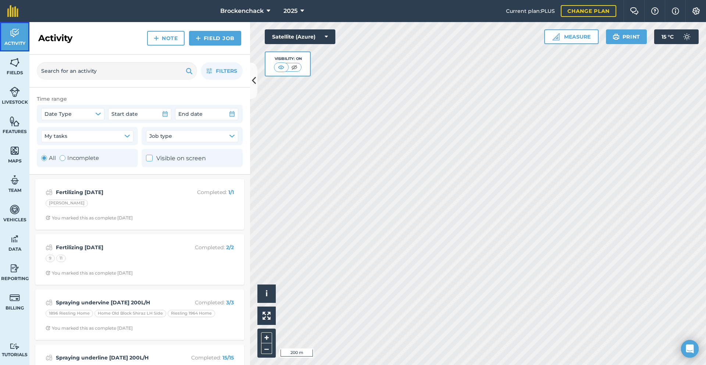
click at [17, 48] on link "Activity" at bounding box center [14, 36] width 29 height 29
click at [21, 67] on link "Fields" at bounding box center [14, 65] width 29 height 29
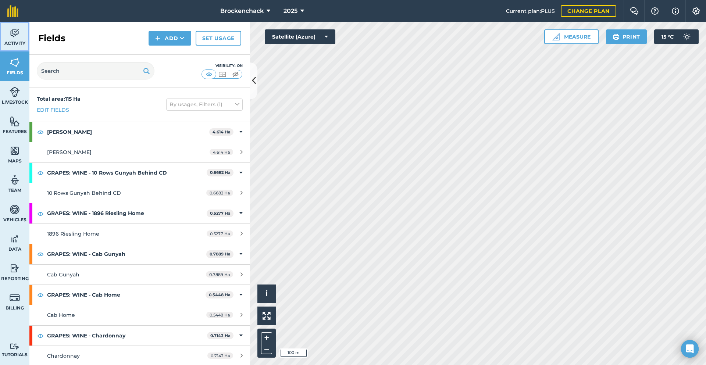
click at [14, 46] on span "Activity" at bounding box center [14, 43] width 29 height 6
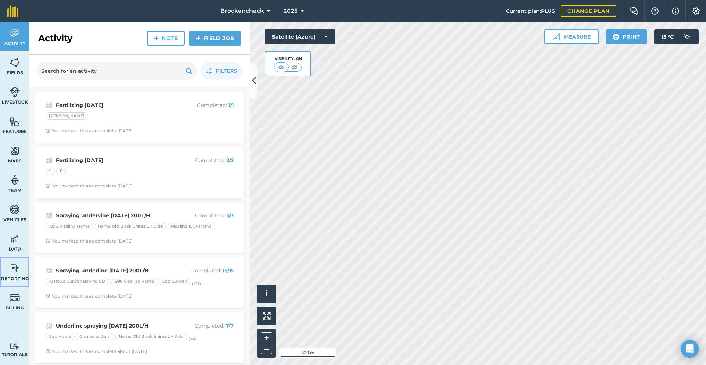
click at [13, 280] on span "Reporting" at bounding box center [14, 279] width 29 height 6
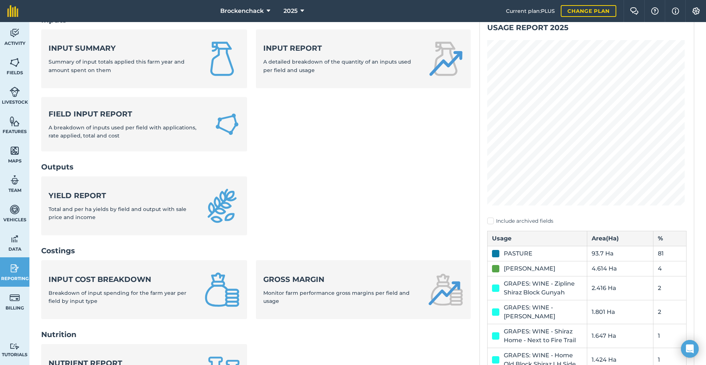
scroll to position [294, 0]
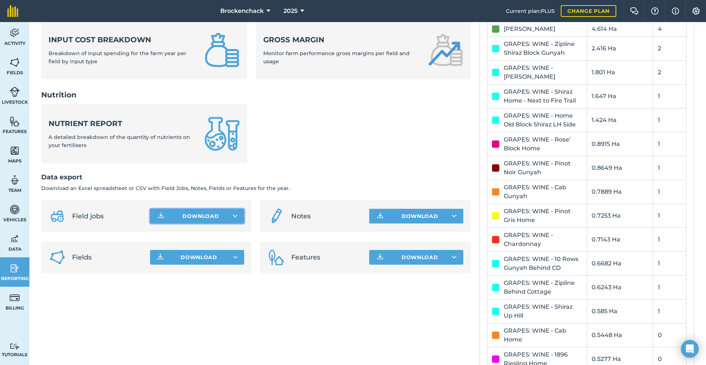
click at [193, 219] on button "Download" at bounding box center [197, 216] width 94 height 15
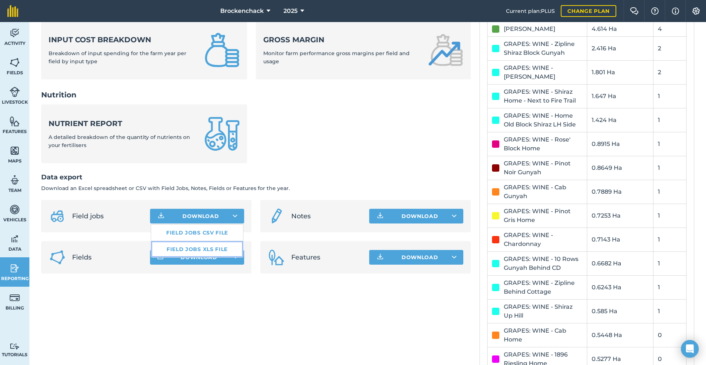
click at [206, 250] on link "Field jobs XLS file" at bounding box center [197, 249] width 92 height 16
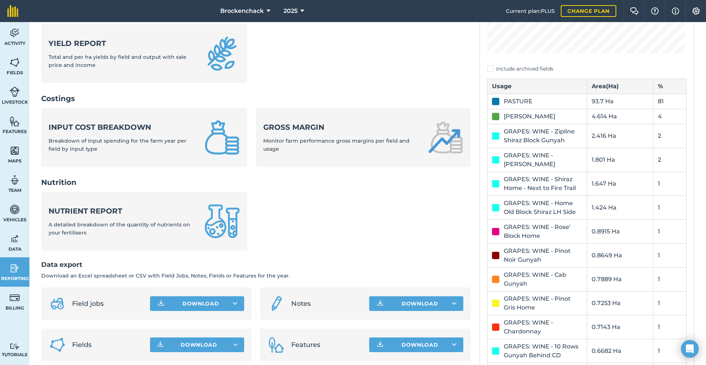
scroll to position [0, 0]
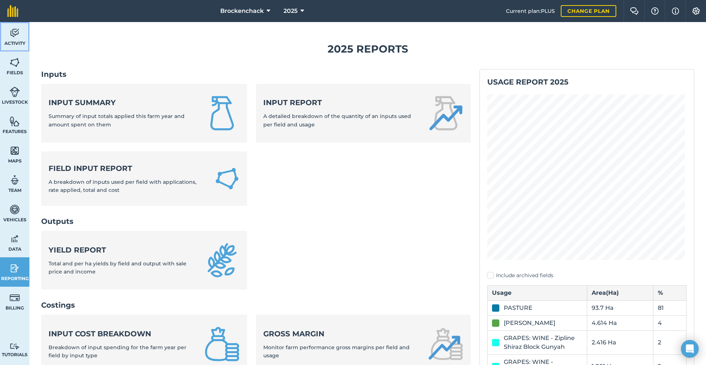
click at [10, 30] on img at bounding box center [15, 33] width 10 height 11
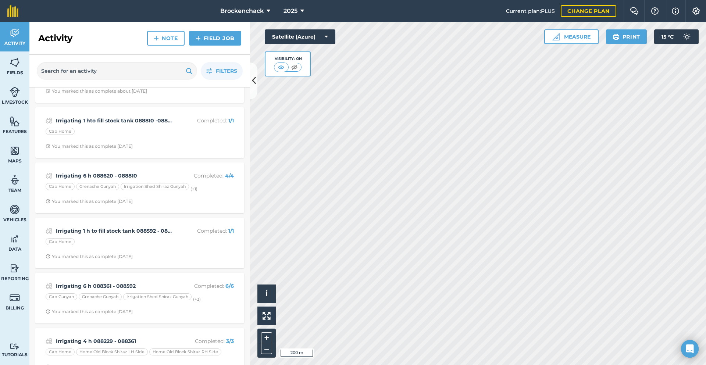
scroll to position [515, 0]
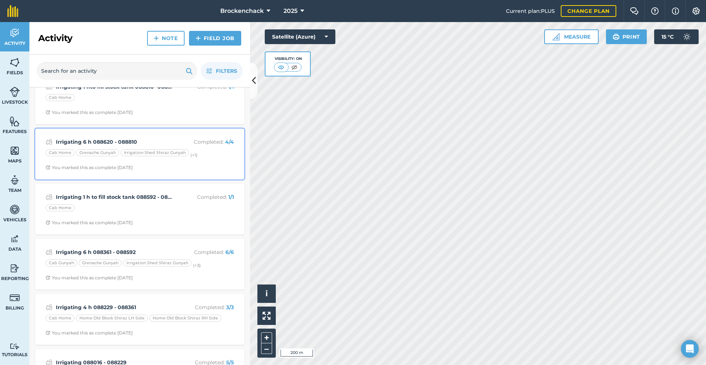
click at [207, 158] on div "Cab Home Grenache Gunyah Irrigation Shed Shiraz Gunyah (+ 1 )" at bounding box center [140, 154] width 188 height 10
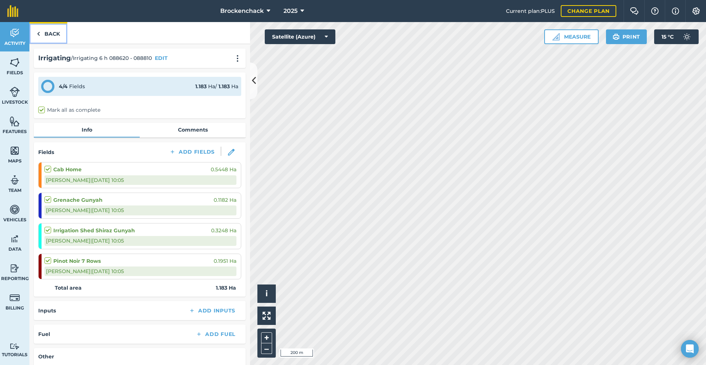
click at [43, 27] on link "Back" at bounding box center [48, 33] width 38 height 22
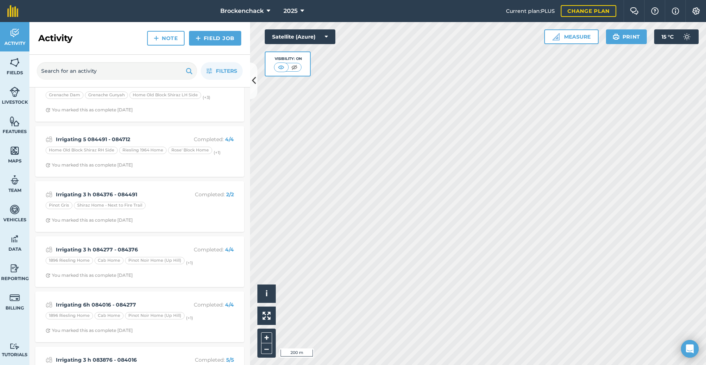
scroll to position [2651, 0]
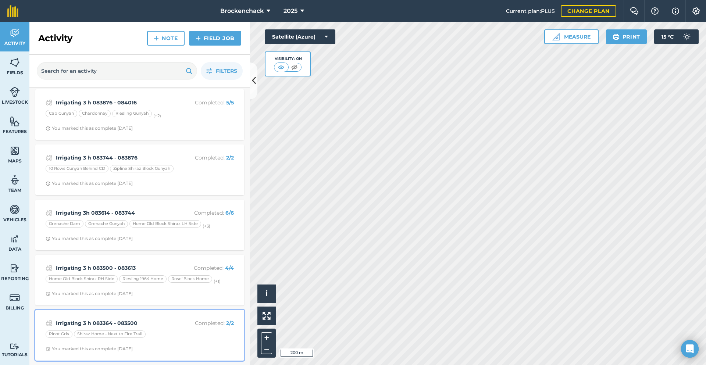
click at [166, 322] on strong "Irrigating 3 h 083364 - 083500" at bounding box center [114, 323] width 117 height 8
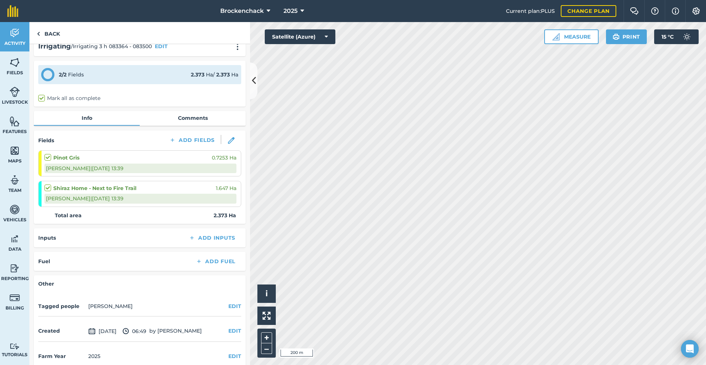
scroll to position [22, 0]
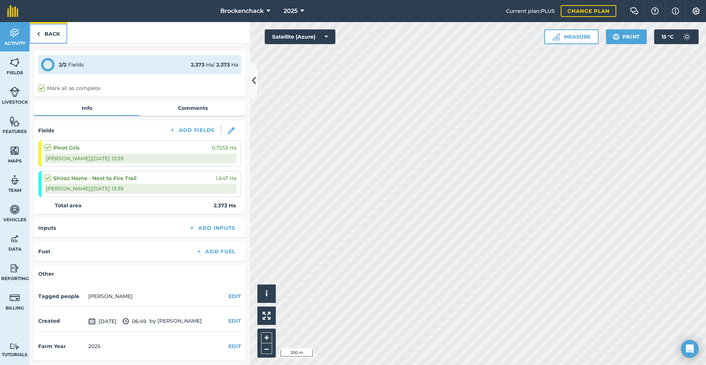
click at [49, 36] on link "Back" at bounding box center [48, 33] width 38 height 22
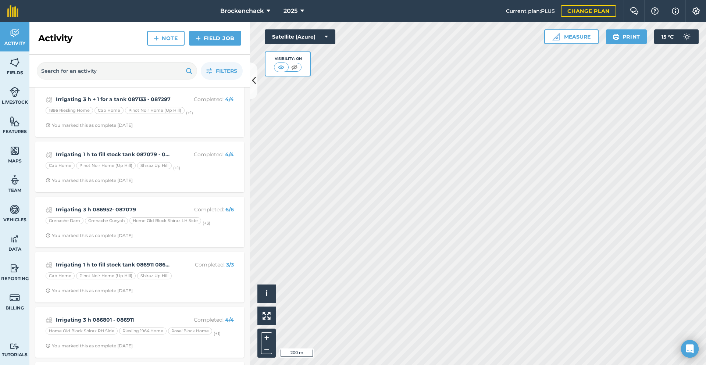
scroll to position [1177, 0]
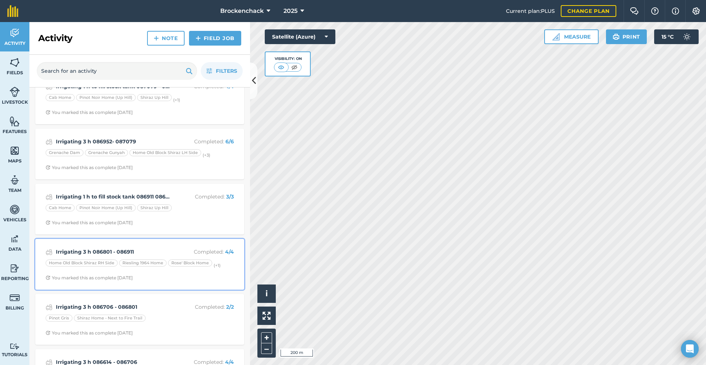
click at [113, 251] on strong "Irrigating 3 h 086801 - 086911" at bounding box center [114, 252] width 117 height 8
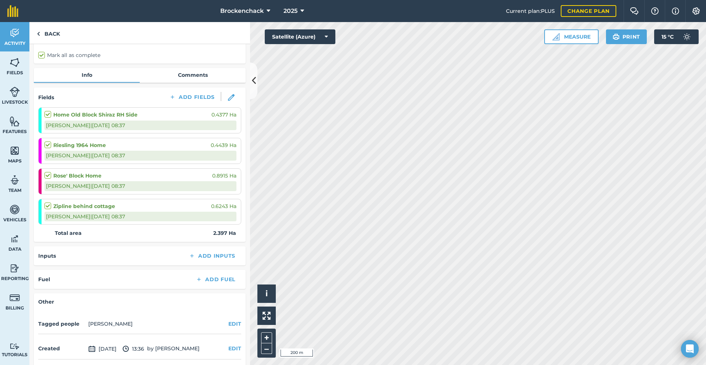
scroll to position [83, 0]
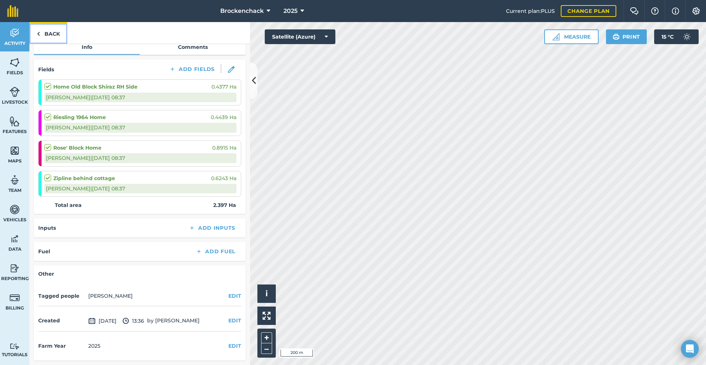
click at [41, 38] on link "Back" at bounding box center [48, 33] width 38 height 22
